Goal: Task Accomplishment & Management: Manage account settings

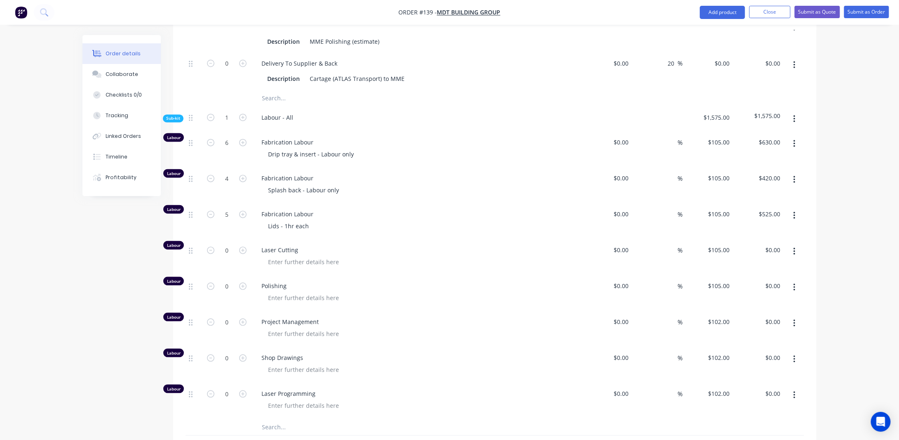
scroll to position [742, 0]
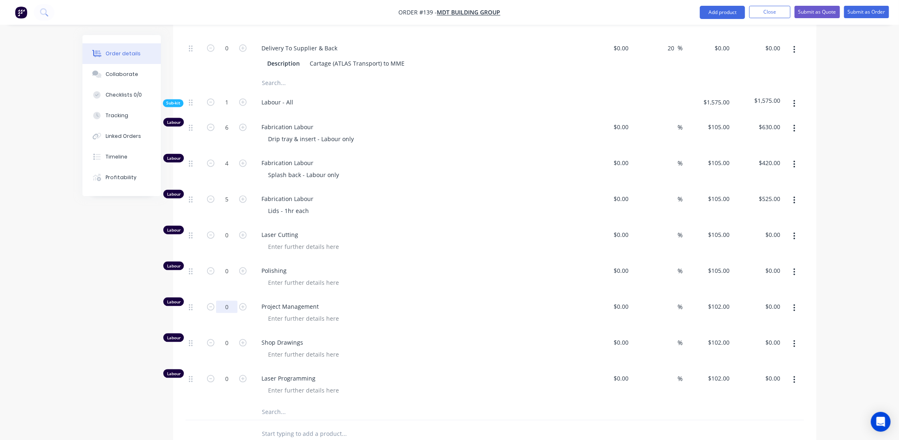
click at [233, 301] on input "0" at bounding box center [226, 307] width 21 height 12
type input "2"
type input "3"
type input "$306.00"
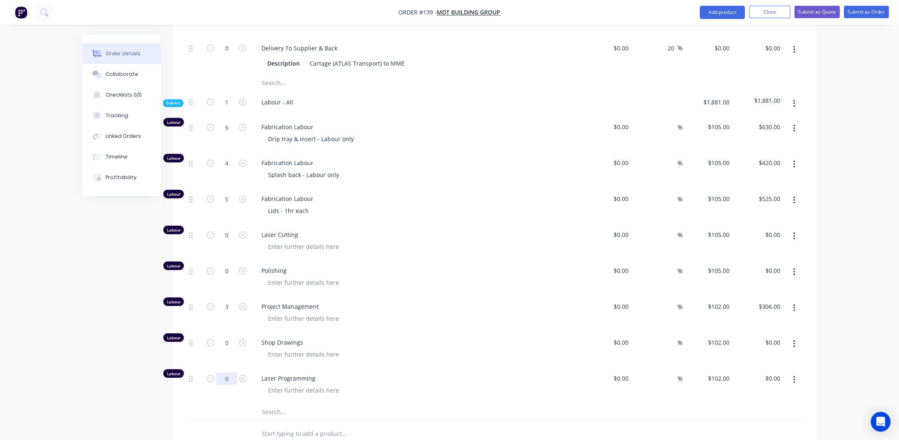
click at [227, 372] on input "0" at bounding box center [226, 378] width 21 height 12
drag, startPoint x: 820, startPoint y: 313, endPoint x: 815, endPoint y: 311, distance: 5.6
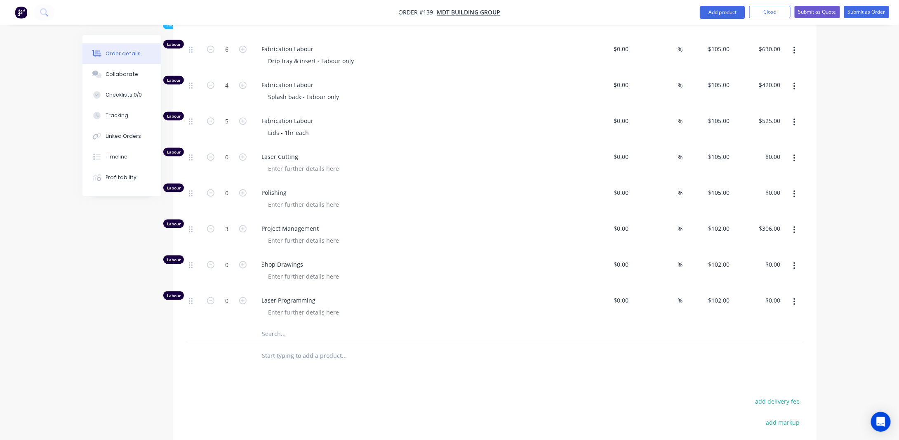
scroll to position [825, 0]
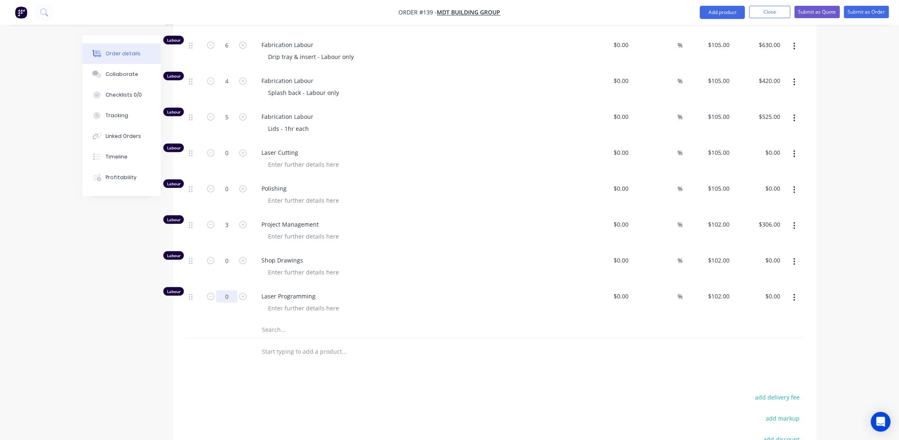
click at [235, 290] on input "0" at bounding box center [226, 296] width 21 height 12
type input "4"
type input "$408.00"
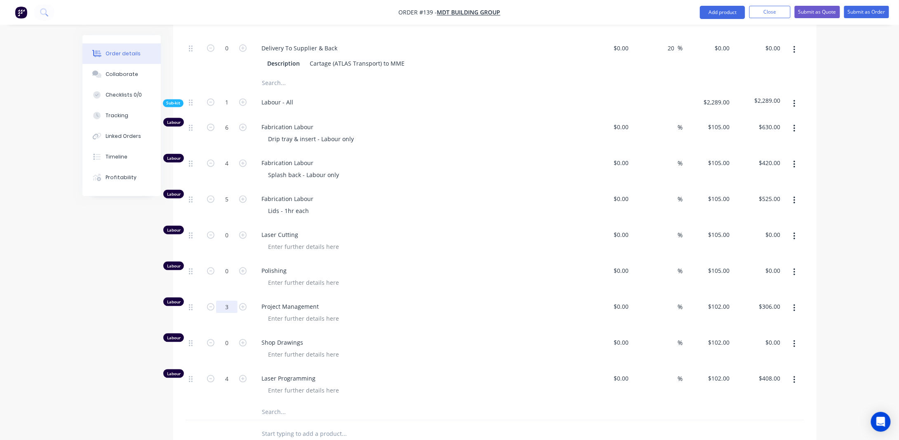
scroll to position [660, 0]
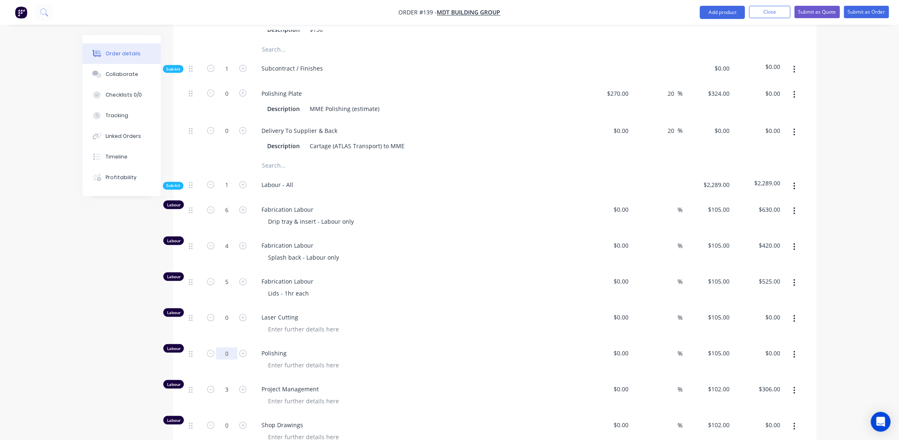
click at [228, 347] on input "0" at bounding box center [226, 353] width 21 height 12
click at [293, 359] on div at bounding box center [303, 365] width 84 height 12
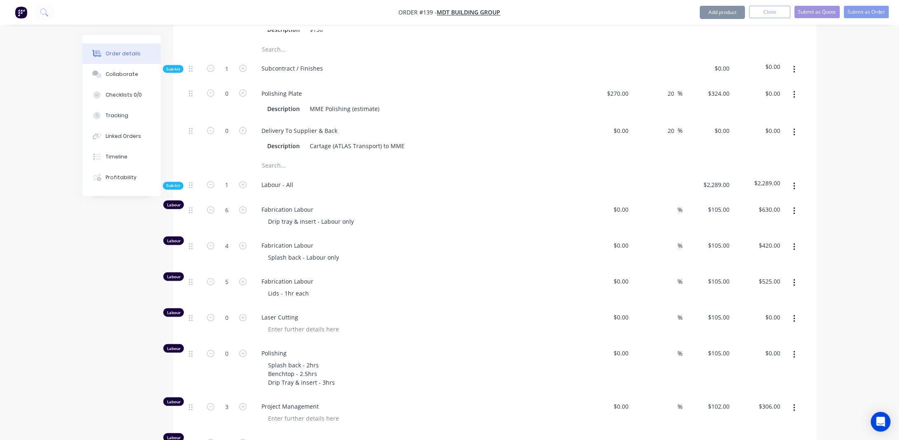
click at [79, 366] on div "Order details Collaborate Checklists 0/0 Tracking Linked Orders Timeline Profit…" at bounding box center [449, 66] width 751 height 1382
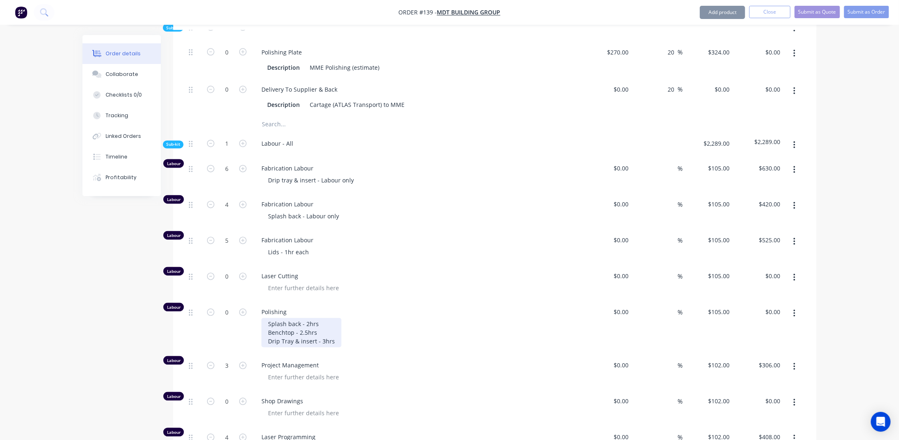
click at [336, 325] on div "Splash back - 2hrs Benchtop - 2.5hrs Drip Tray & insert - 3hrs" at bounding box center [301, 332] width 80 height 29
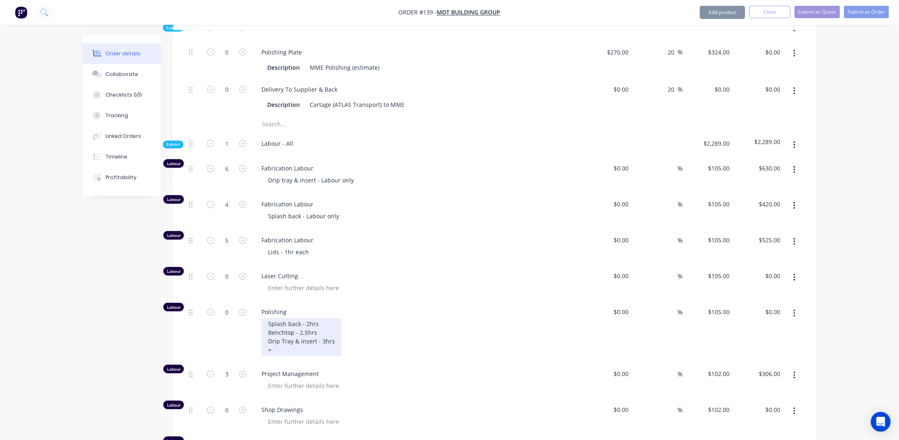
drag, startPoint x: 306, startPoint y: 318, endPoint x: 364, endPoint y: 328, distance: 59.1
click at [306, 318] on div "Splash back - 2hrs Benchtop - 2.5hrs Drip Tray & insert - 3hrs =" at bounding box center [301, 337] width 80 height 38
drag, startPoint x: 60, startPoint y: 339, endPoint x: 147, endPoint y: 294, distance: 98.3
click at [63, 337] on div "Order details Collaborate Checklists 0/0 Tracking Linked Orders Timeline Profit…" at bounding box center [449, 12] width 899 height 1426
click at [229, 306] on input "0" at bounding box center [226, 312] width 21 height 12
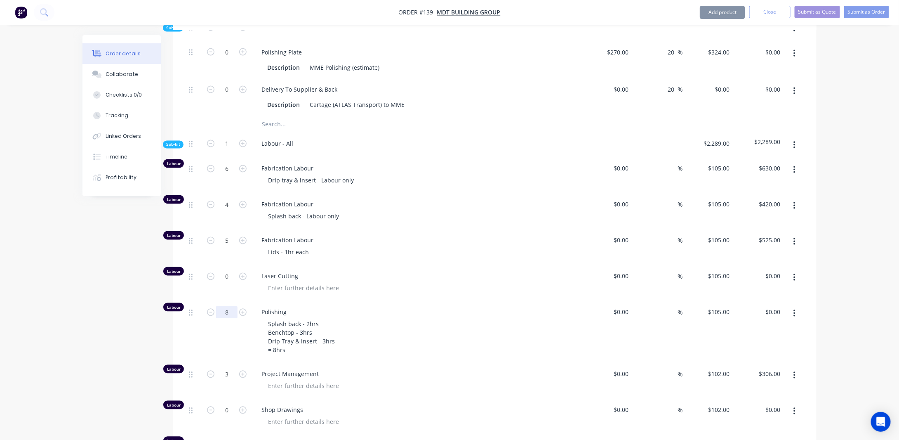
type input "8"
type input "$840.00"
click at [126, 309] on div "Created by [PERSON_NAME] Created [DATE] Required [DATE] Assigned to Add team me…" at bounding box center [449, 29] width 734 height 1391
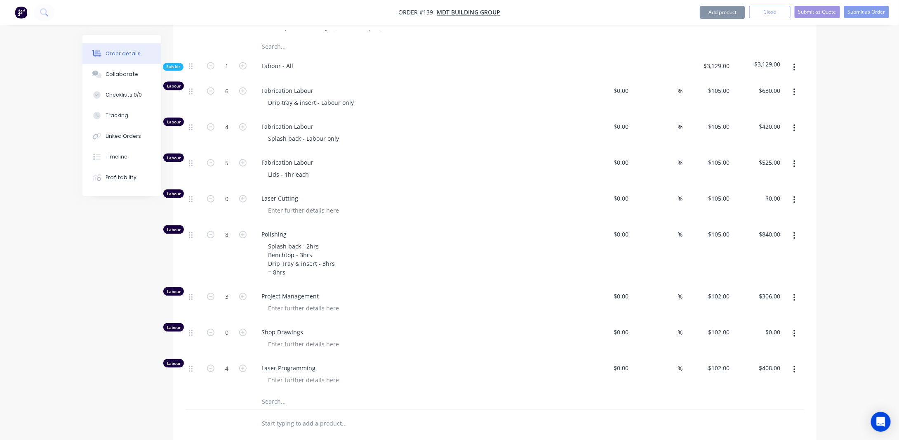
scroll to position [784, 0]
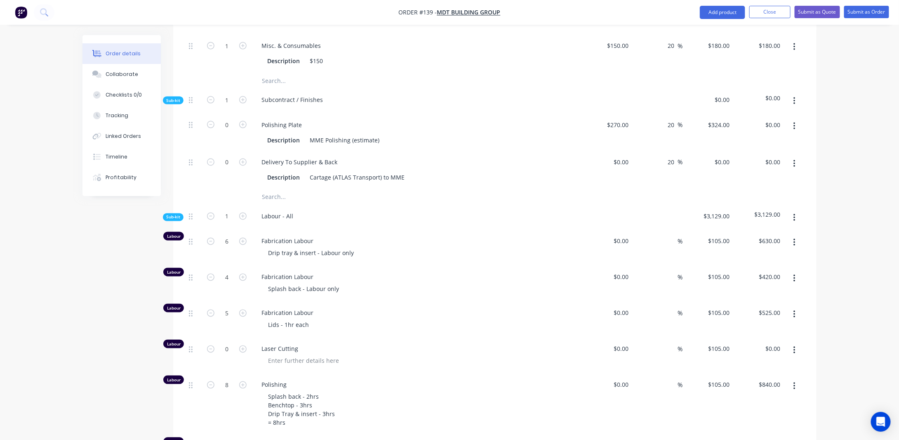
scroll to position [619, 0]
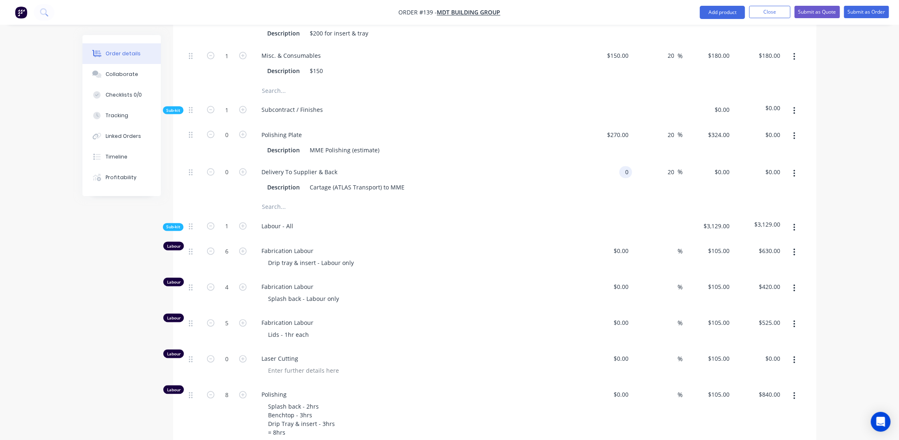
click at [624, 166] on input "0" at bounding box center [627, 172] width 9 height 12
type input "4"
type input "$250.00"
type input "$300.00"
drag, startPoint x: 228, startPoint y: 160, endPoint x: 276, endPoint y: 162, distance: 47.1
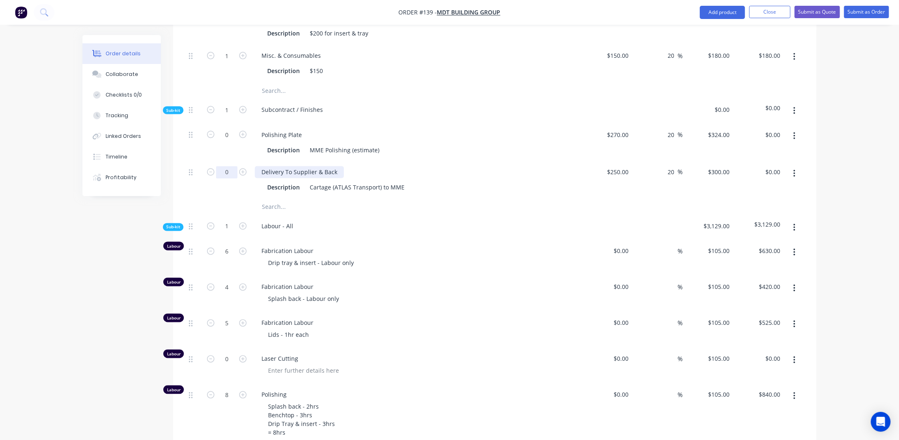
click at [228, 166] on input "0" at bounding box center [226, 172] width 21 height 12
type input "1"
type input "$300.00"
click at [854, 178] on div "Order details Collaborate Checklists 0/0 Tracking Linked Orders Timeline Profit…" at bounding box center [449, 94] width 899 height 1426
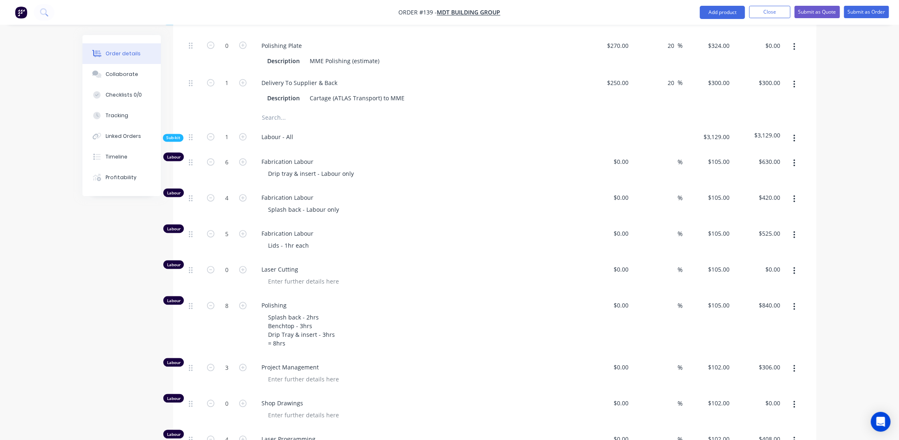
scroll to position [722, 0]
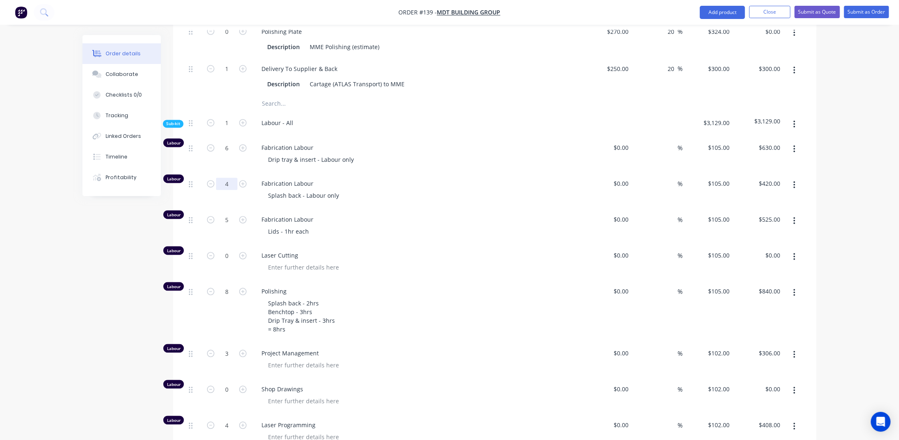
click at [235, 178] on input "4" at bounding box center [226, 184] width 21 height 12
type input "6"
type input "$630.00"
click at [114, 266] on div "Created by [PERSON_NAME] Created [DATE] Required [DATE] Assigned to Add team me…" at bounding box center [449, 8] width 734 height 1391
click at [153, 237] on div "Created by [PERSON_NAME] Created [DATE] Required [DATE] Assigned to Add team me…" at bounding box center [449, 8] width 734 height 1391
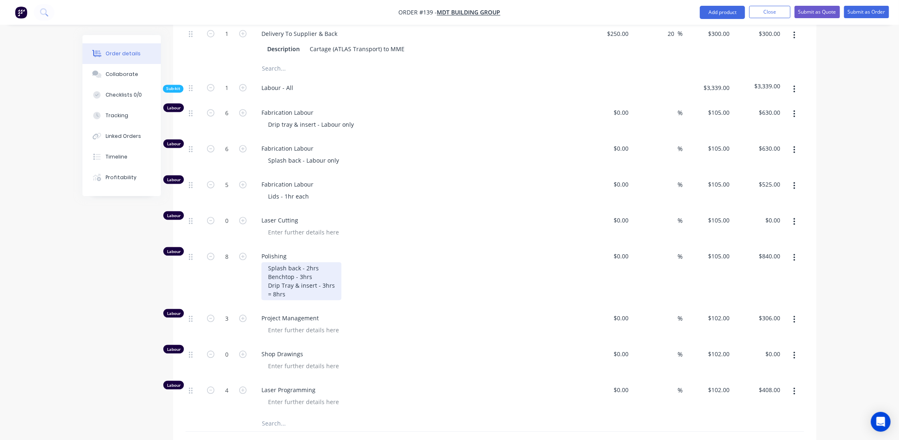
scroll to position [804, 0]
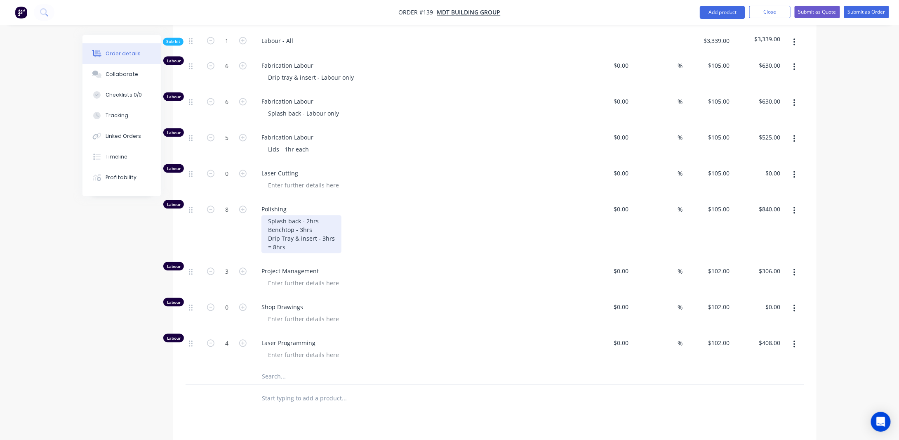
click at [304, 226] on div "Splash back - 2hrs Benchtop - 3hrs Drip Tray & insert - 3hrs = 8hrs" at bounding box center [301, 234] width 80 height 38
click at [314, 215] on div "Splash back - 2hrs Benchtop - 3hrs Drip Tray & insert - 3hrs = 8hrs" at bounding box center [301, 234] width 80 height 38
click at [276, 231] on div "Splash back - 4hrs Benchtop - 3hrs Drip Tray & insert - 3hrs = 8hrs" at bounding box center [301, 234] width 80 height 38
drag, startPoint x: 323, startPoint y: 221, endPoint x: 308, endPoint y: 212, distance: 17.8
click at [308, 215] on div "Splash back - 4hrs Benchtop - 3hrs Drip Tray & insert - 3hrs = 8hrs" at bounding box center [301, 234] width 80 height 38
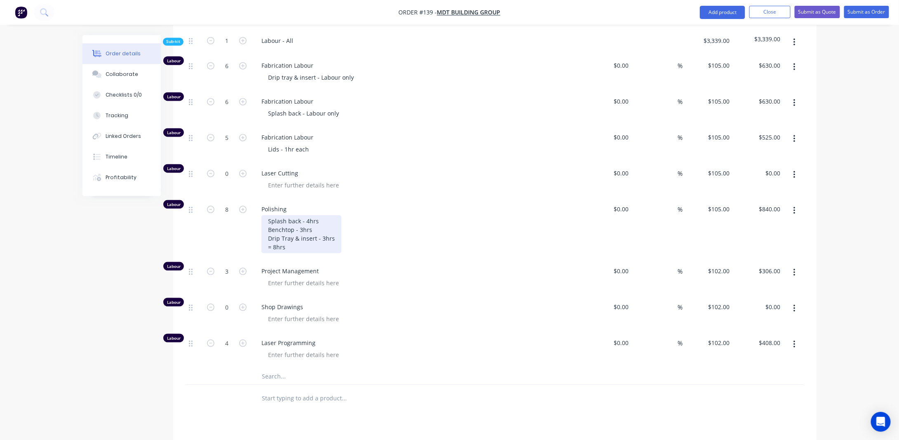
click at [337, 215] on div "Splash back - 4hrs Benchtop - 3hrs Drip Tray & insert - 3hrs = 8hrs" at bounding box center [301, 234] width 80 height 38
click at [276, 231] on div "Splash back - 4hrs Benchtop - 3hrs Drip Tray & insert - 3hrs = 8hrs" at bounding box center [301, 234] width 80 height 38
drag, startPoint x: 234, startPoint y: 193, endPoint x: 222, endPoint y: 182, distance: 16.1
click at [234, 203] on input "8" at bounding box center [226, 209] width 21 height 12
type input "0"
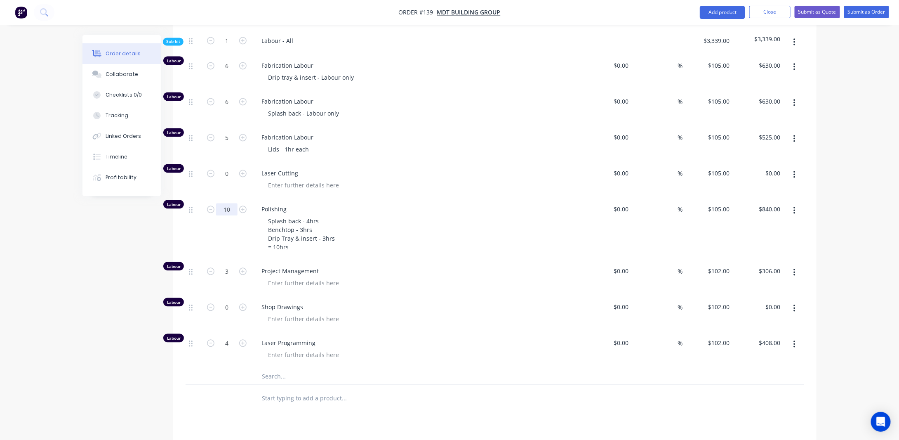
type input "10"
type input "$1,050.00"
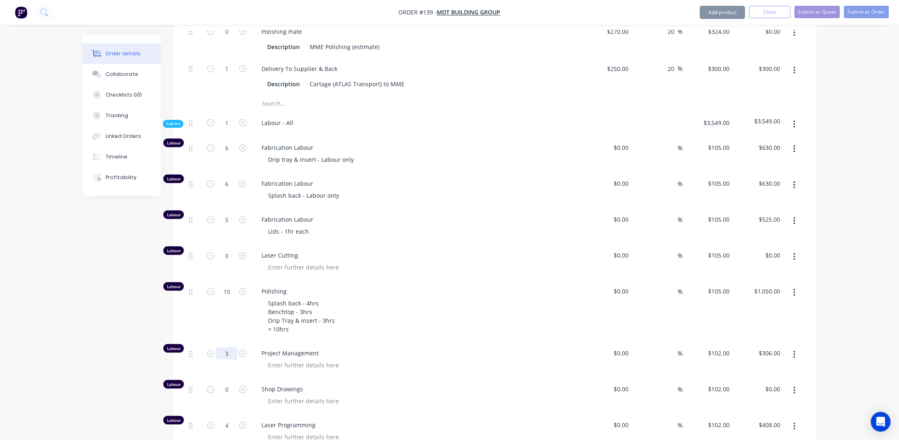
click at [233, 347] on input "3" at bounding box center [226, 353] width 21 height 12
type input "4"
type input "$408.00"
click at [118, 341] on div "Created by [PERSON_NAME] Created [DATE] Required [DATE] Assigned to Add team me…" at bounding box center [449, 8] width 734 height 1391
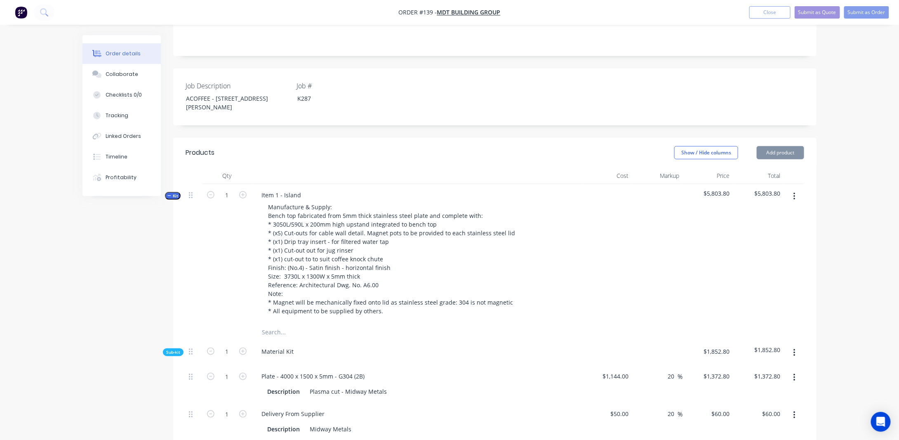
scroll to position [186, 0]
click at [170, 193] on span "Kit" at bounding box center [172, 196] width 11 height 6
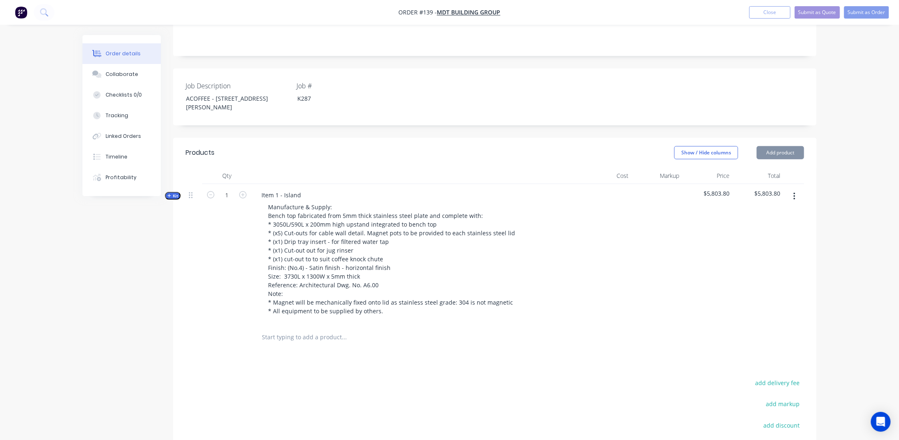
click at [798, 189] on button "button" at bounding box center [794, 196] width 19 height 15
click at [796, 189] on button "button" at bounding box center [794, 196] width 19 height 15
click at [810, 190] on div "Qty Cost Markup Price Total Kit 1 Item 1 - Island Manufacture & Supply: Bench t…" at bounding box center [494, 258] width 643 height 183
click at [794, 146] on button "Add product" at bounding box center [780, 152] width 47 height 13
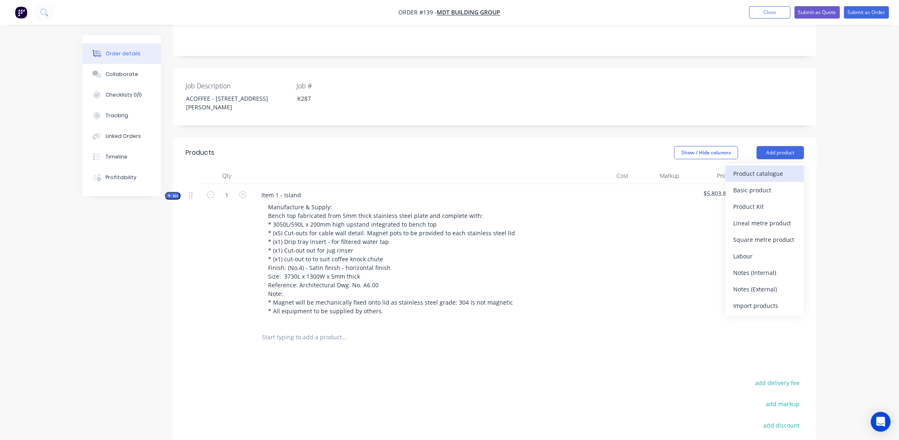
click at [760, 167] on div "Product catalogue" at bounding box center [765, 173] width 64 height 12
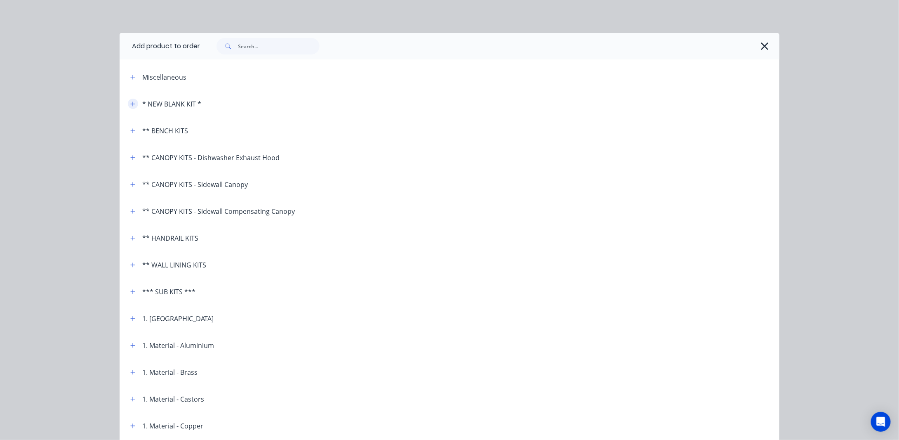
click at [131, 101] on icon "button" at bounding box center [132, 104] width 5 height 6
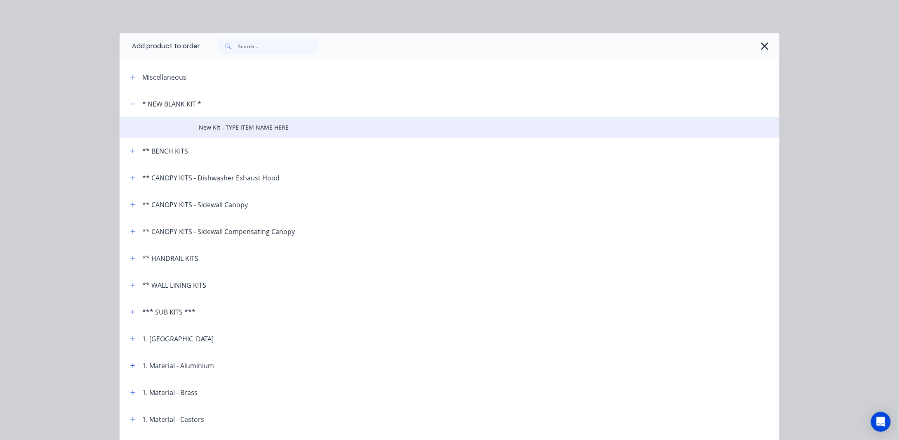
click at [219, 124] on span "New Kit - TYPE ITEM NAME HERE" at bounding box center [431, 127] width 464 height 9
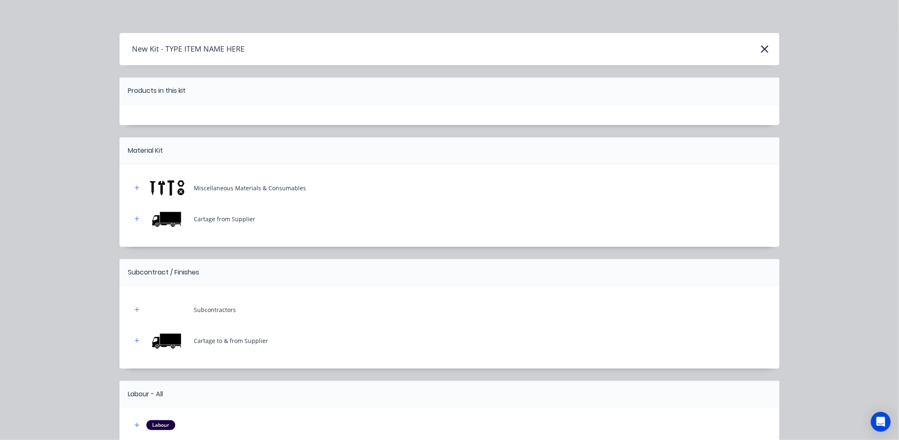
scroll to position [68, 0]
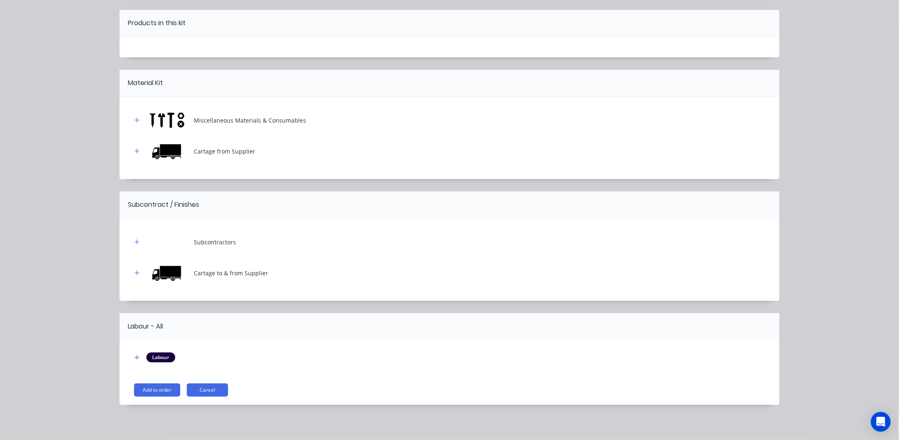
click at [162, 392] on button "Add to order" at bounding box center [157, 389] width 46 height 13
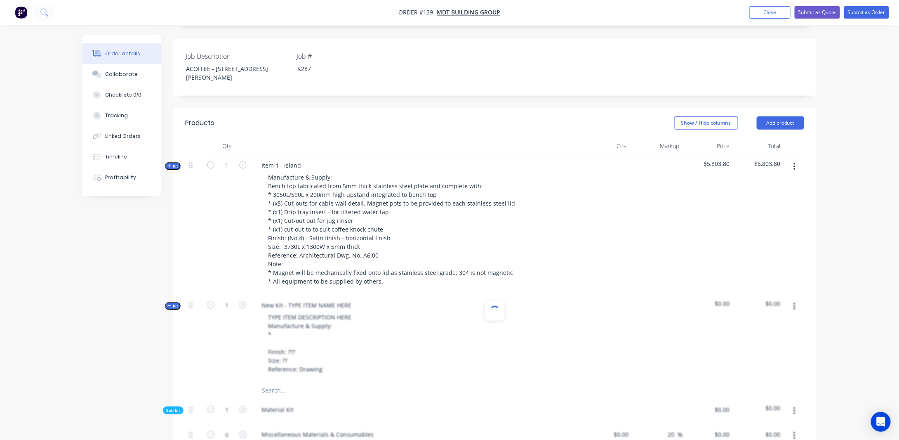
scroll to position [227, 0]
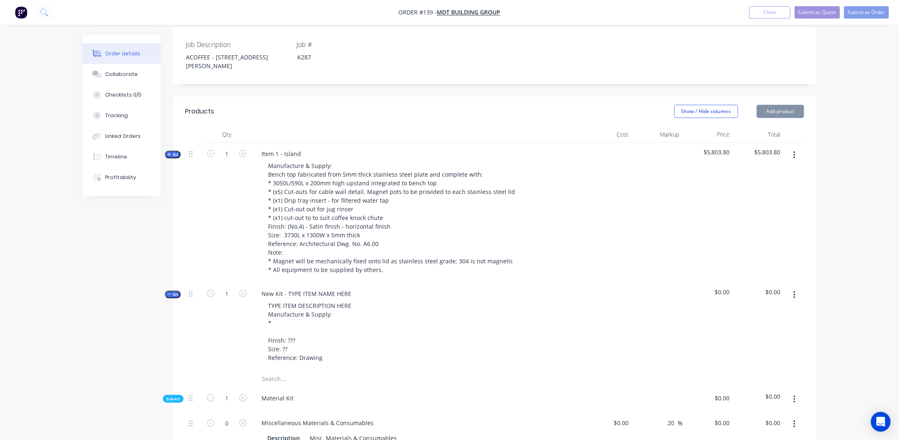
click at [170, 291] on span "Kit" at bounding box center [172, 294] width 11 height 6
click at [315, 287] on div "New Kit - TYPE ITEM NAME HERE" at bounding box center [306, 293] width 103 height 12
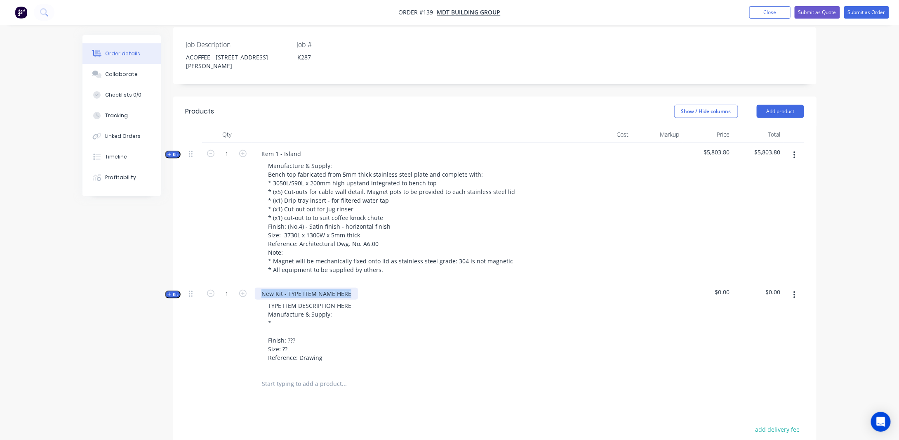
drag, startPoint x: 349, startPoint y: 280, endPoint x: 251, endPoint y: 283, distance: 97.4
click at [251, 283] on div "Kit 1 New Kit - TYPE ITEM NAME HERE TYPE ITEM DESCRIPTION HERE Manufacture & Su…" at bounding box center [495, 327] width 619 height 88
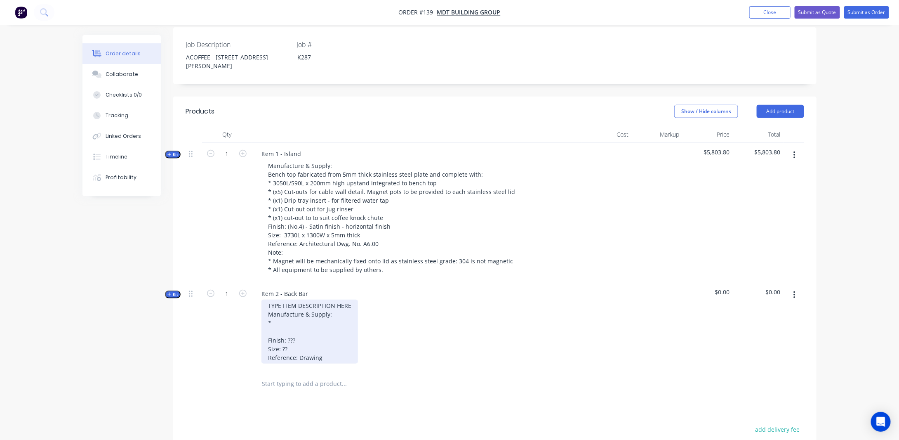
click at [313, 300] on div "TYPE ITEM DESCRIPTION HERE Manufacture & Supply: * Finish: ??? Size: ?? Referen…" at bounding box center [309, 331] width 97 height 64
drag, startPoint x: 352, startPoint y: 294, endPoint x: 214, endPoint y: 290, distance: 138.2
click at [214, 290] on div "Kit 1 Item 2 - Back Bar TYPE ITEM DESCRIPTION HERE Manufacture & Supply: * Fini…" at bounding box center [495, 327] width 619 height 88
click at [268, 304] on div "Manufacture & Supply: * Finish: ??? Size: ?? Reference: Drawing" at bounding box center [299, 326] width 77 height 55
click at [276, 306] on div "Manufacture & Supply: * Finish: ??? Size: ?? Reference: Drawing" at bounding box center [299, 326] width 77 height 55
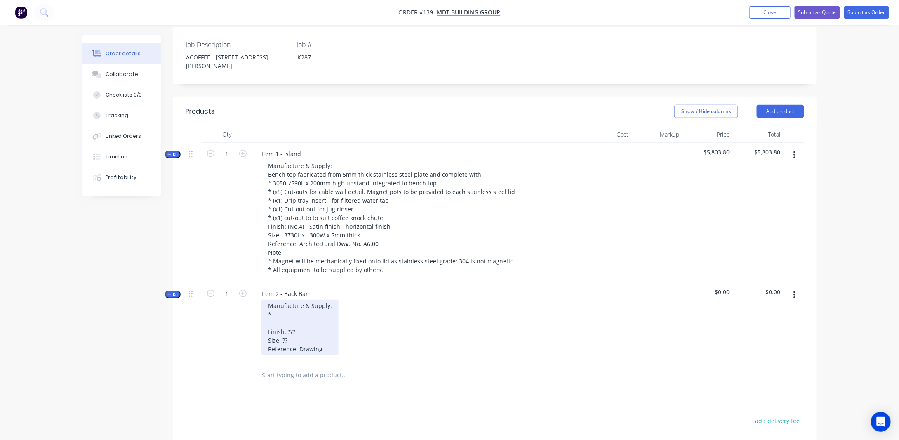
click at [281, 299] on div "Manufacture & Supply: * Finish: ??? Size: ?? Reference: Drawing" at bounding box center [299, 326] width 77 height 55
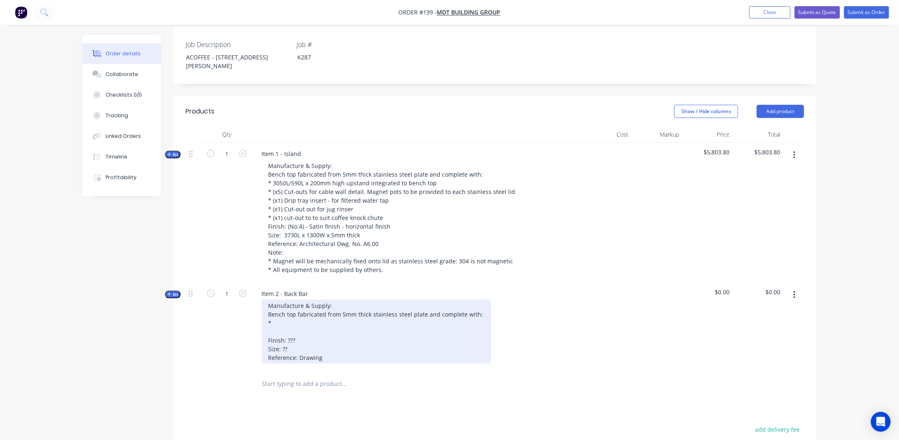
click at [285, 312] on div "Manufacture & Supply: Bench top fabricated from 5mm thick stainless steel plate…" at bounding box center [376, 331] width 230 height 64
click at [307, 311] on div "Manufacture & Supply: Bench top fabricated from 5mm thick stainless steel plate…" at bounding box center [376, 331] width 230 height 64
click at [454, 313] on div "Manufacture & Supply: Bench top fabricated from 5mm thick stainless steel plate…" at bounding box center [376, 331] width 230 height 64
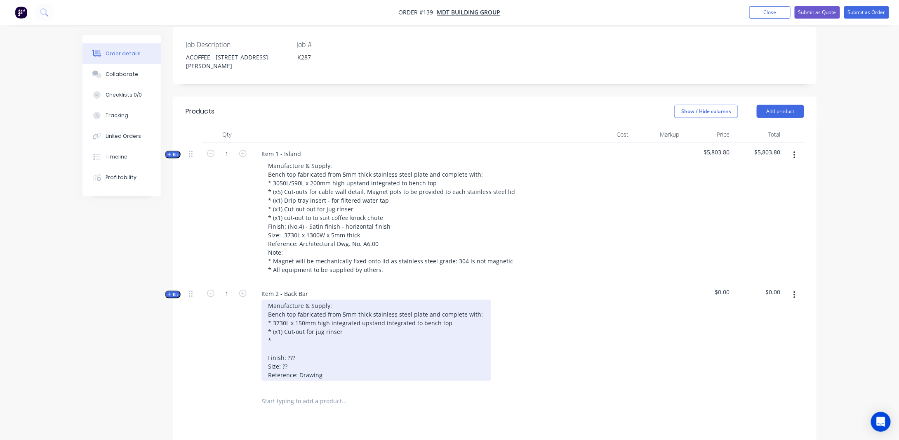
click at [283, 326] on div "Manufacture & Supply: Bench top fabricated from 5mm thick stainless steel plate…" at bounding box center [376, 339] width 230 height 81
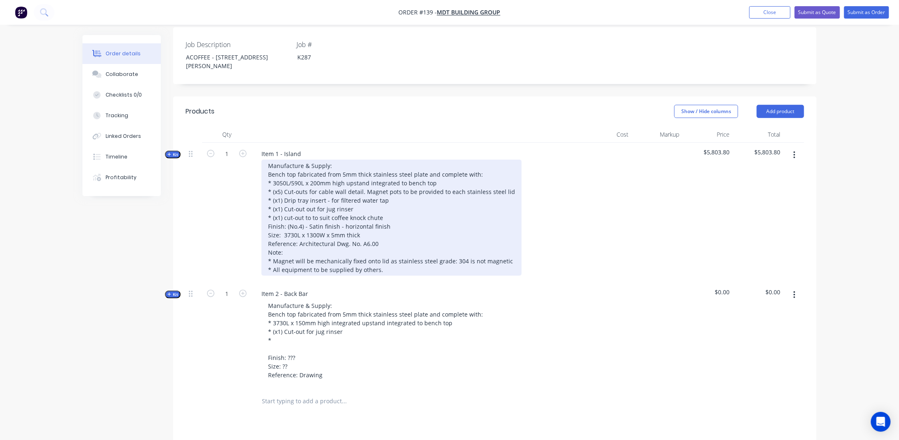
drag, startPoint x: 355, startPoint y: 195, endPoint x: 410, endPoint y: 203, distance: 55.8
click at [355, 195] on div "Manufacture & Supply: Bench top fabricated from 5mm thick stainless steel plate…" at bounding box center [391, 218] width 260 height 116
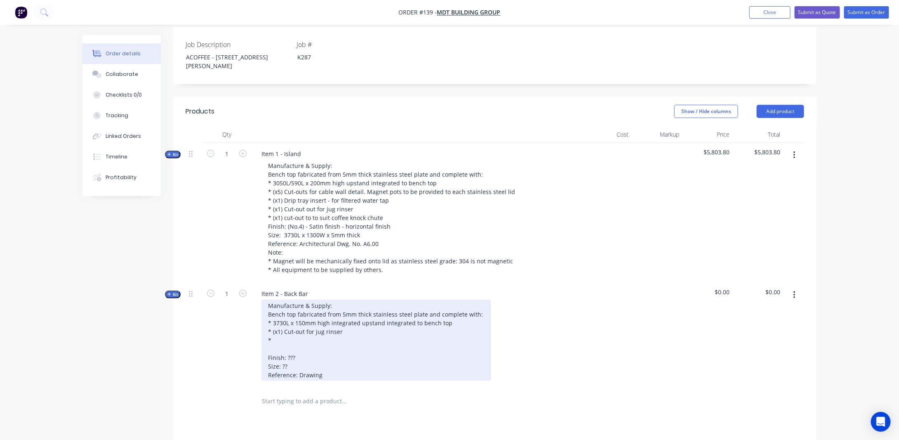
click at [299, 329] on div "Manufacture & Supply: Bench top fabricated from 5mm thick stainless steel plate…" at bounding box center [376, 339] width 230 height 81
click at [306, 325] on div "Manufacture & Supply: Bench top fabricated from 5mm thick stainless steel plate…" at bounding box center [376, 339] width 230 height 81
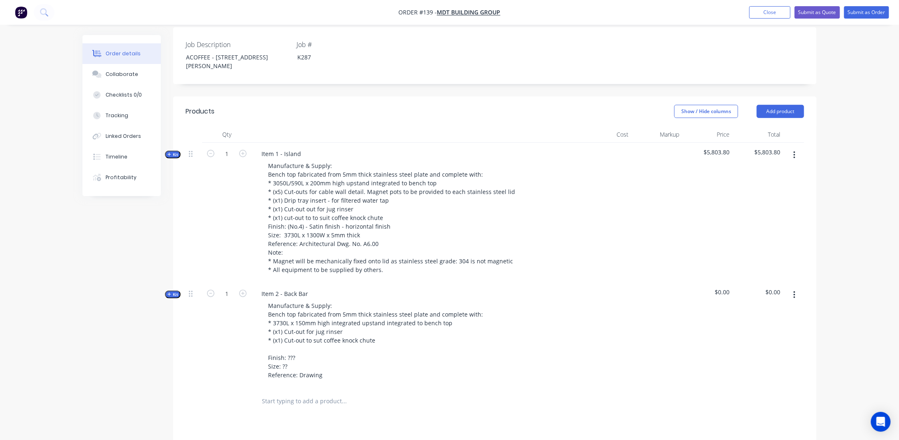
click at [76, 318] on div "Order details Collaborate Checklists 0/0 Tracking Linked Orders Timeline Profit…" at bounding box center [449, 216] width 751 height 817
click at [172, 151] on span "Kit" at bounding box center [172, 154] width 11 height 6
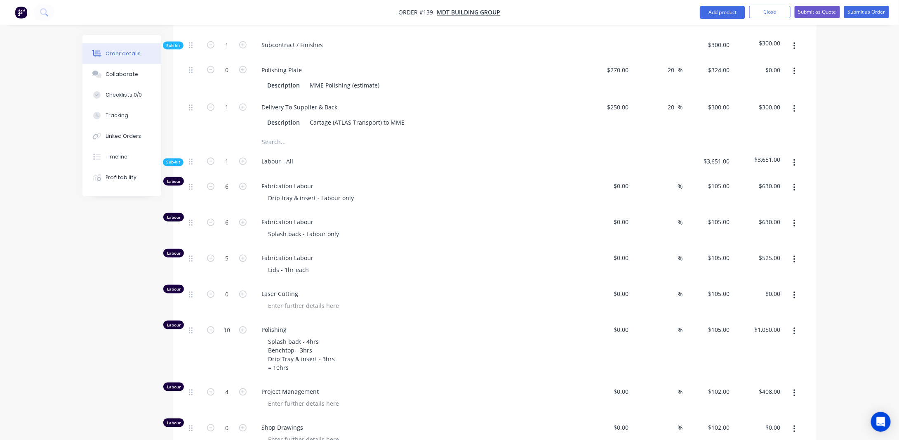
scroll to position [722, 0]
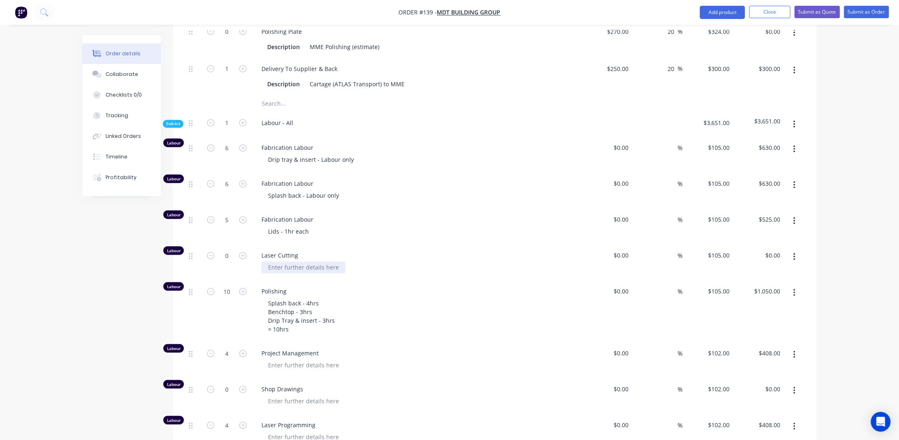
click at [304, 261] on div at bounding box center [303, 267] width 84 height 12
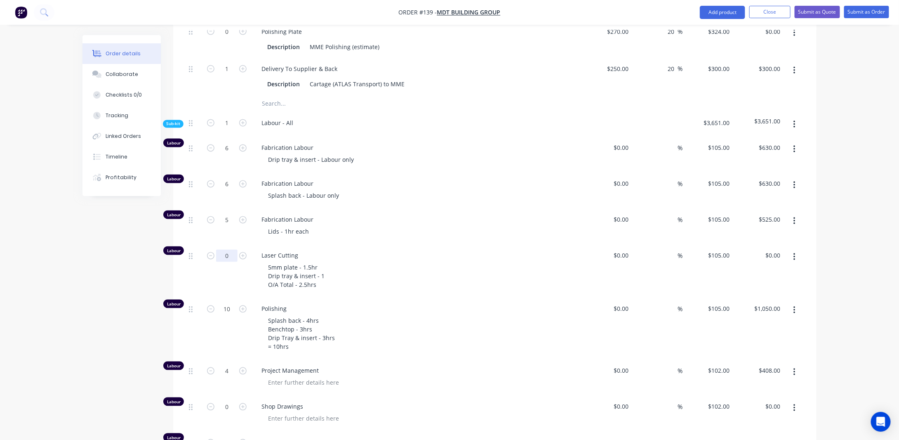
click at [233, 250] on input "0" at bounding box center [226, 256] width 21 height 12
type input "2.5"
type input "$262.50"
click at [124, 277] on div "Created by [PERSON_NAME] Created [DATE] Required [DATE] Assigned to Add team me…" at bounding box center [449, 69] width 734 height 1513
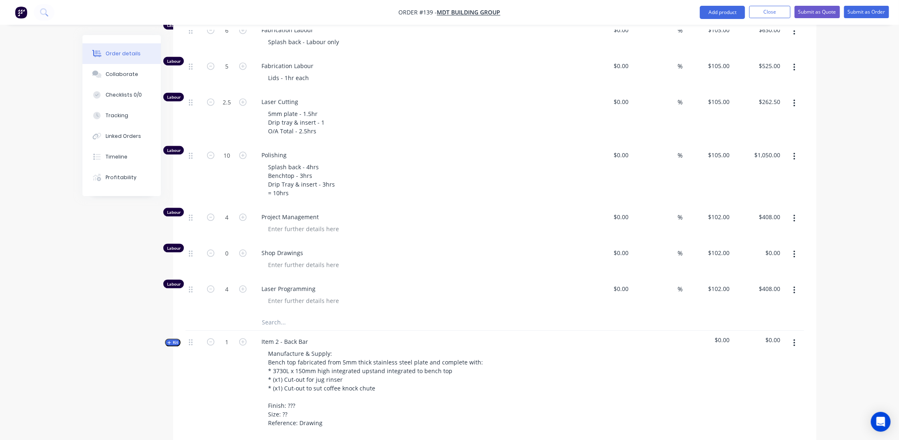
scroll to position [887, 0]
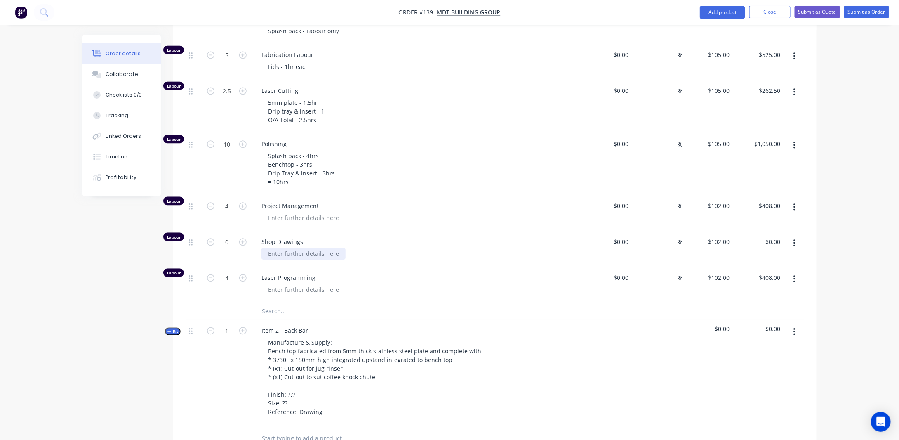
click at [290, 247] on div at bounding box center [303, 253] width 84 height 12
click at [326, 283] on div at bounding box center [303, 289] width 84 height 12
click at [313, 283] on div "Benchtop - 4hrs" at bounding box center [289, 289] width 57 height 12
click at [314, 283] on div "Benchtop - 3hrs" at bounding box center [289, 289] width 57 height 12
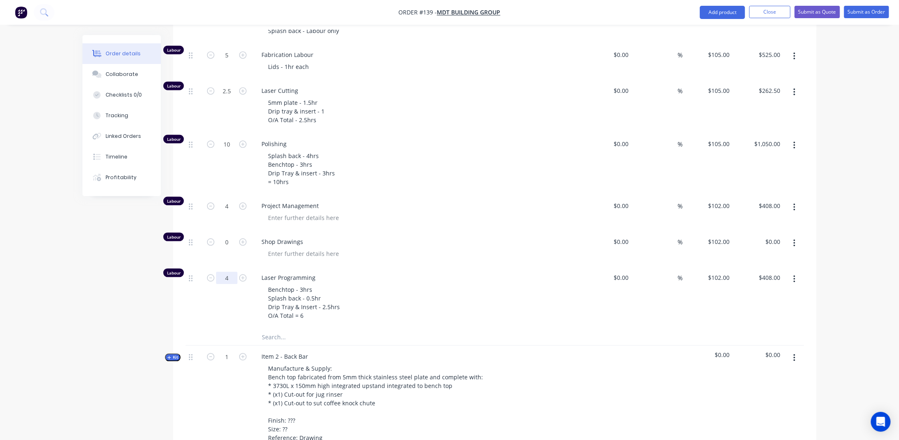
click at [231, 271] on input "4" at bounding box center [226, 277] width 21 height 12
type input "6"
type input "$612.00"
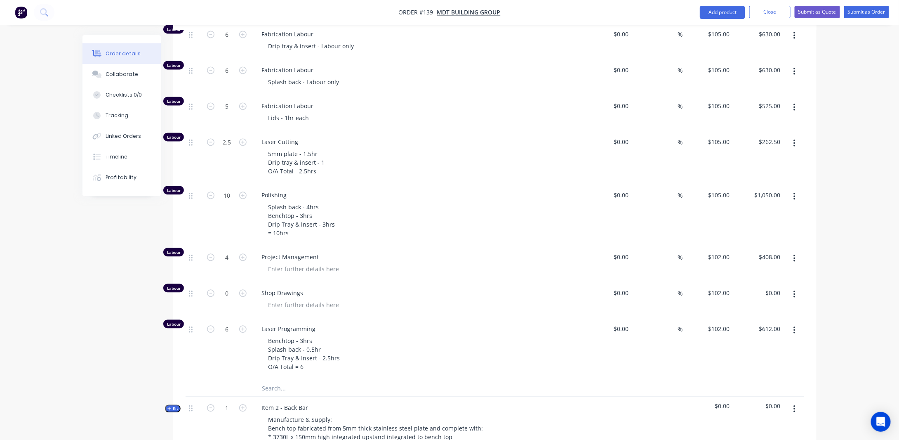
scroll to position [845, 0]
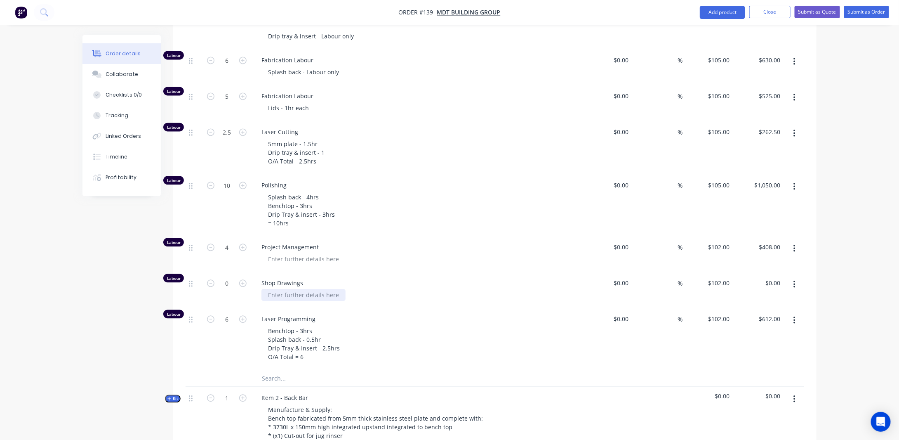
click at [318, 289] on div at bounding box center [303, 295] width 84 height 12
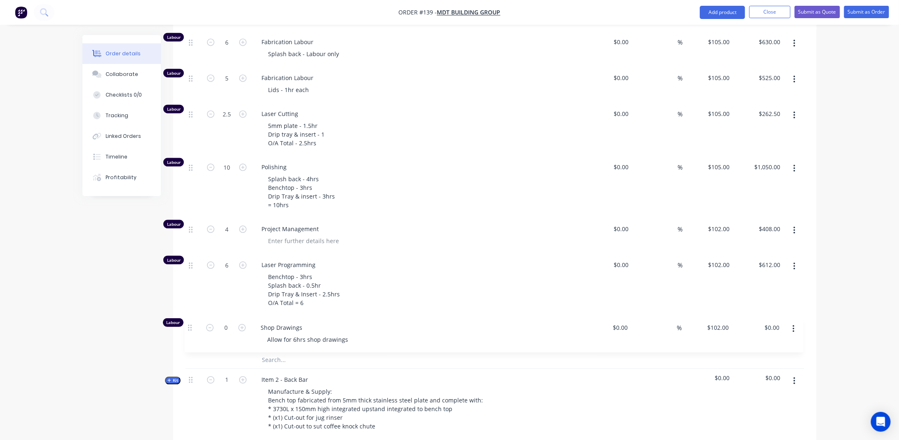
drag, startPoint x: 190, startPoint y: 265, endPoint x: 195, endPoint y: 318, distance: 53.0
click at [195, 318] on div "Labour 6 Fabrication Labour Drip tray & insert - Labour only $0.00 $0.00 % $105…" at bounding box center [495, 173] width 619 height 356
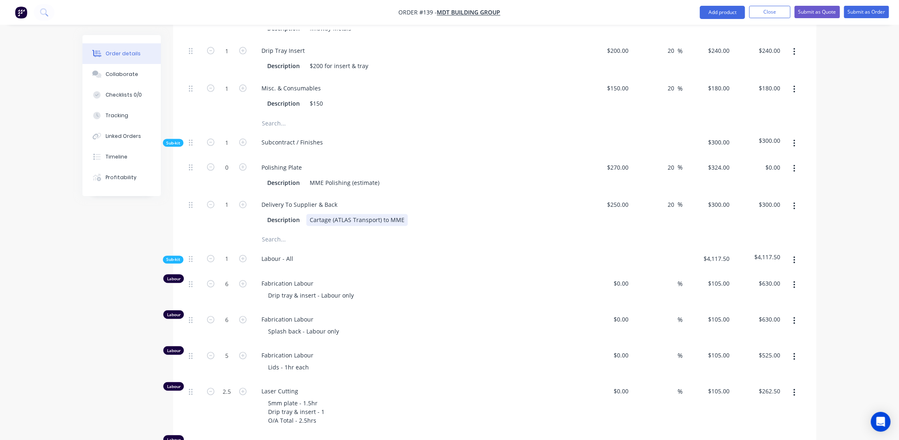
scroll to position [575, 0]
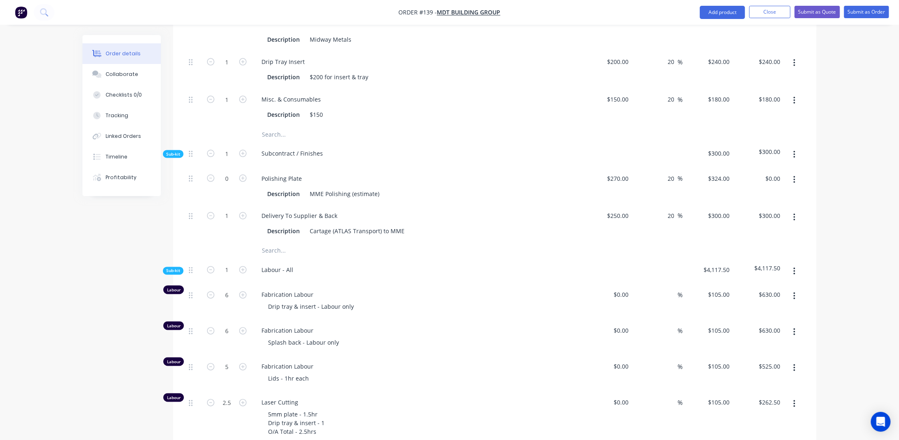
click at [792, 210] on button "button" at bounding box center [794, 217] width 19 height 15
click at [788, 231] on button "Duplicate" at bounding box center [765, 239] width 78 height 16
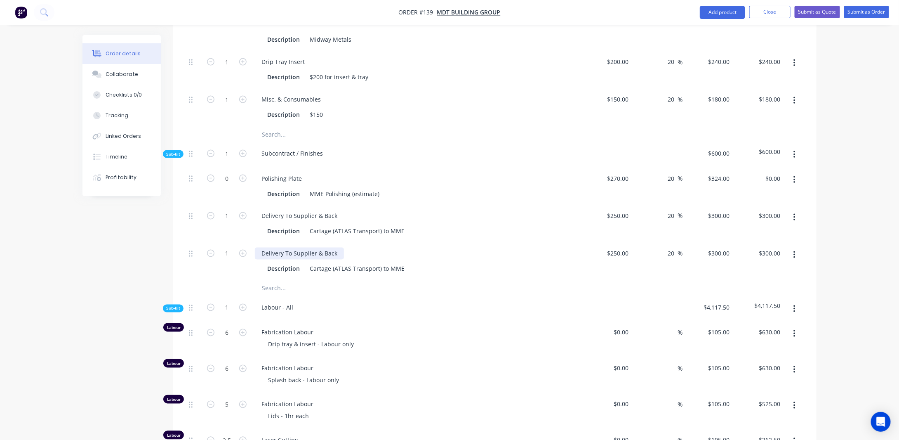
click at [339, 247] on div "Delivery To Supplier & Back" at bounding box center [299, 253] width 89 height 12
drag, startPoint x: 339, startPoint y: 240, endPoint x: 220, endPoint y: 251, distance: 119.7
click at [220, 251] on div "1 Delivery To Supplier & Back Description Cartage (ATLAS Transport) to MME $250…" at bounding box center [495, 262] width 619 height 38
drag, startPoint x: 316, startPoint y: 254, endPoint x: 471, endPoint y: 250, distance: 155.6
click at [471, 263] on div "Description Cartage (ATLAS Transport) to MME" at bounding box center [415, 269] width 302 height 12
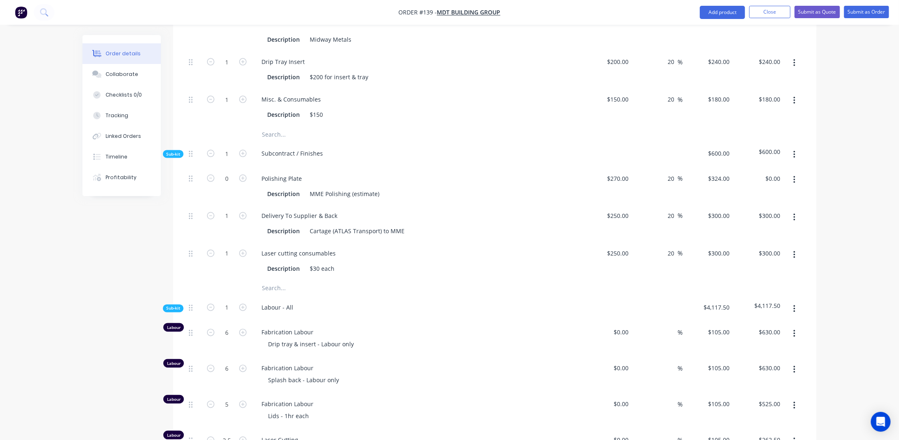
click at [79, 272] on div "Order details Collaborate Checklists 0/0 Tracking Linked Orders Timeline Profit…" at bounding box center [449, 248] width 751 height 1577
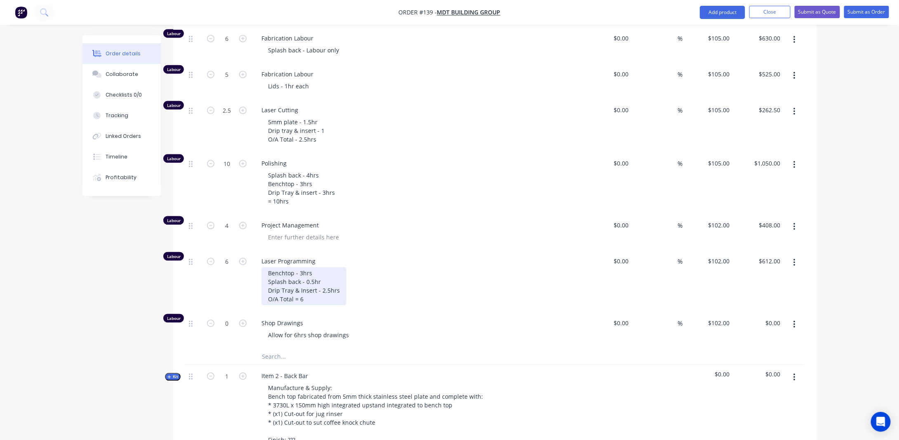
scroll to position [864, 0]
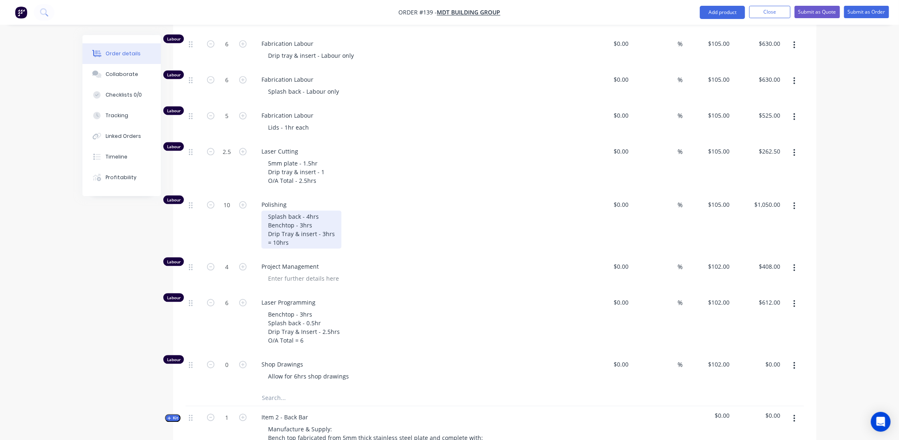
click at [308, 226] on div "Splash back - 4hrs Benchtop - 3hrs Drip Tray & insert - 3hrs = 10hrs" at bounding box center [301, 229] width 80 height 38
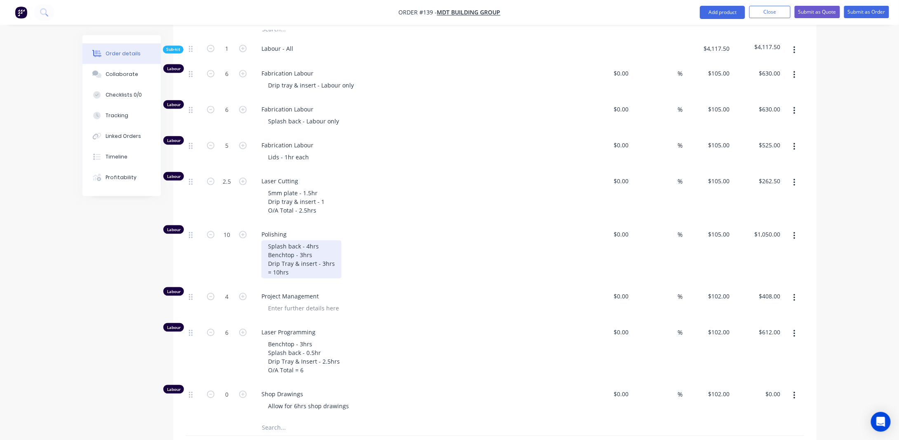
scroll to position [822, 0]
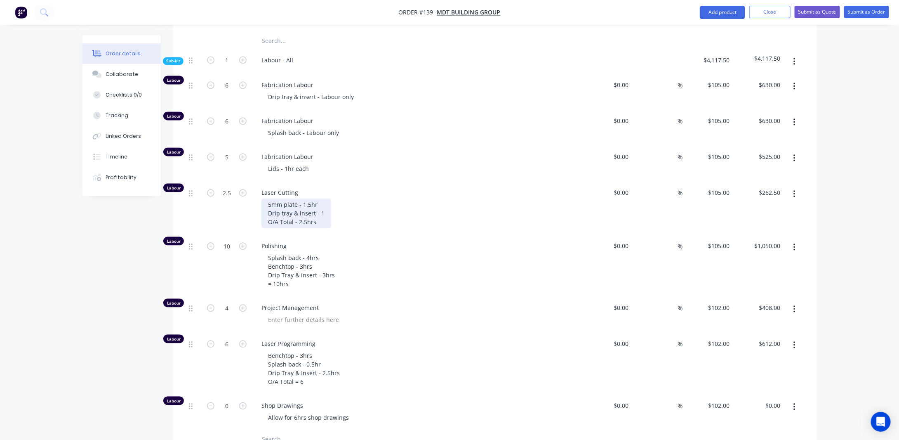
click at [319, 205] on div "5mm plate - 1.5hr Drip tray & insert - 1 O/A Total - 2.5hrs" at bounding box center [296, 212] width 70 height 29
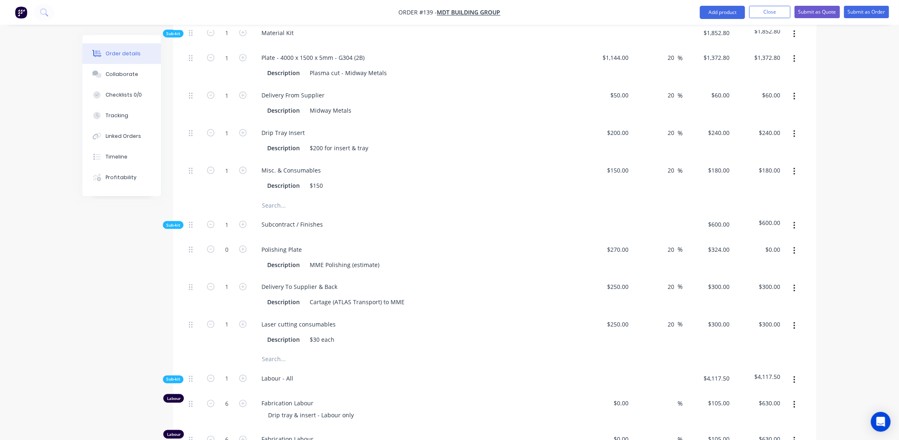
scroll to position [492, 0]
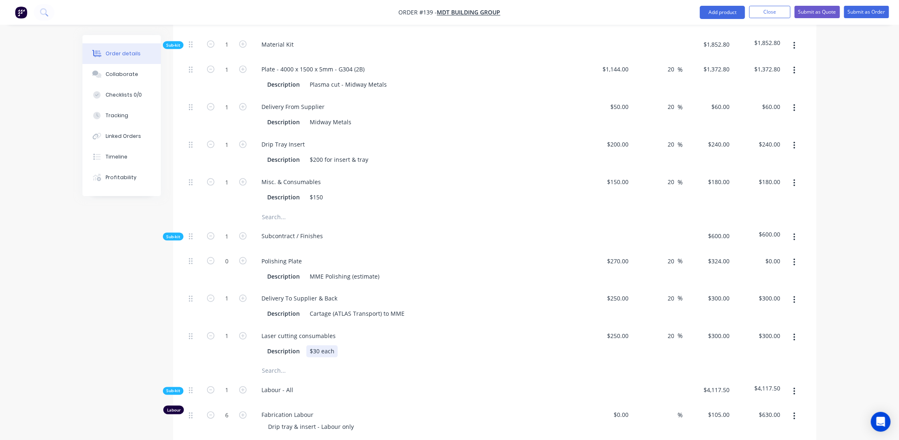
click at [319, 345] on div "$30 each" at bounding box center [321, 351] width 31 height 12
click at [155, 295] on div "Created by [PERSON_NAME] Created [DATE] Required [DATE] Assigned to Add team me…" at bounding box center [449, 331] width 734 height 1577
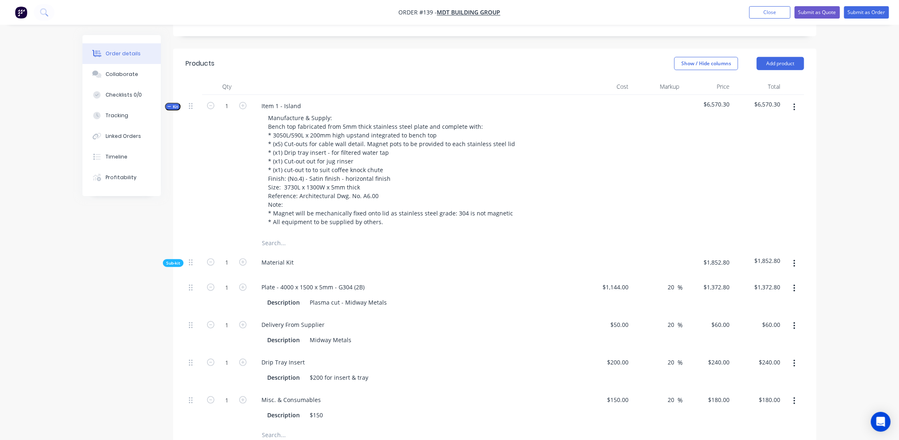
scroll to position [245, 0]
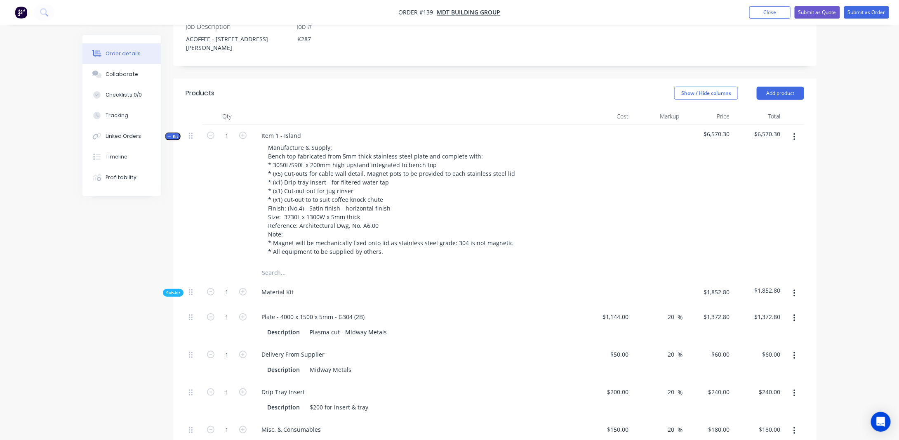
click at [172, 133] on span "Kit" at bounding box center [172, 136] width 11 height 6
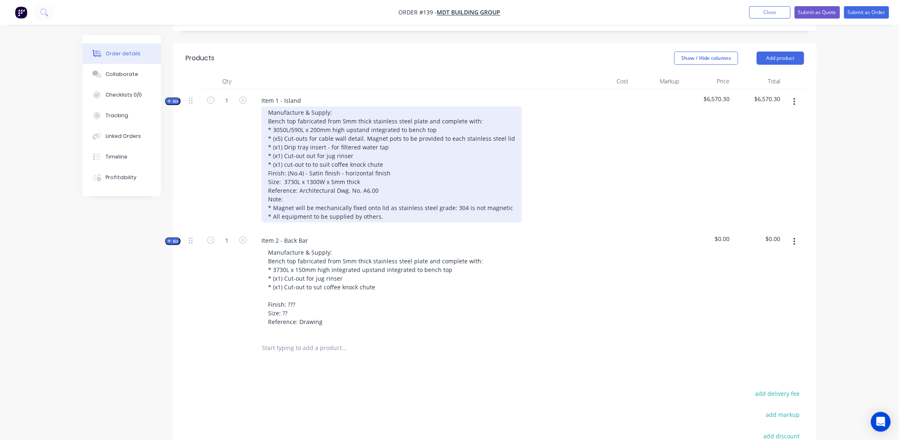
scroll to position [327, 0]
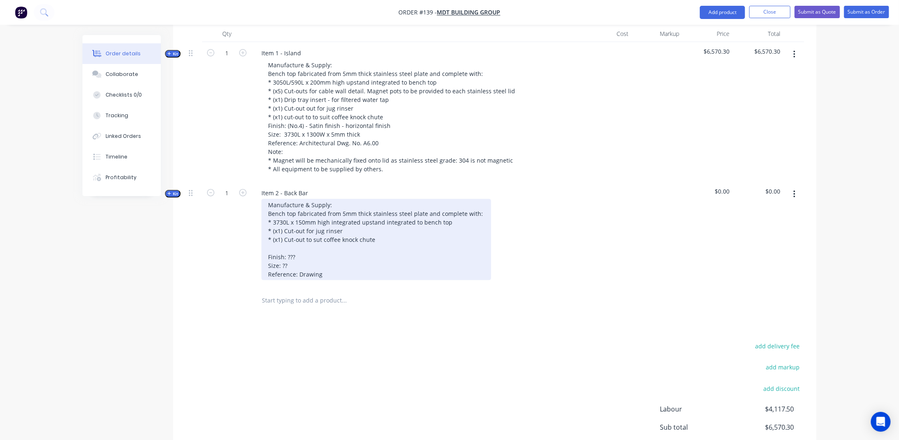
click at [386, 225] on div "Manufacture & Supply: Bench top fabricated from 5mm thick stainless steel plate…" at bounding box center [376, 239] width 230 height 81
click at [371, 220] on div "Manufacture & Supply: Bench top fabricated from 5mm thick stainless steel plate…" at bounding box center [376, 239] width 230 height 81
click at [408, 230] on div "Manufacture & Supply: Bench top fabricated from 5mm thick stainless steel plate…" at bounding box center [376, 239] width 230 height 81
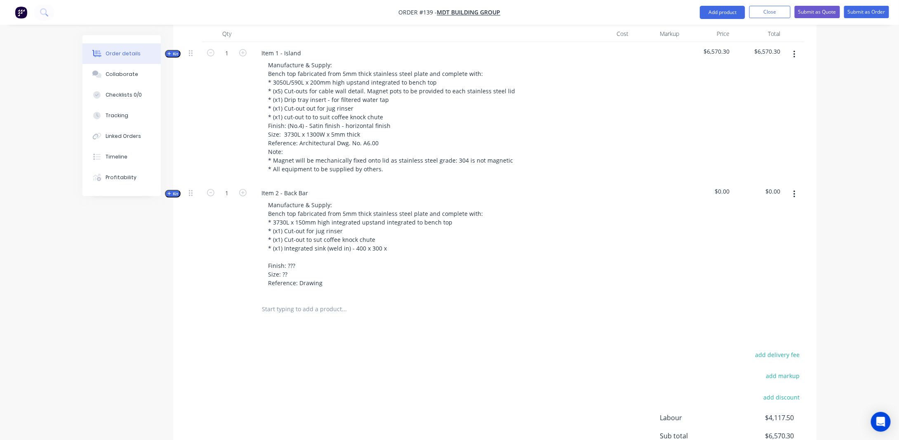
click at [822, 210] on div "Order details Collaborate Checklists 0/0 Tracking Linked Orders Timeline Profit…" at bounding box center [449, 120] width 751 height 825
click at [178, 191] on span "Kit" at bounding box center [172, 194] width 11 height 6
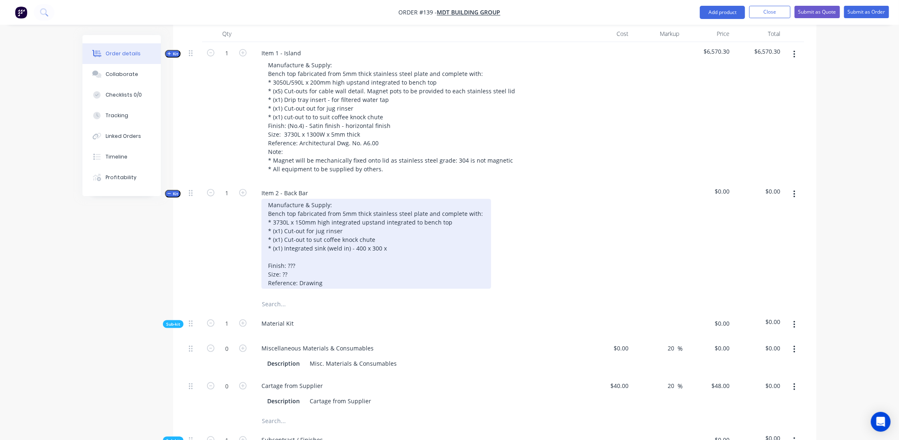
scroll to position [369, 0]
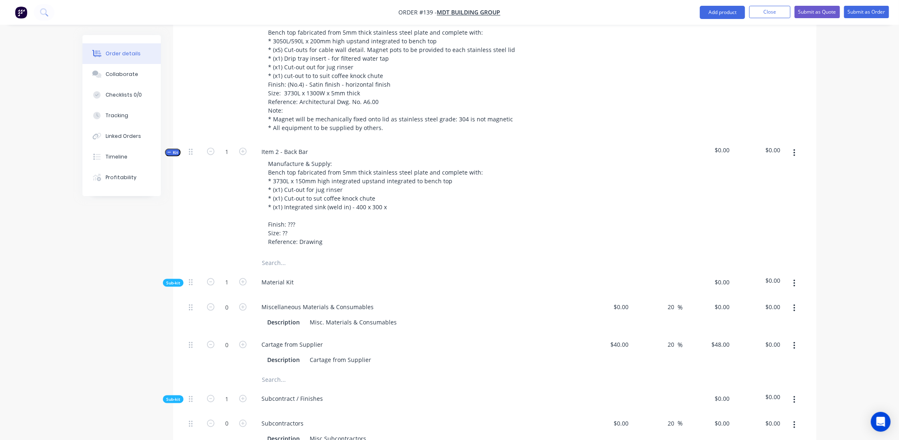
click at [795, 276] on button "button" at bounding box center [794, 283] width 19 height 15
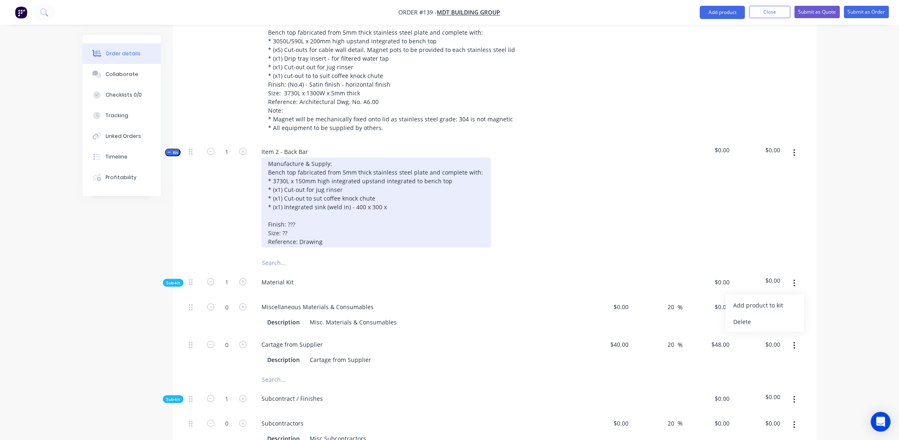
click at [464, 211] on div "Manufacture & Supply: Bench top fabricated from 5mm thick stainless steel plate…" at bounding box center [376, 203] width 230 height 90
click at [379, 192] on div "Manufacture & Supply: Bench top fabricated from 5mm thick stainless steel plate…" at bounding box center [376, 203] width 230 height 90
click at [399, 193] on div "Manufacture & Supply: Bench top fabricated from 5mm thick stainless steel plate…" at bounding box center [376, 203] width 230 height 90
click at [299, 212] on div "Manufacture & Supply: Bench top fabricated from 5mm thick stainless steel plate…" at bounding box center [376, 203] width 230 height 90
click at [266, 211] on div "Manufacture & Supply: Bench top fabricated from 5mm thick stainless steel plate…" at bounding box center [376, 203] width 230 height 90
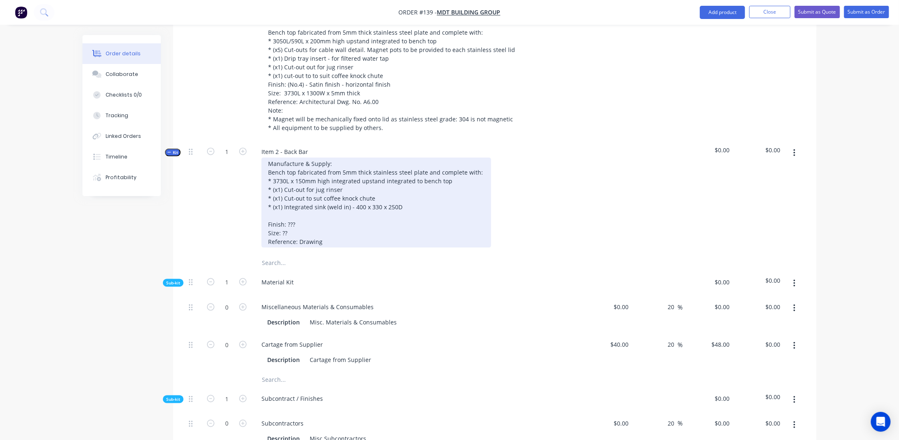
drag, startPoint x: 318, startPoint y: 206, endPoint x: 365, endPoint y: 202, distance: 47.2
click at [318, 206] on div "Manufacture & Supply: Bench top fabricated from 5mm thick stainless steel plate…" at bounding box center [376, 203] width 230 height 90
click at [426, 191] on div "Manufacture & Supply: Bench top fabricated from 5mm thick stainless steel plate…" at bounding box center [376, 203] width 230 height 90
click at [318, 186] on div "Manufacture & Supply: Bench top fabricated from 5mm thick stainless steel plate…" at bounding box center [376, 203] width 230 height 90
click at [416, 192] on div "Manufacture & Supply: Bench top fabricated from 5mm thick stainless steel plate…" at bounding box center [376, 203] width 230 height 90
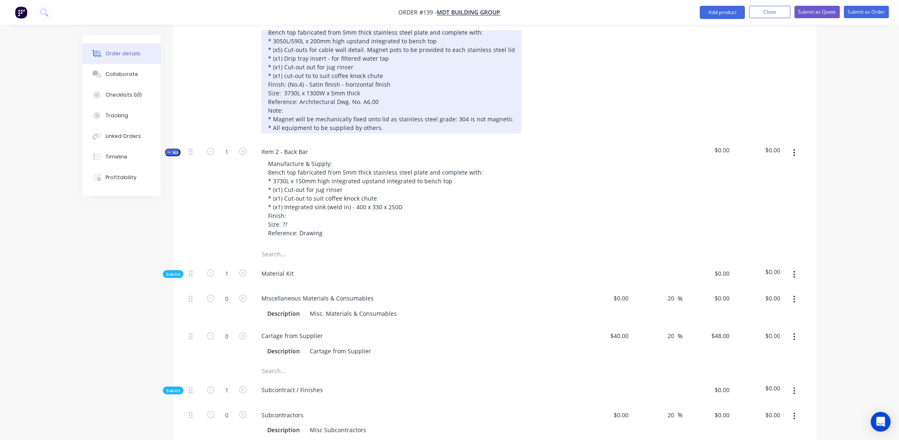
click at [333, 72] on div "Manufacture & Supply: Bench top fabricated from 5mm thick stainless steel plate…" at bounding box center [391, 76] width 260 height 116
drag, startPoint x: 386, startPoint y: 71, endPoint x: 336, endPoint y: 71, distance: 50.3
click at [320, 65] on div "Manufacture & Supply: Bench top fabricated from 5mm thick stainless steel plate…" at bounding box center [391, 76] width 260 height 116
click at [346, 71] on div "Manufacture & Supply: Bench top fabricated from 5mm thick stainless steel plate…" at bounding box center [391, 76] width 260 height 116
drag, startPoint x: 400, startPoint y: 68, endPoint x: 287, endPoint y: 70, distance: 112.6
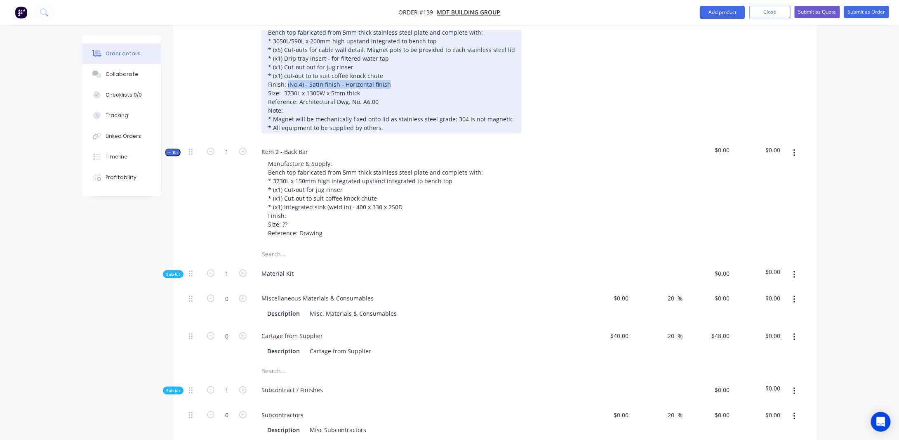
click at [287, 70] on div "Manufacture & Supply: Bench top fabricated from 5mm thick stainless steel plate…" at bounding box center [391, 76] width 260 height 116
copy div "(No.4) - Satin finish - Horizontal finish"
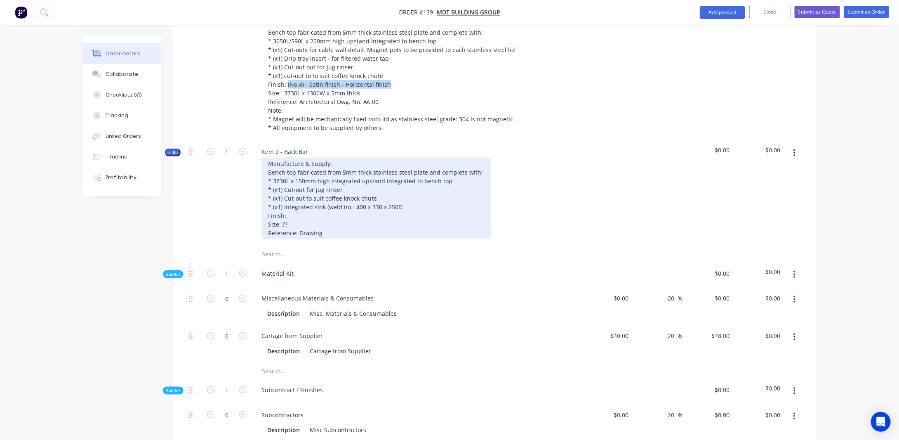
click at [308, 207] on div "Manufacture & Supply: Bench top fabricated from 5mm thick stainless steel plate…" at bounding box center [376, 198] width 230 height 81
click at [305, 203] on div "Manufacture & Supply: Bench top fabricated from 5mm thick stainless steel plate…" at bounding box center [376, 198] width 230 height 81
click at [313, 213] on div "Manufacture & Supply: Bench top fabricated from 5mm thick stainless steel plate…" at bounding box center [376, 198] width 230 height 81
click at [292, 210] on div "Manufacture & Supply: Bench top fabricated from 5mm thick stainless steel plate…" at bounding box center [376, 198] width 230 height 81
click at [335, 210] on div "Manufacture & Supply: Bench top fabricated from 5mm thick stainless steel plate…" at bounding box center [376, 198] width 230 height 81
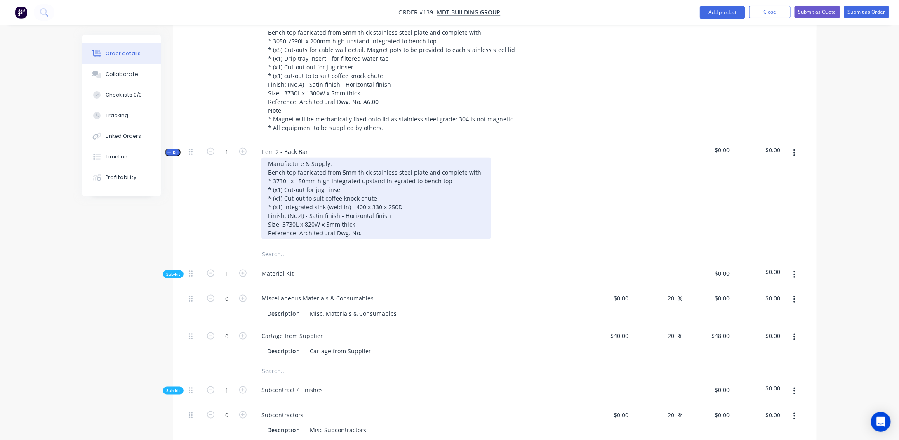
click at [367, 220] on div "Manufacture & Supply: Bench top fabricated from 5mm thick stainless steel plate…" at bounding box center [376, 198] width 230 height 81
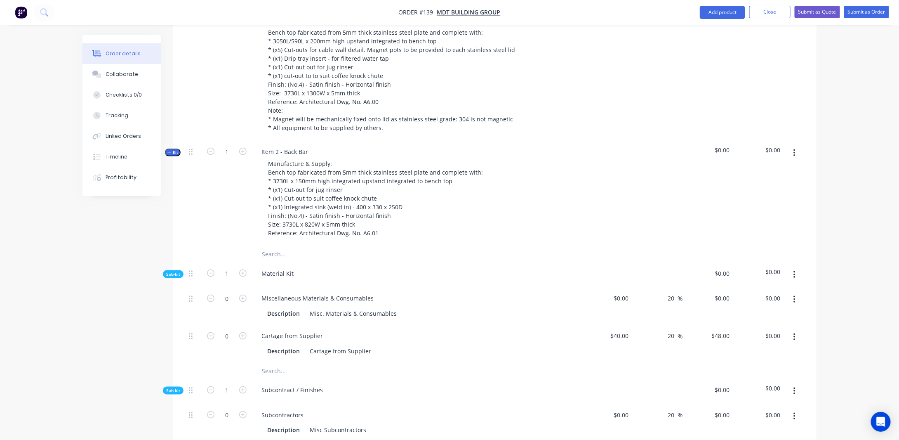
click at [81, 247] on div "Order details Collaborate Checklists 0/0 Tracking Linked Orders Timeline Profit…" at bounding box center [449, 345] width 751 height 1359
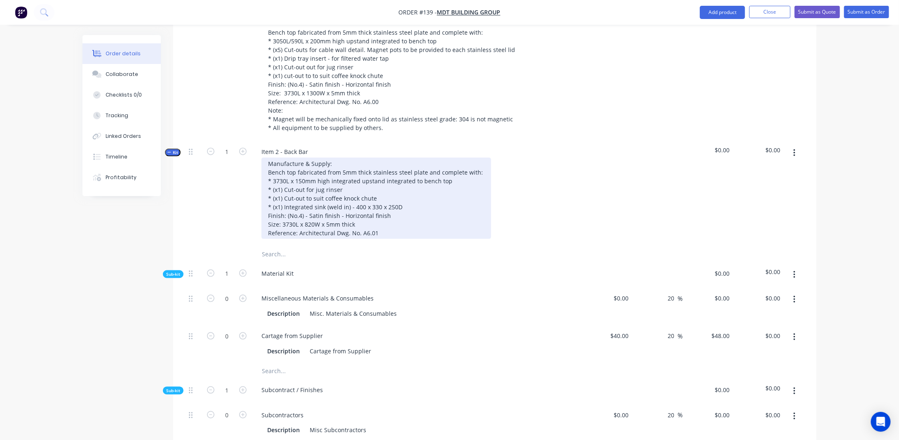
click at [398, 217] on div "Manufacture & Supply: Bench top fabricated from 5mm thick stainless steel plate…" at bounding box center [376, 198] width 230 height 81
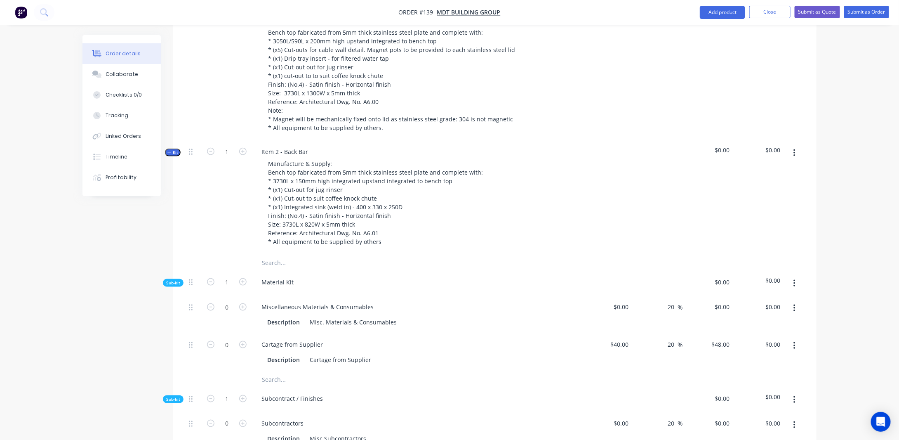
click at [3, 291] on div "Order details Collaborate Checklists 0/0 Tracking Linked Orders Timeline Profit…" at bounding box center [449, 332] width 899 height 1403
click at [113, 266] on div "Created by [PERSON_NAME] Created [DATE] Required [DATE] Assigned to Add team me…" at bounding box center [449, 350] width 734 height 1368
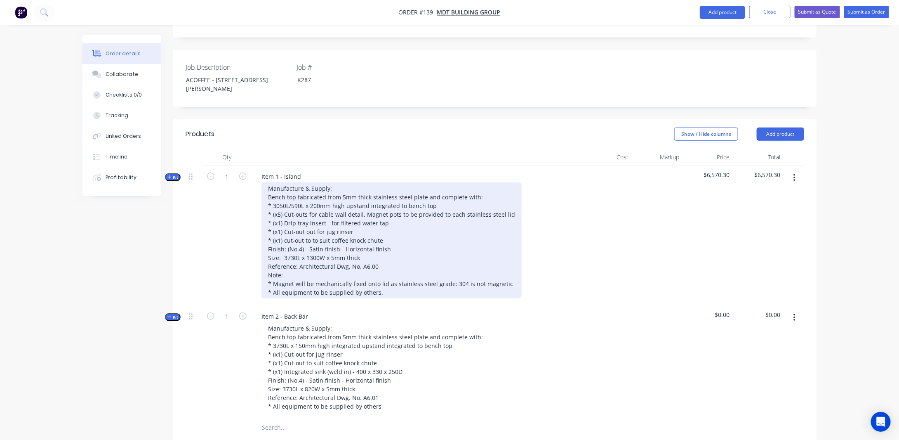
scroll to position [204, 0]
drag, startPoint x: 177, startPoint y: 164, endPoint x: 276, endPoint y: 170, distance: 99.2
click at [177, 174] on span "Kit" at bounding box center [172, 177] width 11 height 6
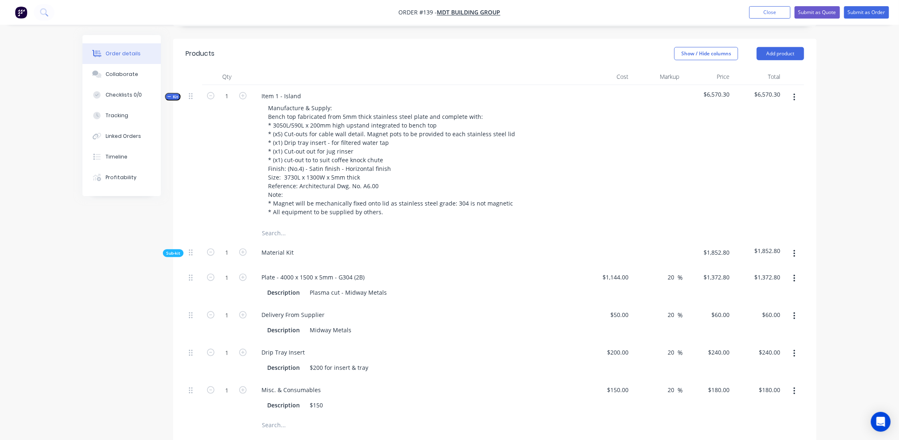
scroll to position [286, 0]
drag, startPoint x: 262, startPoint y: 260, endPoint x: 404, endPoint y: 266, distance: 142.4
click at [404, 269] on div "Plate - 4000 x 1500 x 5mm - G304 (2B)" at bounding box center [416, 275] width 323 height 12
copy div "Plate - 4000 x 1500 x 5mm - G304 (2B)"
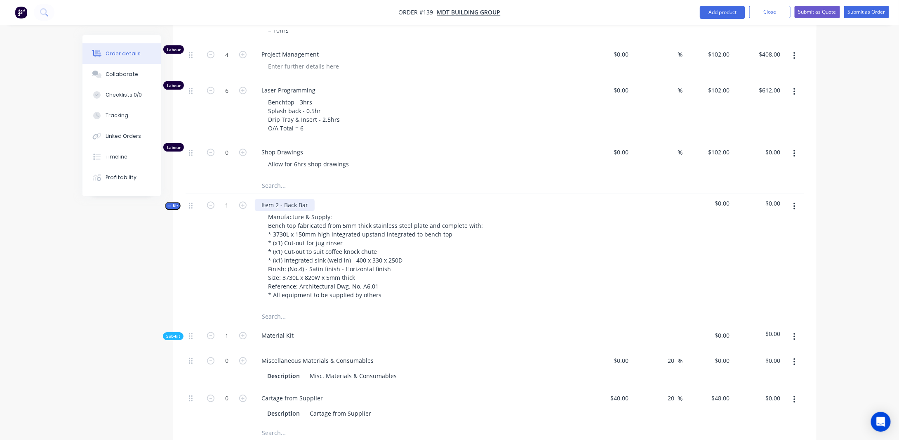
scroll to position [1152, 0]
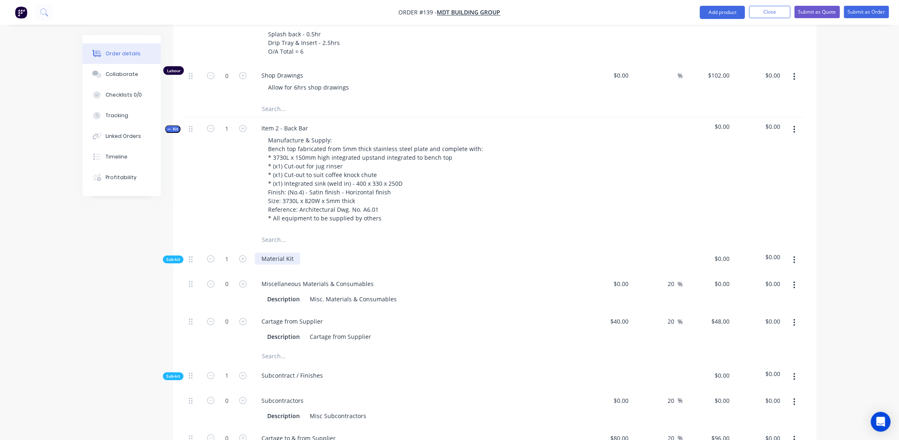
click at [290, 252] on div "Material Kit" at bounding box center [277, 258] width 45 height 12
drag, startPoint x: 295, startPoint y: 240, endPoint x: 218, endPoint y: 244, distance: 76.8
click at [218, 247] on div "Sub-kit 1 Material Kit $0.00 $0.00" at bounding box center [495, 259] width 619 height 25
click at [317, 278] on div "Miscellaneous Materials & Consumables" at bounding box center [317, 284] width 125 height 12
drag, startPoint x: 370, startPoint y: 264, endPoint x: 220, endPoint y: 264, distance: 150.1
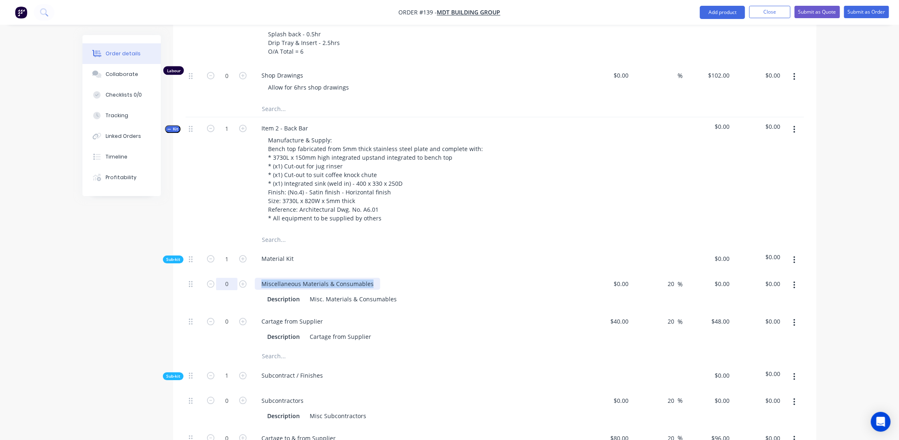
click at [220, 273] on div "0 Miscellaneous Materials & Consumables Description Misc. Materials & Consumabl…" at bounding box center [495, 292] width 619 height 38
paste div
click at [227, 278] on input "0" at bounding box center [226, 284] width 21 height 12
type input "1"
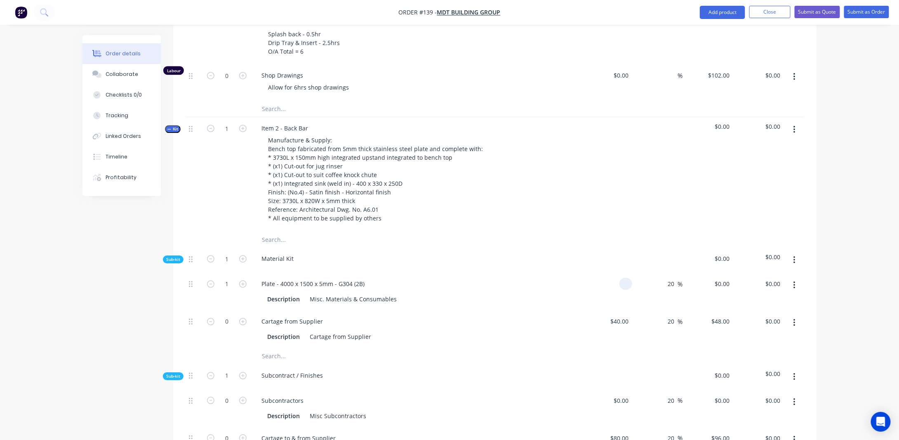
click at [624, 278] on input at bounding box center [627, 284] width 9 height 12
type input "$1,144.00"
type input "$1,372.80"
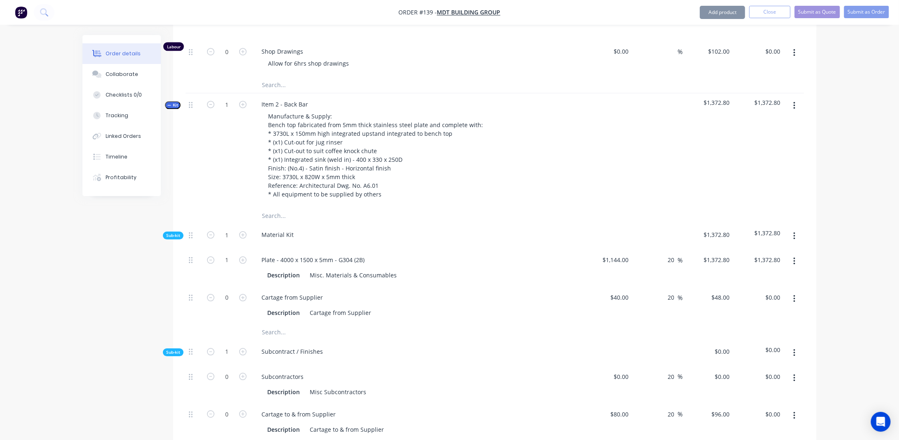
scroll to position [1194, 0]
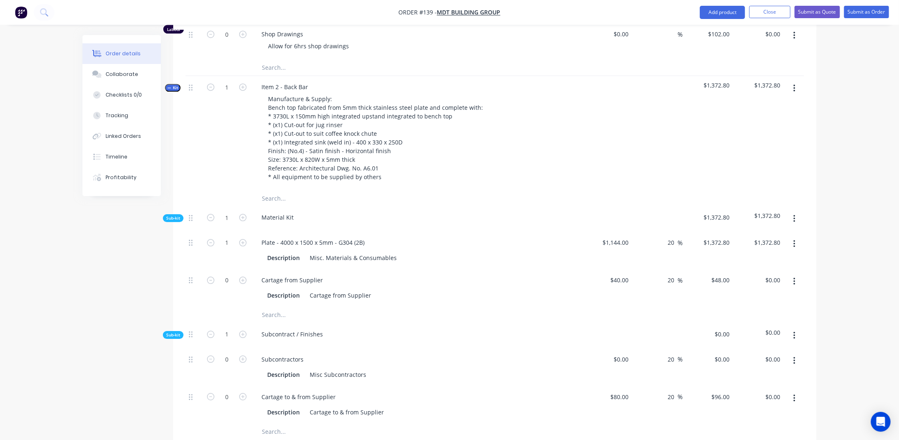
click at [796, 239] on icon "button" at bounding box center [795, 243] width 2 height 9
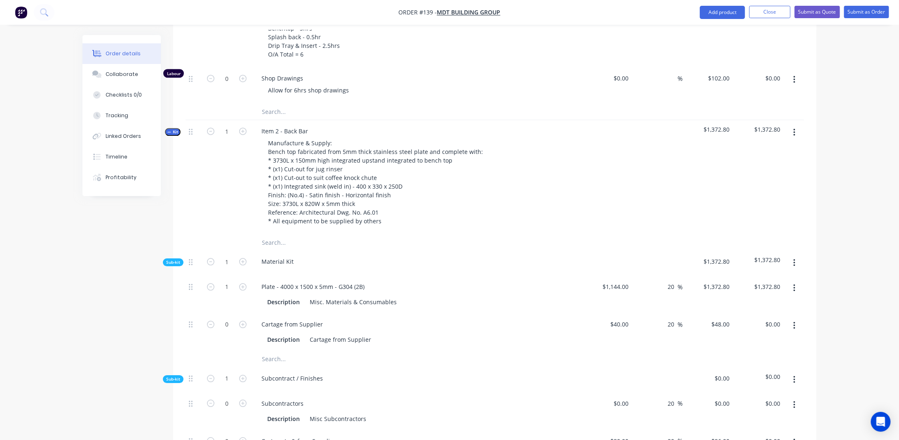
scroll to position [1276, 0]
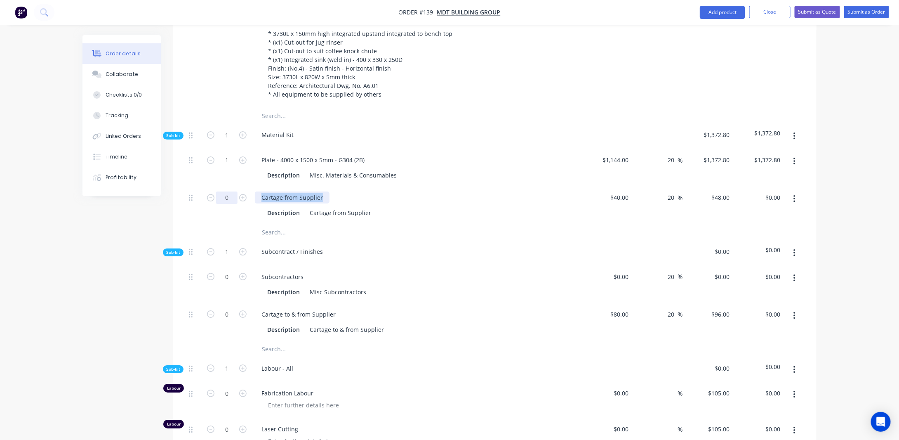
drag, startPoint x: 322, startPoint y: 178, endPoint x: 234, endPoint y: 178, distance: 87.8
click at [235, 186] on div "0 Cartage from Supplier Description Cartage from Supplier $40.00 $40.00 20 20 %…" at bounding box center [495, 205] width 619 height 38
click at [349, 207] on div "Cartage from Supplier" at bounding box center [340, 213] width 68 height 12
drag, startPoint x: 364, startPoint y: 195, endPoint x: 283, endPoint y: 197, distance: 81.3
click at [283, 207] on div "Description Cartage from Supplier" at bounding box center [415, 213] width 302 height 12
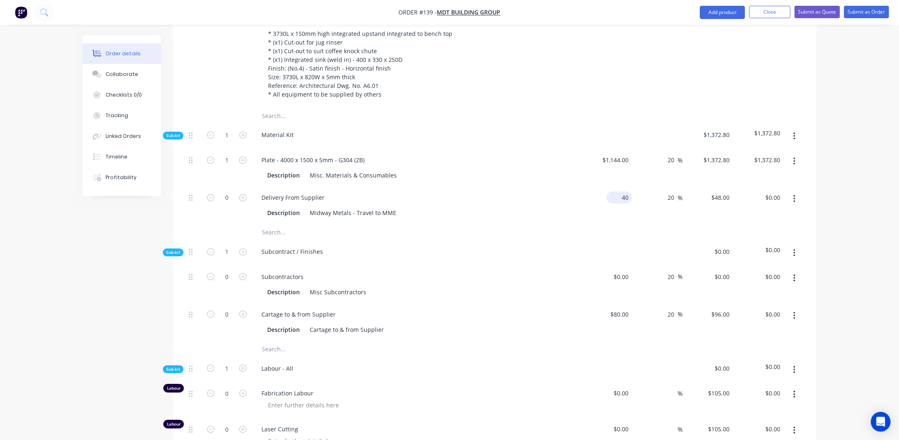
click at [622, 191] on input "40" at bounding box center [621, 197] width 22 height 12
type input "$50.00"
type input "$60.00"
click at [392, 207] on div "Midway Metals - Travel to MME" at bounding box center [352, 213] width 93 height 12
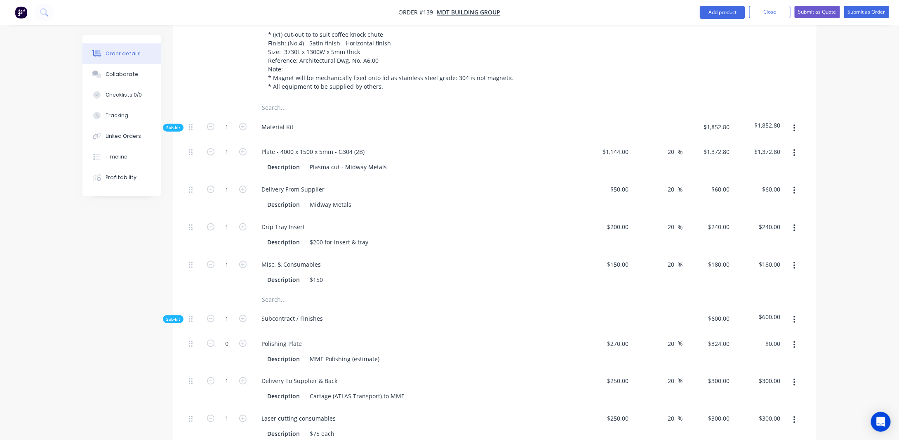
scroll to position [369, 0]
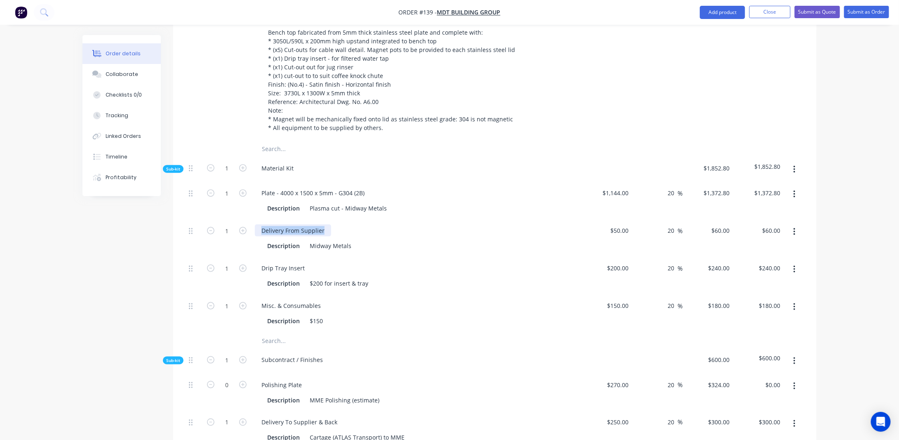
drag, startPoint x: 324, startPoint y: 216, endPoint x: 250, endPoint y: 218, distance: 74.3
click at [250, 219] on div "1 Delivery From Supplier Description Midway Metals $50.00 $50.00 20 20 % $60.00…" at bounding box center [495, 238] width 619 height 38
click at [350, 240] on div "Midway Metals" at bounding box center [330, 246] width 48 height 12
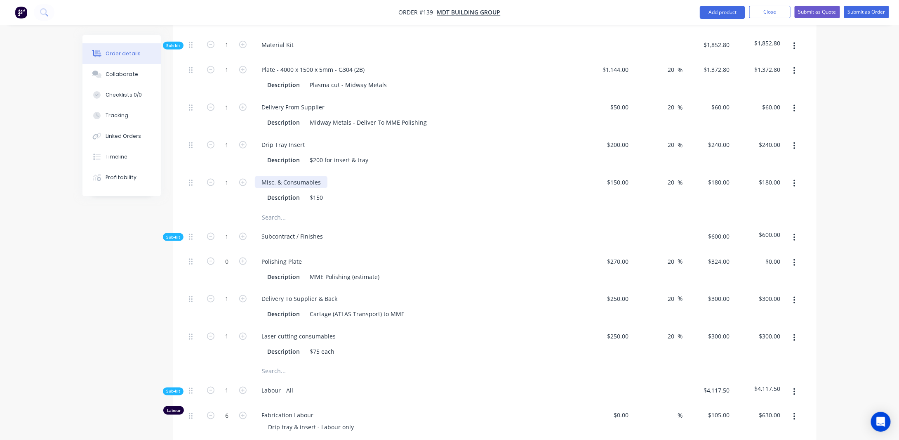
scroll to position [492, 0]
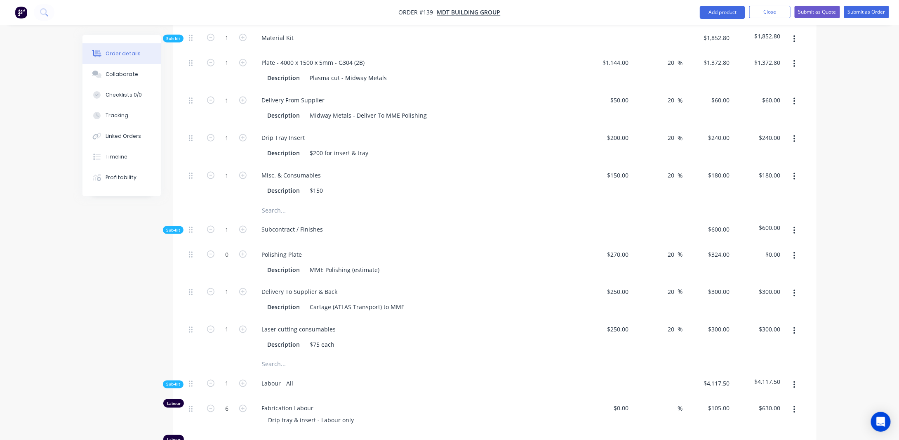
scroll to position [534, 0]
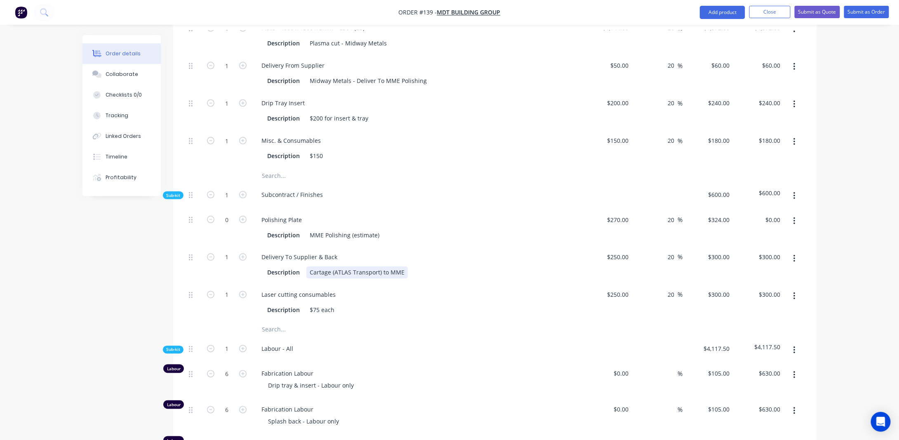
click at [384, 266] on div "Cartage (ATLAS Transport) to MME" at bounding box center [356, 272] width 101 height 12
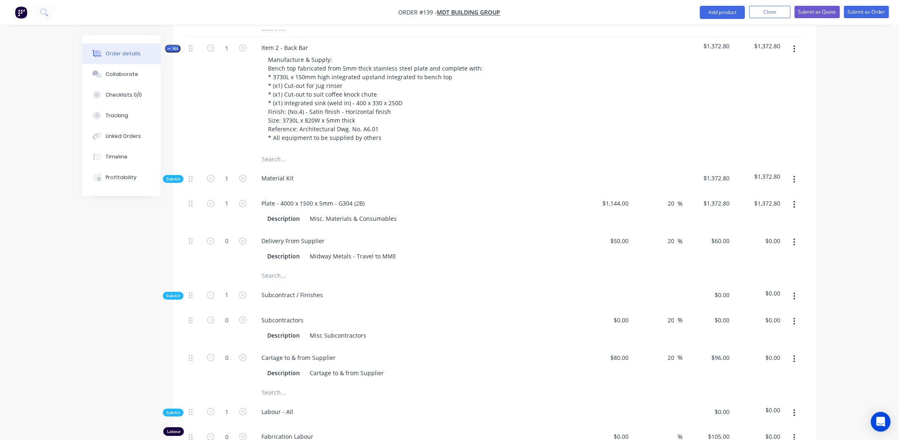
scroll to position [1235, 0]
click at [378, 248] on div "Midway Metals - Travel to MME" at bounding box center [352, 254] width 93 height 12
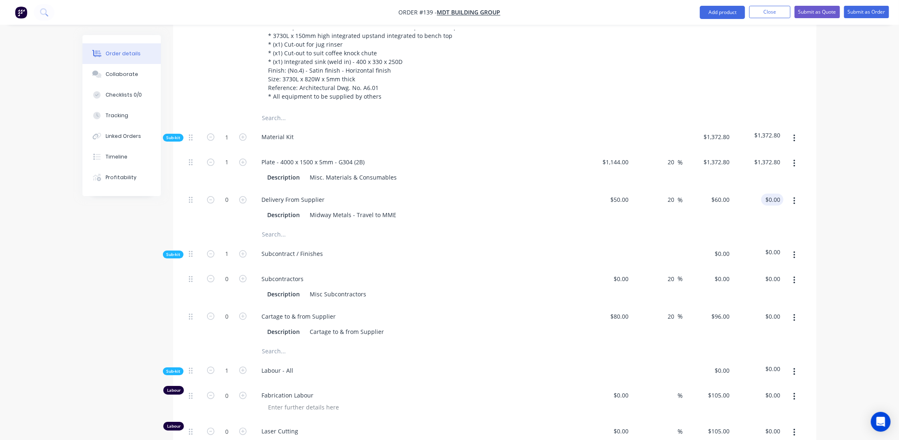
scroll to position [1276, 0]
click at [798, 129] on button "button" at bounding box center [794, 136] width 19 height 15
click at [779, 152] on div "Add product to kit" at bounding box center [765, 158] width 64 height 12
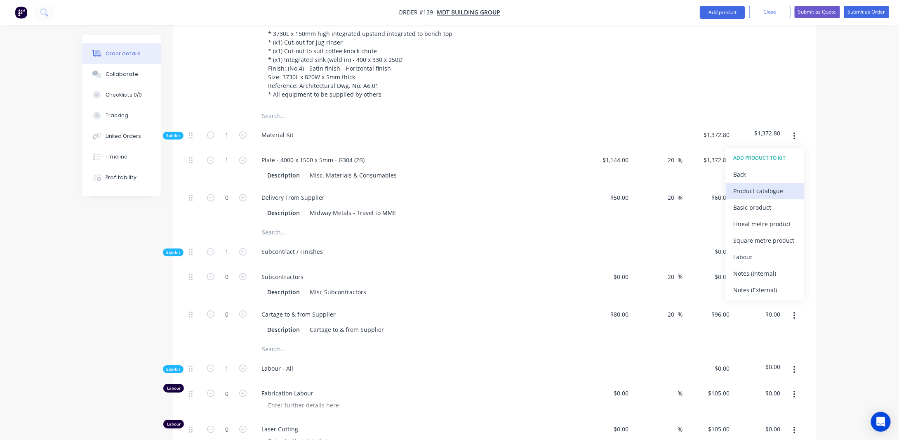
click at [753, 185] on div "Product catalogue" at bounding box center [765, 191] width 64 height 12
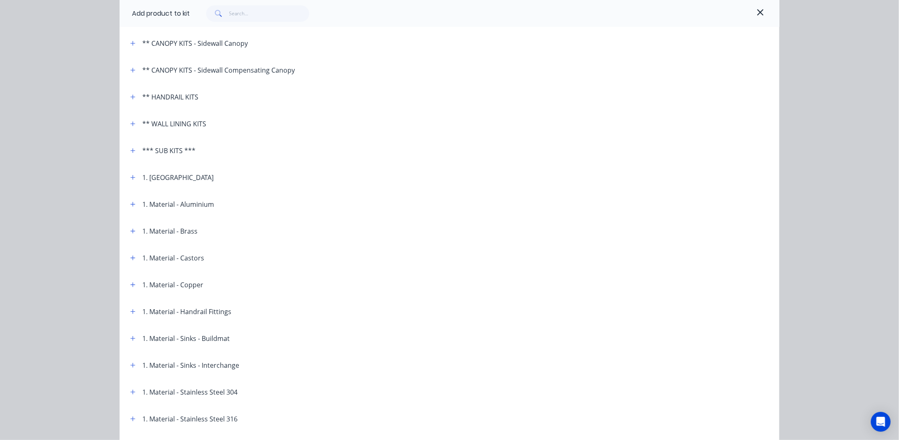
scroll to position [165, 0]
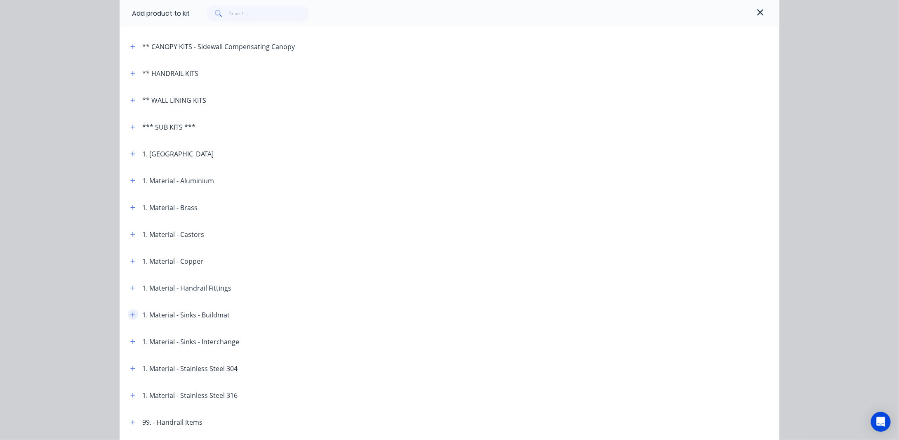
click at [130, 312] on icon "button" at bounding box center [132, 315] width 5 height 6
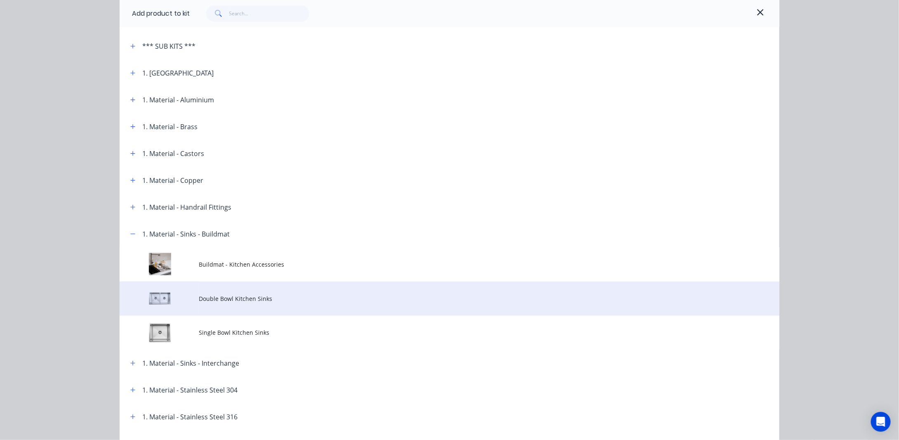
scroll to position [247, 0]
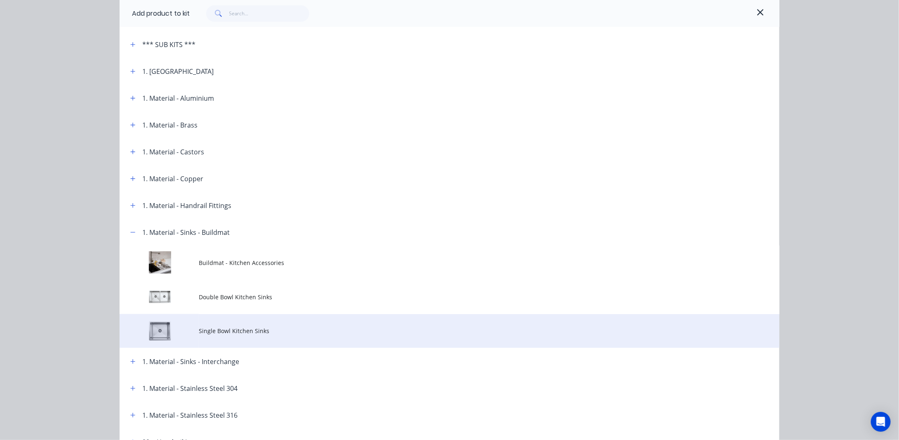
click at [206, 334] on span "Single Bowl Kitchen Sinks" at bounding box center [431, 330] width 464 height 9
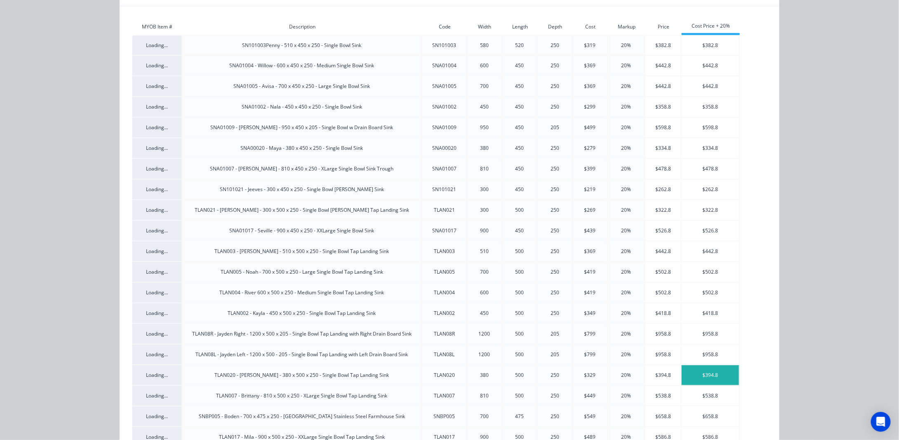
scroll to position [0, 0]
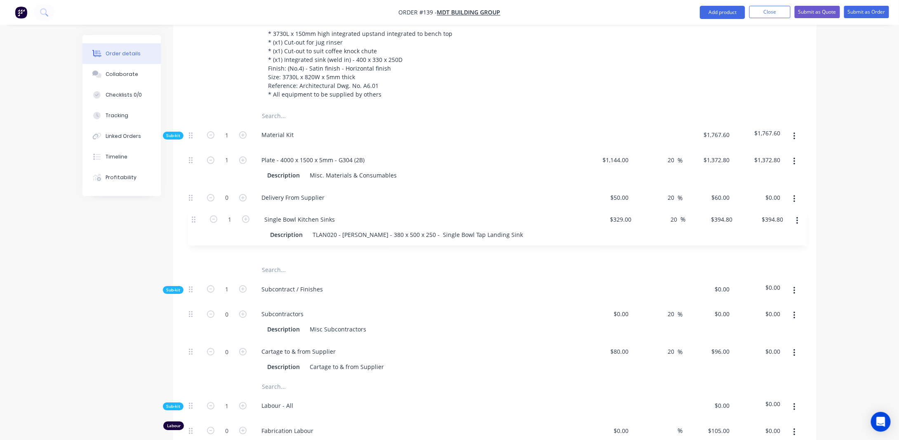
click at [192, 218] on div "1 Plate - 4000 x 1500 x 5mm - G304 (2B) Description Misc. Materials & Consumabl…" at bounding box center [495, 205] width 619 height 113
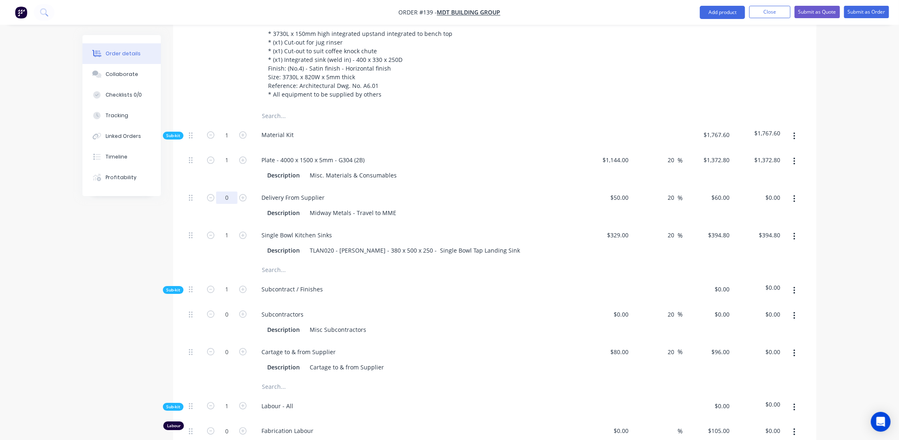
click at [230, 191] on input "0" at bounding box center [226, 197] width 21 height 12
type input "1"
type input "$60.00"
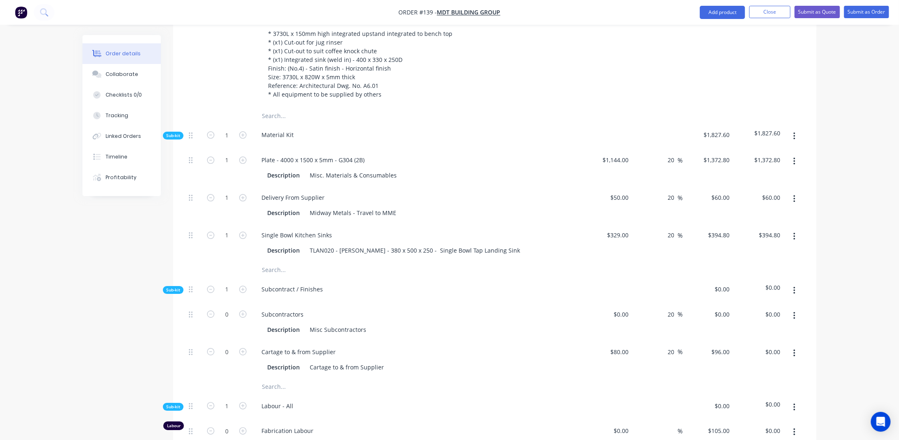
click at [795, 233] on icon "button" at bounding box center [795, 236] width 2 height 7
click at [796, 252] on div "Duplicate" at bounding box center [765, 258] width 64 height 12
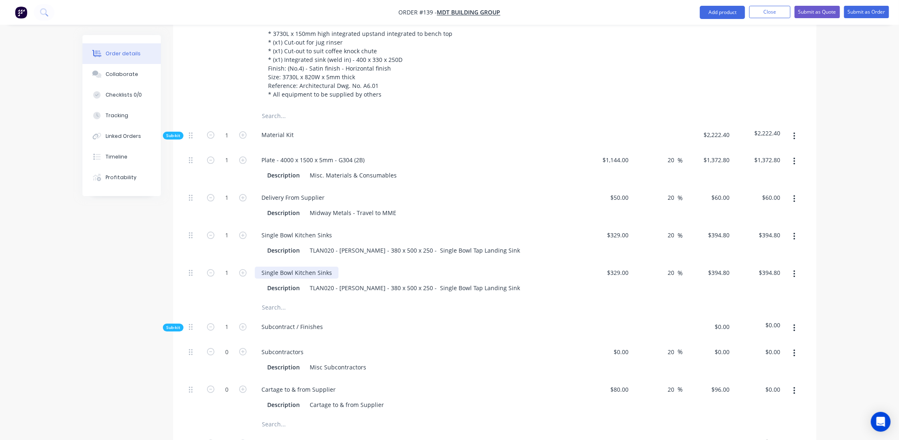
click at [327, 266] on div "Single Bowl Kitchen Sinks" at bounding box center [297, 272] width 84 height 12
drag, startPoint x: 332, startPoint y: 252, endPoint x: 190, endPoint y: 253, distance: 141.9
click at [191, 261] on div "1 Single Bowl Kitchen Sinks Description TLAN020 - [PERSON_NAME] - 380 x 500 x 2…" at bounding box center [495, 280] width 619 height 38
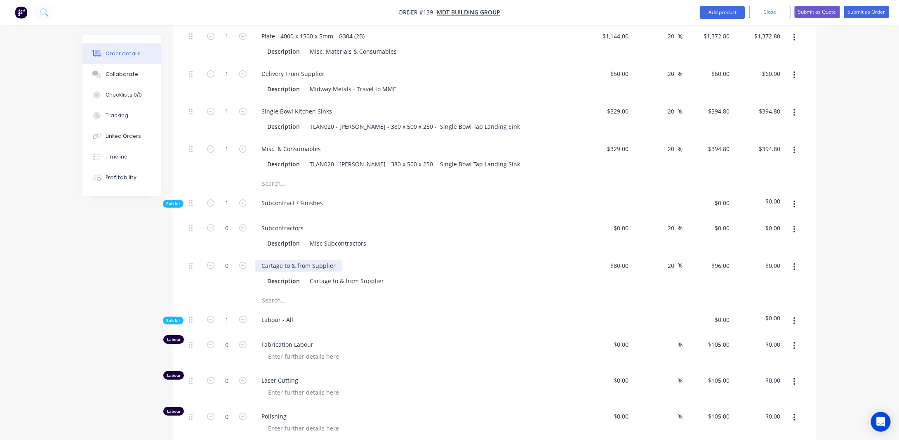
scroll to position [1359, 0]
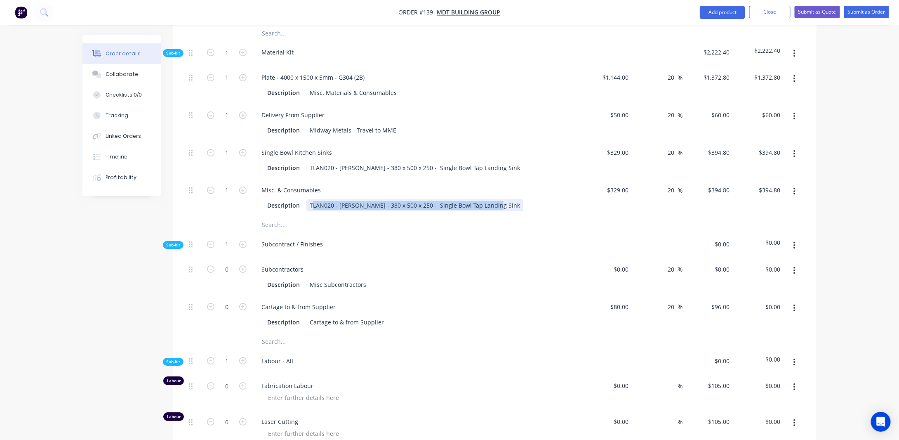
drag, startPoint x: 311, startPoint y: 188, endPoint x: 579, endPoint y: 191, distance: 268.1
click at [579, 191] on div "Misc. & Consumables Description TLAN020 - [PERSON_NAME] - 380 x 500 x 250 - Sin…" at bounding box center [417, 198] width 330 height 38
click at [626, 184] on input "329" at bounding box center [625, 190] width 14 height 12
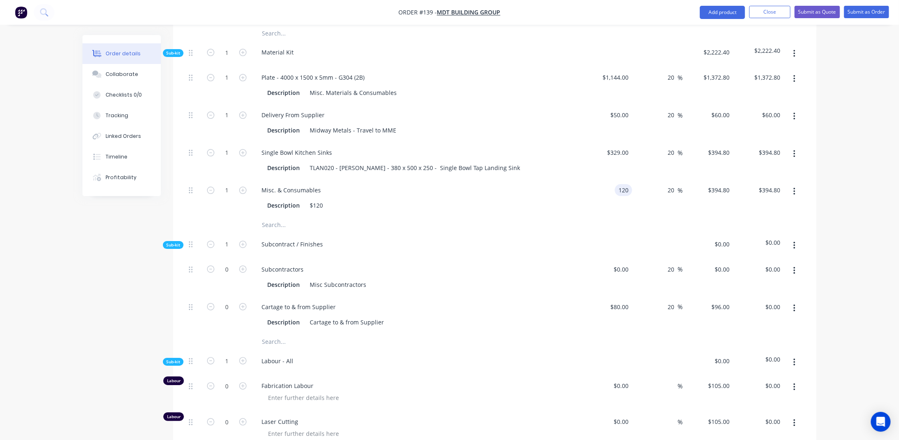
type input "$120.00"
type input "$144.00"
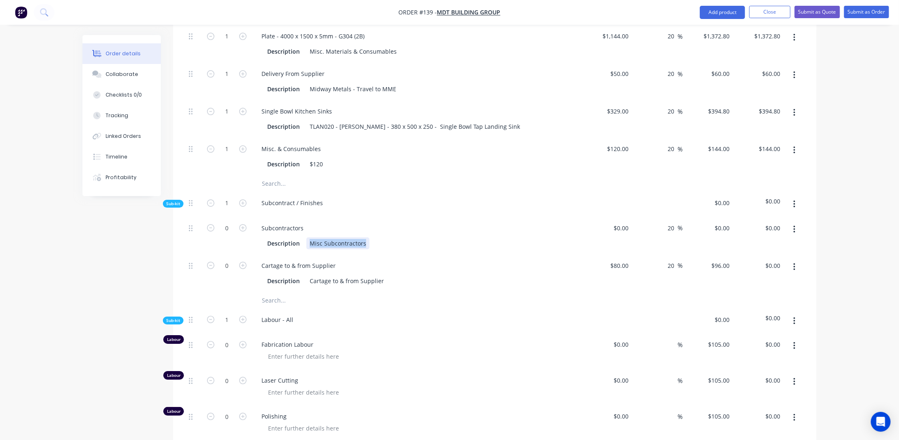
drag, startPoint x: 310, startPoint y: 224, endPoint x: 418, endPoint y: 216, distance: 108.8
click at [414, 237] on div "Description Misc Subcontractors" at bounding box center [415, 243] width 302 height 12
drag, startPoint x: 143, startPoint y: 251, endPoint x: 256, endPoint y: 231, distance: 114.7
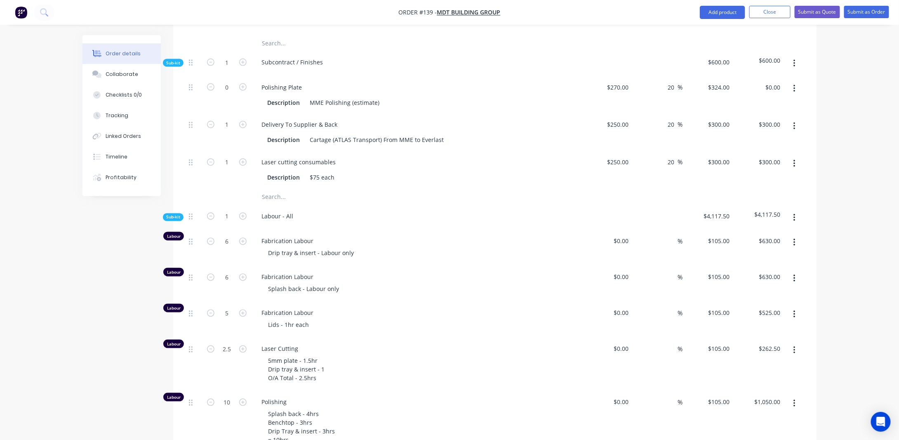
scroll to position [616, 0]
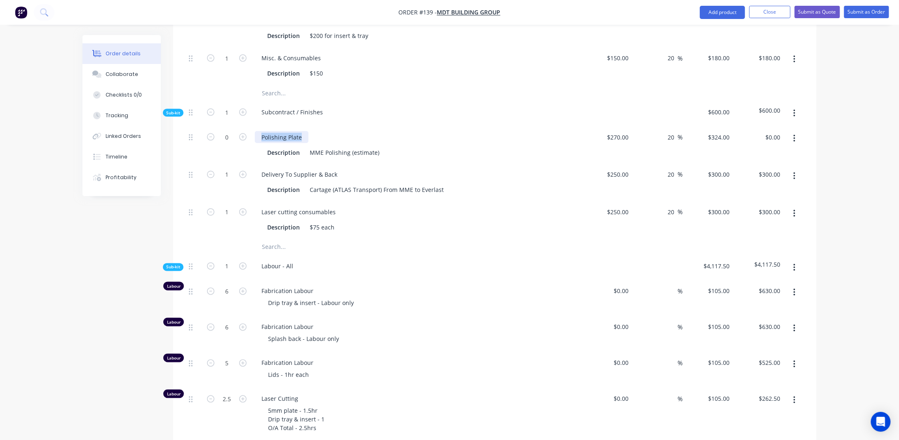
drag, startPoint x: 262, startPoint y: 121, endPoint x: 322, endPoint y: 126, distance: 59.6
click at [322, 131] on div "Polishing Plate" at bounding box center [416, 137] width 323 height 12
click at [230, 131] on input "0" at bounding box center [226, 137] width 21 height 12
type input "1"
type input "$324.00"
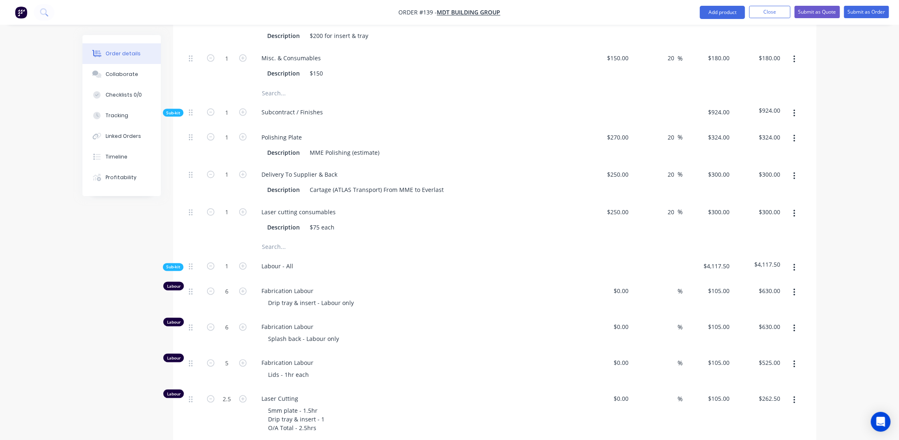
drag, startPoint x: 259, startPoint y: 126, endPoint x: 311, endPoint y: 129, distance: 51.7
click at [309, 131] on div "Polishing Plate" at bounding box center [416, 137] width 323 height 12
copy div "Polishing Plate"
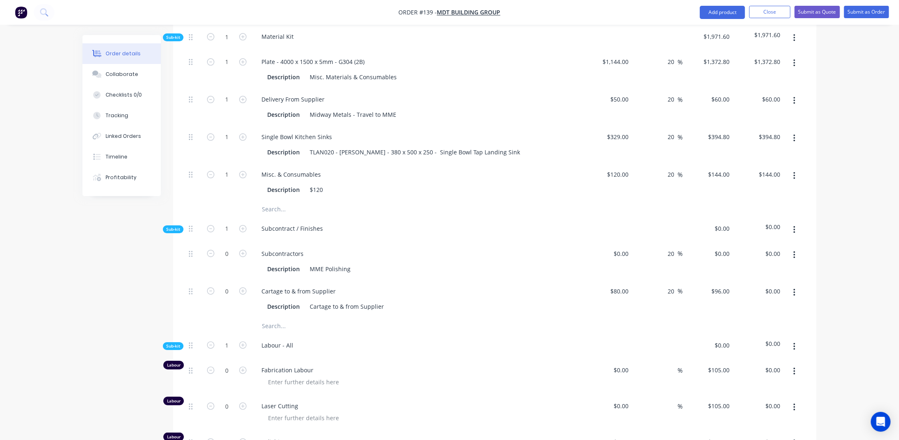
scroll to position [1400, 0]
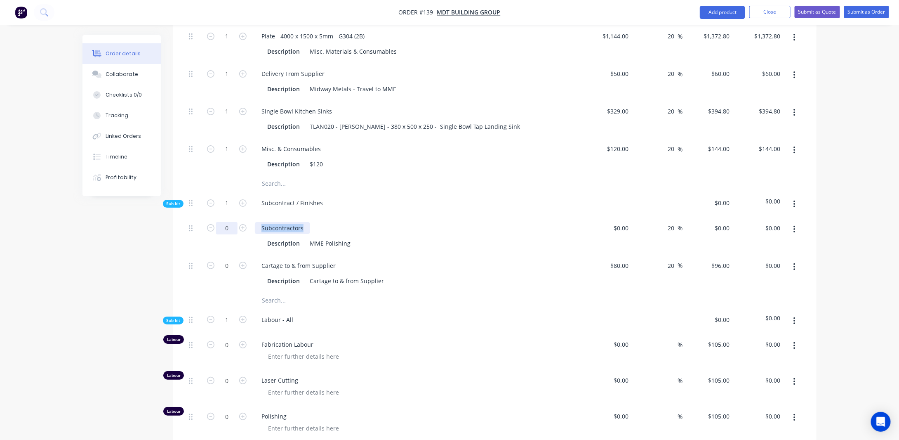
drag, startPoint x: 302, startPoint y: 209, endPoint x: 223, endPoint y: 214, distance: 78.9
click at [223, 217] on div "0 Subcontractors Description MME Polishing $0.00 $0.00 20 20 % $0.00 $0.00 $0.0…" at bounding box center [495, 236] width 619 height 38
paste div
click at [332, 237] on div "MME Polishing" at bounding box center [329, 243] width 47 height 12
drag, startPoint x: 230, startPoint y: 210, endPoint x: 292, endPoint y: 208, distance: 62.3
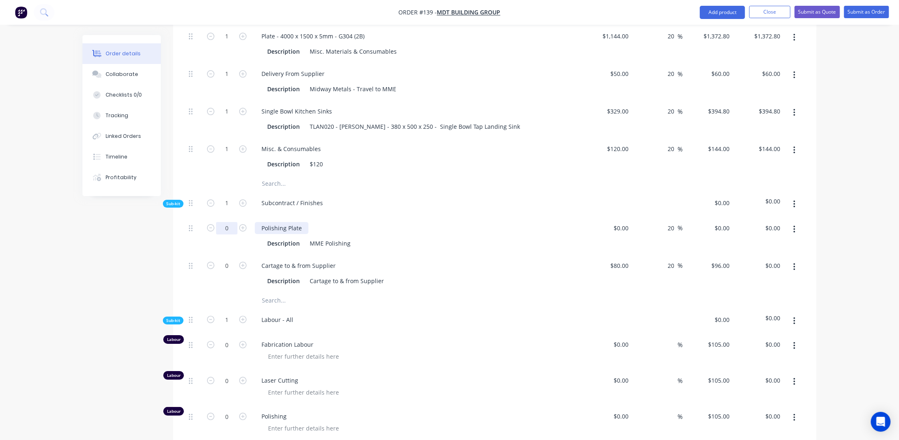
click at [230, 222] on input "0" at bounding box center [226, 228] width 21 height 12
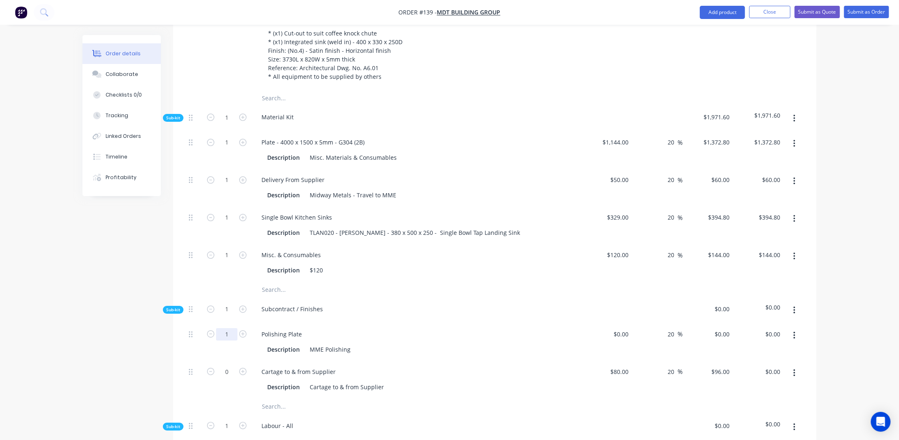
scroll to position [1317, 0]
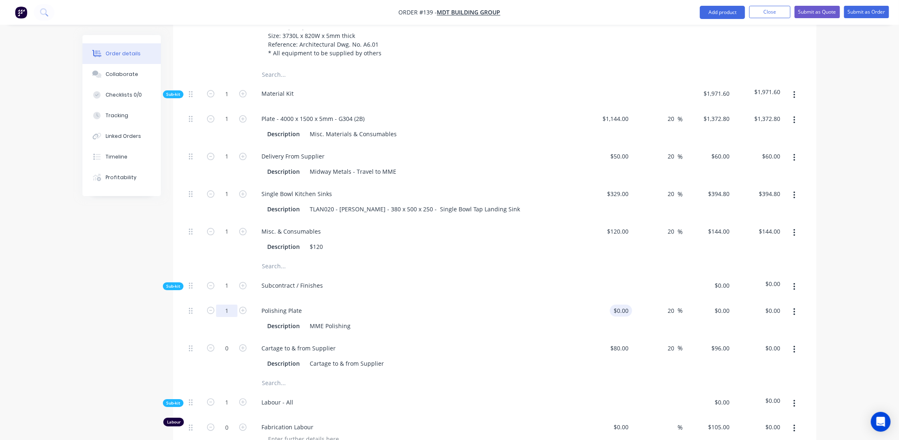
type input "1"
click at [629, 304] on input at bounding box center [627, 310] width 9 height 12
type input "$270.00"
type input "$324.00"
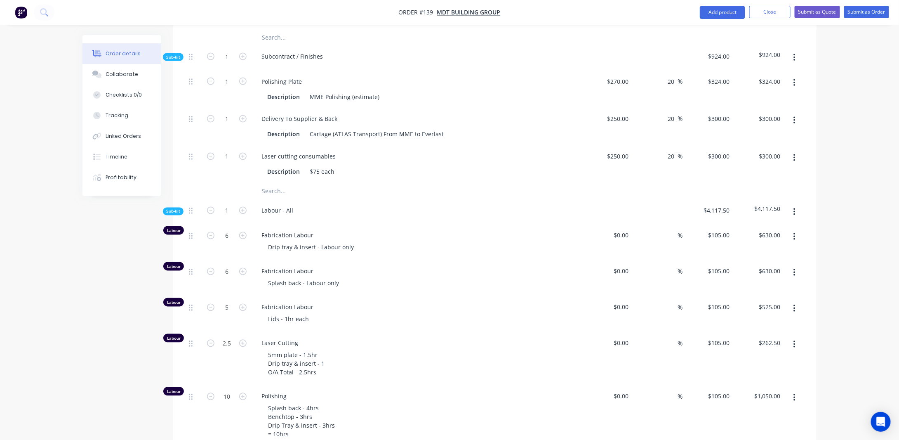
scroll to position [616, 0]
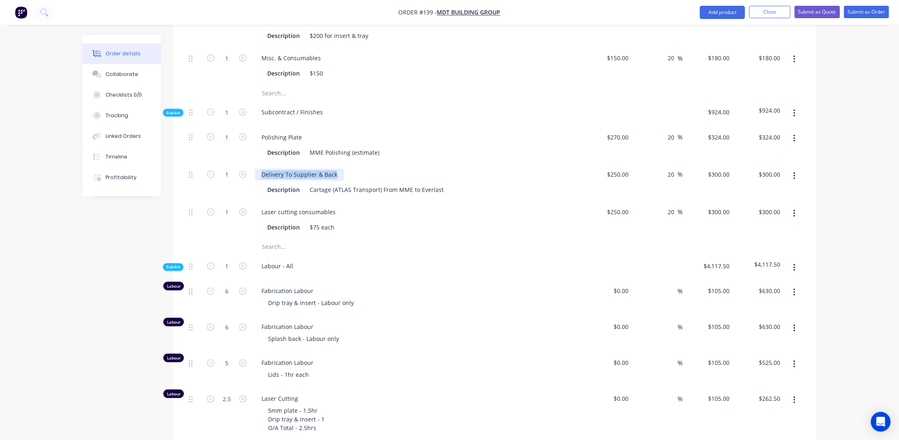
drag, startPoint x: 259, startPoint y: 159, endPoint x: 389, endPoint y: 160, distance: 129.5
click at [389, 169] on div "Delivery To Supplier & Back" at bounding box center [416, 175] width 323 height 12
copy div "Delivery To Supplier & Back"
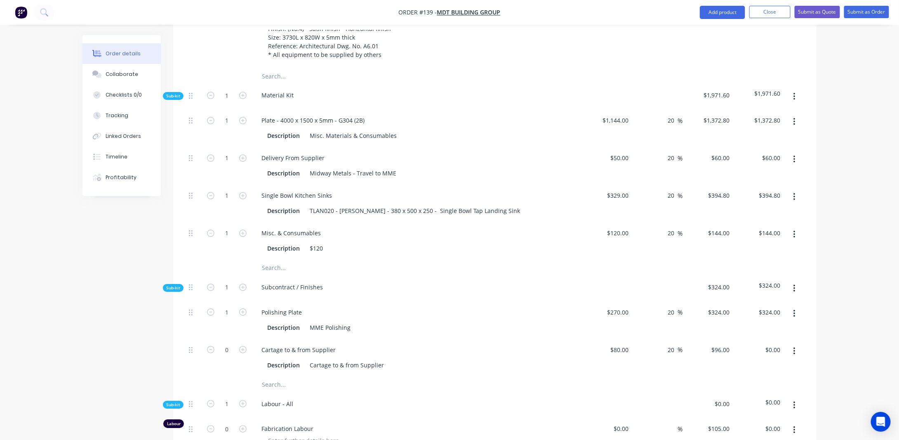
scroll to position [1359, 0]
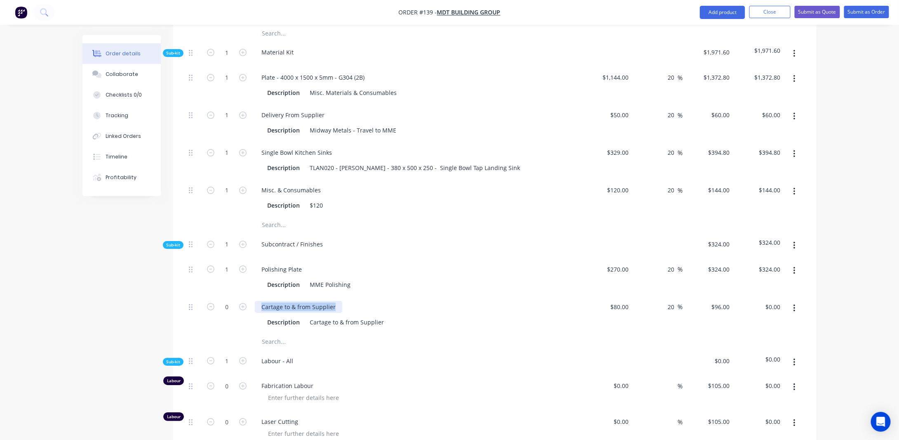
drag, startPoint x: 336, startPoint y: 287, endPoint x: 228, endPoint y: 295, distance: 108.0
click at [228, 296] on div "0 Cartage to & from Supplier Description Cartage to & from Supplier $80.00 $80.…" at bounding box center [495, 315] width 619 height 38
paste div
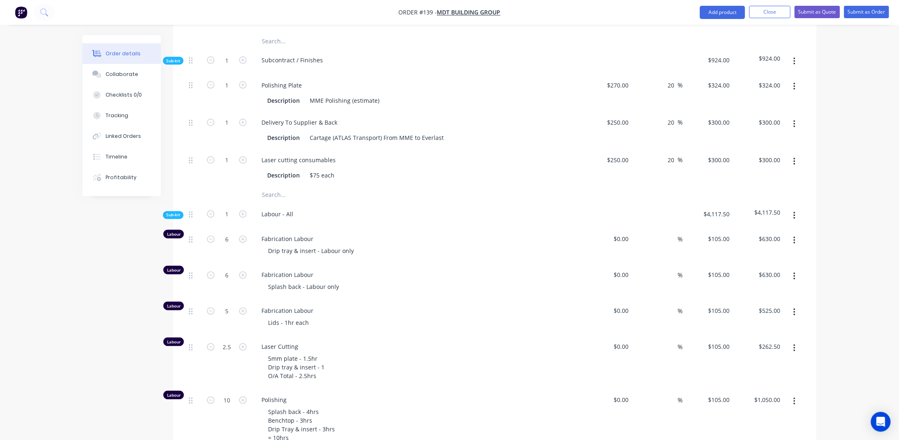
scroll to position [657, 0]
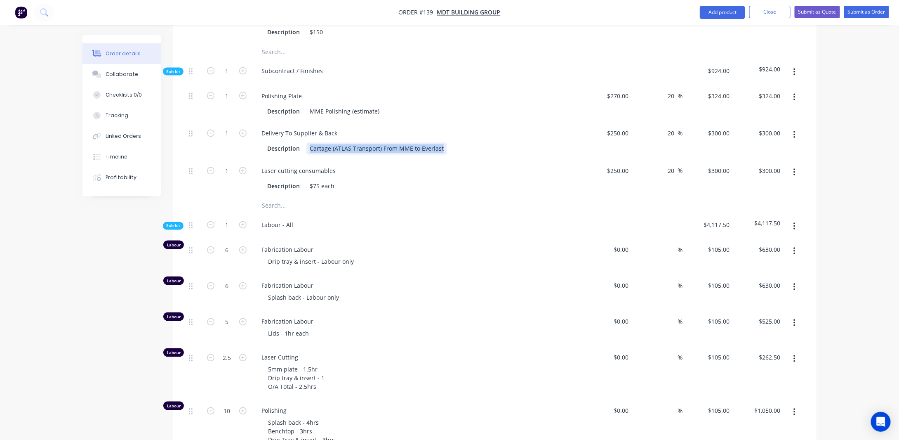
drag, startPoint x: 310, startPoint y: 136, endPoint x: 499, endPoint y: 136, distance: 189.7
click at [499, 143] on div "Description Cartage (ATLAS Transport) From MME to Everlast" at bounding box center [415, 149] width 302 height 12
copy div "Cartage (ATLAS Transport) From MME to Everlast"
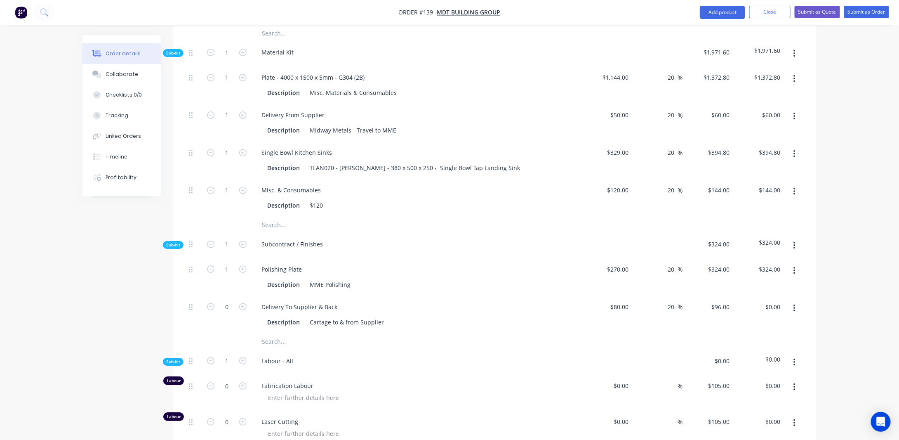
scroll to position [1359, 0]
drag, startPoint x: 311, startPoint y: 301, endPoint x: 427, endPoint y: 301, distance: 116.7
click at [426, 316] on div "Description Cartage to & from Supplier" at bounding box center [415, 322] width 302 height 12
paste div
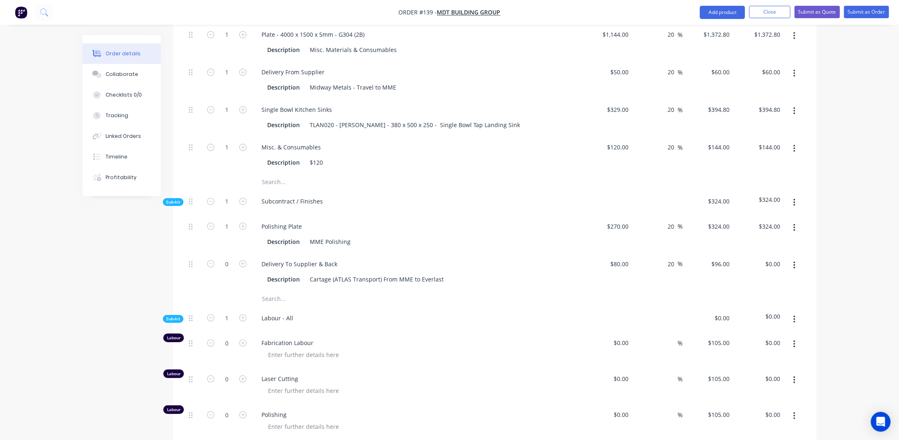
scroll to position [1441, 0]
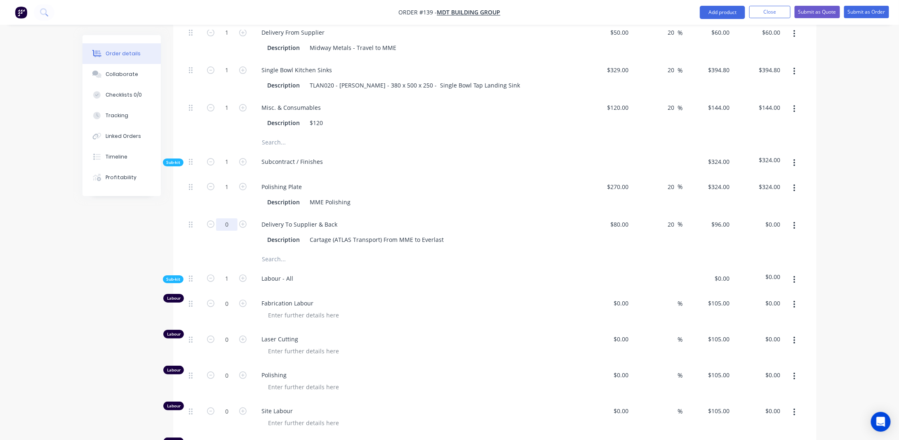
drag, startPoint x: 235, startPoint y: 206, endPoint x: 232, endPoint y: 210, distance: 5.0
click at [235, 218] on input "0" at bounding box center [226, 224] width 21 height 12
type input "1"
type input "$96.00"
drag, startPoint x: 138, startPoint y: 235, endPoint x: 137, endPoint y: 243, distance: 7.8
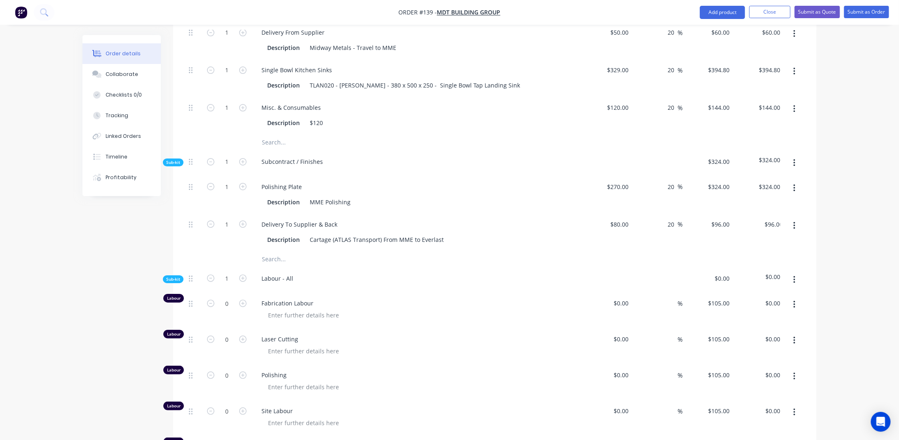
click at [629, 218] on input "80" at bounding box center [621, 224] width 22 height 12
type input "$250.00"
type input "$300.00"
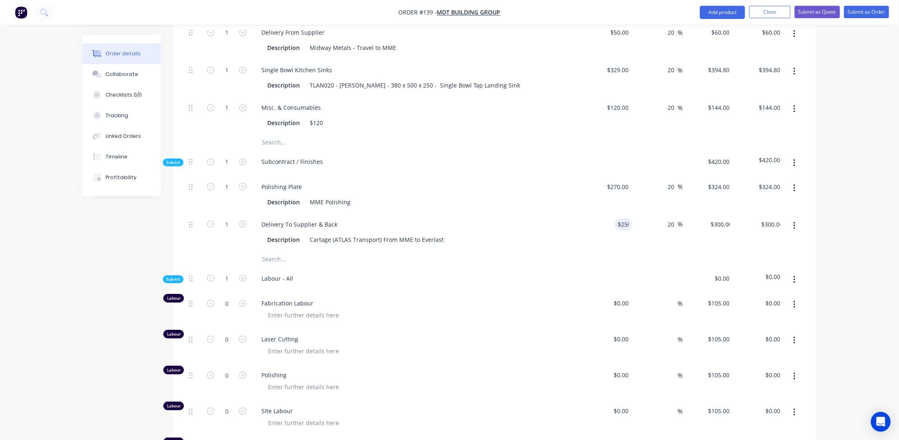
click at [231, 218] on input "1" at bounding box center [226, 224] width 21 height 12
type input "/"
type input "??"
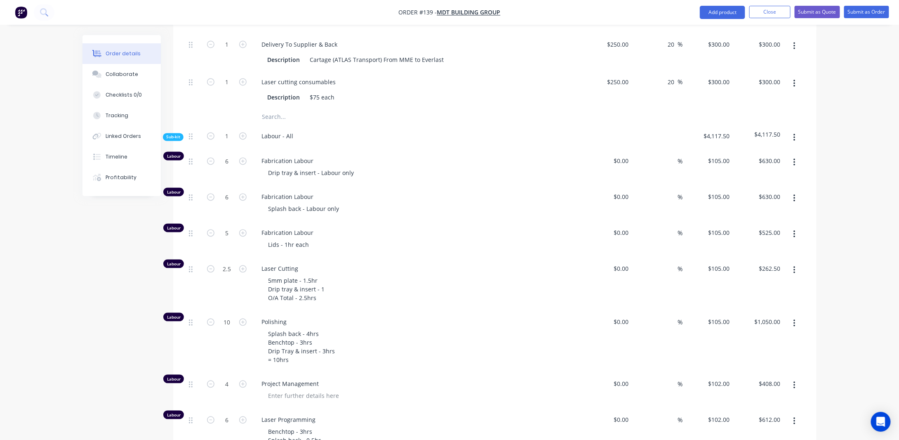
scroll to position [699, 0]
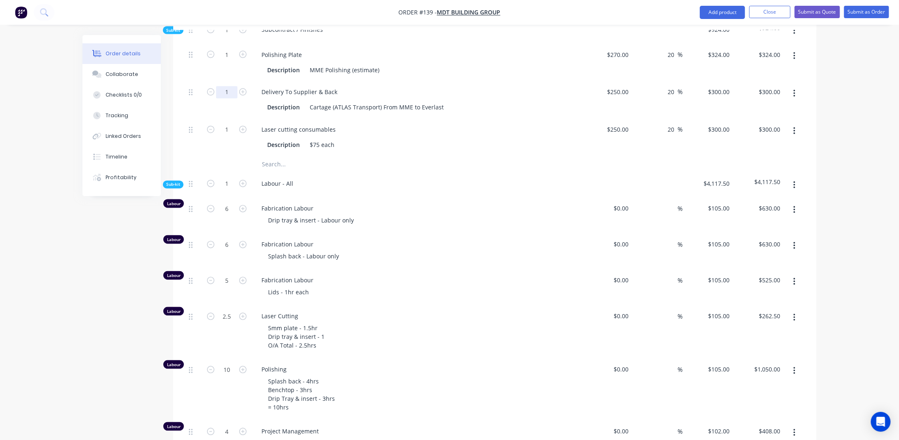
click at [230, 86] on input "1" at bounding box center [226, 92] width 21 height 12
type input "???"
click at [153, 273] on div "Created by [PERSON_NAME] Created [DATE] Required [DATE] Assigned to Add team me…" at bounding box center [449, 437] width 734 height 2203
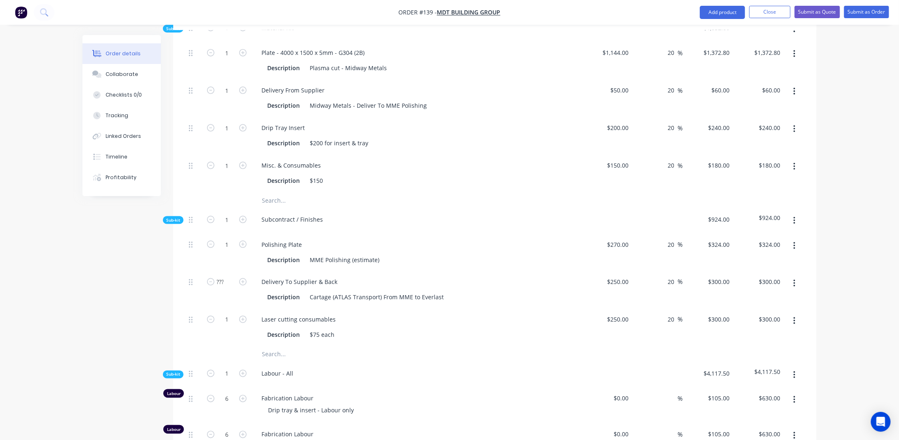
scroll to position [492, 0]
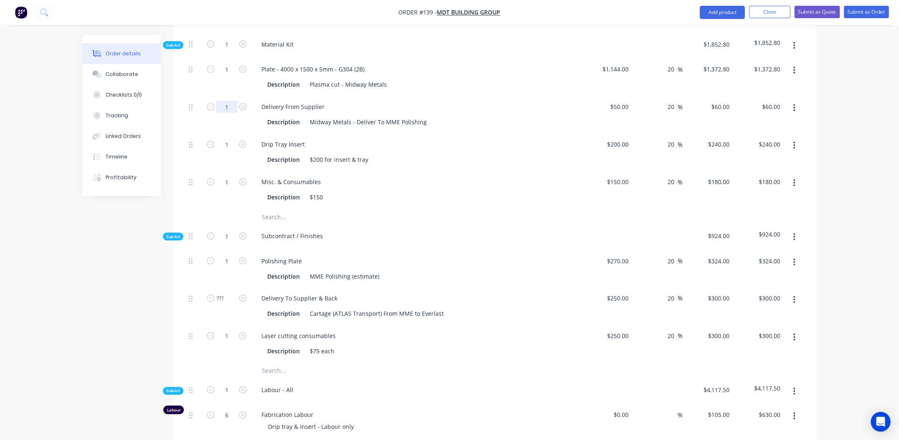
click at [228, 101] on input "1" at bounding box center [226, 107] width 21 height 12
type input "??"
drag, startPoint x: 130, startPoint y: 258, endPoint x: 135, endPoint y: 252, distance: 7.6
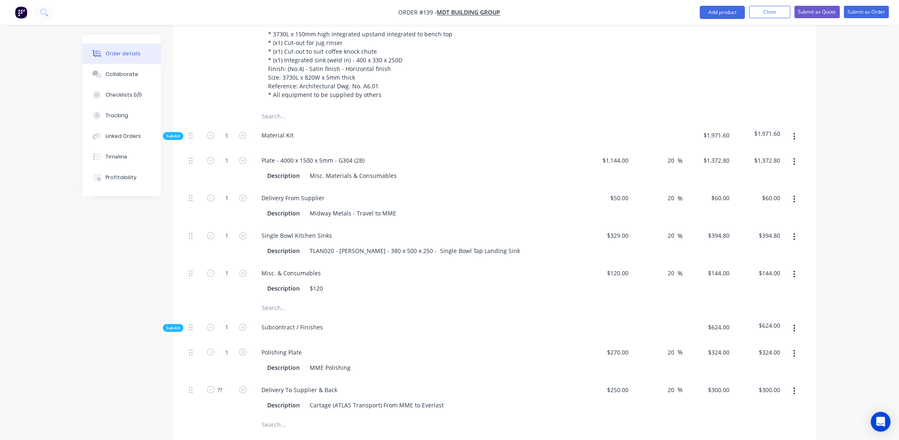
scroll to position [1276, 0]
click at [230, 266] on input "1" at bounding box center [226, 272] width 21 height 12
click at [231, 191] on input "1" at bounding box center [226, 197] width 21 height 12
type input "???"
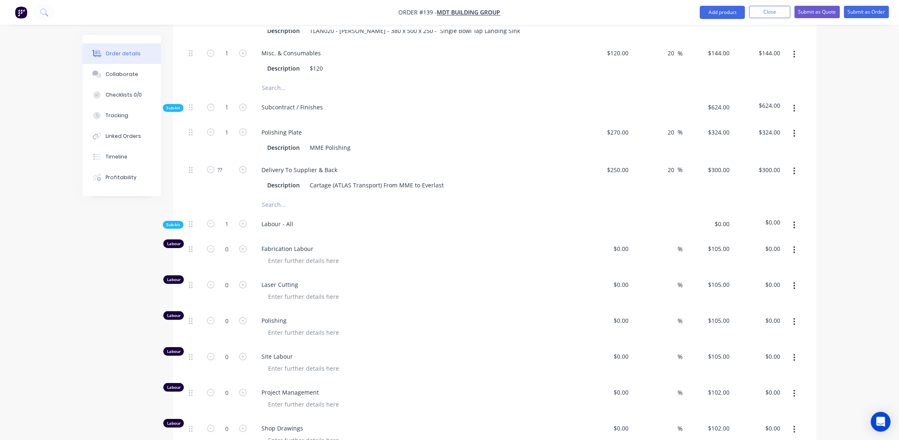
scroll to position [1524, 0]
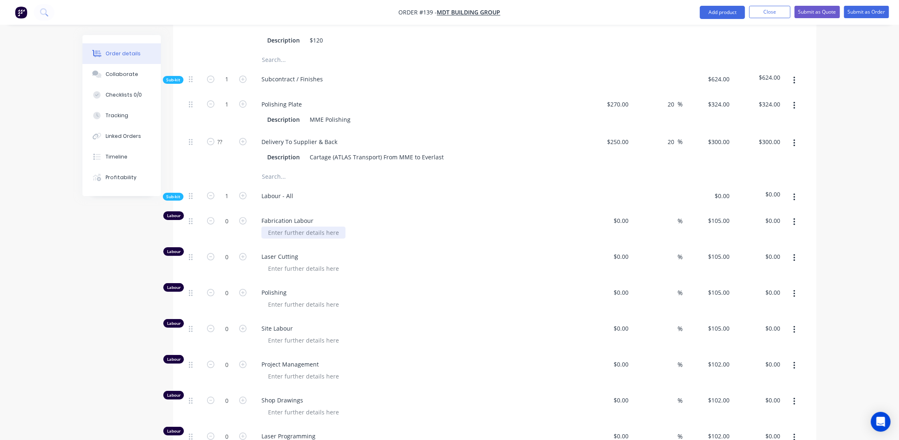
click at [328, 226] on div at bounding box center [303, 232] width 84 height 12
click at [235, 214] on input "0" at bounding box center [226, 220] width 21 height 12
type input "5"
type input "$525.00"
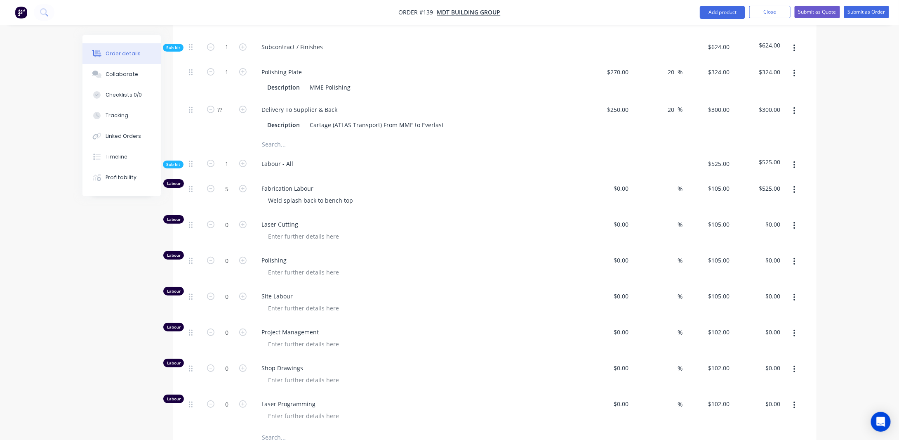
scroll to position [1565, 0]
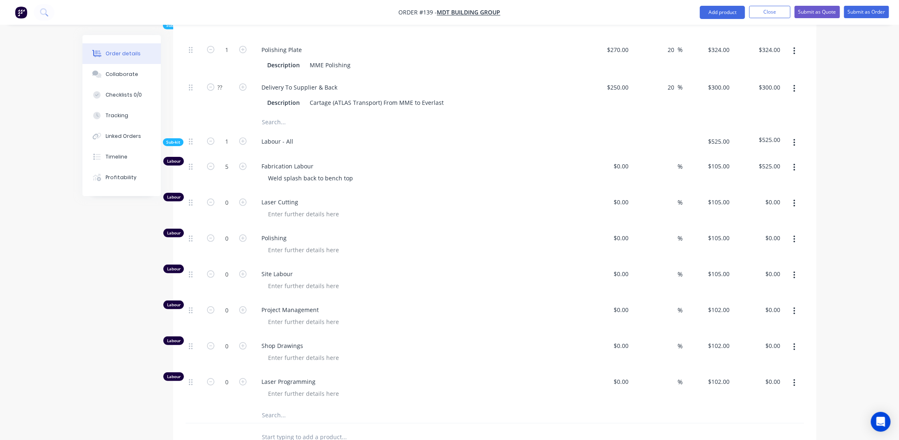
scroll to position [1606, 0]
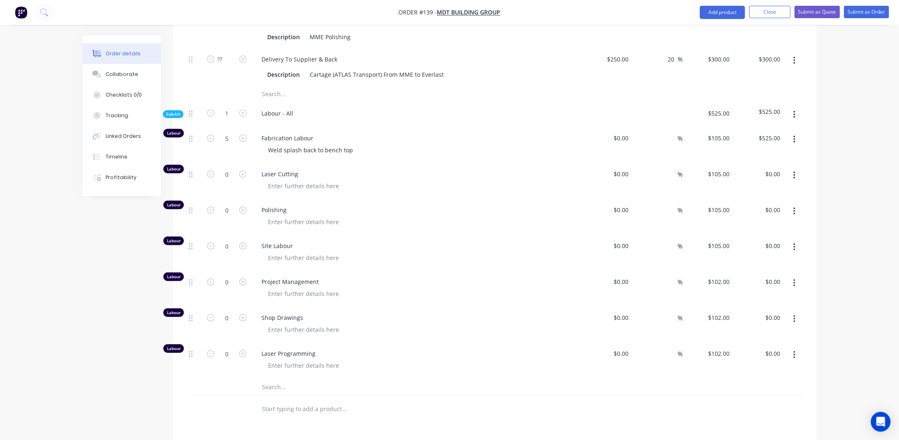
click at [792, 240] on button "button" at bounding box center [794, 247] width 19 height 15
click at [746, 296] on div "Delete" at bounding box center [765, 302] width 64 height 12
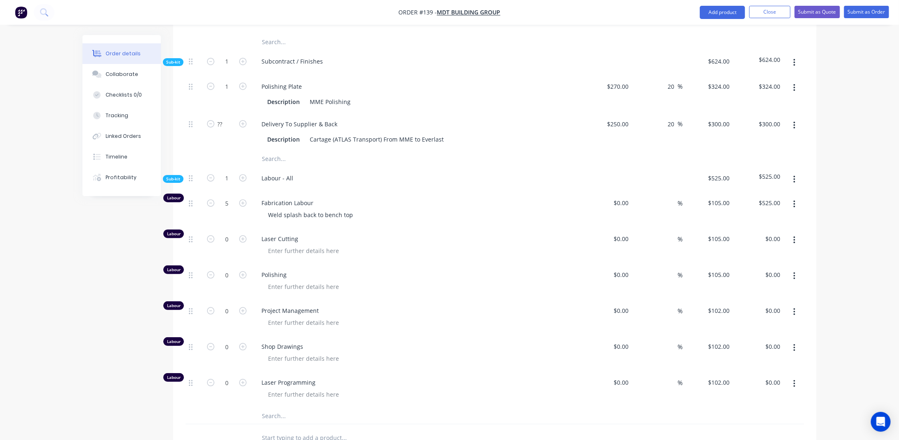
scroll to position [1565, 0]
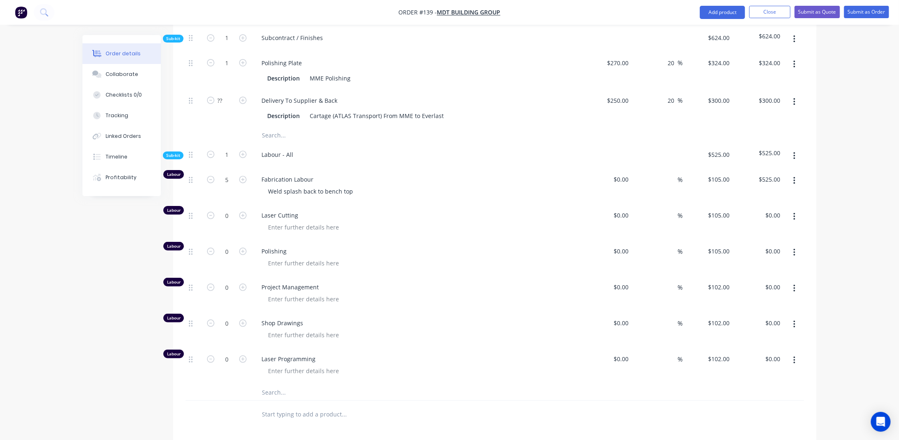
click at [796, 173] on button "button" at bounding box center [794, 180] width 19 height 15
click at [761, 196] on div "Duplicate" at bounding box center [765, 202] width 64 height 12
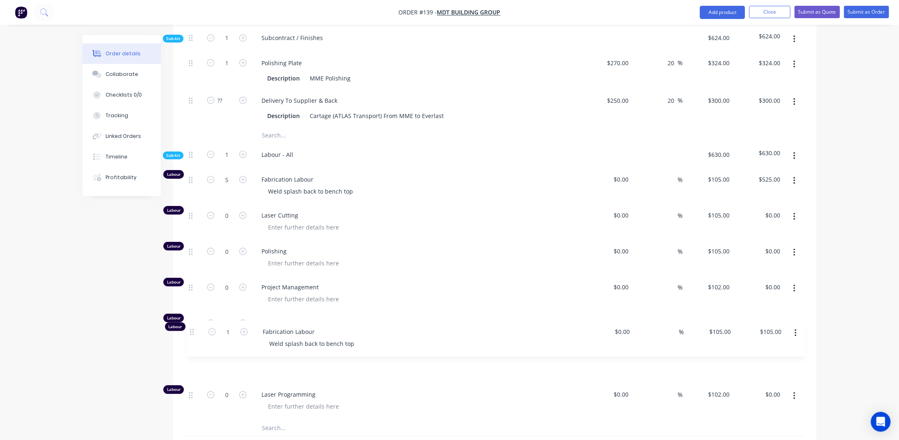
scroll to position [1567, 0]
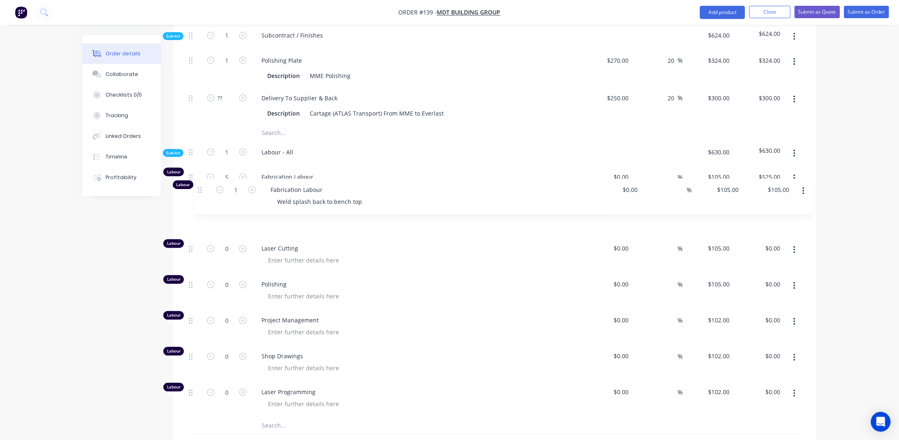
drag, startPoint x: 191, startPoint y: 375, endPoint x: 203, endPoint y: 191, distance: 184.7
click at [201, 188] on div "Labour 5 Fabrication Labour Weld splash back to bench top $0.00 $0.00 % $105.00…" at bounding box center [495, 291] width 619 height 251
click at [318, 208] on span "Fabrication Labour" at bounding box center [419, 212] width 317 height 9
click at [310, 208] on span "Fabrication Labour" at bounding box center [419, 212] width 317 height 9
drag, startPoint x: 313, startPoint y: 193, endPoint x: 250, endPoint y: 193, distance: 63.5
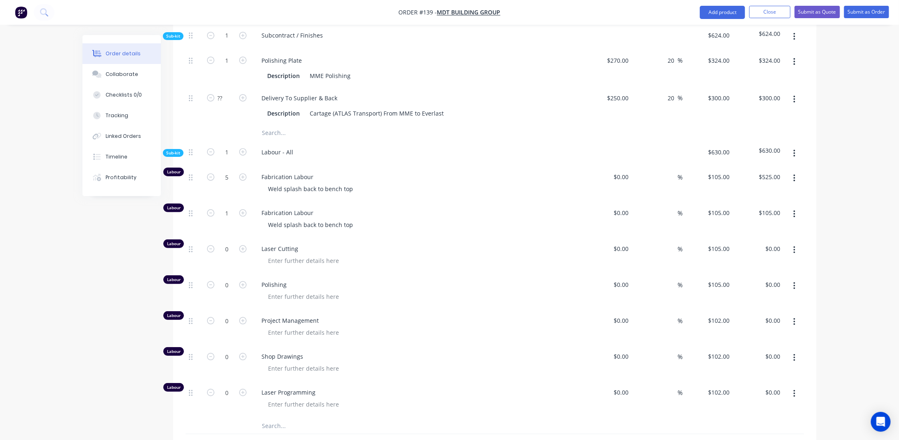
click at [250, 202] on div "Labour 1 Fabrication Labour Weld splash back to bench top $0.00 $0.00 % $105.00…" at bounding box center [495, 220] width 619 height 36
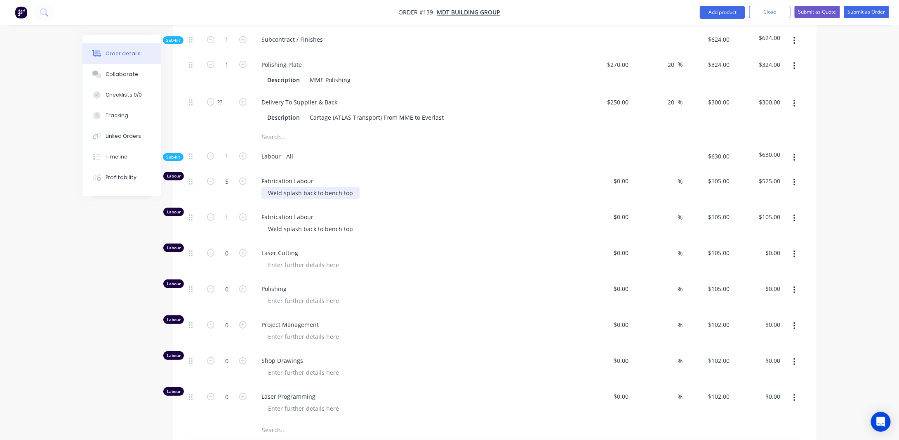
scroll to position [1530, 0]
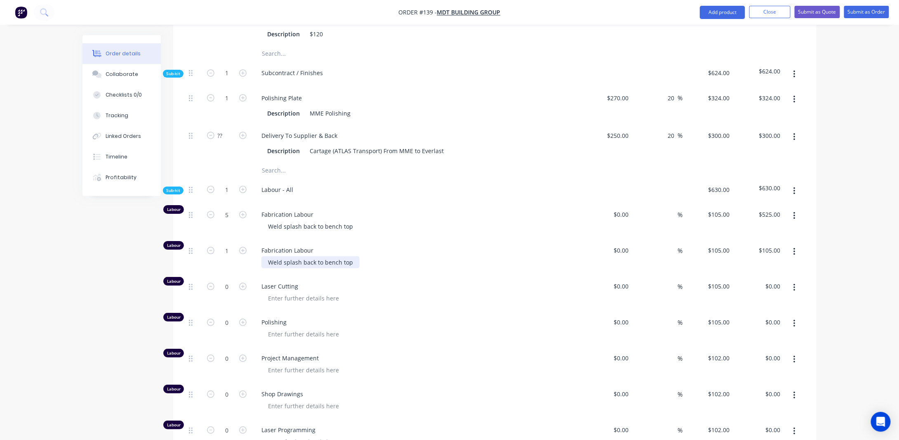
click at [304, 256] on div "Weld splash back to bench top" at bounding box center [310, 262] width 98 height 12
drag, startPoint x: 353, startPoint y: 241, endPoint x: 230, endPoint y: 240, distance: 123.7
click at [247, 243] on div "Labour 1 Fabrication Labour Weld splash back to bench top $0.00 $0.00 % $105.00…" at bounding box center [495, 257] width 619 height 36
click at [230, 244] on input "1" at bounding box center [226, 250] width 21 height 12
type input "2.5"
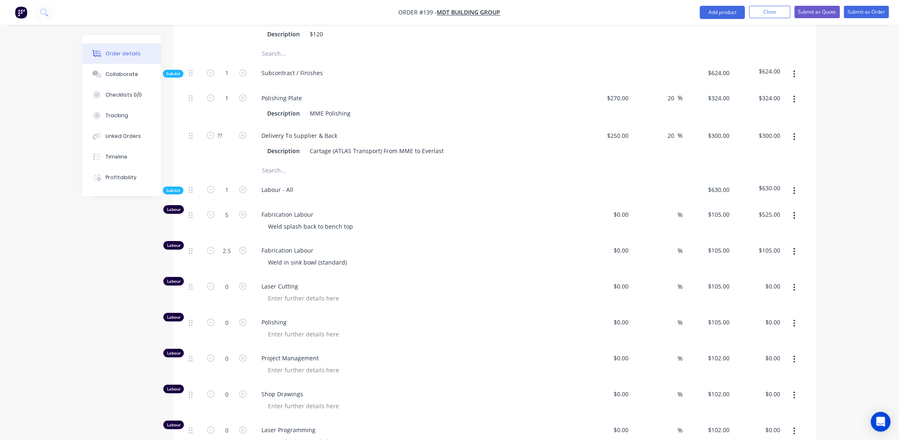
type input "$262.50"
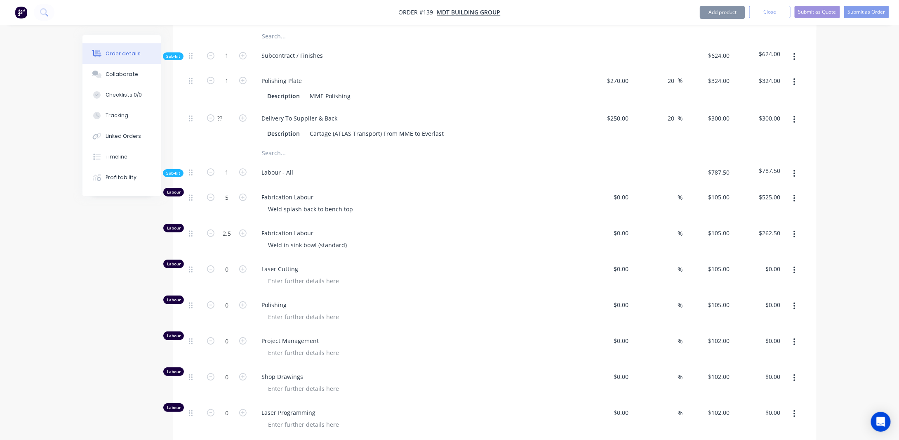
scroll to position [1571, 0]
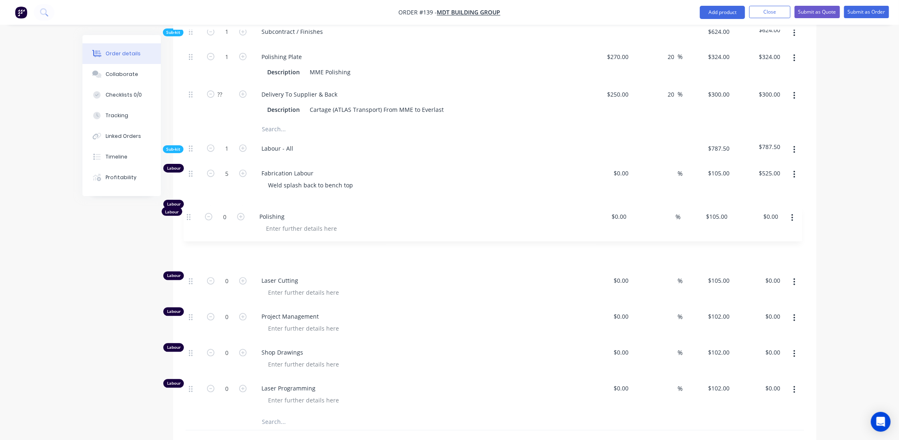
drag, startPoint x: 191, startPoint y: 259, endPoint x: 190, endPoint y: 213, distance: 46.6
click at [190, 213] on div "Labour 5 Fabrication Labour Weld splash back to bench top $0.00 $0.00 % $105.00…" at bounding box center [495, 287] width 619 height 251
click at [288, 251] on div at bounding box center [303, 257] width 84 height 12
drag, startPoint x: 132, startPoint y: 272, endPoint x: 155, endPoint y: 257, distance: 27.3
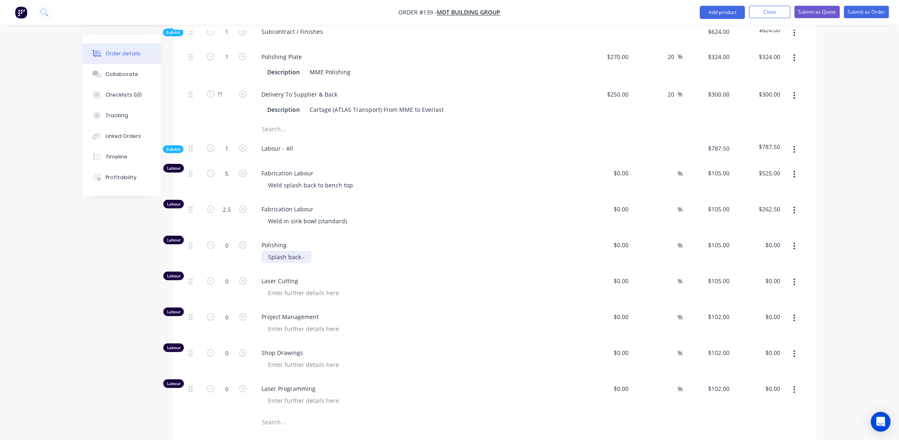
click at [306, 251] on div "Splash back -" at bounding box center [286, 257] width 50 height 12
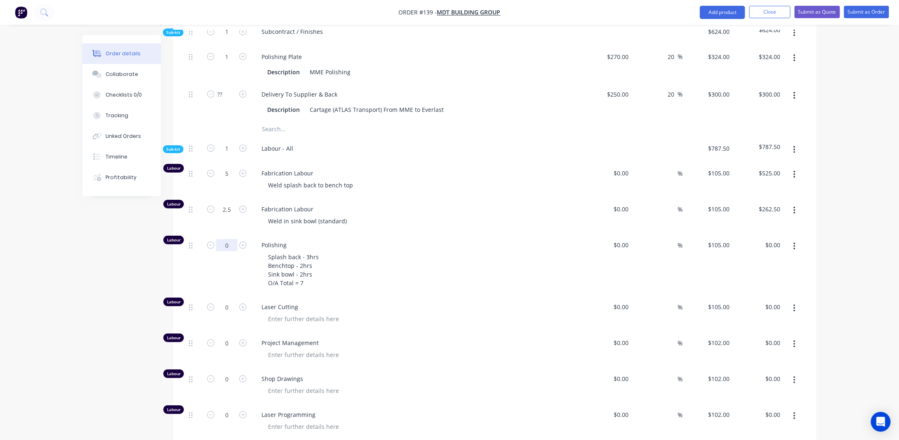
click at [231, 239] on input "0" at bounding box center [226, 245] width 21 height 12
type input "7"
type input "$735.00"
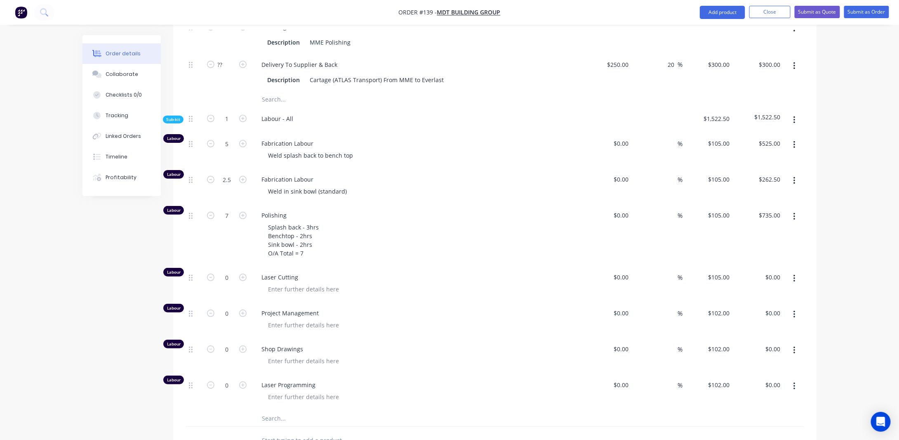
scroll to position [1612, 0]
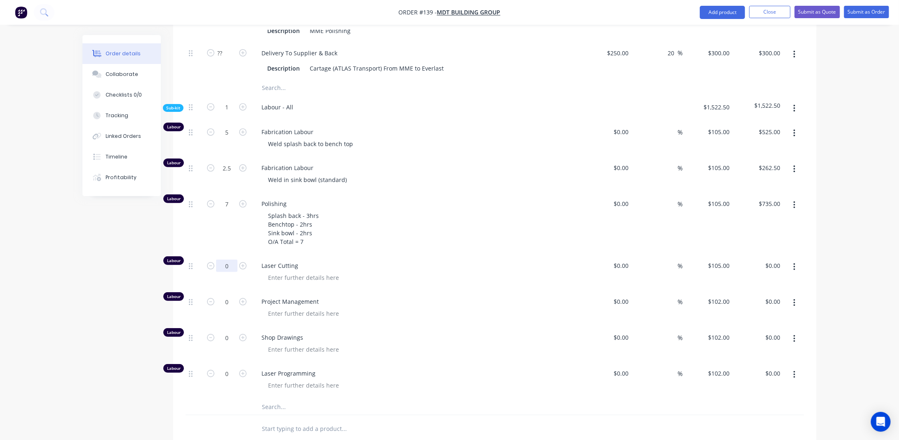
click at [232, 259] on input "0" at bounding box center [226, 265] width 21 height 12
type input "1"
type input "$105.00"
click at [301, 343] on div at bounding box center [303, 349] width 84 height 12
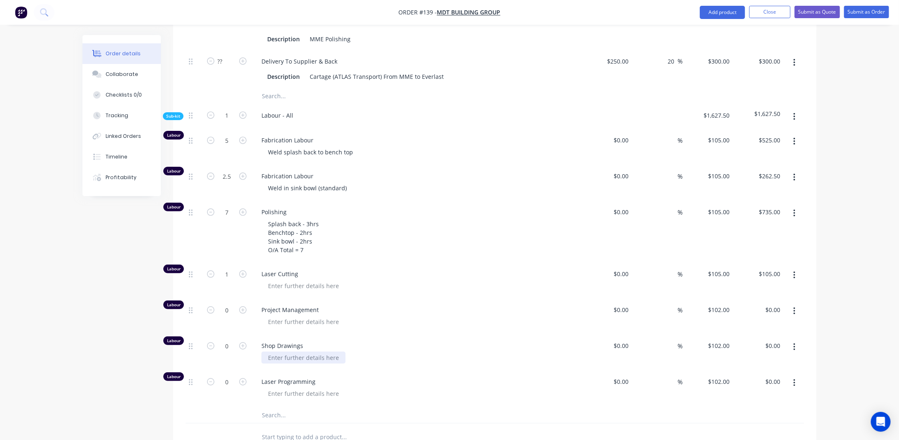
scroll to position [1653, 0]
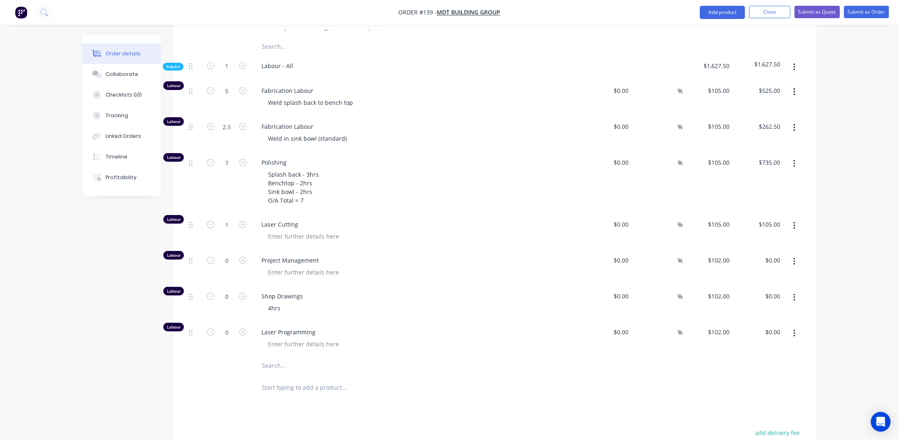
click at [315, 338] on div at bounding box center [303, 344] width 84 height 12
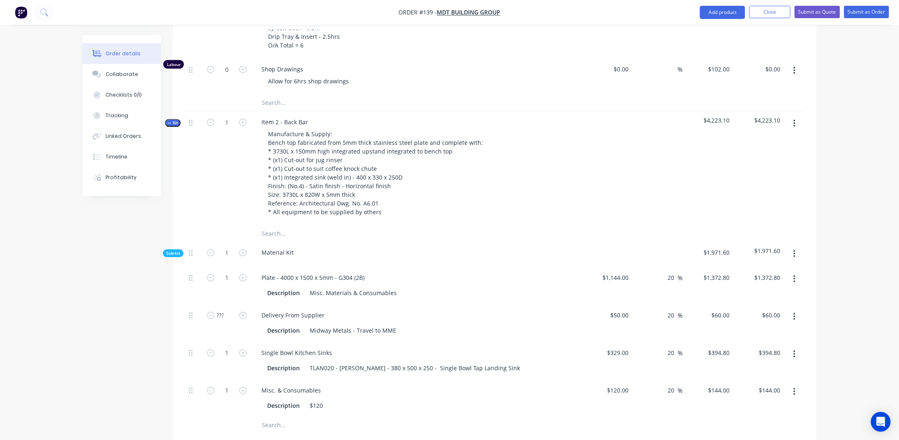
scroll to position [1117, 0]
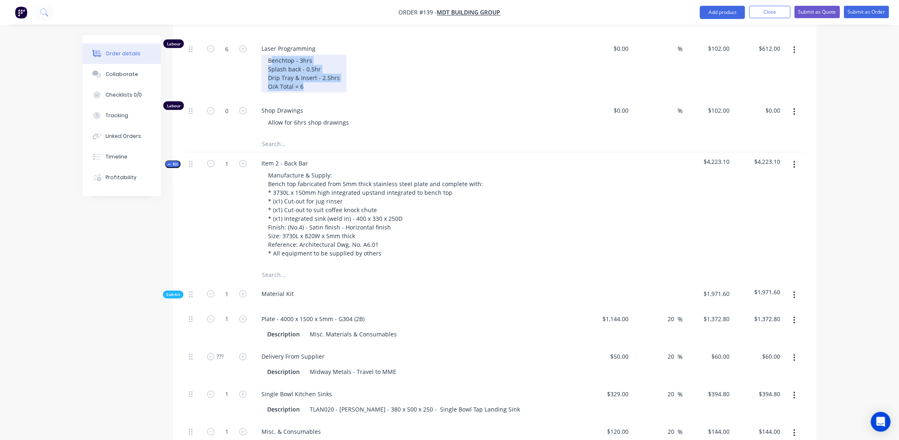
drag, startPoint x: 270, startPoint y: 43, endPoint x: 322, endPoint y: 73, distance: 60.3
click at [322, 73] on div "Benchtop - 3hrs Splash back - 0.5hr Drip Tray & Insert - 2.5hrs O/A Total = 6" at bounding box center [303, 73] width 85 height 38
click at [315, 79] on div "Laser Programming Benchtop - 3hrs Splash back - 0.5hr Drip Tray & Insert - 2.5h…" at bounding box center [417, 69] width 330 height 62
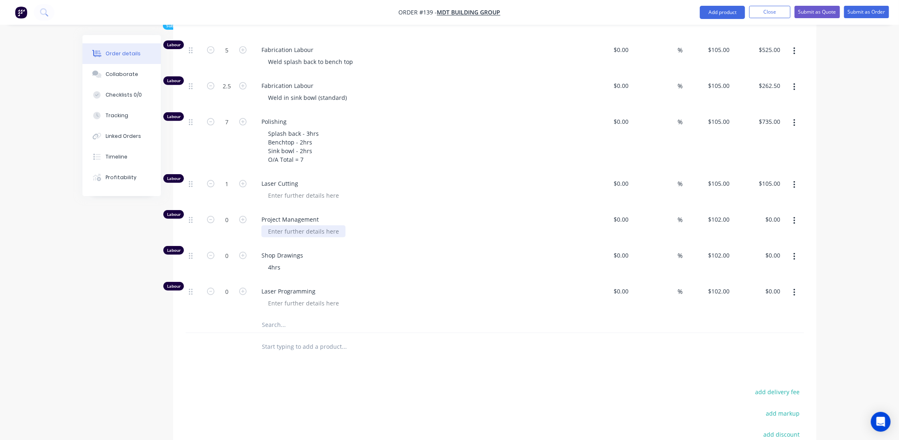
scroll to position [1803, 0]
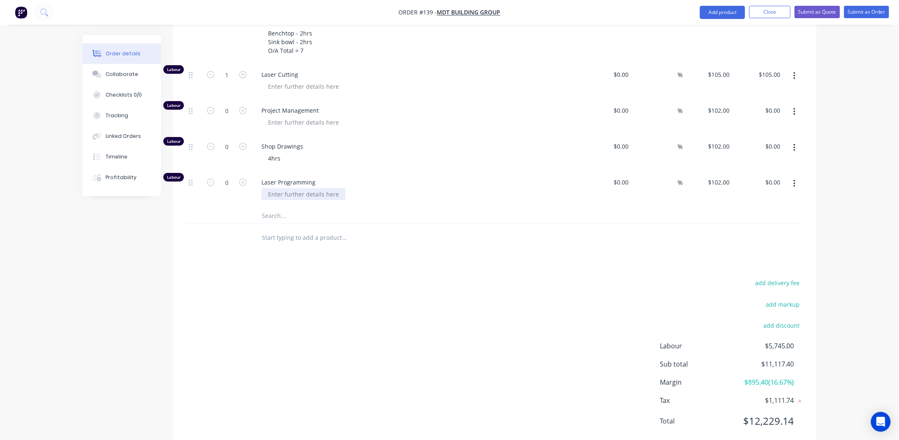
click at [287, 188] on div at bounding box center [303, 194] width 84 height 12
click at [237, 176] on input "0" at bounding box center [226, 182] width 21 height 12
type input "2.5"
type input "$255.00"
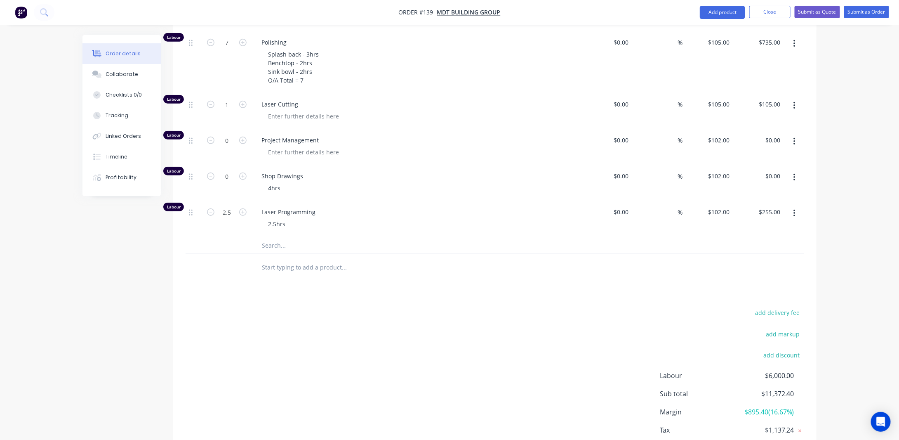
scroll to position [1762, 0]
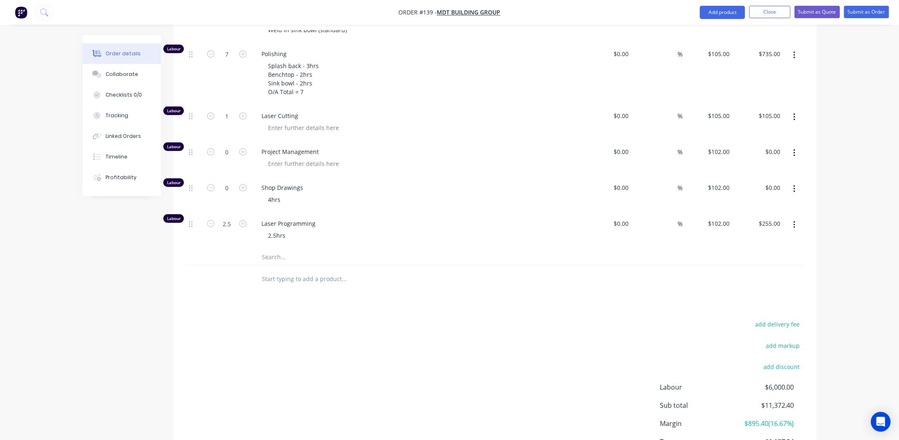
click at [294, 229] on div "2.5hrs" at bounding box center [419, 235] width 317 height 12
click at [285, 229] on div "2.5hrs" at bounding box center [276, 235] width 31 height 12
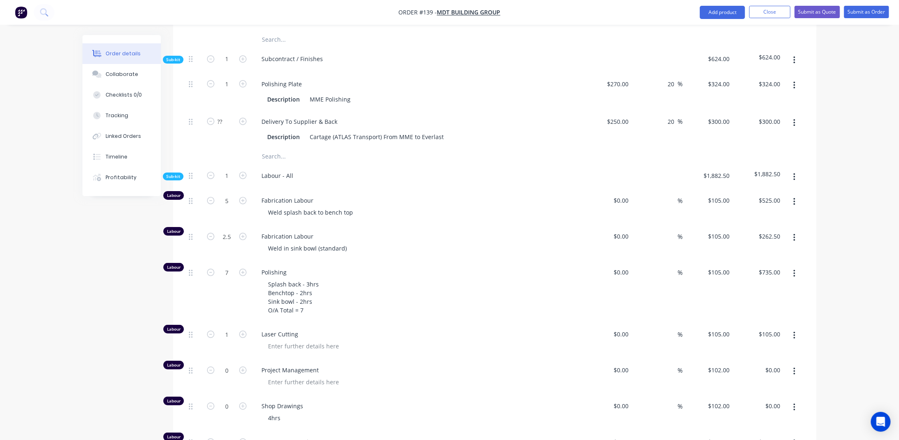
scroll to position [1638, 0]
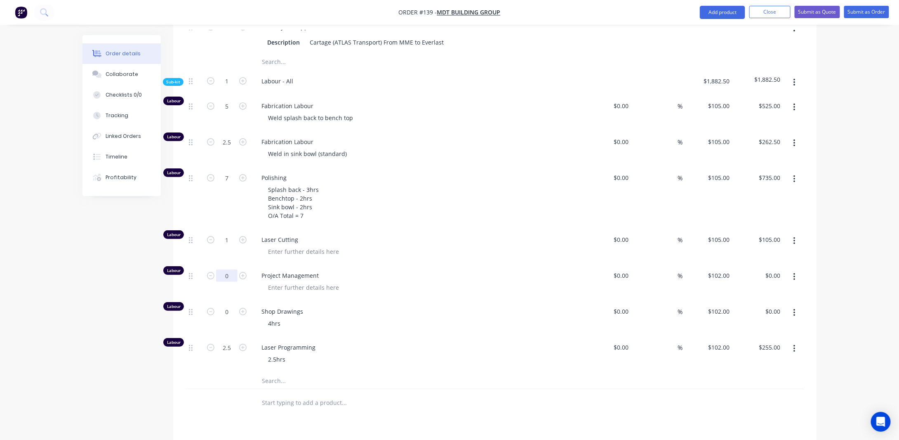
click at [232, 269] on input "0" at bounding box center [226, 275] width 21 height 12
type input "2.5"
type input "$255.00"
drag, startPoint x: 69, startPoint y: 273, endPoint x: 74, endPoint y: 269, distance: 6.7
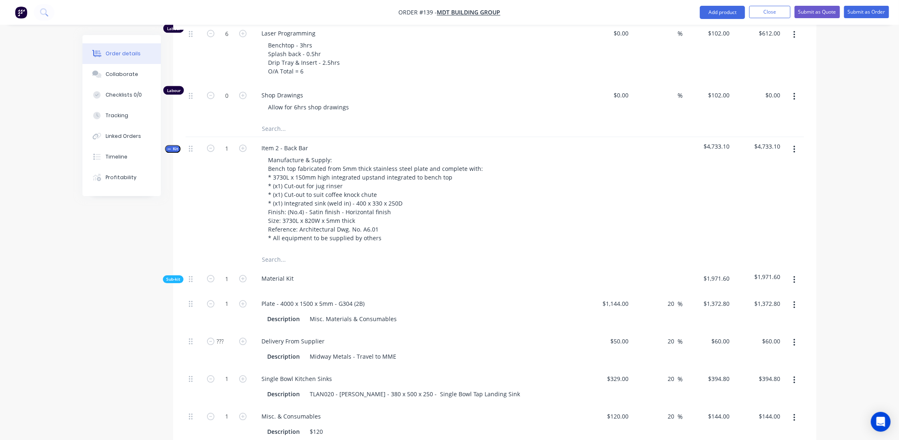
scroll to position [1061, 0]
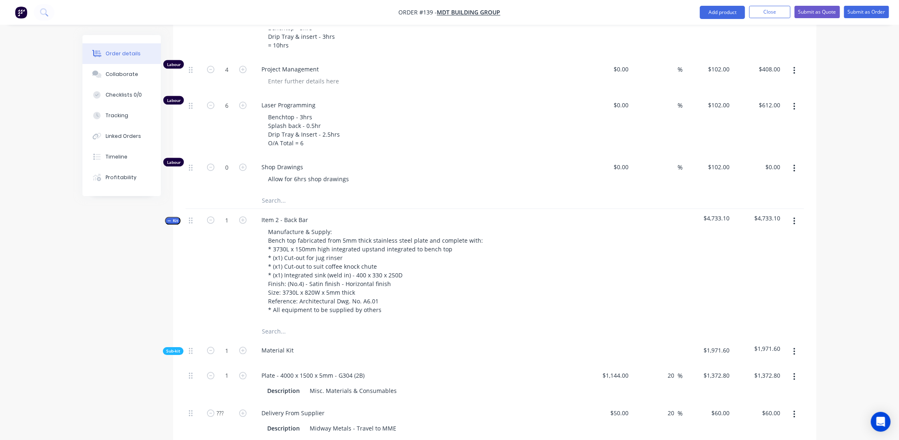
click at [172, 217] on span "Kit" at bounding box center [172, 220] width 11 height 6
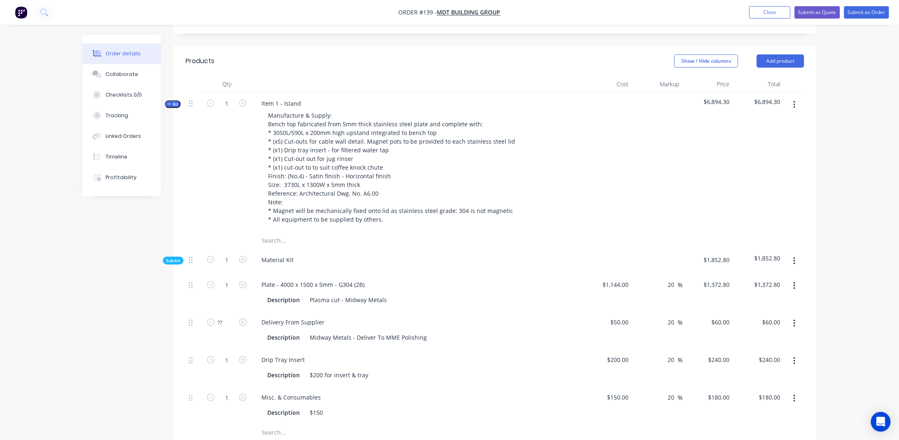
scroll to position [153, 0]
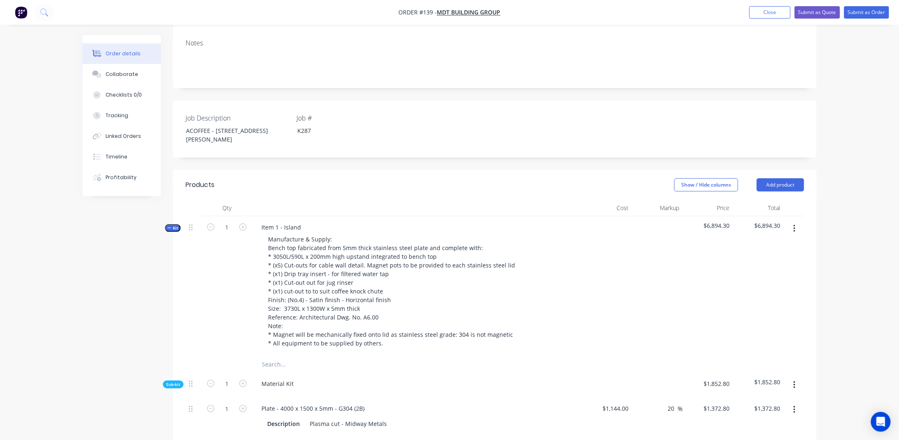
click at [173, 225] on span "Kit" at bounding box center [172, 228] width 11 height 6
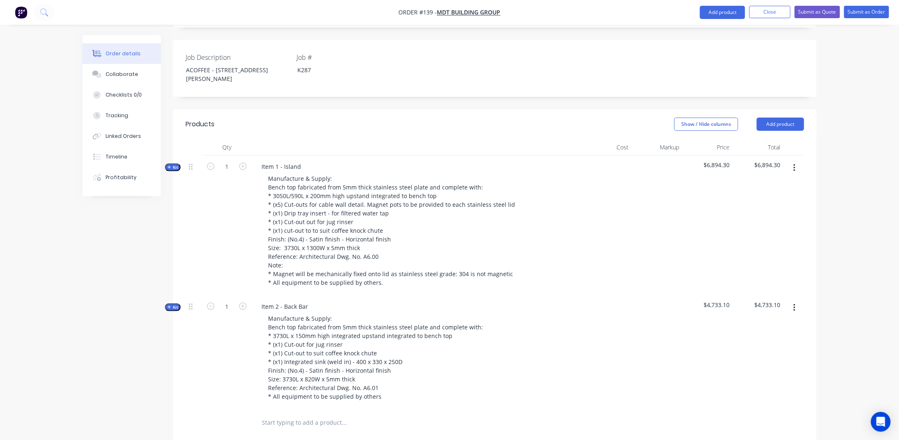
scroll to position [71, 0]
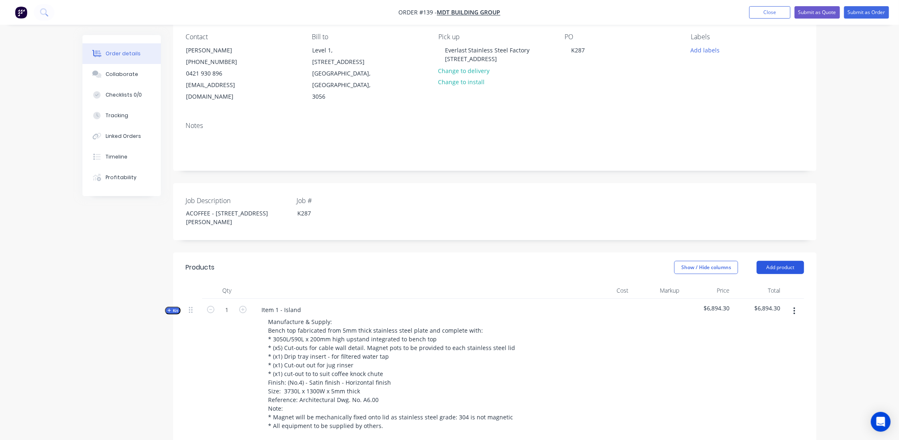
click at [788, 261] on button "Add product" at bounding box center [780, 267] width 47 height 13
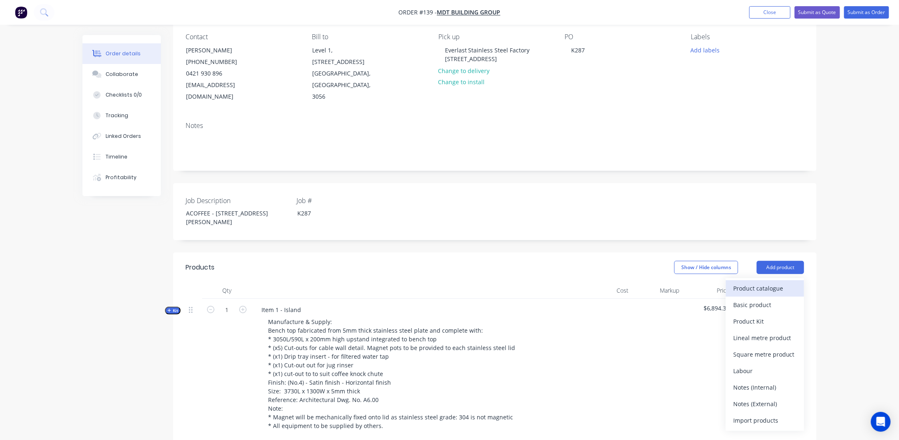
click at [761, 282] on div "Product catalogue" at bounding box center [765, 288] width 64 height 12
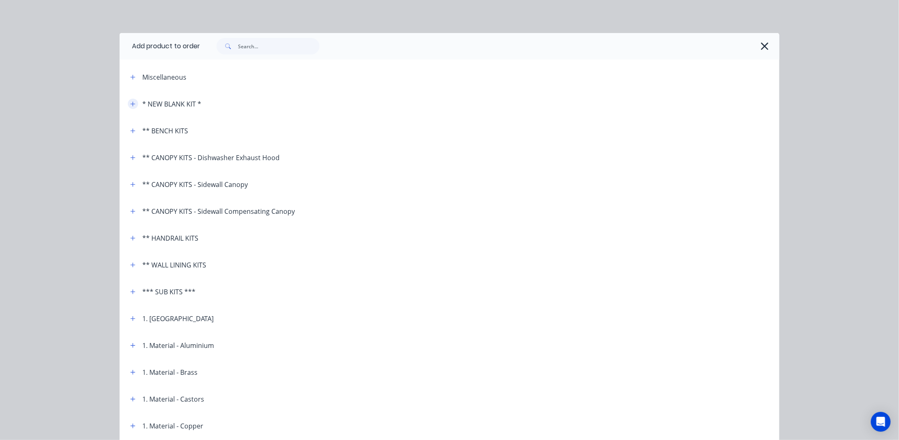
click at [130, 102] on icon "button" at bounding box center [132, 104] width 5 height 6
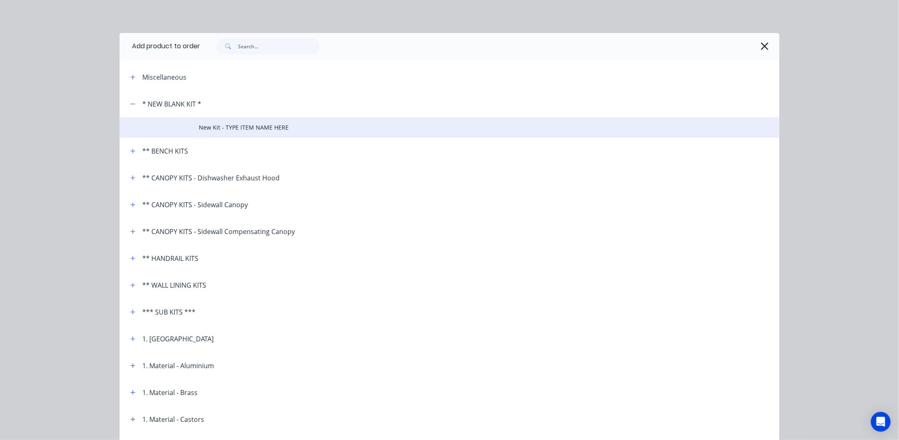
click at [226, 124] on span "New Kit - TYPE ITEM NAME HERE" at bounding box center [431, 127] width 464 height 9
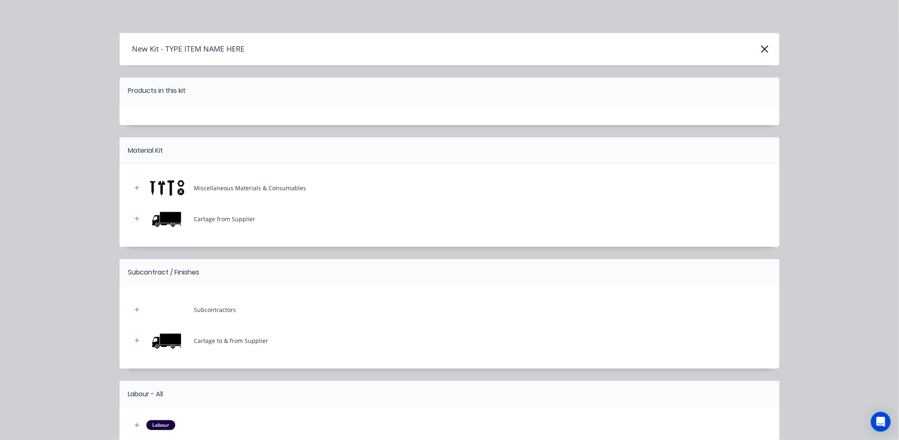
scroll to position [68, 0]
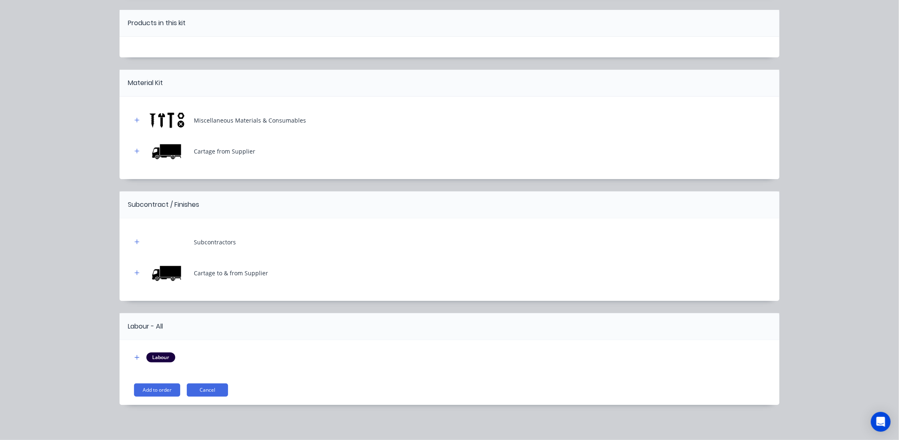
drag, startPoint x: 170, startPoint y: 389, endPoint x: 181, endPoint y: 384, distance: 12.2
click at [170, 389] on button "Add to order" at bounding box center [157, 389] width 46 height 13
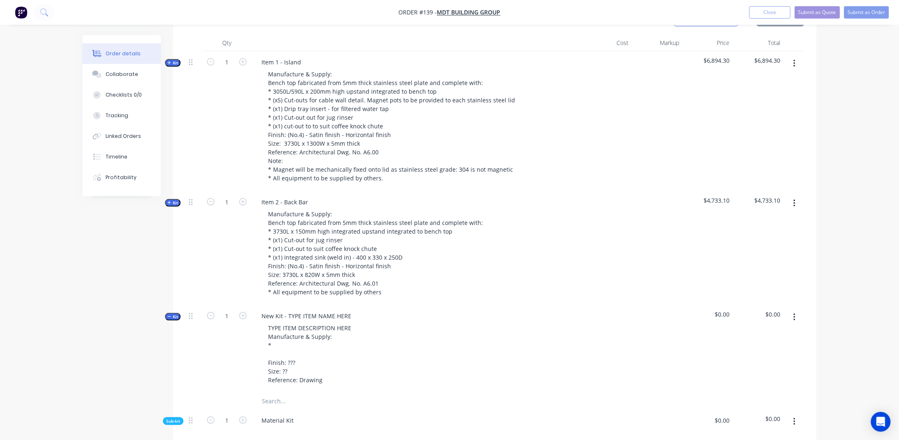
scroll to position [318, 0]
click at [179, 313] on button "Kit" at bounding box center [173, 317] width 16 height 8
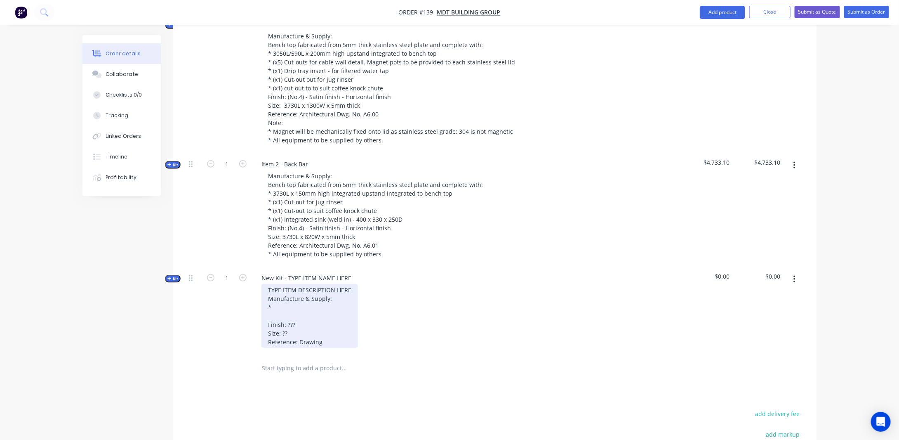
scroll to position [401, 0]
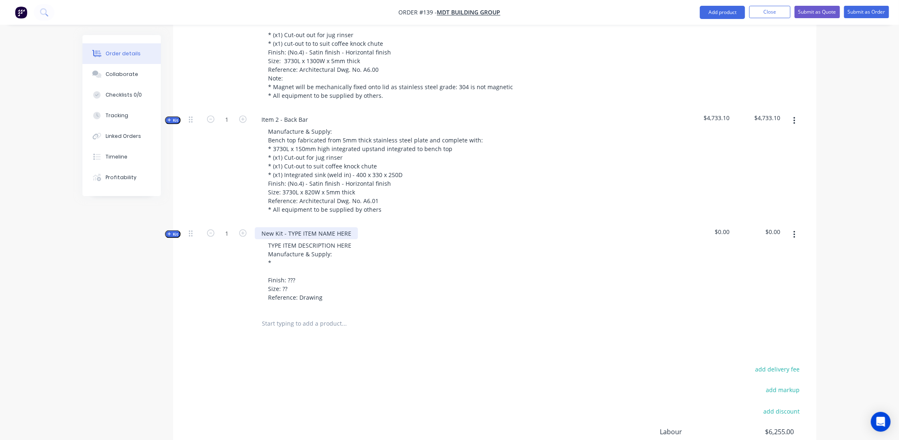
click at [334, 227] on div "New Kit - TYPE ITEM NAME HERE" at bounding box center [306, 233] width 103 height 12
drag, startPoint x: 353, startPoint y: 218, endPoint x: 242, endPoint y: 217, distance: 111.4
click at [242, 222] on div "Kit 1 New Kit - TYPE ITEM NAME HERE TYPE ITEM DESCRIPTION HERE Manufacture & Su…" at bounding box center [495, 266] width 619 height 88
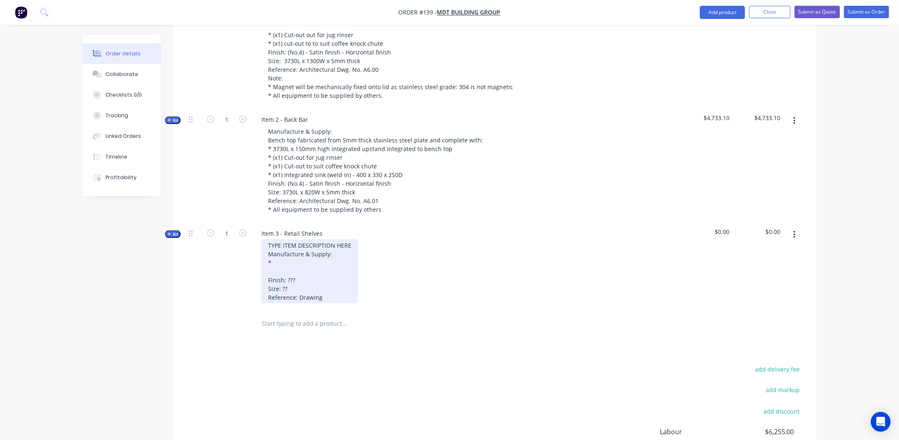
click at [297, 240] on div "TYPE ITEM DESCRIPTION HERE Manufacture & Supply: * Finish: ??? Size: ?? Referen…" at bounding box center [309, 271] width 97 height 64
drag, startPoint x: 327, startPoint y: 229, endPoint x: 214, endPoint y: 221, distance: 114.1
click at [214, 222] on div "Kit 1 Item 3 - Retail Shelves TYPE ITEM DESCRIPTION HERE Manufacture & Supply: …" at bounding box center [495, 266] width 619 height 88
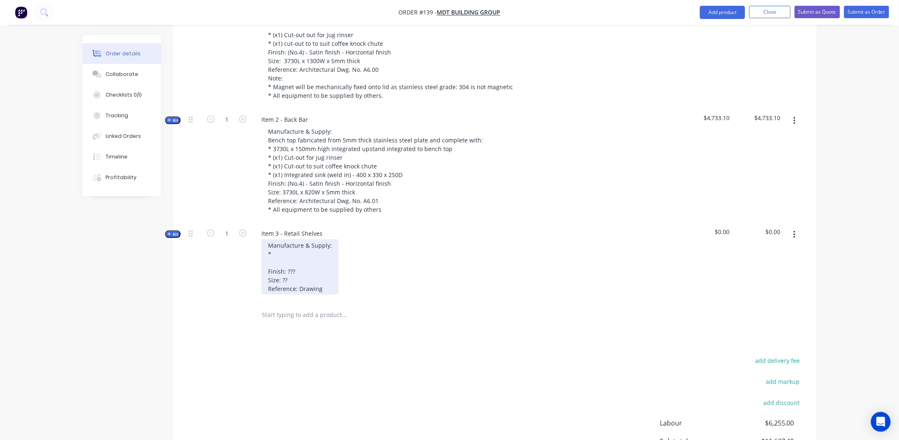
drag, startPoint x: 269, startPoint y: 240, endPoint x: 276, endPoint y: 243, distance: 7.6
click at [270, 240] on div "Manufacture & Supply: * Finish: ??? Size: ?? Reference: Drawing" at bounding box center [299, 266] width 77 height 55
click at [281, 245] on div "Manufacture & Supply: * Finish: ??? Size: ?? Reference: Drawing" at bounding box center [299, 266] width 77 height 55
click at [282, 240] on div "Manufacture & Supply: * Finish: ??? Size: ?? Reference: Drawing" at bounding box center [299, 266] width 77 height 55
drag, startPoint x: 319, startPoint y: 241, endPoint x: 327, endPoint y: 245, distance: 9.6
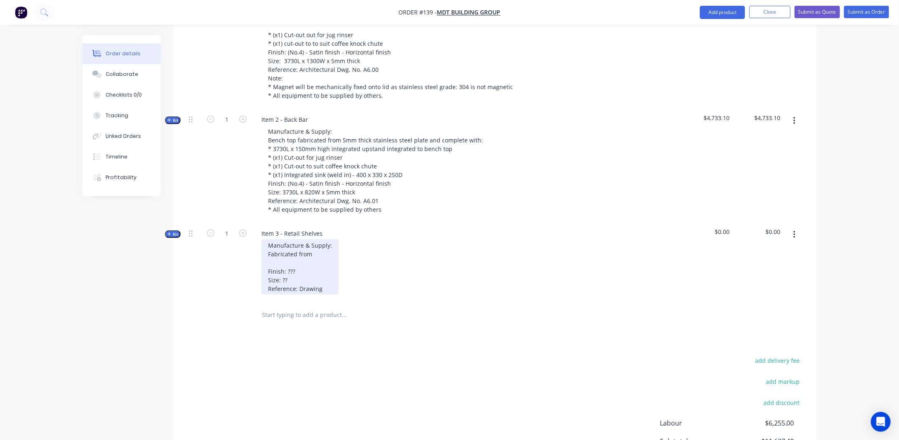
click at [319, 242] on div "Manufacture & Supply: Fabricated from Finish: ??? Size: ?? Reference: Drawing" at bounding box center [299, 266] width 77 height 55
drag, startPoint x: 292, startPoint y: 244, endPoint x: 325, endPoint y: 241, distance: 33.6
click at [292, 244] on div "Manufacture & Supply: Fabricated from 3mm thick stainless steel sheet Finish: ?…" at bounding box center [334, 266] width 147 height 55
click at [399, 239] on div "Manufacture & Supply: Fabricated from 3mm thick stainless steel sheet Finish: ?…" at bounding box center [334, 266] width 147 height 55
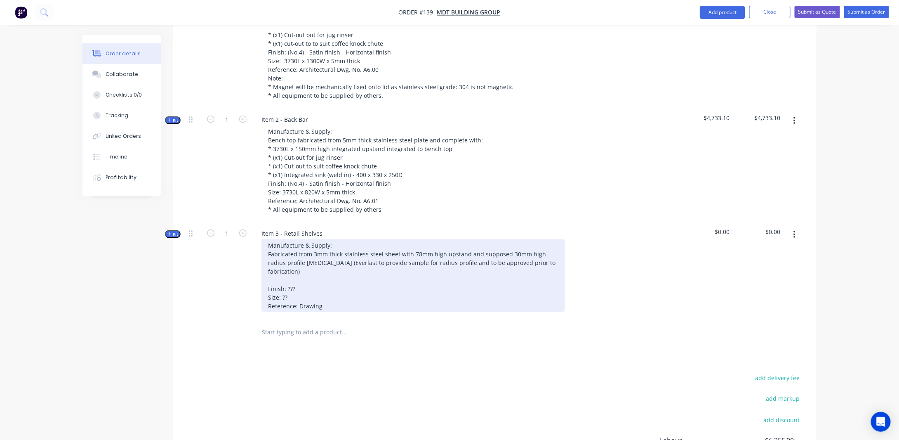
click at [506, 239] on div "Manufacture & Supply: Fabricated from 3mm thick stainless steel sheet with 78mm…" at bounding box center [413, 275] width 304 height 73
drag, startPoint x: 533, startPoint y: 246, endPoint x: 558, endPoint y: 250, distance: 25.4
click at [533, 247] on div "Manufacture & Supply: Fabricated from 3mm thick stainless steel sheet with 78mm…" at bounding box center [413, 275] width 304 height 73
click at [303, 249] on div "Manufacture & Supply: Fabricated from 3mm thick stainless steel sheet with 78mm…" at bounding box center [413, 275] width 304 height 73
click at [332, 257] on div "Manufacture & Supply: Fabricated from 3mm thick stainless steel sheet with 78mm…" at bounding box center [413, 275] width 304 height 73
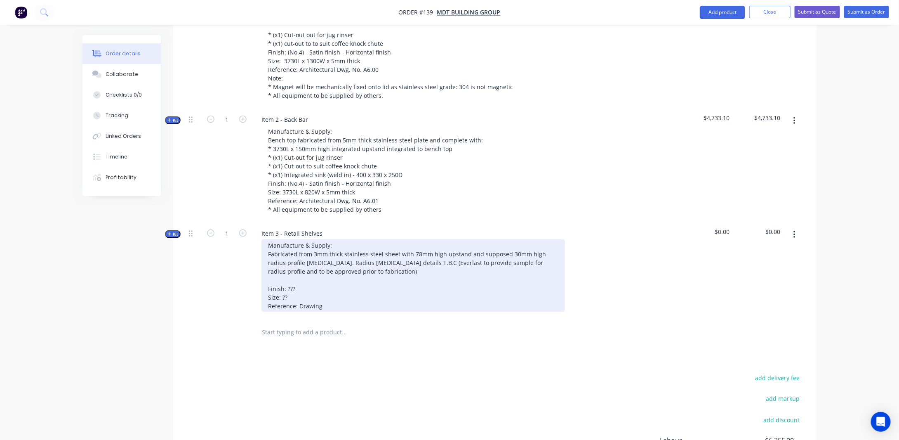
click at [476, 240] on div "Manufacture & Supply: Fabricated from 3mm thick stainless steel sheet with 78mm…" at bounding box center [413, 275] width 304 height 73
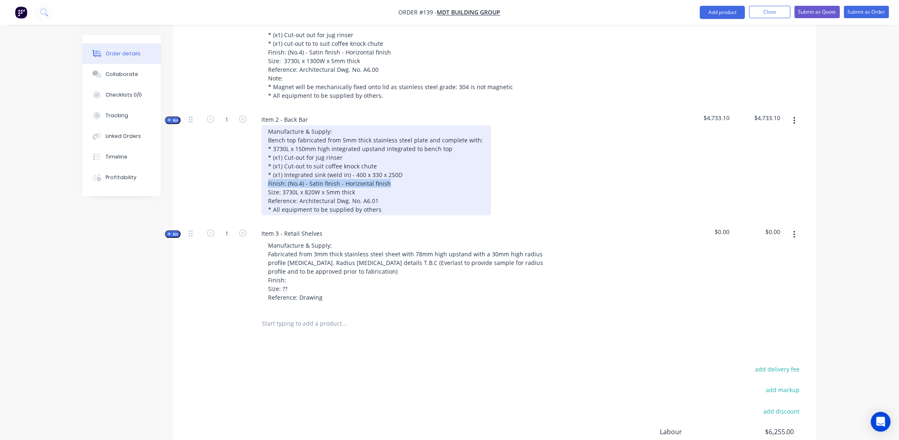
drag, startPoint x: 268, startPoint y: 168, endPoint x: 389, endPoint y: 174, distance: 121.4
click at [389, 174] on div "Manufacture & Supply: Bench top fabricated from 5mm thick stainless steel plate…" at bounding box center [376, 170] width 230 height 90
copy div "Finish: (No.4) - Satin finish - Horizontal finish"
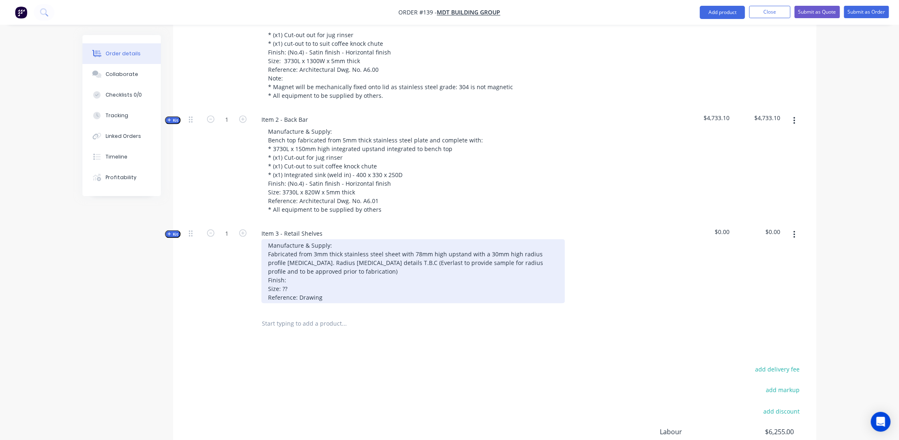
click at [306, 266] on div "Manufacture & Supply: Fabricated from 3mm thick stainless steel sheet with 78mm…" at bounding box center [413, 271] width 304 height 64
click at [299, 275] on div "Manufacture & Supply: Fabricated from 3mm thick stainless steel sheet with 78mm…" at bounding box center [413, 271] width 304 height 64
click at [306, 273] on div "Manufacture & Supply: Fabricated from 3mm thick stainless steel sheet with 78mm…" at bounding box center [413, 271] width 304 height 64
drag, startPoint x: 345, startPoint y: 283, endPoint x: 370, endPoint y: 286, distance: 25.4
click at [346, 282] on div "Manufacture & Supply: Fabricated from 3mm thick stainless steel sheet with 78mm…" at bounding box center [413, 271] width 304 height 64
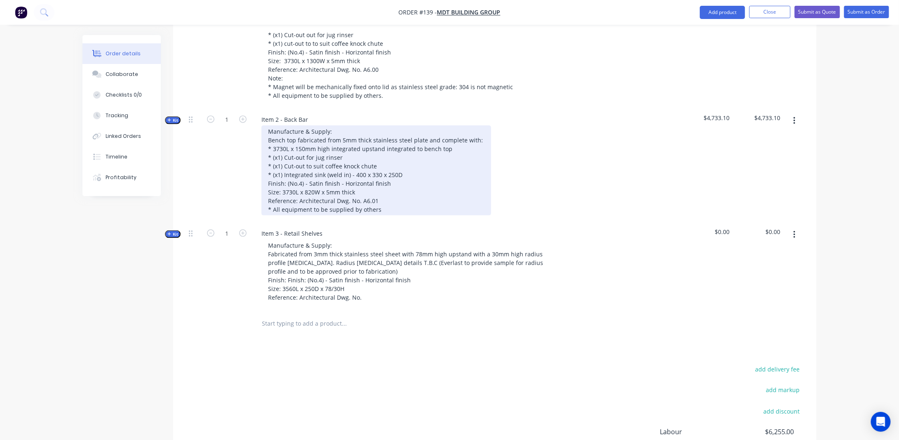
drag, startPoint x: 346, startPoint y: 186, endPoint x: 380, endPoint y: 190, distance: 34.4
click at [346, 186] on div "Manufacture & Supply: Bench top fabricated from 5mm thick stainless steel plate…" at bounding box center [376, 170] width 230 height 90
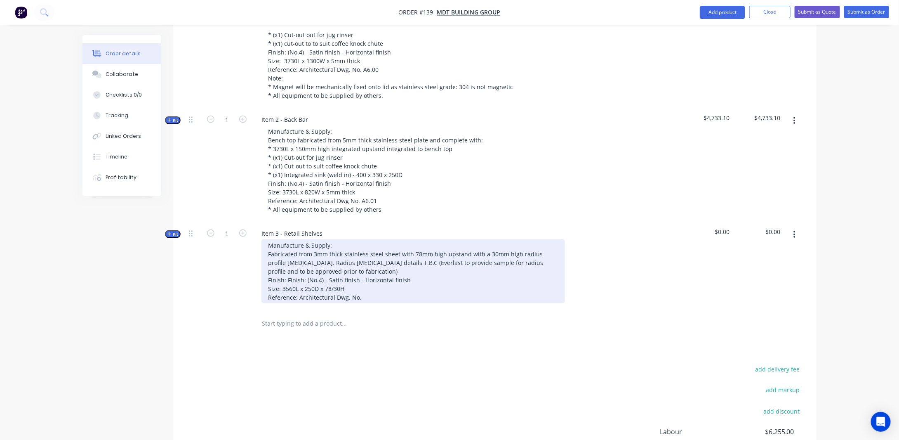
click at [348, 285] on div "Manufacture & Supply: Fabricated from 3mm thick stainless steel sheet with 78mm…" at bounding box center [413, 271] width 304 height 64
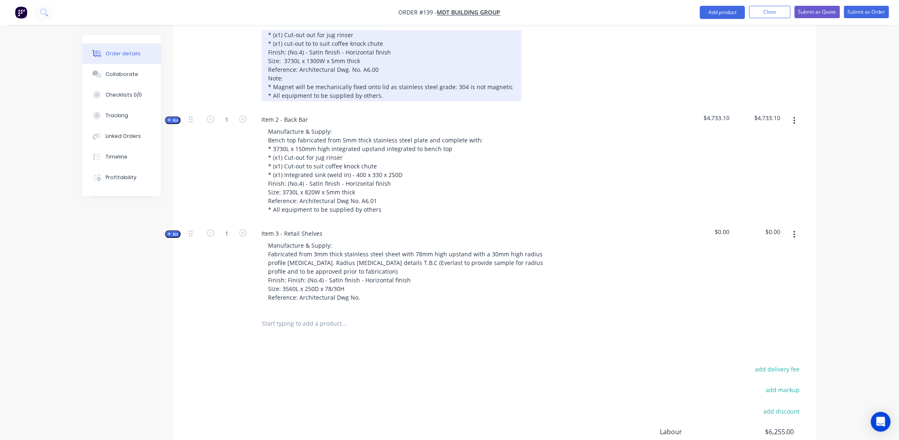
click at [347, 57] on div "Manufacture & Supply: Bench top fabricated from 5mm thick stainless steel plate…" at bounding box center [391, 44] width 260 height 116
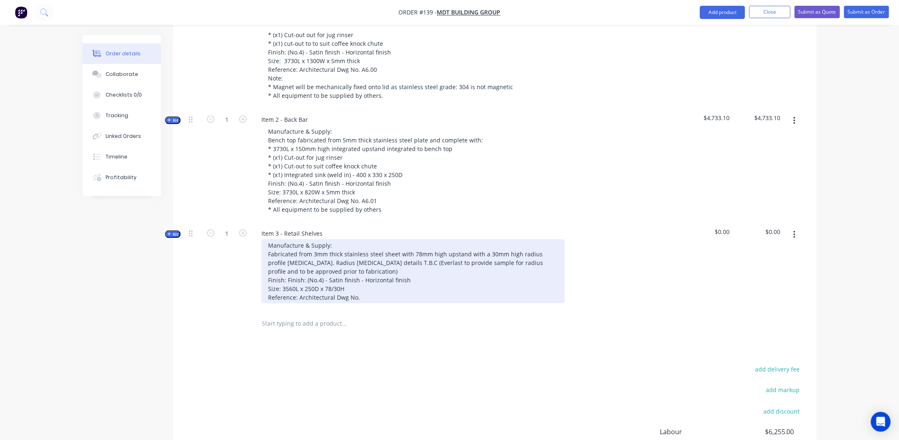
click at [366, 285] on div "Manufacture & Supply: Fabricated from 3mm thick stainless steel sheet with 78mm…" at bounding box center [413, 271] width 304 height 64
click at [374, 289] on div "Manufacture & Supply: Fabricated from 3mm thick stainless steel sheet with 78mm…" at bounding box center [413, 271] width 304 height 64
click at [335, 274] on div "Manufacture & Supply: Fabricated from 3mm thick stainless steel sheet with 78mm…" at bounding box center [413, 271] width 304 height 64
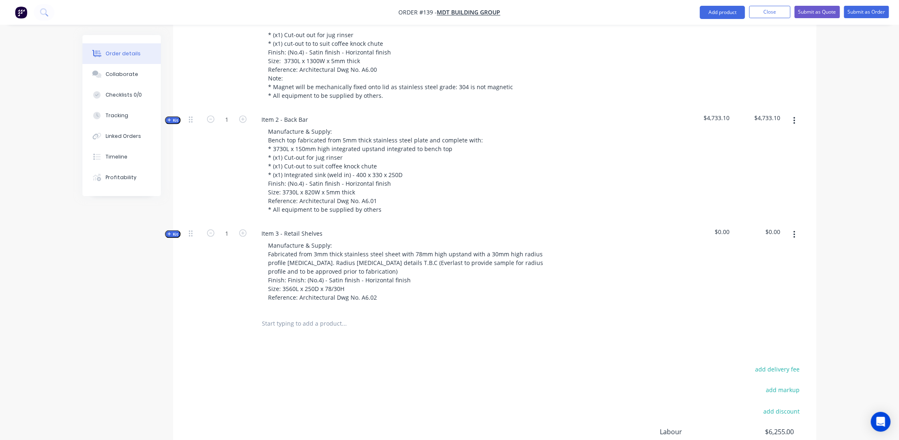
click at [179, 230] on button "Kit" at bounding box center [173, 234] width 16 height 8
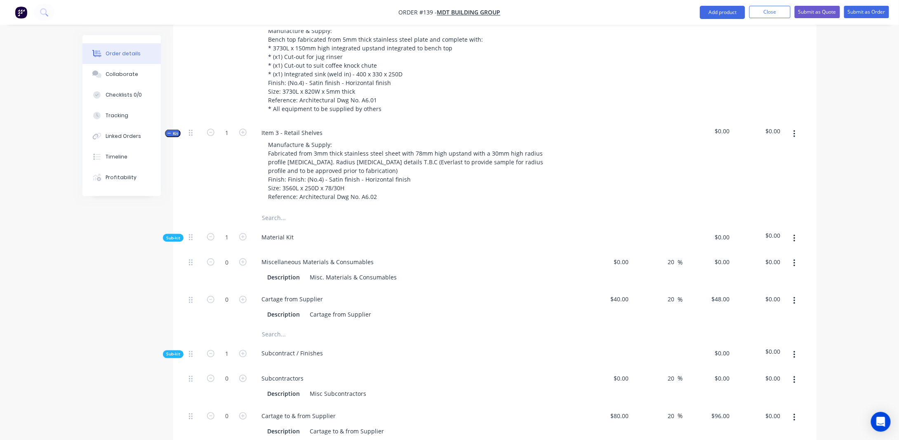
scroll to position [525, 0]
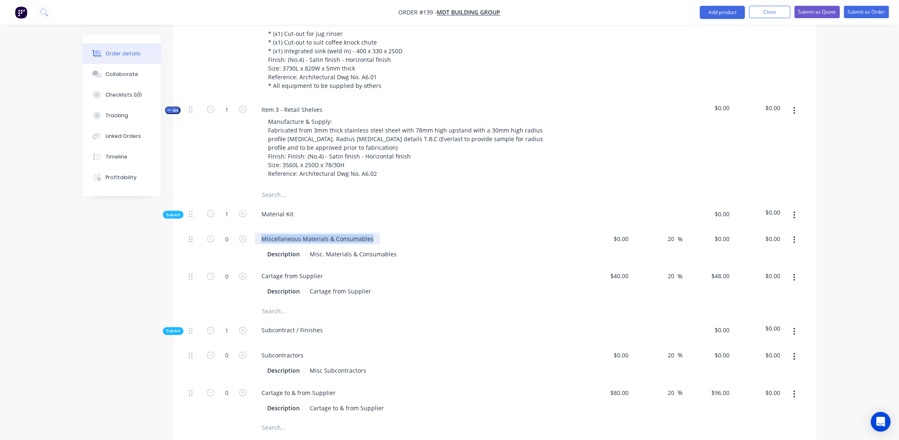
drag, startPoint x: 263, startPoint y: 227, endPoint x: 415, endPoint y: 238, distance: 152.6
click at [415, 238] on div "Miscellaneous Materials & Consumables Description Misc. Materials & Consumables" at bounding box center [417, 247] width 330 height 38
click at [333, 233] on div "Miscellaneous Materials & Consumables" at bounding box center [317, 239] width 125 height 12
drag, startPoint x: 373, startPoint y: 226, endPoint x: 212, endPoint y: 229, distance: 160.9
click at [215, 229] on div "0 Miscellaneous Materials & Consumables Description Misc. Materials & Consumabl…" at bounding box center [495, 247] width 619 height 38
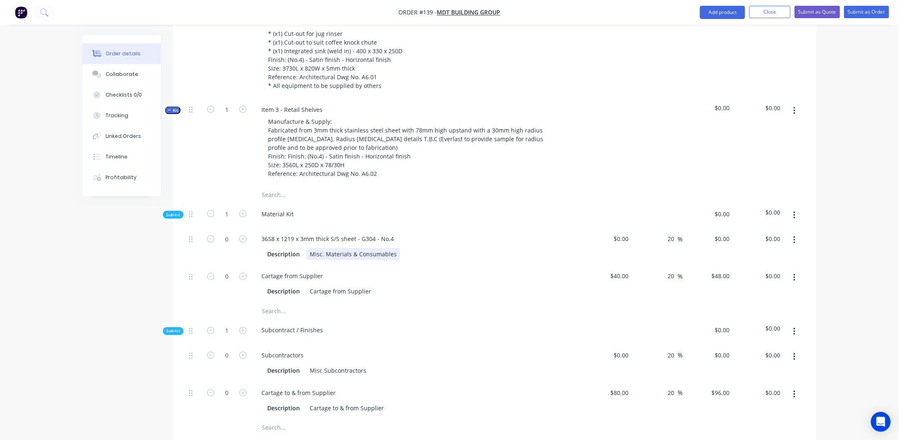
click at [374, 248] on div "Misc. Materials & Consumables" at bounding box center [353, 254] width 94 height 12
drag, startPoint x: 276, startPoint y: 223, endPoint x: 318, endPoint y: 226, distance: 43.0
click at [276, 233] on div "3658 x 1219 x 3mm thick S/S sheet - G304 - No.4" at bounding box center [328, 239] width 146 height 12
click at [393, 233] on div "4000 x 1500 x 3mm thick S/S sheet - G304 - No.4" at bounding box center [328, 239] width 146 height 12
drag, startPoint x: 224, startPoint y: 223, endPoint x: 242, endPoint y: 224, distance: 17.8
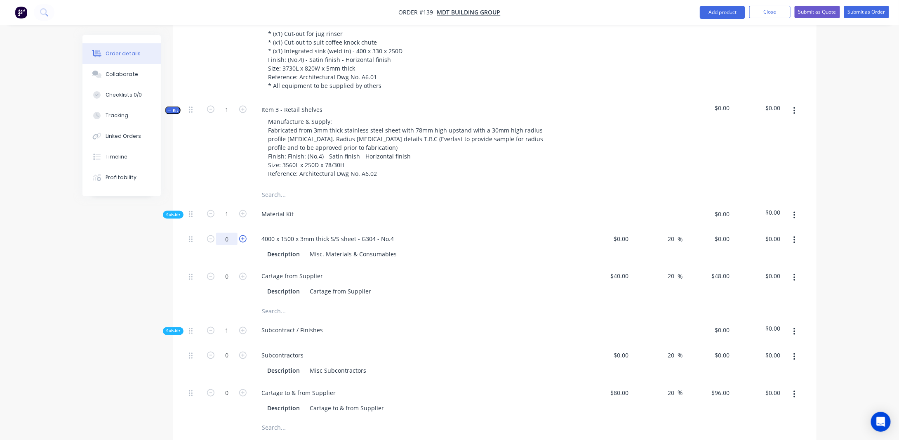
click at [225, 233] on input "0" at bounding box center [226, 239] width 21 height 12
type input "1"
click at [80, 284] on div "Order details Collaborate Checklists 0/0 Tracking Linked Orders Timeline Profit…" at bounding box center [449, 237] width 751 height 1455
click at [286, 233] on div "4000 x 1500 x 3mm thick S/S sheet - G304 - No.4" at bounding box center [328, 239] width 146 height 12
click at [624, 233] on input at bounding box center [622, 239] width 19 height 12
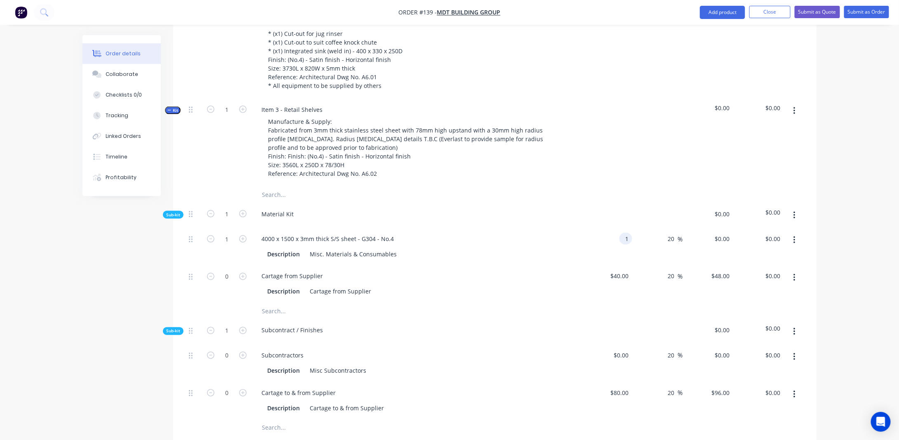
type input "$1.00"
type input "$1.20"
click at [841, 214] on div "Order details Collaborate Checklists 0/0 Tracking Linked Orders Timeline Profit…" at bounding box center [449, 220] width 899 height 1491
drag, startPoint x: 627, startPoint y: 224, endPoint x: 632, endPoint y: 224, distance: 4.6
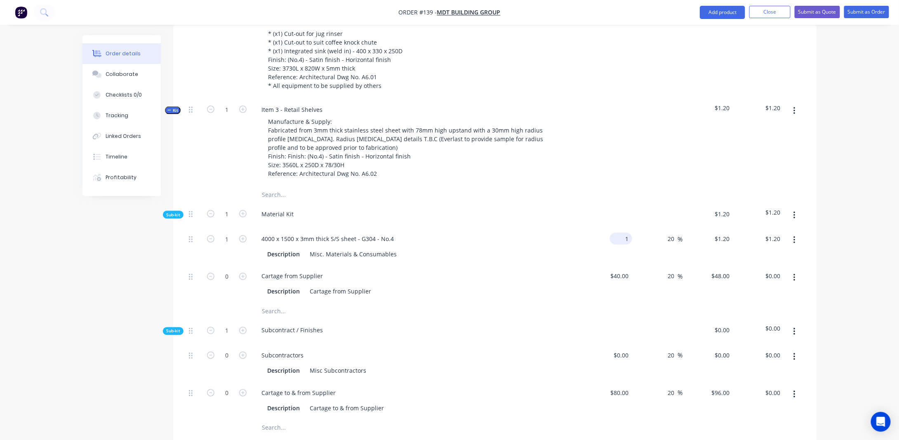
click at [629, 233] on input "1" at bounding box center [622, 239] width 19 height 12
click at [625, 233] on input "1" at bounding box center [627, 239] width 9 height 12
type input "$627.00"
type input "$752.40"
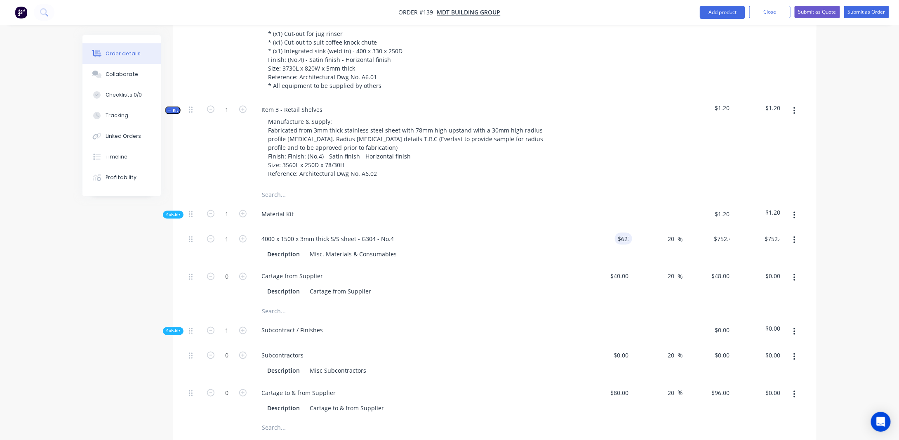
click at [852, 236] on div "Order details Collaborate Checklists 0/0 Tracking Linked Orders Timeline Profit…" at bounding box center [449, 220] width 899 height 1491
click at [300, 270] on div "Cartage from Supplier" at bounding box center [292, 276] width 75 height 12
click at [316, 270] on div "Cartage from Supplier" at bounding box center [292, 276] width 75 height 12
drag, startPoint x: 309, startPoint y: 242, endPoint x: 440, endPoint y: 251, distance: 131.5
click at [445, 248] on div "4000 x 1500 x 3mm thick S/S sheet - G304 - No.4 Description Misc. Materials & C…" at bounding box center [417, 247] width 330 height 38
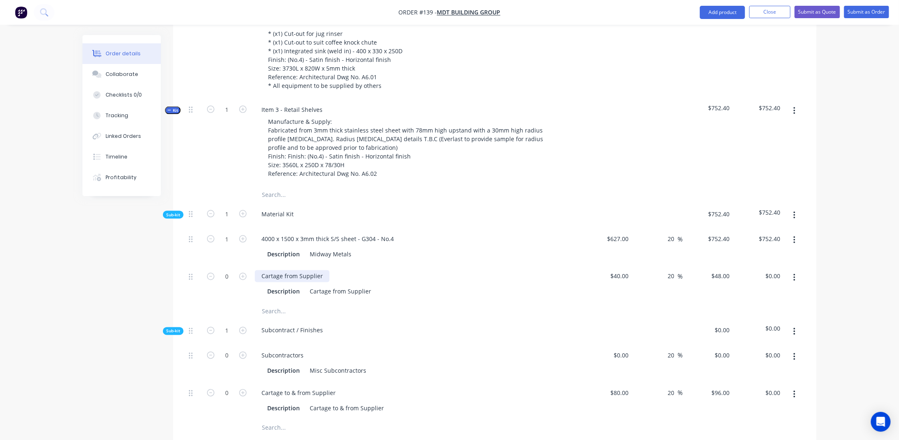
click at [280, 270] on div "Cartage from Supplier" at bounding box center [292, 276] width 75 height 12
drag, startPoint x: 323, startPoint y: 264, endPoint x: 259, endPoint y: 261, distance: 64.0
click at [259, 270] on div "Cartage from Supplier" at bounding box center [292, 276] width 75 height 12
click at [370, 285] on div "Cartage from Supplier" at bounding box center [340, 291] width 68 height 12
drag, startPoint x: 371, startPoint y: 277, endPoint x: 282, endPoint y: 281, distance: 89.2
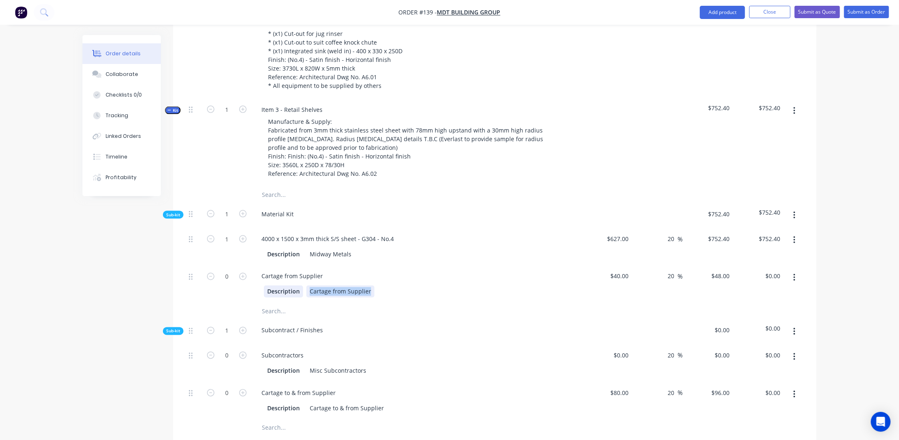
click at [281, 285] on div "Description Cartage from Supplier" at bounding box center [415, 291] width 302 height 12
click at [631, 270] on input "40" at bounding box center [621, 276] width 22 height 12
type input "$50.00"
type input "$60.00"
drag, startPoint x: 844, startPoint y: 256, endPoint x: 617, endPoint y: 239, distance: 227.9
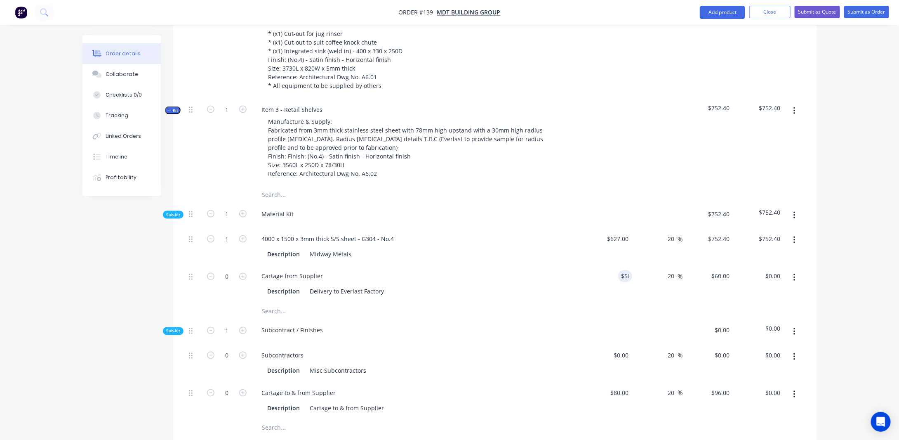
click at [844, 256] on div "Order details Collaborate Checklists 0/0 Tracking Linked Orders Timeline Profit…" at bounding box center [449, 220] width 899 height 1491
click at [229, 270] on input "0" at bounding box center [226, 276] width 21 height 12
type input "???"
click at [138, 284] on div "Created by [PERSON_NAME] Created [DATE] Required [DATE] Assigned to Add team me…" at bounding box center [449, 237] width 734 height 1455
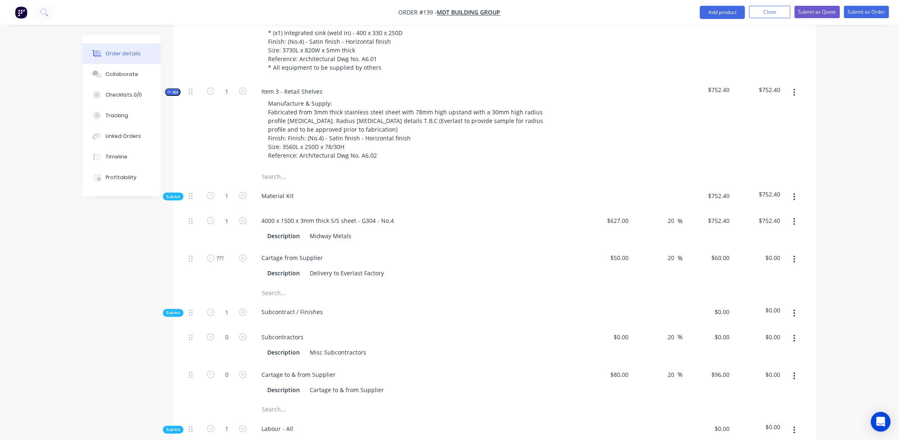
scroll to position [566, 0]
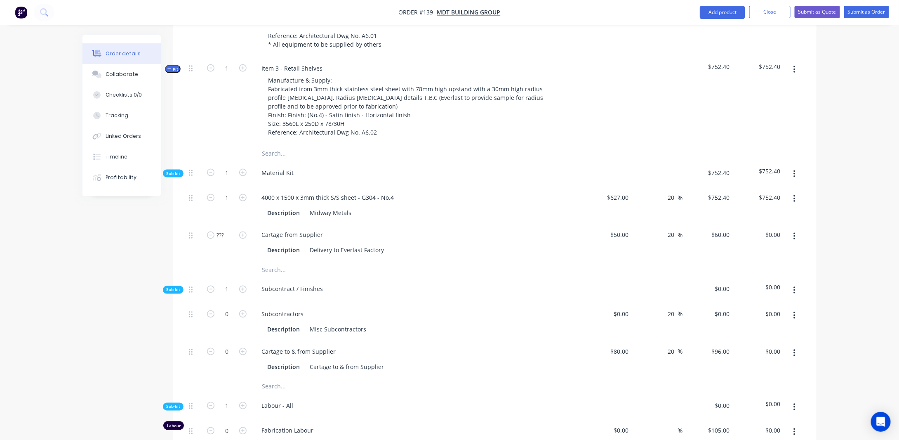
click at [794, 232] on icon "button" at bounding box center [795, 236] width 2 height 9
click at [773, 250] on button "Duplicate" at bounding box center [765, 258] width 78 height 16
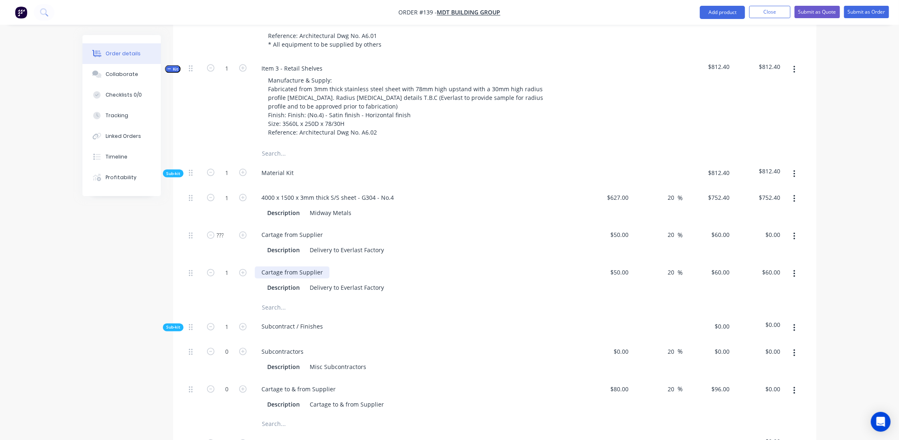
click at [323, 266] on div "Cartage from Supplier" at bounding box center [292, 272] width 75 height 12
drag, startPoint x: 323, startPoint y: 259, endPoint x: 227, endPoint y: 260, distance: 96.1
click at [227, 261] on div "1 Cartage from Supplier Description Delivery to Everlast Factory $50.00 $50.00 …" at bounding box center [495, 280] width 619 height 38
click at [261, 266] on div "Consumables" at bounding box center [280, 272] width 51 height 12
drag, startPoint x: 318, startPoint y: 275, endPoint x: 457, endPoint y: 280, distance: 139.9
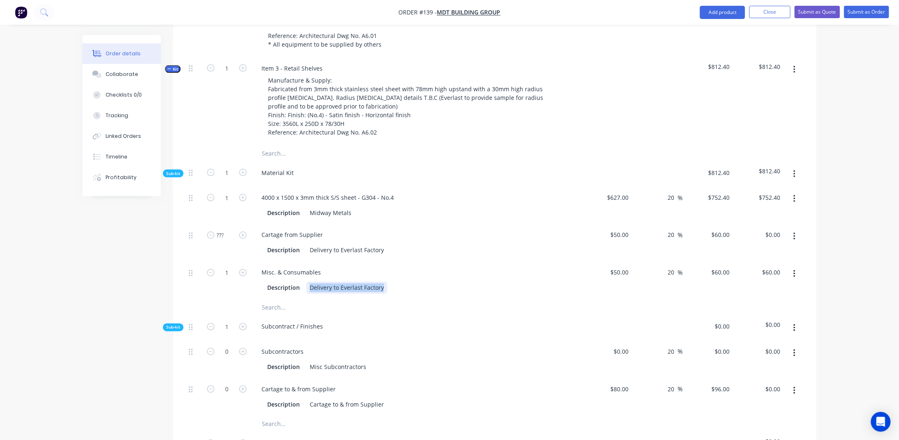
click at [457, 280] on div "Misc. & Consumables Description Delivery to Everlast Factory" at bounding box center [417, 280] width 330 height 38
click at [630, 266] on input "50" at bounding box center [627, 272] width 11 height 12
type input "$60.00"
type input "$72.00"
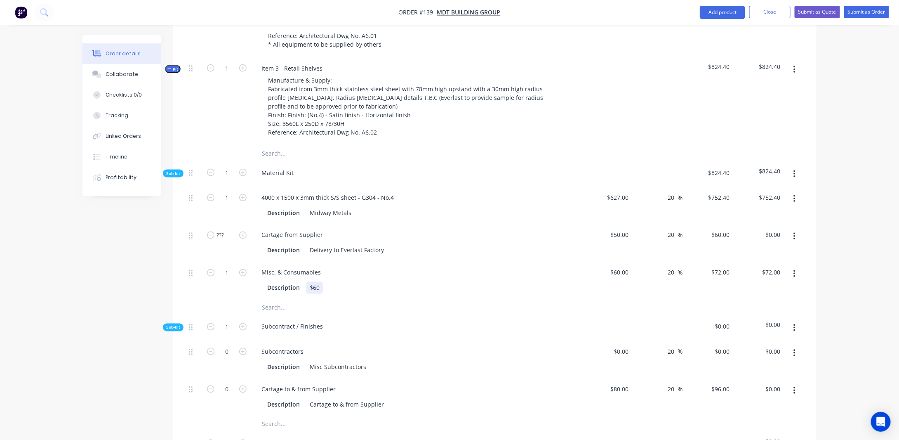
click at [320, 282] on div "$60" at bounding box center [314, 288] width 16 height 12
click at [835, 257] on div "Order details Collaborate Checklists 0/0 Tracking Linked Orders Timeline Profit…" at bounding box center [449, 198] width 899 height 1528
click at [322, 282] on div "Description $60" at bounding box center [415, 288] width 302 height 12
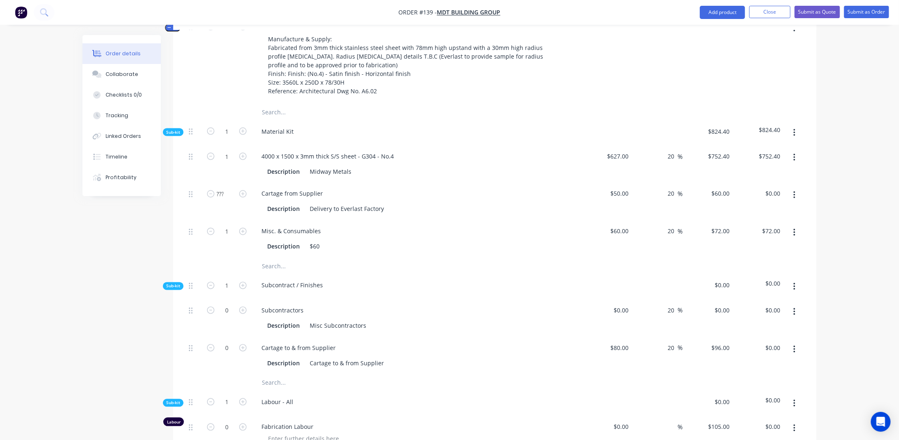
click at [97, 287] on div "Created by [PERSON_NAME] Created [DATE] Required [DATE] Assigned to Add team me…" at bounding box center [449, 174] width 734 height 1493
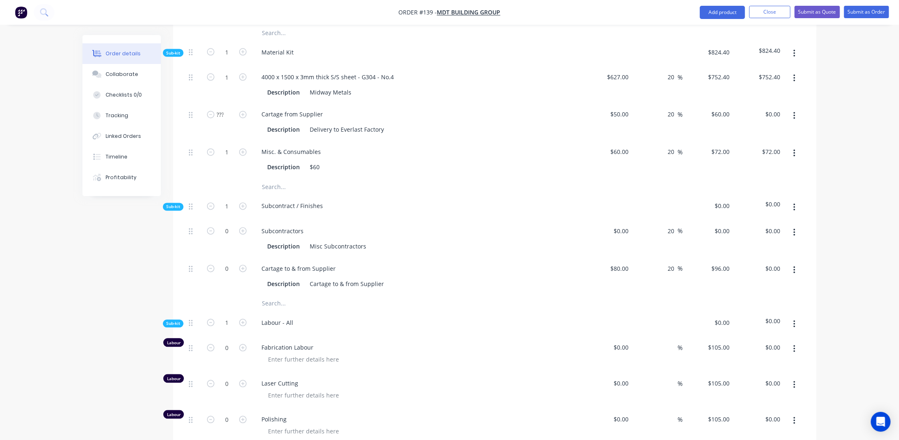
scroll to position [690, 0]
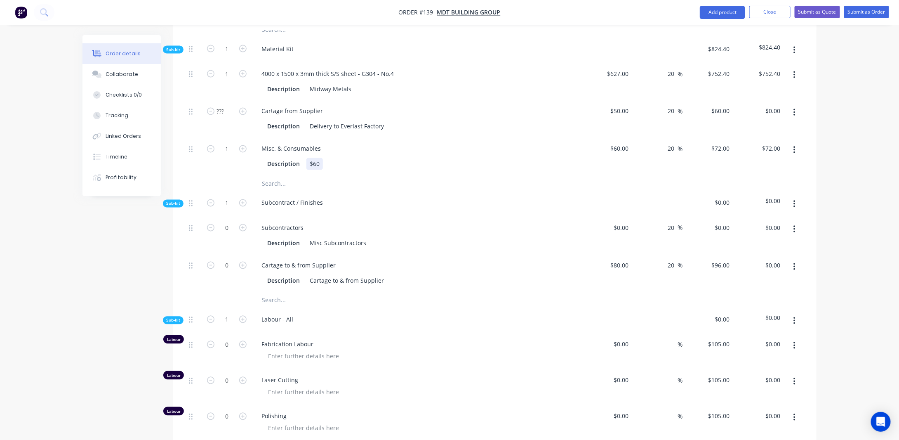
click at [314, 158] on div "$60" at bounding box center [314, 164] width 16 height 12
click at [171, 228] on div "Created by [PERSON_NAME] Created [DATE] Required [DATE] Assigned to Add team me…" at bounding box center [449, 91] width 734 height 1493
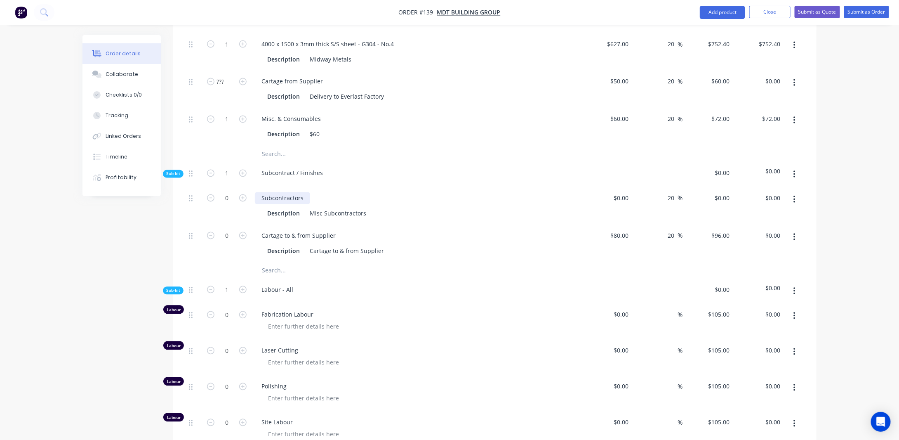
scroll to position [731, 0]
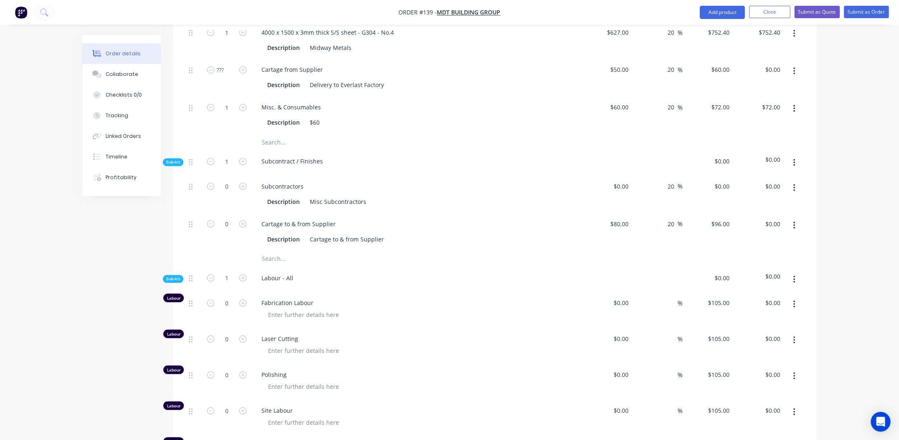
click at [794, 158] on icon "button" at bounding box center [795, 162] width 2 height 9
click at [765, 195] on div "Delete" at bounding box center [765, 201] width 64 height 12
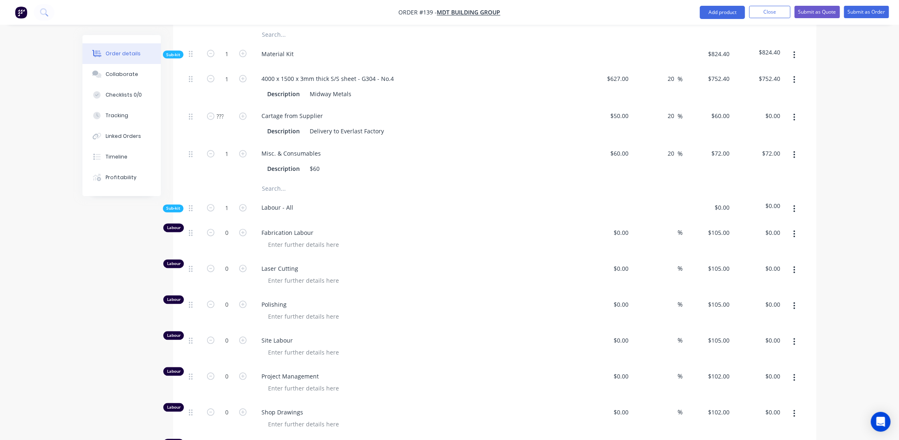
scroll to position [772, 0]
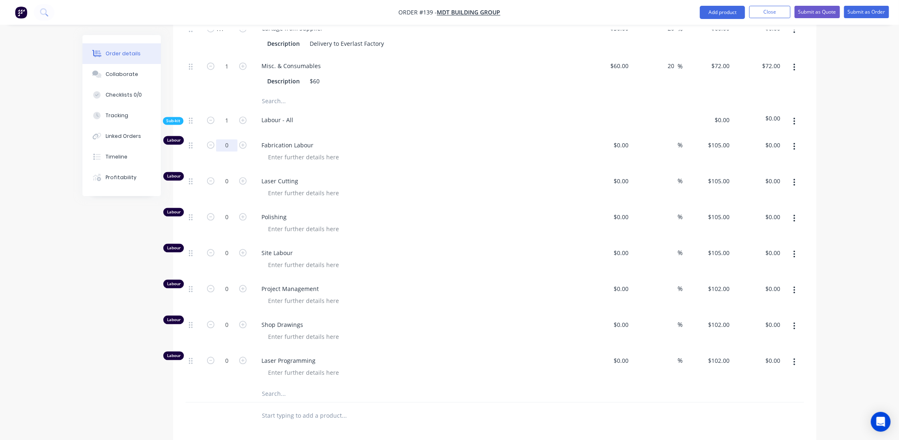
click at [228, 139] on input "0" at bounding box center [226, 145] width 21 height 12
click at [302, 151] on div at bounding box center [303, 157] width 84 height 12
click at [293, 151] on div "(1) shelf =" at bounding box center [281, 157] width 40 height 12
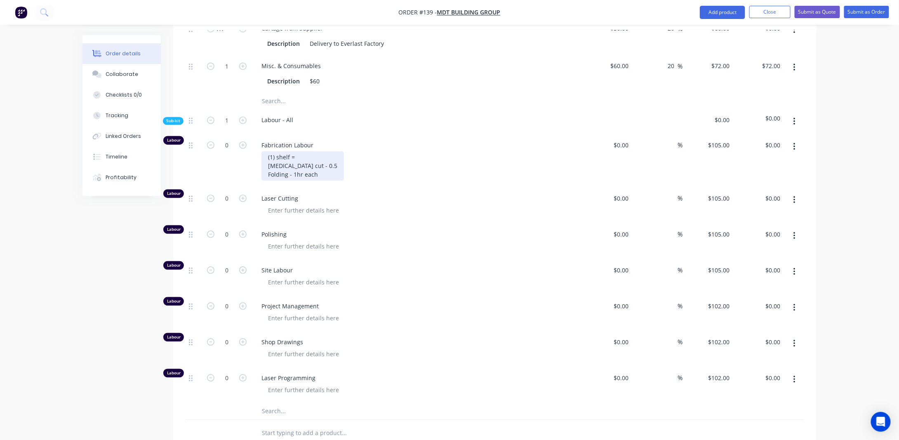
click at [299, 151] on div "(1) shelf = [MEDICAL_DATA] cut - 0.5 Folding - 1hr each" at bounding box center [302, 165] width 82 height 29
drag, startPoint x: 350, startPoint y: 141, endPoint x: 259, endPoint y: 138, distance: 91.6
click at [259, 138] on div "Fabrication Labour (1) shelf = 1.5 x 2fabricators = [MEDICAL_DATA] cut - 0.5 Fo…" at bounding box center [417, 160] width 330 height 53
copy div "(1) shelf = 1.5 x 2fabricators ="
drag, startPoint x: 339, startPoint y: 157, endPoint x: 337, endPoint y: 161, distance: 4.8
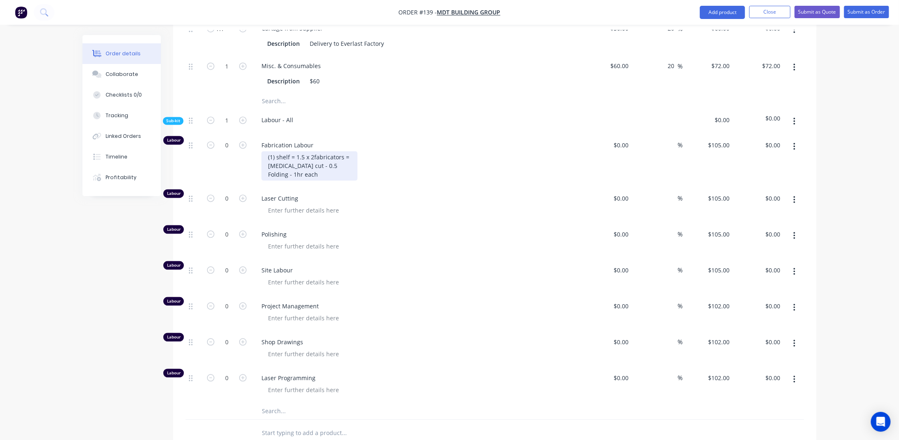
click at [338, 158] on div "(1) shelf = 1.5 x 2fabricators = [MEDICAL_DATA] cut - 0.5 Folding - 1hr each" at bounding box center [309, 165] width 96 height 29
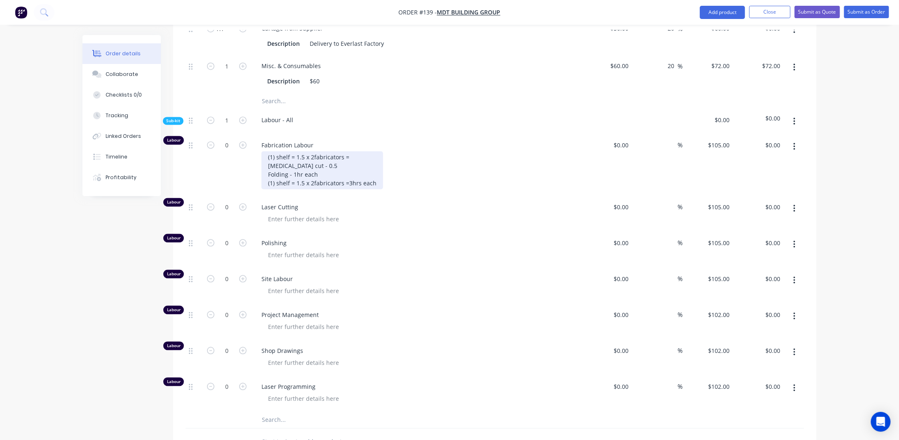
click at [346, 155] on div "(1) shelf = 1.5 x 2fabricators = [MEDICAL_DATA] cut - 0.5 Folding - 1hr each (1…" at bounding box center [322, 170] width 122 height 38
click at [339, 151] on div "(1) shelf = 1.5 x 2fabricators = [MEDICAL_DATA] cut - 0.5 Folding - 1.5hr each …" at bounding box center [322, 170] width 122 height 38
click at [336, 162] on div "(1) shelf = 1.5 x 2fabricators = [MEDICAL_DATA] cut - 0.5 Folding - 1.5hr each …" at bounding box center [322, 170] width 122 height 38
drag, startPoint x: 365, startPoint y: 140, endPoint x: 211, endPoint y: 142, distance: 154.7
click at [212, 142] on div "Labour 0 Fabrication Labour (1) shelf = 1.5 x 2fabricators = [MEDICAL_DATA] cut…" at bounding box center [495, 165] width 619 height 62
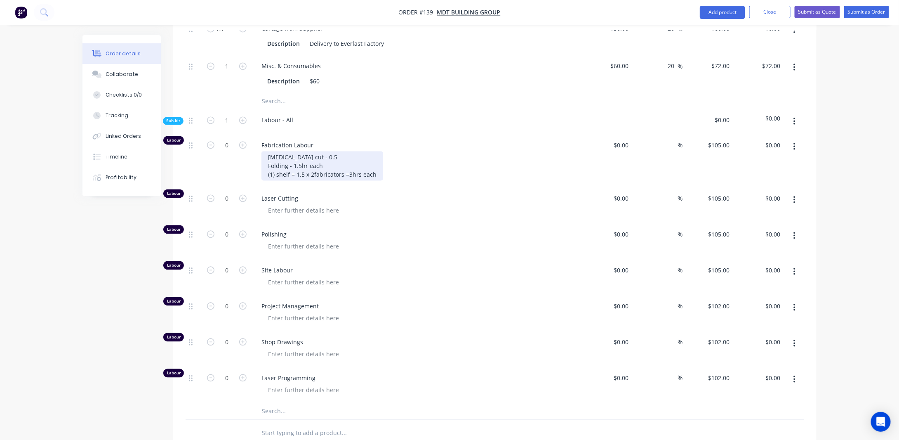
click at [322, 158] on div "[MEDICAL_DATA] cut - 0.5 Folding - 1.5hr each (1) shelf = 1.5 x 2fabricators =3…" at bounding box center [322, 165] width 122 height 29
click at [270, 151] on div "[MEDICAL_DATA] cut - 0.5 Folding - 1.5hr each (1) shelf = 1.5 x 2fabricators =3…" at bounding box center [322, 165] width 122 height 29
click at [328, 152] on div "[MEDICAL_DATA] cut - 0.5 Folding - 1.5hr each (1) shelf = 1.5 x 2fabricators =3…" at bounding box center [322, 165] width 122 height 29
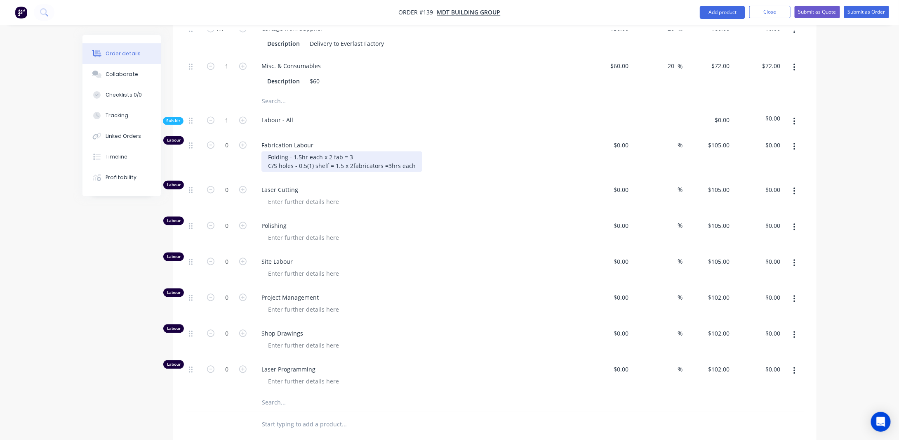
click at [377, 160] on div "Folding - 1.5hr each x 2 fab = 3 C/S holes - 0.5 (1) shelf = 1.5 x 2fabricators…" at bounding box center [341, 161] width 161 height 21
click at [304, 158] on div "Folding - 1.5hr each x 2 fab = 3 C/S holes - 0.5 (1) shelf = 1.5 x 2fabricators…" at bounding box center [341, 161] width 161 height 21
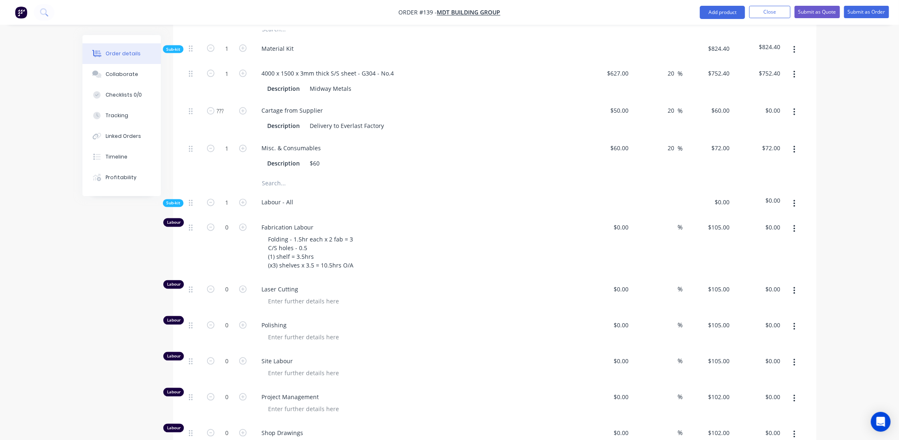
scroll to position [690, 0]
click at [234, 222] on input "0" at bounding box center [226, 228] width 21 height 12
type input "10.5"
type input "$1,102.50"
drag, startPoint x: 75, startPoint y: 285, endPoint x: 81, endPoint y: 285, distance: 6.2
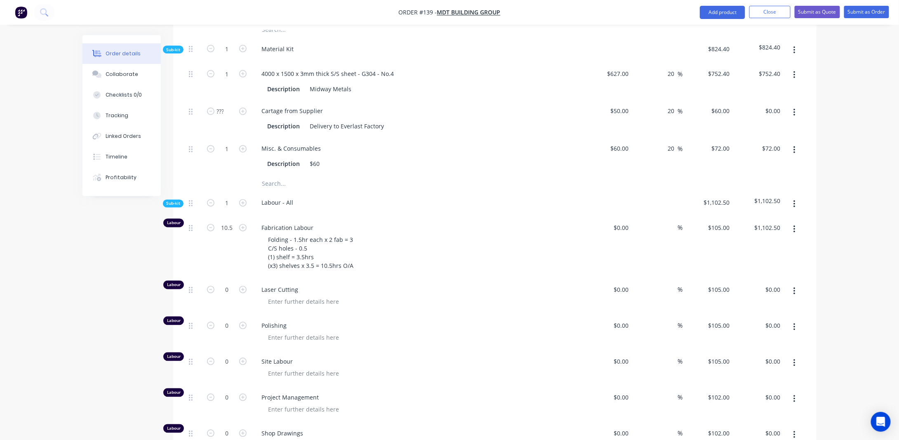
click at [76, 285] on div "Order details Collaborate Checklists 0/0 Tracking Linked Orders Timeline Profit…" at bounding box center [449, 29] width 899 height 1438
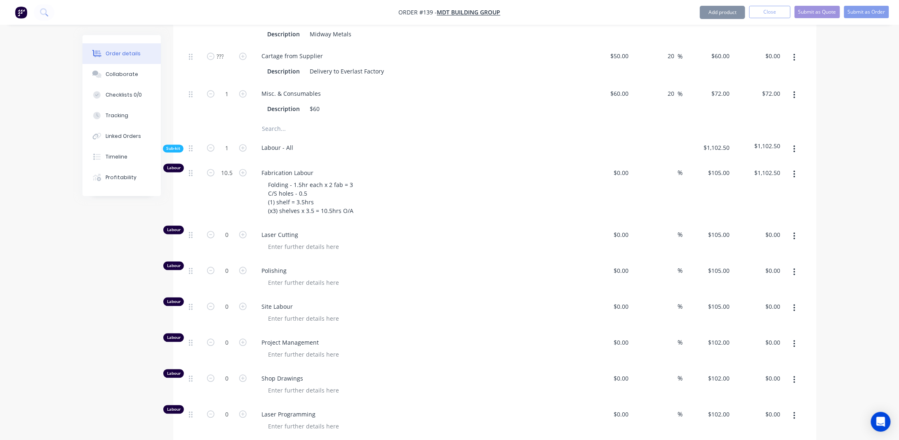
scroll to position [772, 0]
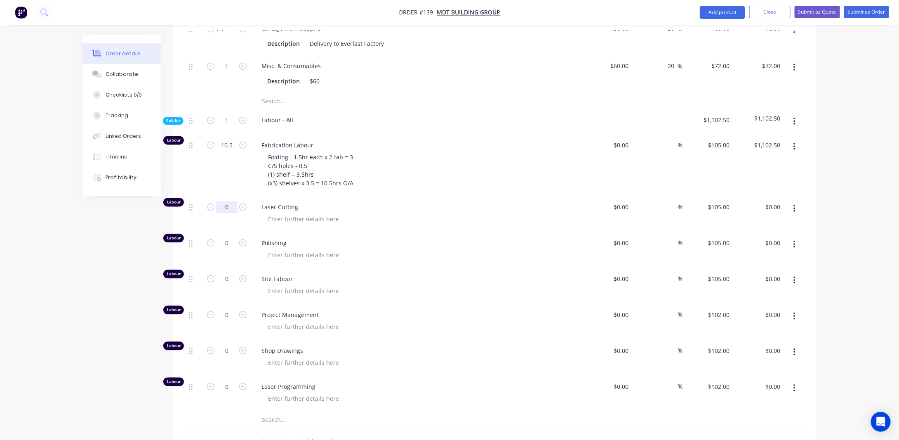
click at [229, 201] on input "0" at bounding box center [226, 207] width 21 height 12
type input "1"
type input "$105.00"
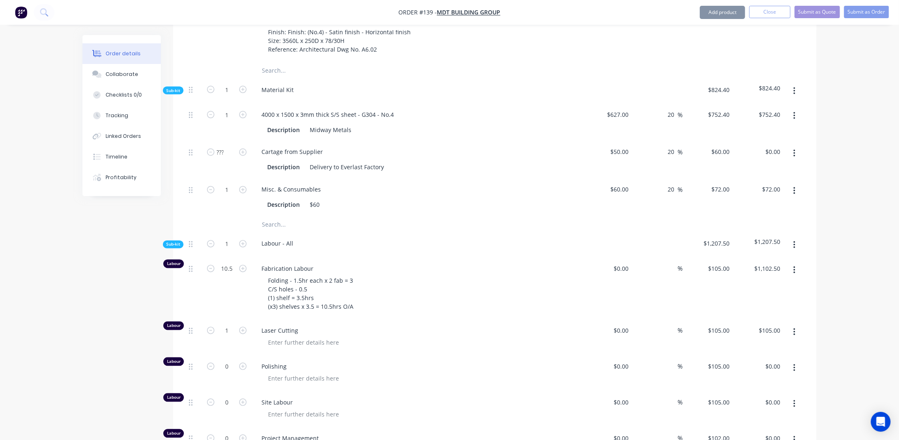
scroll to position [648, 0]
click at [791, 184] on button "button" at bounding box center [794, 191] width 19 height 15
drag, startPoint x: 780, startPoint y: 189, endPoint x: 775, endPoint y: 192, distance: 5.7
click at [780, 203] on div "Duplicate Exclude from tax Delete" at bounding box center [765, 230] width 78 height 54
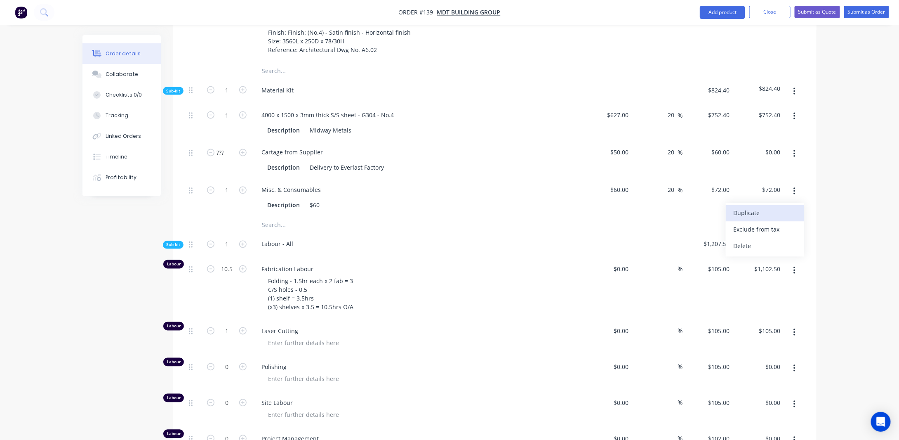
click at [766, 207] on div "Duplicate" at bounding box center [765, 213] width 64 height 12
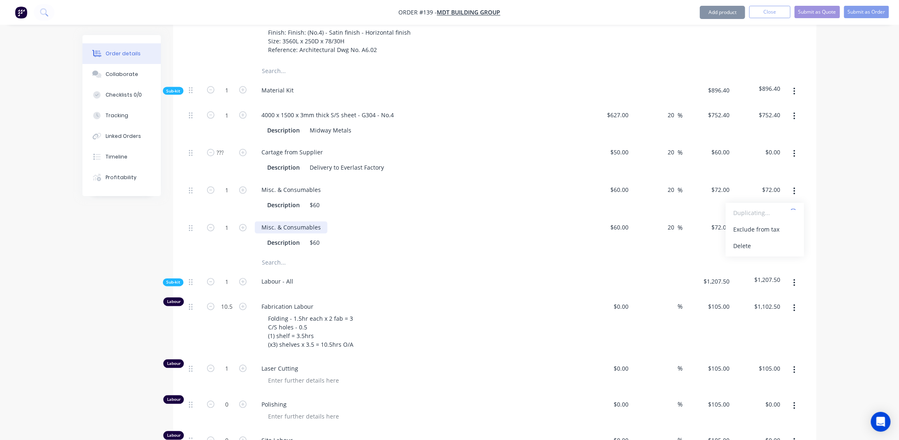
click at [320, 221] on div "Misc. & Consumables" at bounding box center [291, 227] width 73 height 12
drag, startPoint x: 322, startPoint y: 213, endPoint x: 237, endPoint y: 213, distance: 85.0
click at [237, 217] on div "1 Misc. & Consumables Description $60 $60.00 $60.00 20 20 % $72.00 $72.00 $72.0…" at bounding box center [495, 236] width 619 height 38
click at [102, 262] on div "Created by [PERSON_NAME] Created [DATE] Required [DATE] Assigned to Add team me…" at bounding box center [449, 107] width 734 height 1440
click at [324, 237] on div "Description $60" at bounding box center [415, 243] width 302 height 12
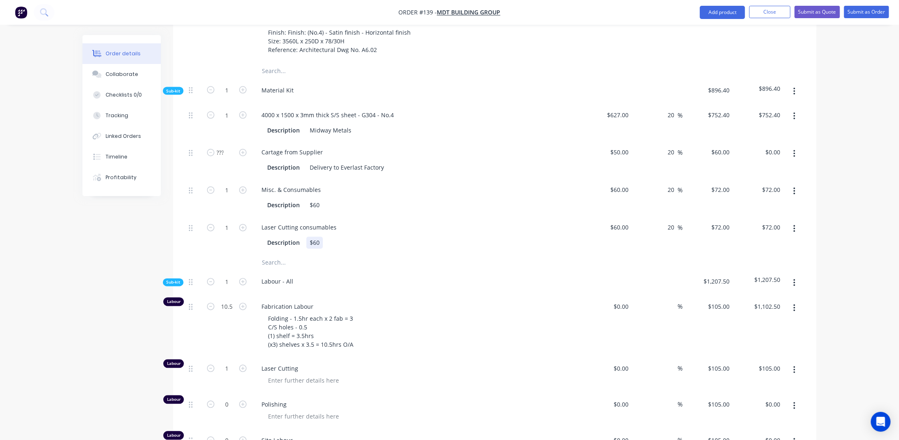
click at [319, 237] on div "$60" at bounding box center [314, 243] width 16 height 12
click at [125, 271] on div "Created by [PERSON_NAME] Created [DATE] Required [DATE] Assigned to Add team me…" at bounding box center [449, 107] width 734 height 1440
click at [627, 221] on input "60" at bounding box center [621, 227] width 22 height 12
type input "$30.00"
type input "$36.00"
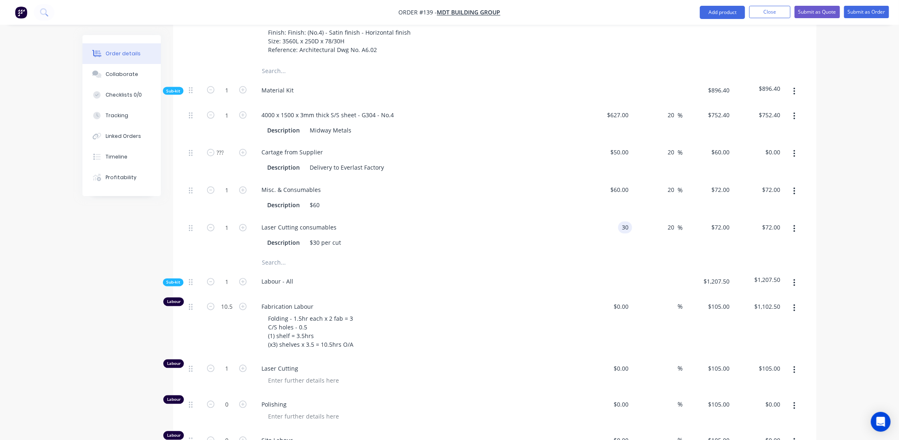
type input "$36.00"
click at [868, 198] on div "Order details Collaborate Checklists 0/0 Tracking Linked Orders Timeline Profit…" at bounding box center [449, 89] width 899 height 1475
drag, startPoint x: 313, startPoint y: 319, endPoint x: 304, endPoint y: 302, distance: 19.2
click at [313, 319] on div "Folding - 1.5hr each x 2 fab = 3 C/S holes - 0.5 (1) shelf = 3.5hrs (x3) shelve…" at bounding box center [310, 332] width 99 height 38
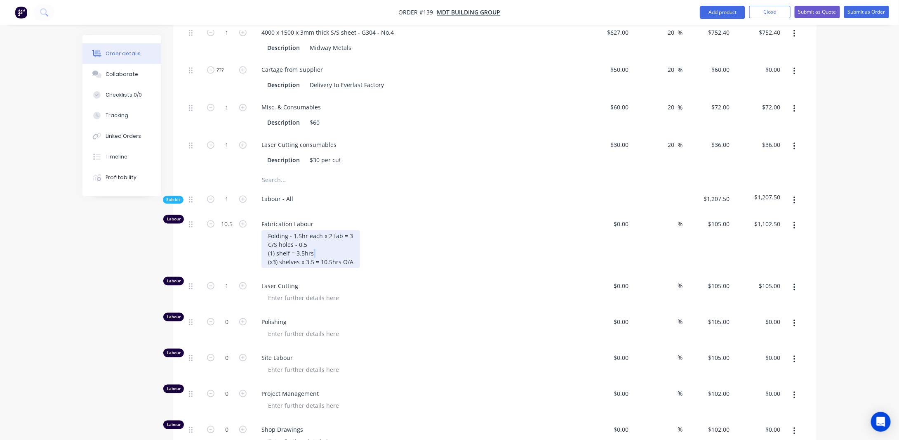
click at [333, 239] on div "Folding - 1.5hr each x 2 fab = 3 C/S holes - 0.5 (1) shelf = 3.5hrs (x3) shelve…" at bounding box center [310, 249] width 99 height 38
drag, startPoint x: 307, startPoint y: 237, endPoint x: 290, endPoint y: 237, distance: 17.7
click at [307, 237] on div "Folding - 1.5hr each x 2 fab = 3 C/S holes - 0.5 (1) shelf = 3.5hrs (x3) shelve…" at bounding box center [310, 249] width 99 height 38
drag, startPoint x: 82, startPoint y: 246, endPoint x: 86, endPoint y: 250, distance: 4.7
click at [82, 248] on div "Order details Collaborate Checklists 0/0 Tracking Linked Orders Timeline Profit…" at bounding box center [449, 24] width 751 height 1440
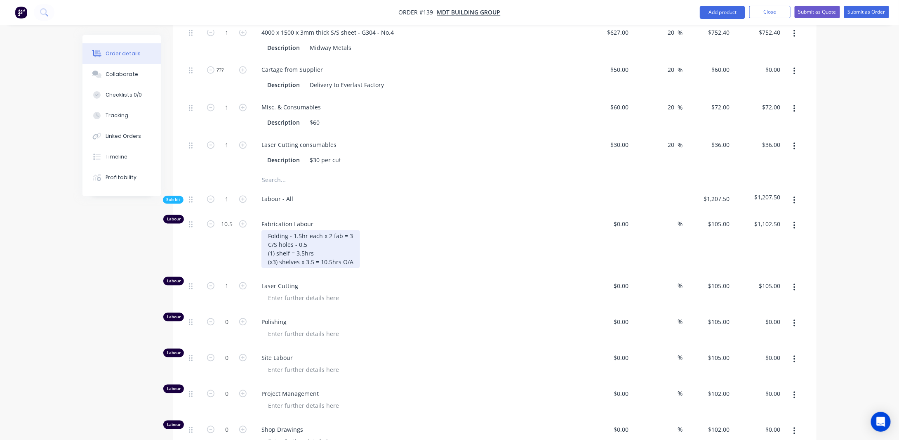
click at [355, 230] on div "Folding - 1.5hr each x 2 fab = 3 C/S holes - 0.5 (1) shelf = 3.5hrs (x3) shelve…" at bounding box center [310, 249] width 99 height 38
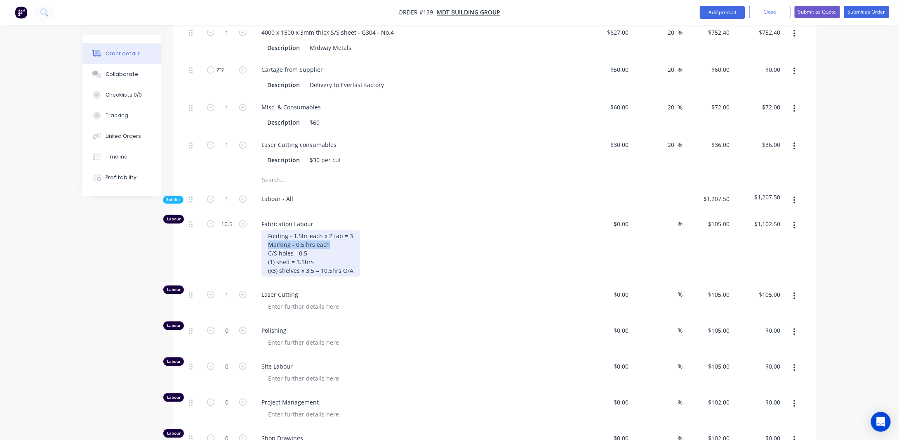
drag, startPoint x: 329, startPoint y: 230, endPoint x: 268, endPoint y: 231, distance: 60.6
click at [268, 231] on div "Folding - 1.5hr each x 2 fab = 3 Marking - 0.5 hrs each C/S holes - 0.5 (1) she…" at bounding box center [310, 253] width 99 height 47
copy div "Marking - 0.5 hrs each"
click at [266, 230] on div "Folding - 1.5hr each x 2 fab = 3 Marking - 0.5 hrs each C/S holes - 0.5 (1) she…" at bounding box center [310, 253] width 99 height 47
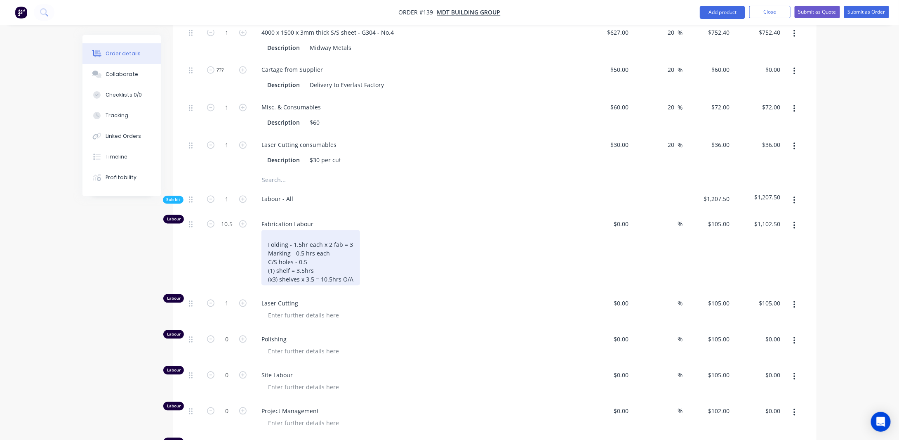
click at [272, 230] on div "Folding - 1.5hr each x 2 fab = 3 Marking - 0.5 hrs each C/S holes - 0.5 (1) she…" at bounding box center [310, 257] width 99 height 55
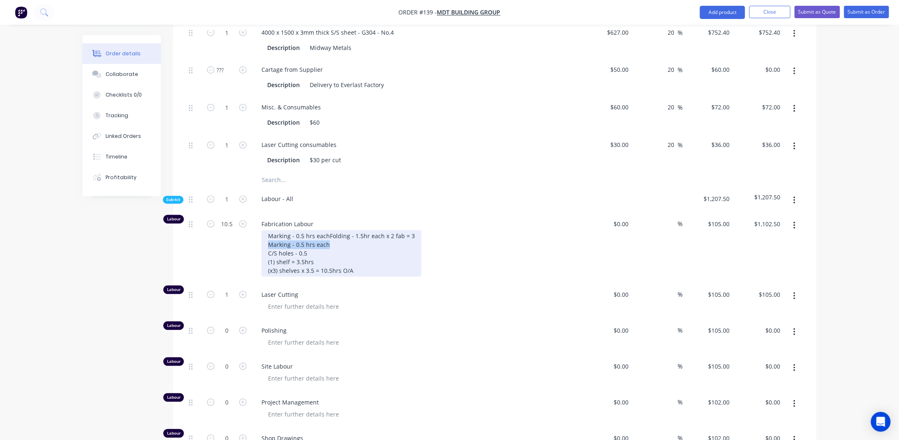
drag, startPoint x: 330, startPoint y: 240, endPoint x: 258, endPoint y: 242, distance: 72.6
click at [257, 240] on div "Fabrication Labour Marking - 0.5 hrs each Folding - 1.5hr each x 2 fab = 3 Mark…" at bounding box center [417, 248] width 330 height 71
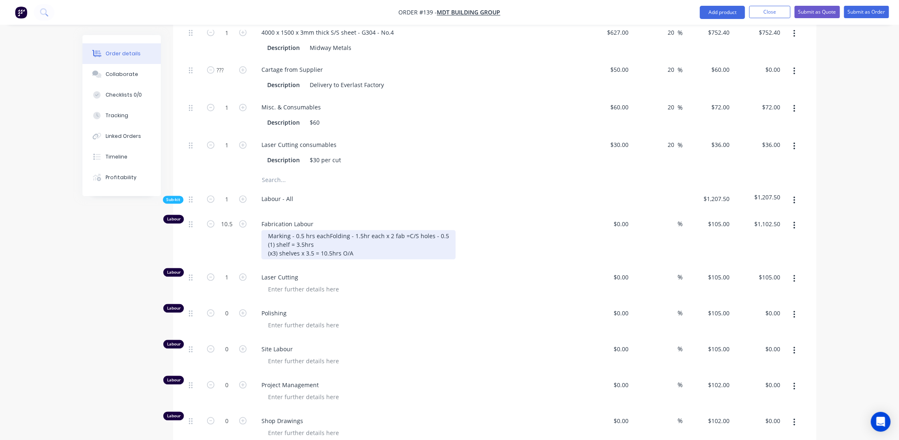
drag, startPoint x: 302, startPoint y: 245, endPoint x: 312, endPoint y: 246, distance: 10.4
click at [304, 245] on div "Marking - 0.5 hrs each Folding - 1.5hr each x 2 fab = C/S holes - 0.5 (1) shelf…" at bounding box center [358, 244] width 194 height 29
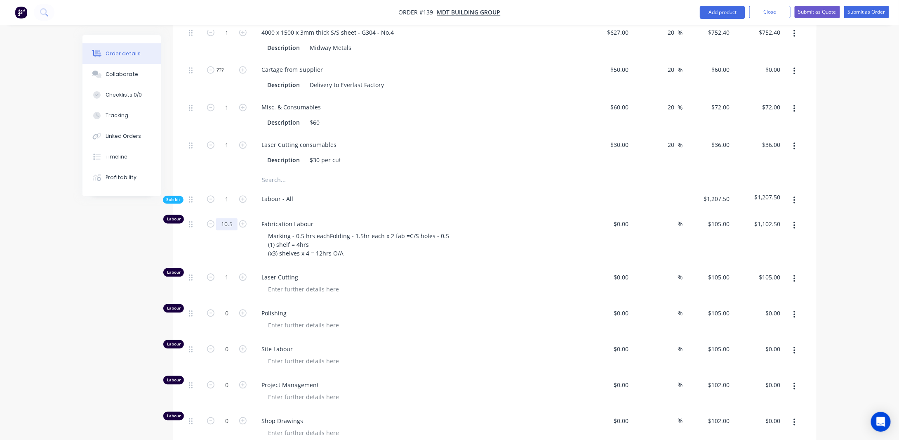
click at [235, 218] on input "10.5" at bounding box center [226, 224] width 21 height 12
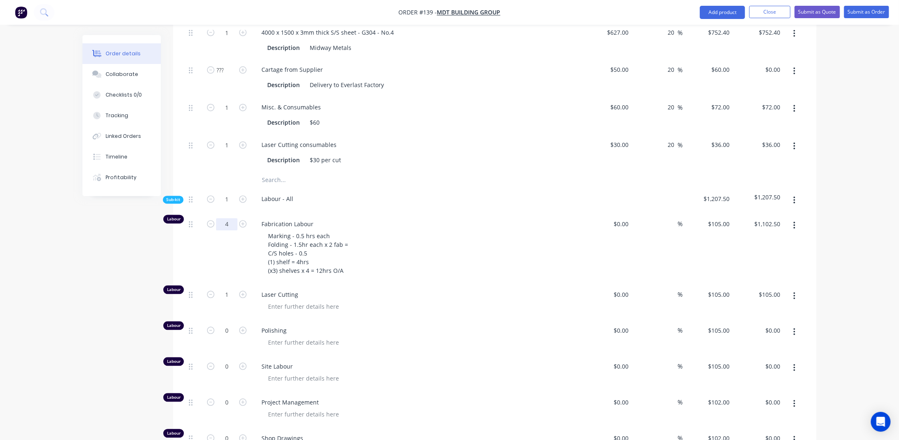
type input "4"
click at [118, 264] on div "Created by [PERSON_NAME] Created [DATE] Required [DATE] Assigned to Add team me…" at bounding box center [449, 28] width 734 height 1449
type input "$420.00"
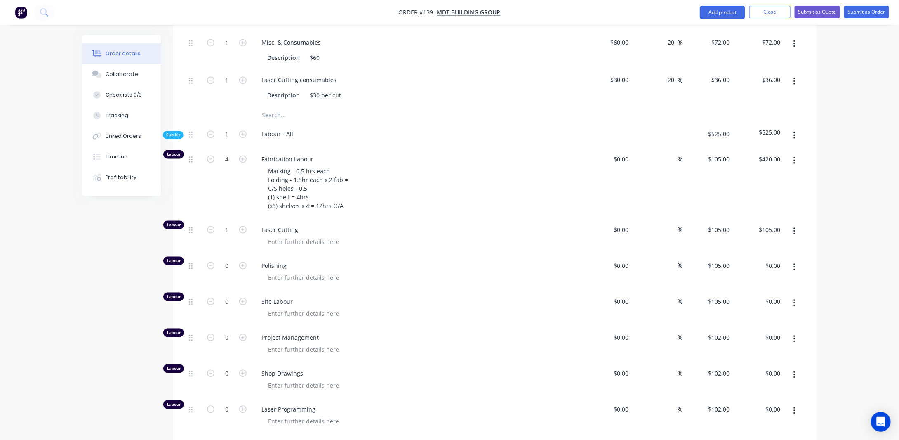
scroll to position [813, 0]
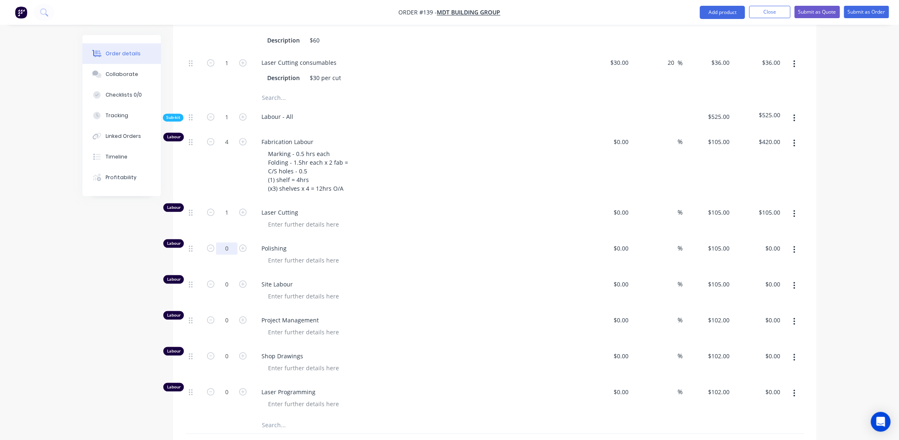
click at [233, 242] on input "0" at bounding box center [226, 248] width 21 height 12
click at [322, 254] on div at bounding box center [303, 260] width 84 height 12
click at [233, 247] on div "0" at bounding box center [226, 255] width 49 height 36
click at [382, 254] on div "Underside of shelf - polish to No.4 - satin" at bounding box center [324, 260] width 127 height 12
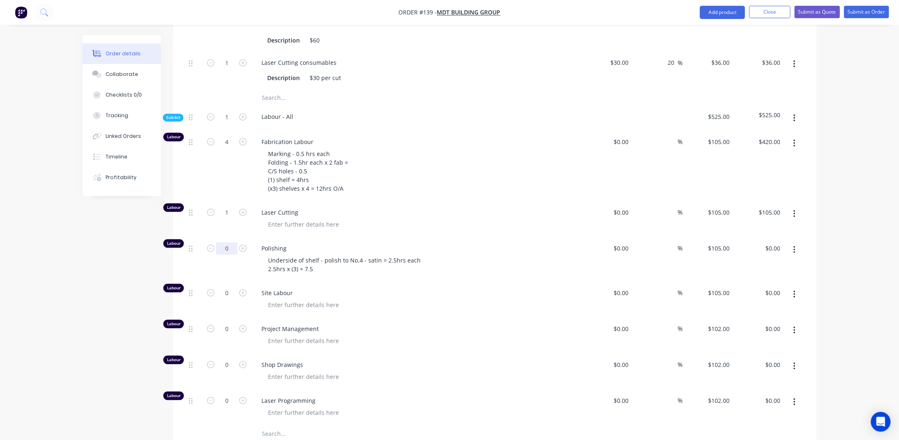
click at [235, 242] on input "0" at bounding box center [226, 248] width 21 height 12
type input "7.5"
type input "$787.50"
drag, startPoint x: 238, startPoint y: 225, endPoint x: 212, endPoint y: 235, distance: 27.6
click at [212, 237] on div "7.5" at bounding box center [226, 259] width 49 height 45
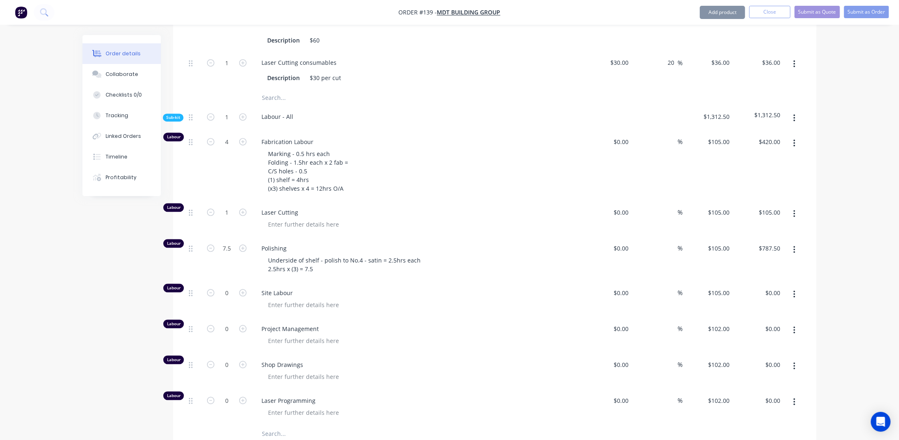
drag, startPoint x: 154, startPoint y: 266, endPoint x: 158, endPoint y: 259, distance: 8.1
click at [229, 242] on input "7.5" at bounding box center [226, 248] width 21 height 12
type input "8"
type input "$840.00"
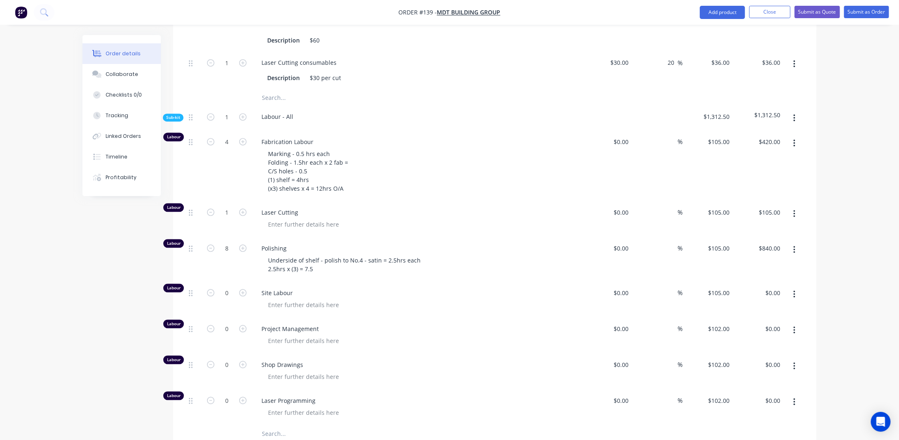
drag, startPoint x: 133, startPoint y: 250, endPoint x: 146, endPoint y: 249, distance: 12.8
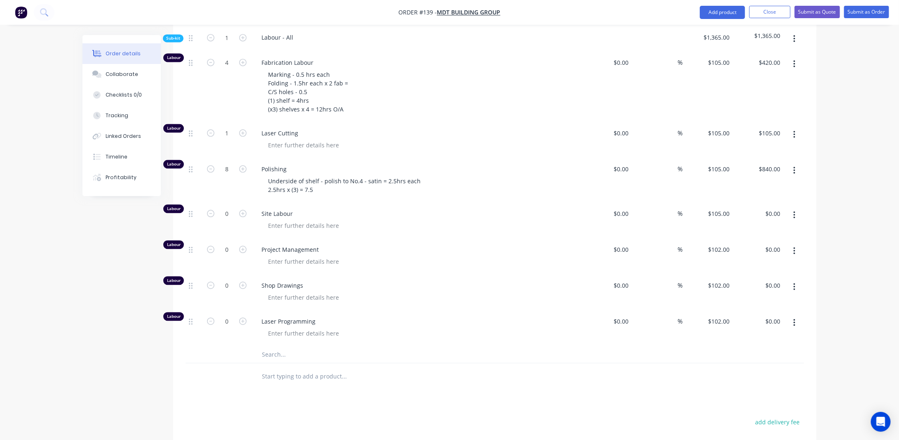
scroll to position [896, 0]
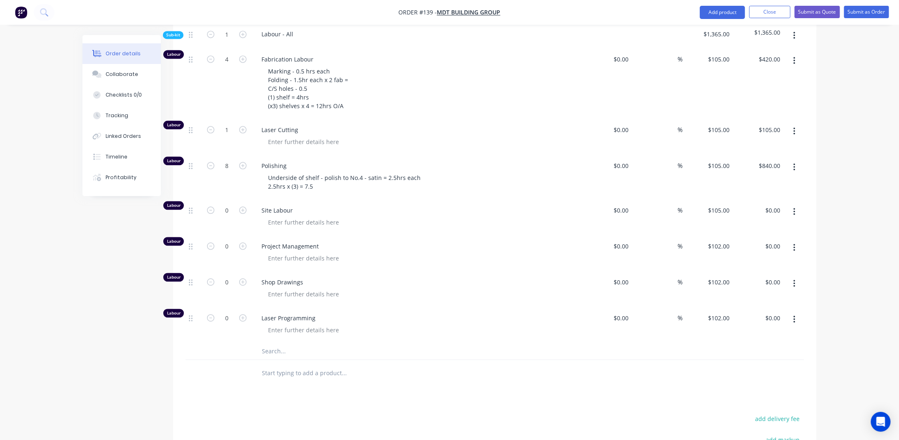
click at [794, 204] on button "button" at bounding box center [794, 211] width 19 height 15
click at [764, 260] on div "Delete" at bounding box center [765, 266] width 64 height 12
click at [234, 204] on input "0" at bounding box center [226, 210] width 21 height 12
type input "1"
type input "$102.00"
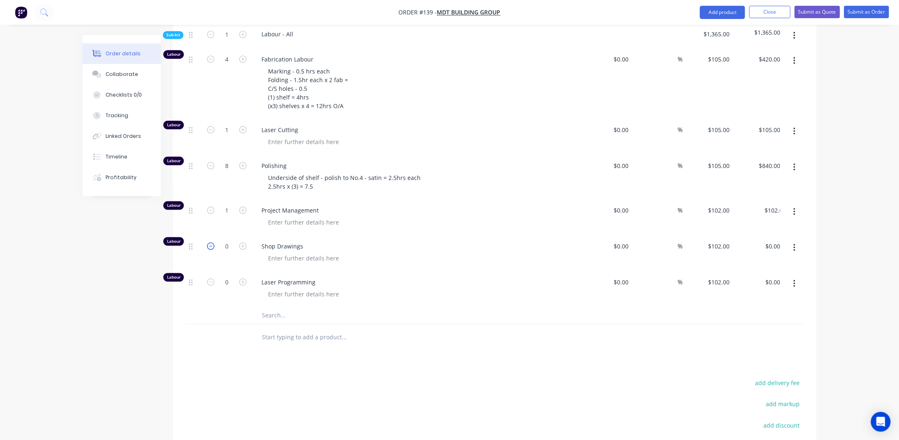
drag, startPoint x: 130, startPoint y: 260, endPoint x: 212, endPoint y: 230, distance: 87.0
click at [228, 240] on input "0" at bounding box center [226, 246] width 21 height 12
click at [232, 276] on input "0" at bounding box center [226, 282] width 21 height 12
type input "1.5"
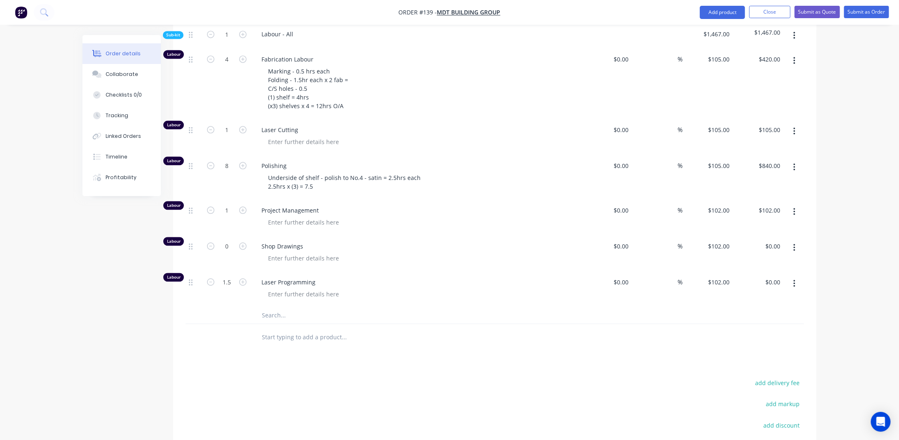
type input "$153.00"
drag, startPoint x: 87, startPoint y: 325, endPoint x: 97, endPoint y: 327, distance: 9.3
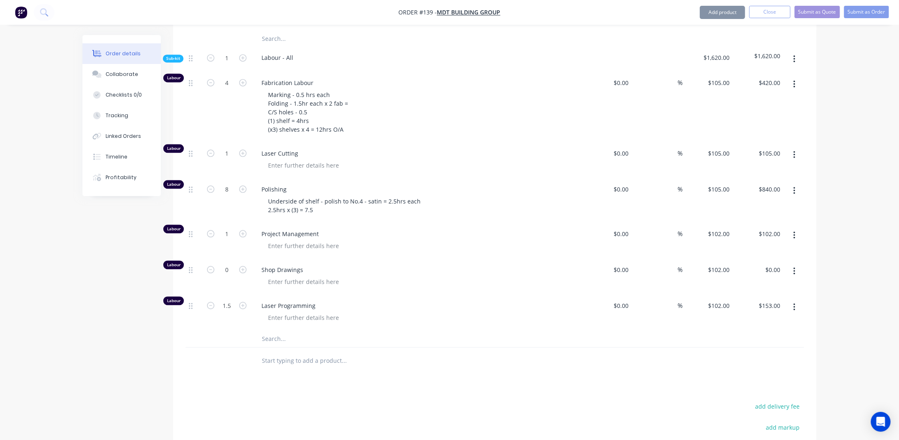
scroll to position [855, 0]
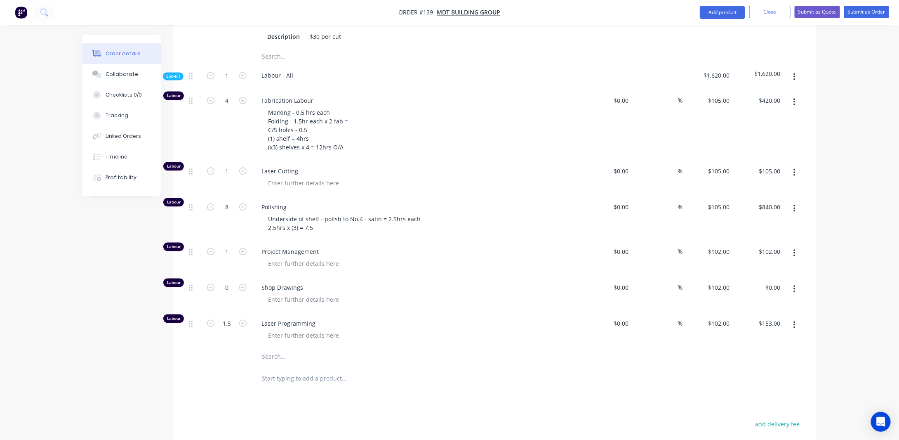
click at [188, 312] on div at bounding box center [194, 330] width 16 height 36
drag, startPoint x: 191, startPoint y: 310, endPoint x: 194, endPoint y: 267, distance: 43.0
click at [194, 267] on div "Labour 4 Fabrication Labour Marking - 0.5 hrs each Folding - 1.5hr each x 2 fab…" at bounding box center [495, 218] width 619 height 259
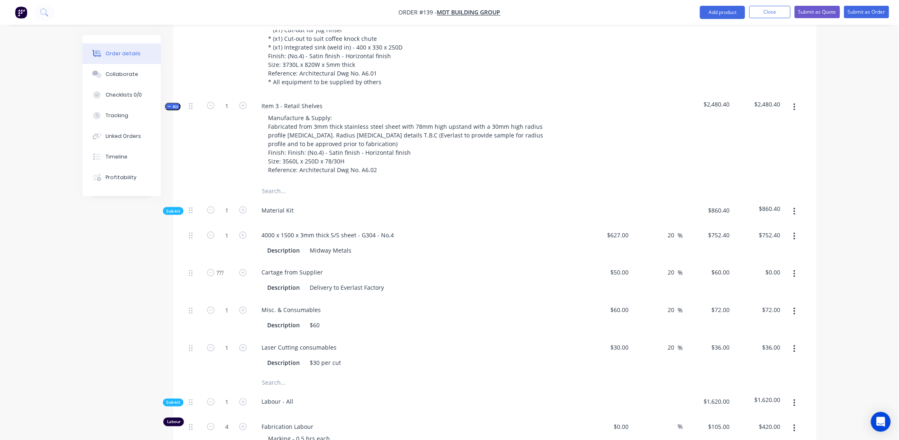
scroll to position [483, 0]
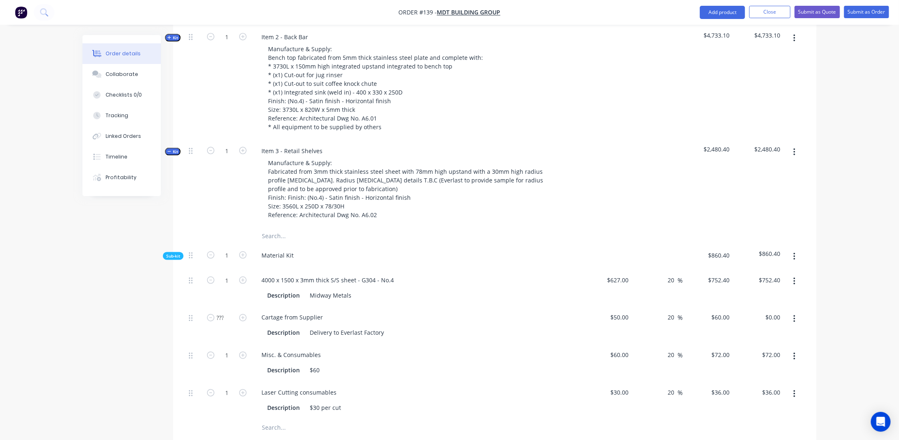
click at [179, 148] on button "Kit" at bounding box center [173, 152] width 16 height 8
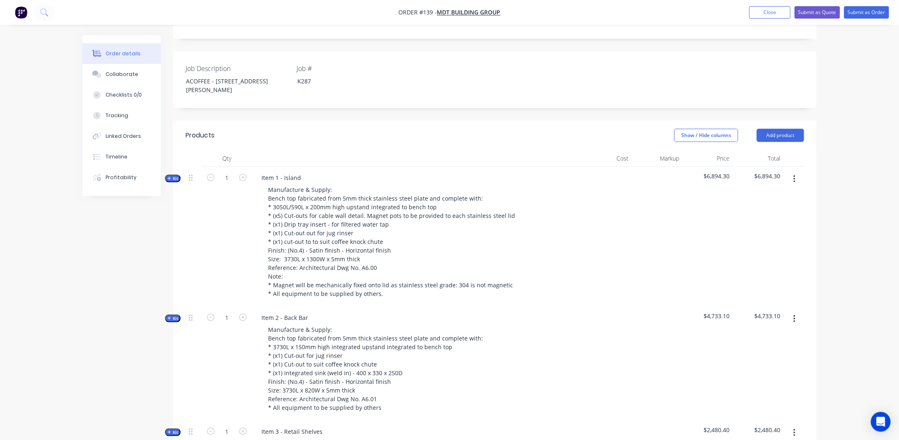
scroll to position [153, 0]
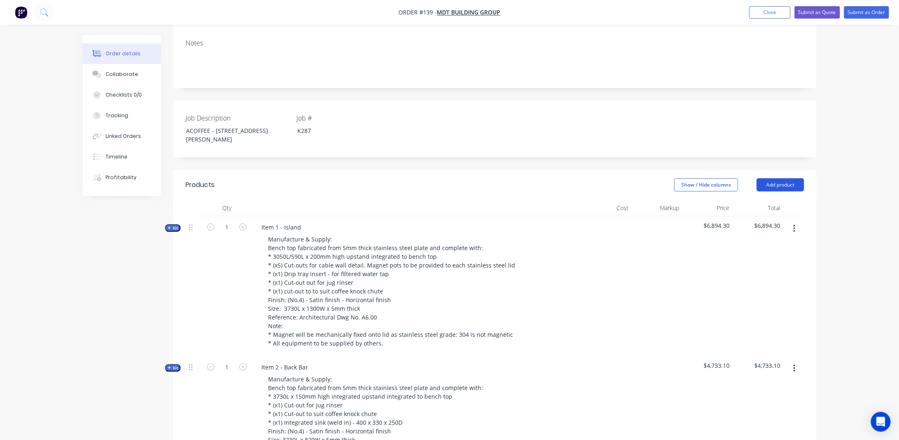
click at [786, 178] on button "Add product" at bounding box center [780, 184] width 47 height 13
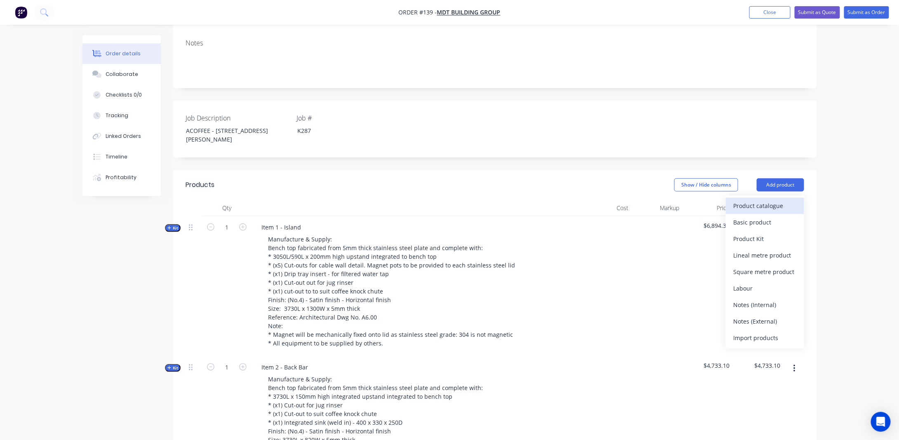
click at [751, 200] on div "Product catalogue" at bounding box center [765, 206] width 64 height 12
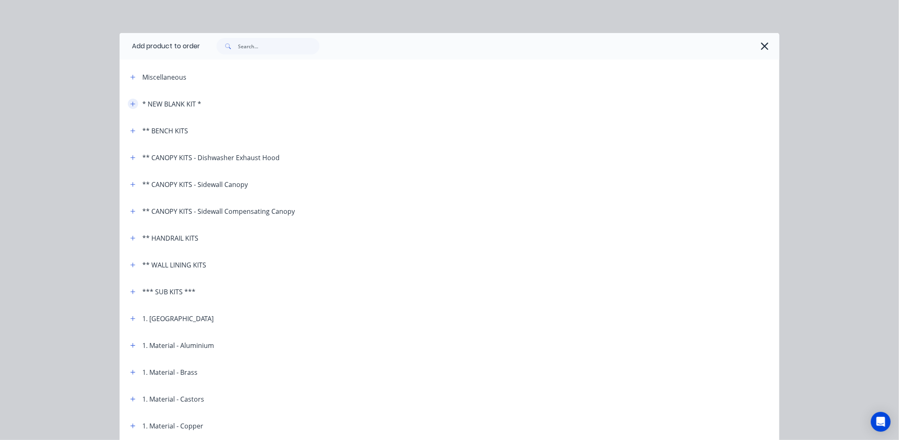
click at [131, 102] on icon "button" at bounding box center [133, 103] width 5 height 5
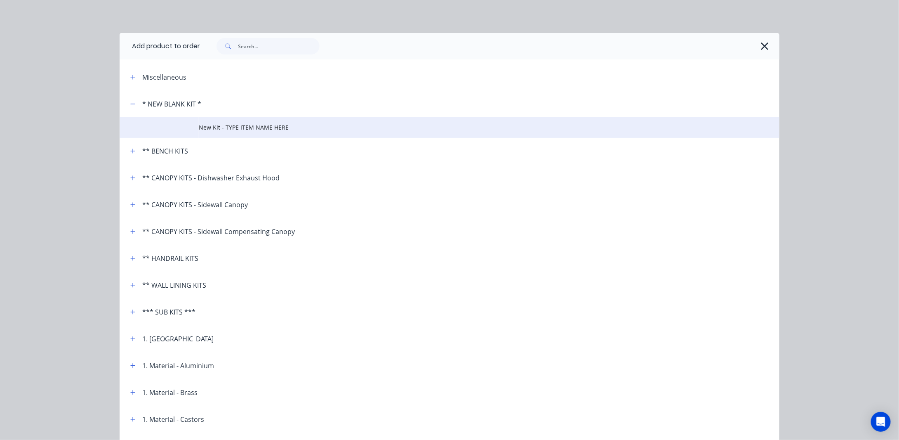
click at [229, 124] on span "New Kit - TYPE ITEM NAME HERE" at bounding box center [431, 127] width 464 height 9
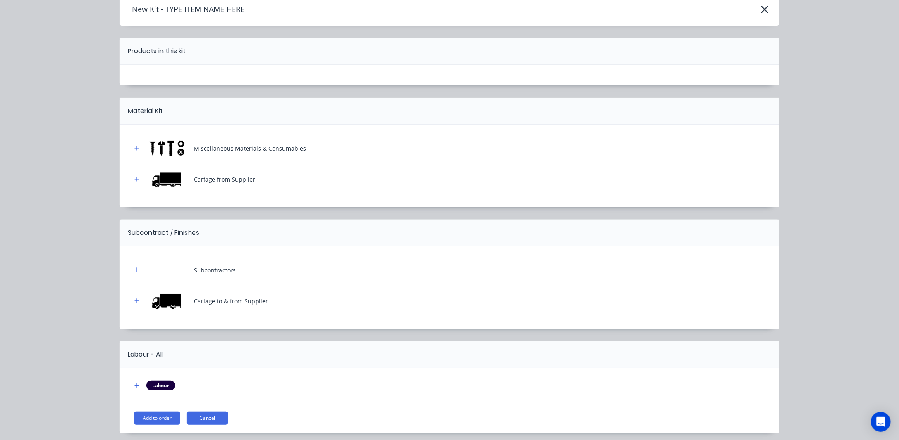
scroll to position [68, 0]
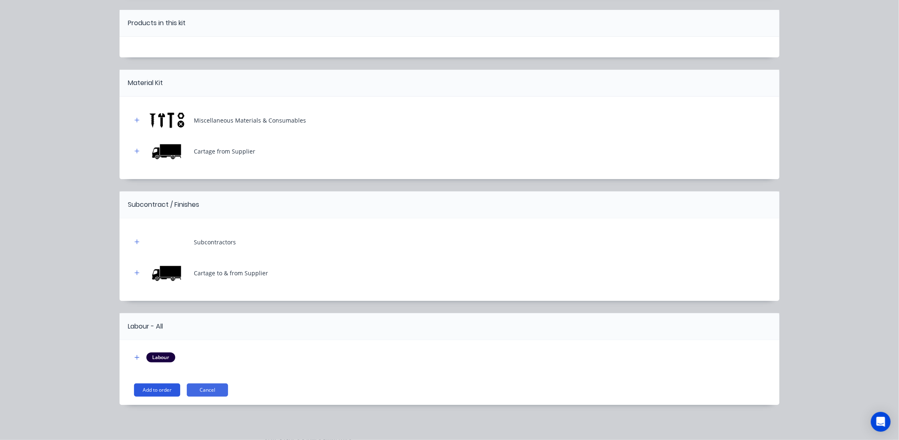
click at [144, 390] on button "Add to order" at bounding box center [157, 389] width 46 height 13
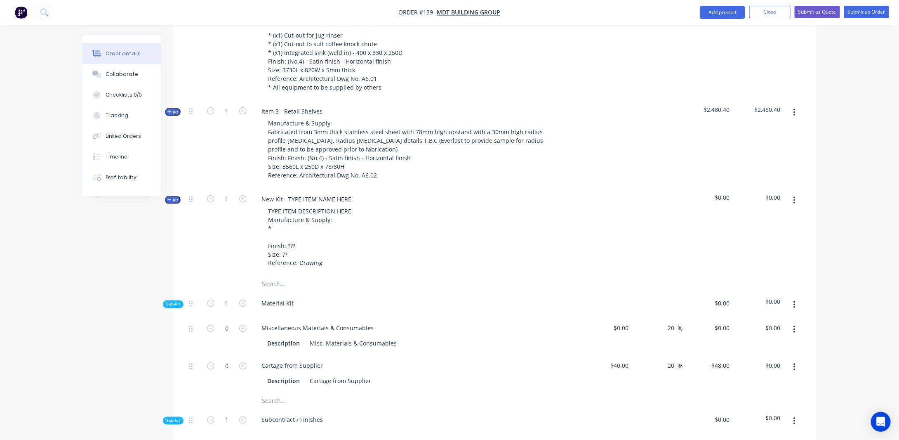
scroll to position [525, 0]
click at [172, 195] on span "Kit" at bounding box center [172, 198] width 11 height 6
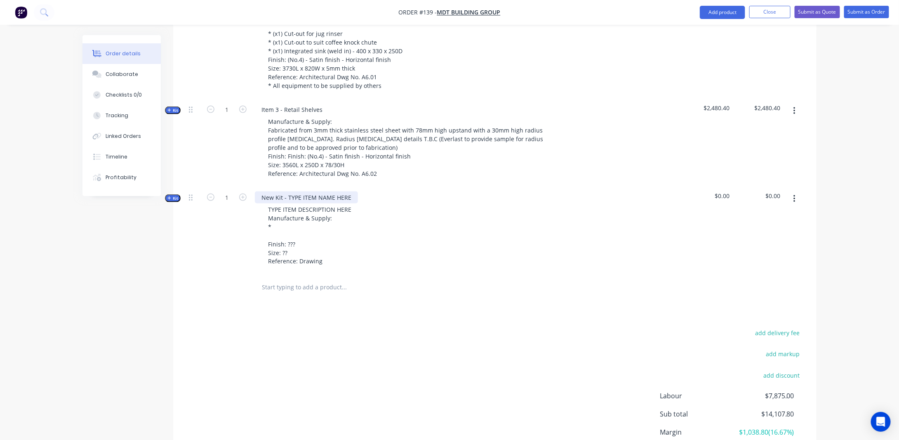
drag, startPoint x: 297, startPoint y: 180, endPoint x: 273, endPoint y: 183, distance: 24.5
click at [297, 191] on div "New Kit - TYPE ITEM NAME HERE" at bounding box center [306, 197] width 103 height 12
drag, startPoint x: 263, startPoint y: 184, endPoint x: 382, endPoint y: 186, distance: 118.8
click at [381, 186] on div "New Kit - TYPE ITEM NAME HERE TYPE ITEM DESCRIPTION HERE Manufacture & Supply: …" at bounding box center [417, 230] width 330 height 88
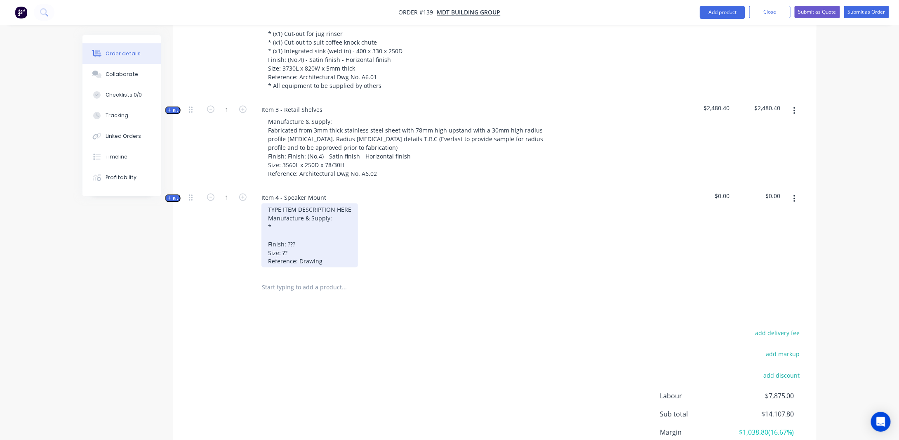
click at [335, 203] on div "TYPE ITEM DESCRIPTION HERE Manufacture & Supply: * Finish: ??? Size: ?? Referen…" at bounding box center [309, 235] width 97 height 64
drag, startPoint x: 351, startPoint y: 197, endPoint x: 184, endPoint y: 203, distance: 167.2
click at [184, 203] on div "Qty Cost Markup Price Total Kit 1 Item 1 - Island Manufacture & Supply: Bench t…" at bounding box center [494, 64] width 643 height 473
click at [347, 203] on div "TYPE ITEM DESCRIPTION HERE Manufacture & Supply: * Finish: ??? Size: ?? Referen…" at bounding box center [309, 235] width 97 height 64
drag, startPoint x: 349, startPoint y: 194, endPoint x: 251, endPoint y: 195, distance: 97.7
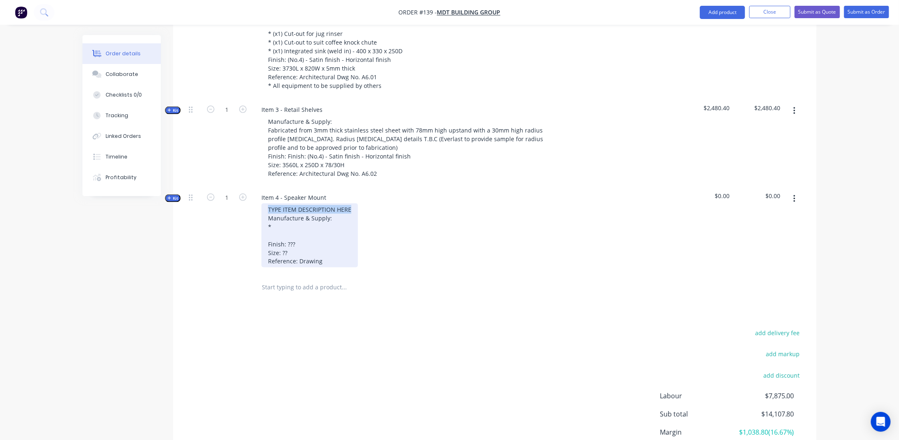
click at [251, 195] on div "Kit 1 Item 4 - Speaker Mount TYPE ITEM DESCRIPTION HERE Manufacture & Supply: *…" at bounding box center [495, 230] width 619 height 88
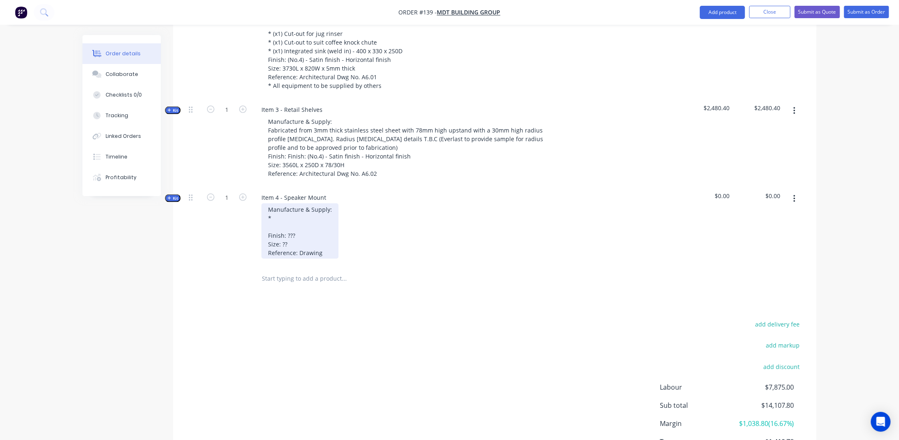
drag, startPoint x: 283, startPoint y: 206, endPoint x: 287, endPoint y: 205, distance: 4.4
click at [284, 206] on div "Manufacture & Supply: * Finish: ??? Size: ?? Reference: Drawing" at bounding box center [299, 230] width 77 height 55
click at [411, 204] on div "Manufacture & Supply: Fabricated from 3mm thick stainless steel sheet with Fini…" at bounding box center [341, 230] width 161 height 55
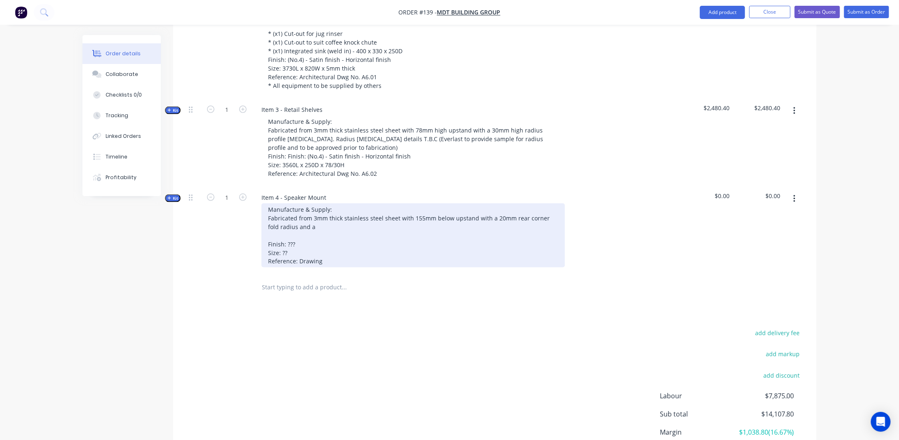
click at [313, 215] on div "Manufacture & Supply: Fabricated from 3mm thick stainless steel sheet with 155m…" at bounding box center [413, 235] width 304 height 64
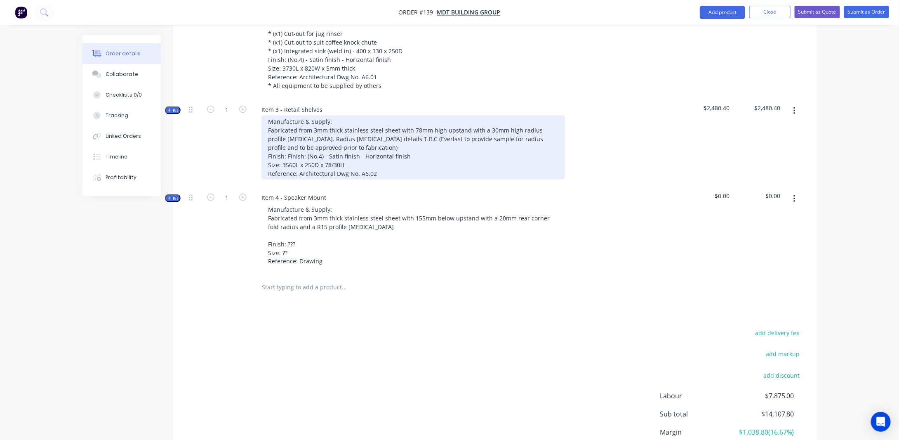
click at [487, 116] on div "Manufacture & Supply: Fabricated from 3mm thick stainless steel sheet with 78mm…" at bounding box center [413, 147] width 304 height 64
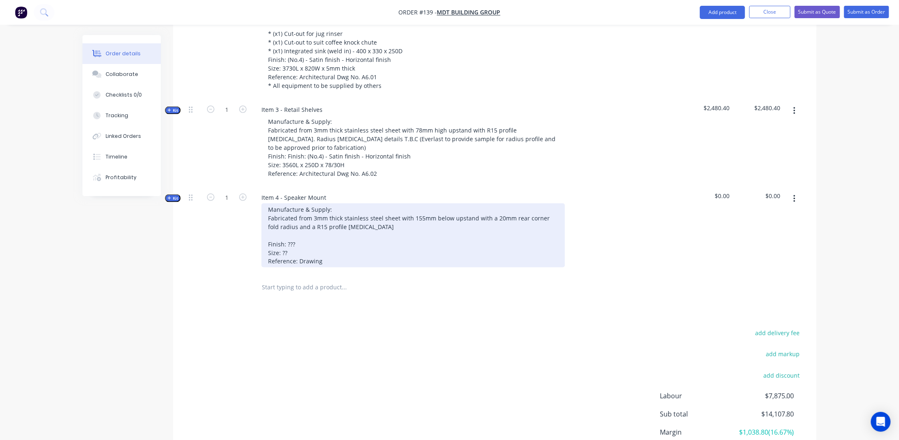
click at [365, 208] on div "Manufacture & Supply: Fabricated from 3mm thick stainless steel sheet with 155m…" at bounding box center [413, 235] width 304 height 64
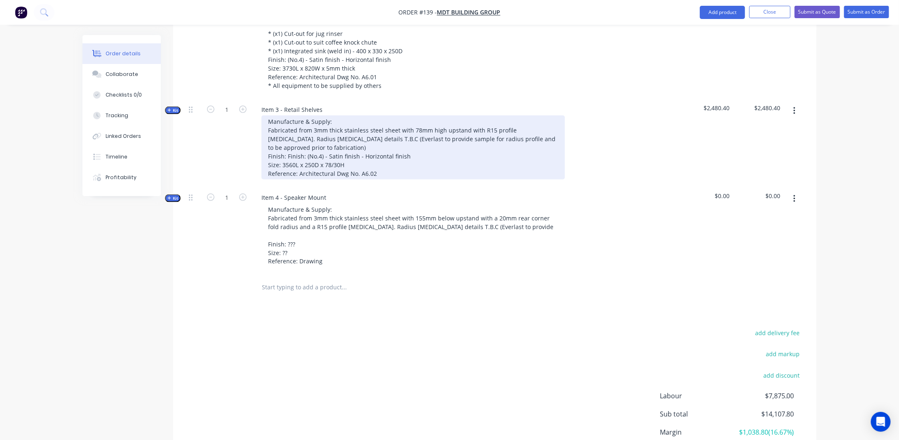
click at [383, 152] on div "Manufacture & Supply: Fabricated from 3mm thick stainless steel sheet with 78mm…" at bounding box center [413, 147] width 304 height 64
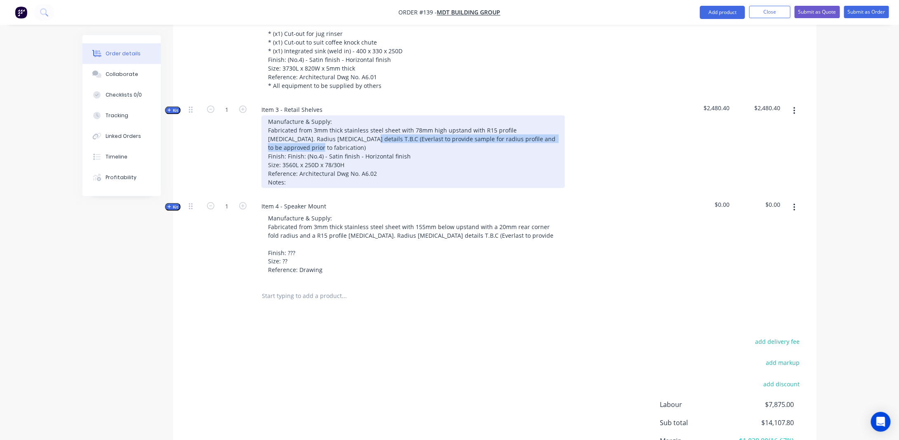
drag, startPoint x: 319, startPoint y: 123, endPoint x: 573, endPoint y: 130, distance: 254.2
click at [573, 130] on div "Manufacture & Supply: Fabricated from 3mm thick stainless steel sheet with 78mm…" at bounding box center [416, 151] width 323 height 73
copy div "(Everlast to provide sample for radius profile and to be approved prior to fabr…"
click at [314, 159] on div "Manufacture & Supply: Fabricated from 3mm thick stainless steel sheet with 78mm…" at bounding box center [413, 151] width 304 height 73
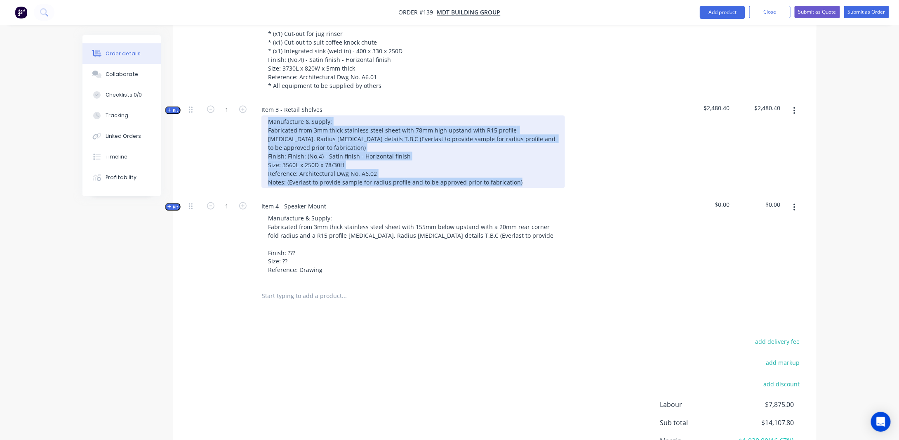
drag, startPoint x: 562, startPoint y: 122, endPoint x: 557, endPoint y: 122, distance: 5.4
click at [557, 122] on div "Manufacture & Supply: Fabricated from 3mm thick stainless steel sheet with 78mm…" at bounding box center [416, 151] width 323 height 73
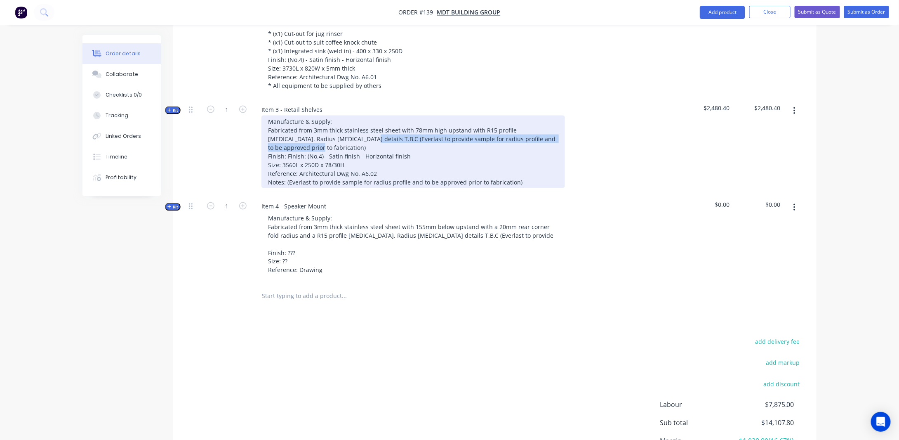
drag, startPoint x: 557, startPoint y: 122, endPoint x: 346, endPoint y: 120, distance: 211.2
click at [321, 123] on div "Manufacture & Supply: Fabricated from 3mm thick stainless steel sheet with 78mm…" at bounding box center [413, 151] width 304 height 73
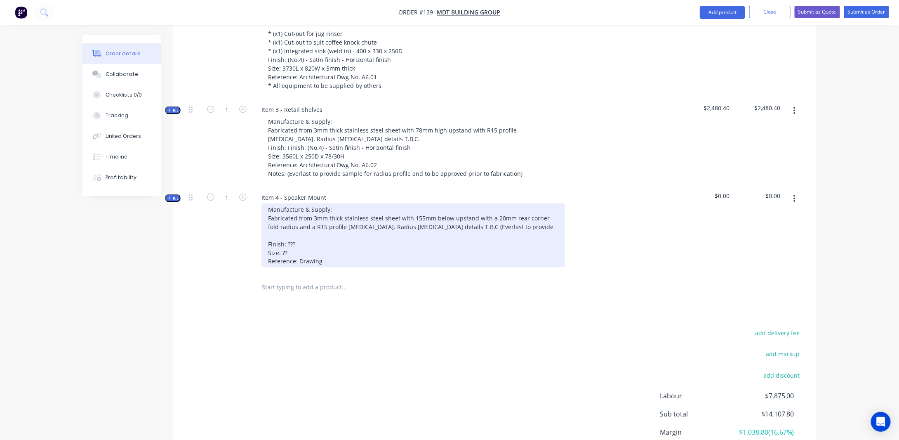
drag, startPoint x: 389, startPoint y: 221, endPoint x: 440, endPoint y: 212, distance: 52.3
click at [389, 221] on div "Manufacture & Supply: Fabricated from 3mm thick stainless steel sheet with 155m…" at bounding box center [413, 235] width 304 height 64
drag, startPoint x: 476, startPoint y: 214, endPoint x: 422, endPoint y: 211, distance: 54.2
click at [422, 211] on div "Manufacture & Supply: Fabricated from 3mm thick stainless steel sheet with 155m…" at bounding box center [413, 235] width 304 height 64
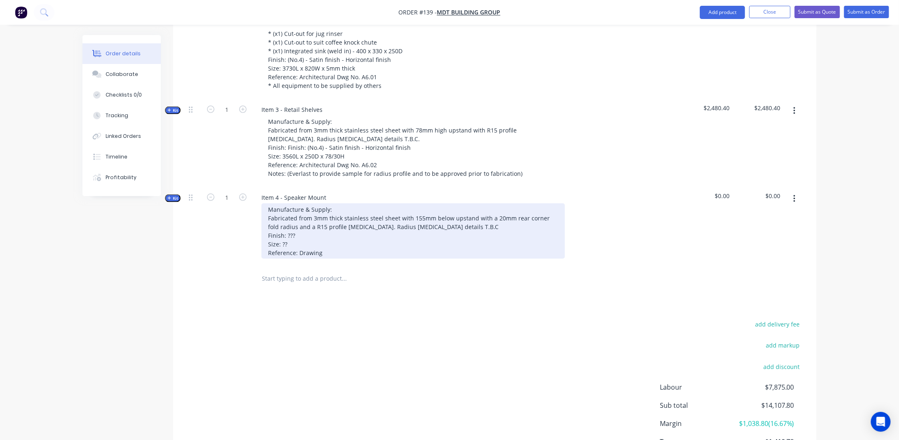
click at [311, 219] on div "Manufacture & Supply: Fabricated from 3mm thick stainless steel sheet with 155m…" at bounding box center [413, 230] width 304 height 55
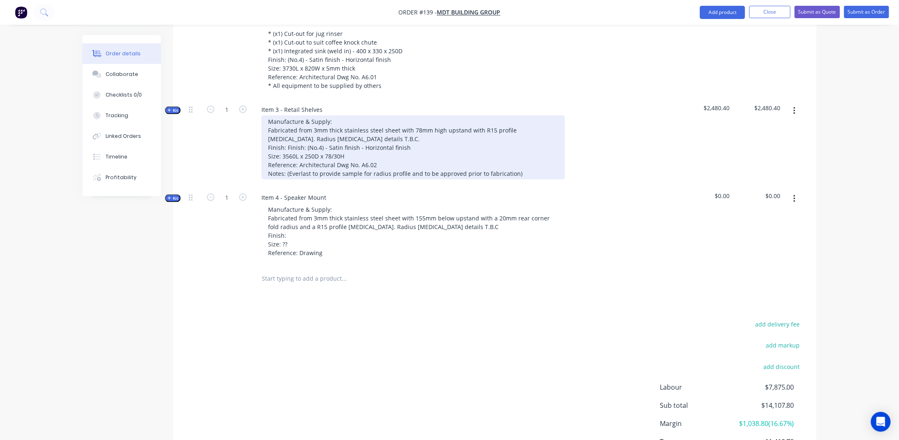
click at [306, 132] on div "Manufacture & Supply: Fabricated from 3mm thick stainless steel sheet with 78mm…" at bounding box center [413, 147] width 304 height 64
drag, startPoint x: 286, startPoint y: 134, endPoint x: 395, endPoint y: 137, distance: 108.5
click at [395, 137] on div "Manufacture & Supply: Fabricated from 3mm thick stainless steel sheet with 78mm…" at bounding box center [413, 147] width 304 height 64
copy div "(No.4) - Satin finish - Horizontal finish"
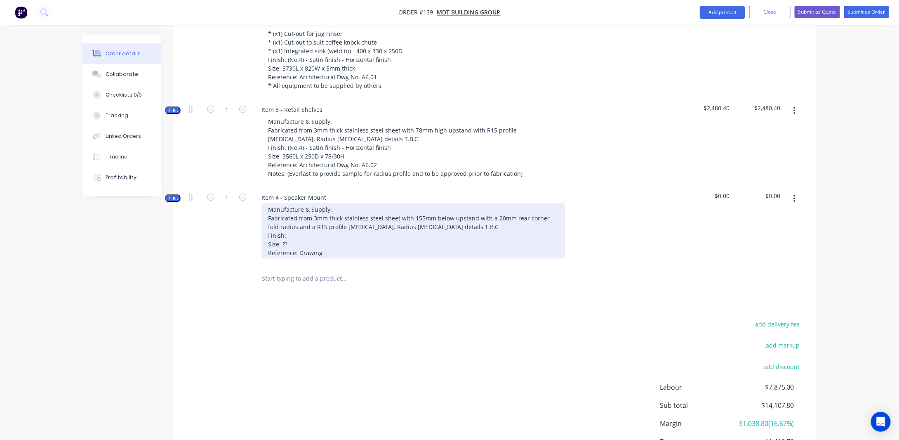
click at [323, 226] on div "Manufacture & Supply: Fabricated from 3mm thick stainless steel sheet with 155m…" at bounding box center [413, 230] width 304 height 55
click at [324, 231] on div "Manufacture & Supply: Fabricated from 3mm thick stainless steel sheet with 155m…" at bounding box center [413, 230] width 304 height 55
click at [285, 231] on div "Manufacture & Supply: Fabricated from 3mm thick stainless steel sheet with 155m…" at bounding box center [413, 230] width 304 height 55
click at [325, 243] on div "Manufacture & Supply: Fabricated from 3mm thick stainless steel sheet with 155m…" at bounding box center [413, 230] width 304 height 55
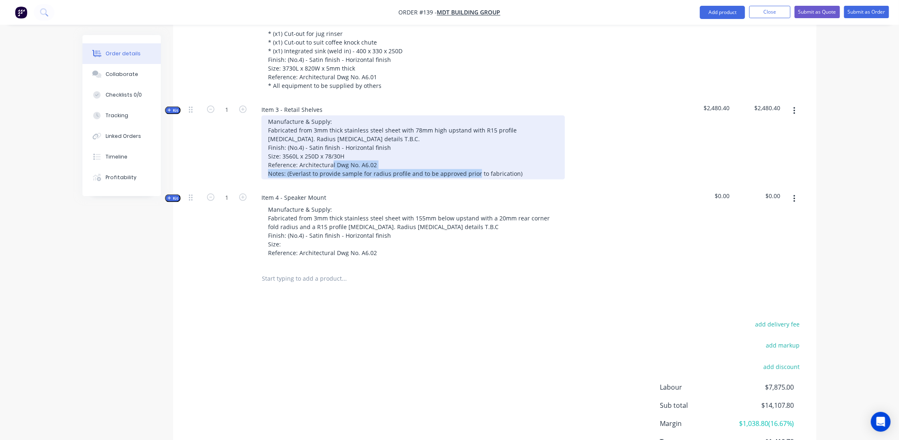
drag, startPoint x: 268, startPoint y: 159, endPoint x: 525, endPoint y: 170, distance: 257.6
click at [525, 170] on div "Item 3 - Retail Shelves Manufacture & Supply: Fabricated from 3mm thick stainle…" at bounding box center [417, 143] width 330 height 88
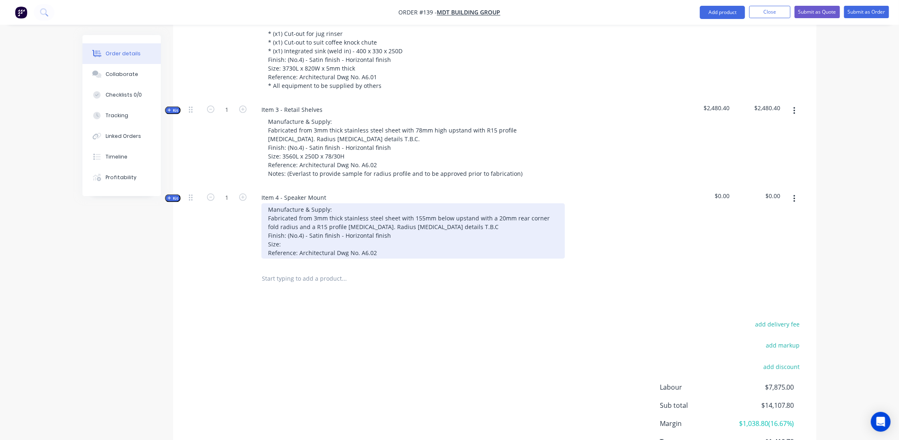
click at [385, 239] on div "Manufacture & Supply: Fabricated from 3mm thick stainless steel sheet with 155m…" at bounding box center [413, 230] width 304 height 55
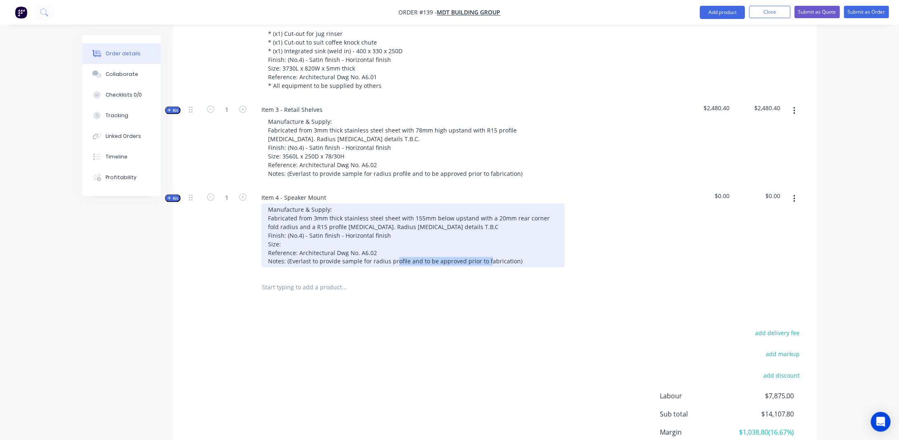
drag, startPoint x: 396, startPoint y: 249, endPoint x: 522, endPoint y: 246, distance: 126.2
click at [489, 247] on div "Manufacture & Supply: Fabricated from 3mm thick stainless steel sheet with 155m…" at bounding box center [413, 235] width 304 height 64
click at [525, 246] on div "Manufacture & Supply: Fabricated from 3mm thick stainless steel sheet with 155m…" at bounding box center [413, 235] width 304 height 64
click at [339, 233] on div "Manufacture & Supply: Fabricated from 3mm thick stainless steel sheet with 155m…" at bounding box center [413, 235] width 304 height 64
click at [462, 245] on div "Manufacture & Supply: Fabricated from 3mm thick stainless steel sheet with 155m…" at bounding box center [413, 235] width 304 height 64
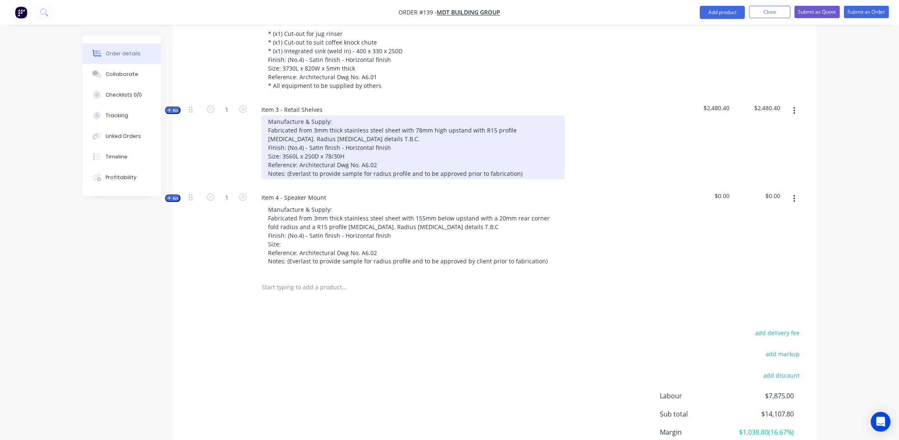
click at [462, 162] on div "Manufacture & Supply: Fabricated from 3mm thick stainless steel sheet with 78mm…" at bounding box center [413, 147] width 304 height 64
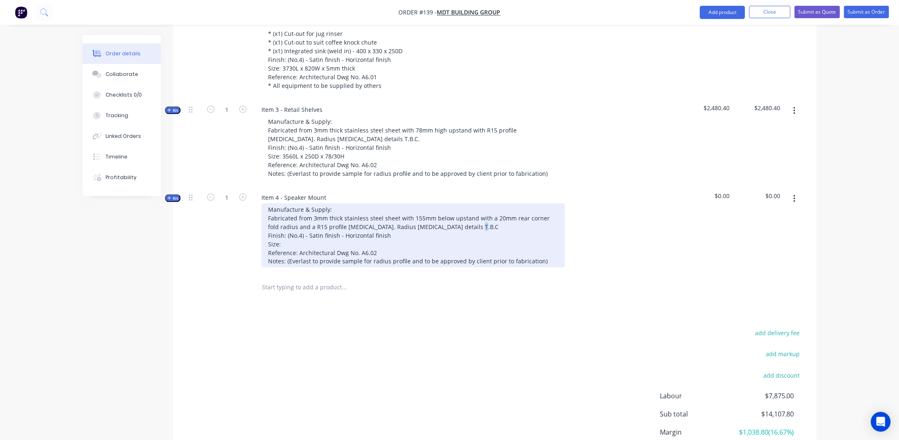
click at [295, 226] on div "Manufacture & Supply: Fabricated from 3mm thick stainless steel sheet with 155m…" at bounding box center [413, 235] width 304 height 64
click at [286, 235] on div "Manufacture & Supply: Fabricated from 3mm thick stainless steel sheet with 155m…" at bounding box center [413, 235] width 304 height 64
click at [290, 233] on div "Manufacture & Supply: Fabricated from 3mm thick stainless steel sheet with 155m…" at bounding box center [413, 235] width 304 height 64
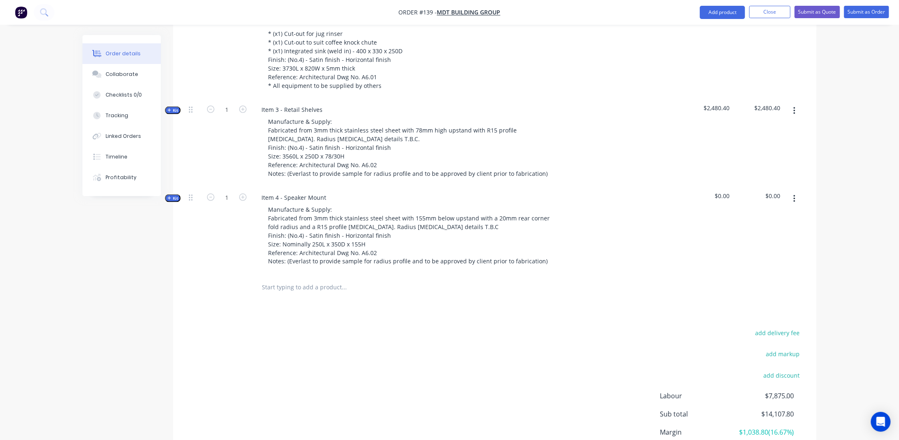
click at [695, 238] on div "$0.00" at bounding box center [708, 230] width 51 height 88
click at [170, 195] on span "Kit" at bounding box center [172, 198] width 11 height 6
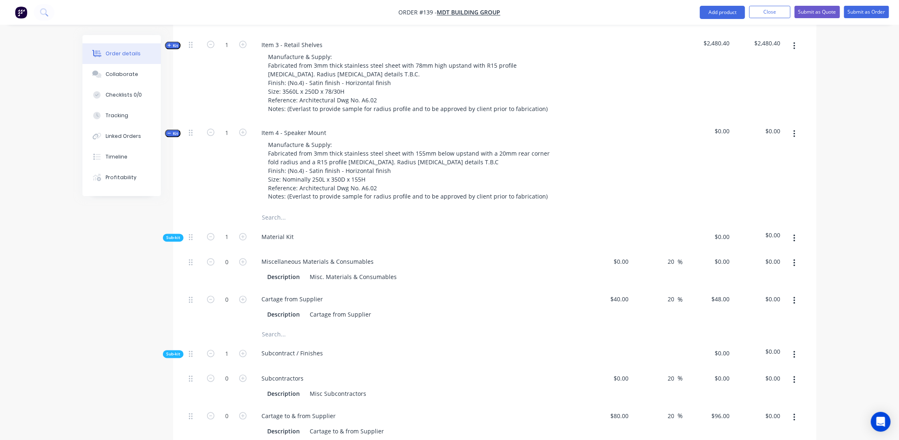
scroll to position [607, 0]
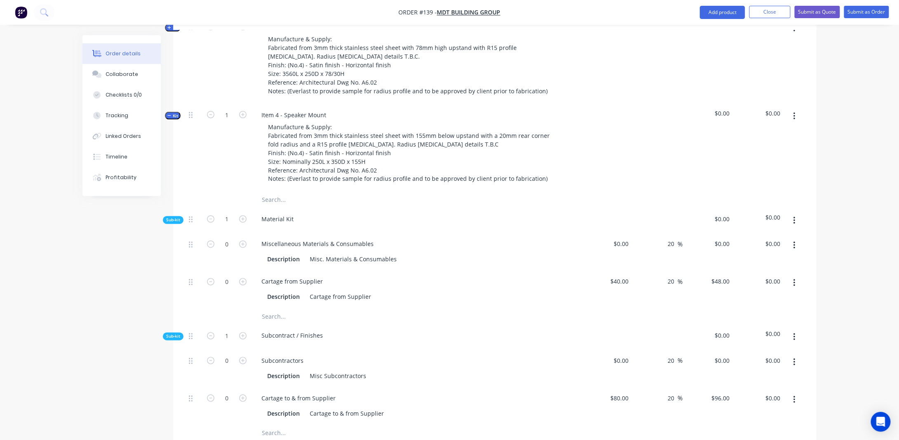
click at [106, 268] on div "Created by [PERSON_NAME] Created [DATE] Required [DATE] Assigned to Add team me…" at bounding box center [449, 199] width 734 height 1543
drag, startPoint x: 372, startPoint y: 233, endPoint x: 197, endPoint y: 231, distance: 175.3
click at [197, 233] on div "0 Miscellaneous Materials & Consumables Description Misc. Materials & Consumabl…" at bounding box center [495, 252] width 619 height 38
drag, startPoint x: 311, startPoint y: 245, endPoint x: 443, endPoint y: 228, distance: 133.0
click at [443, 233] on div "4000 x 1500 x 3mm thick S/S sheet Description Misc. Materials & Consumables" at bounding box center [417, 252] width 330 height 38
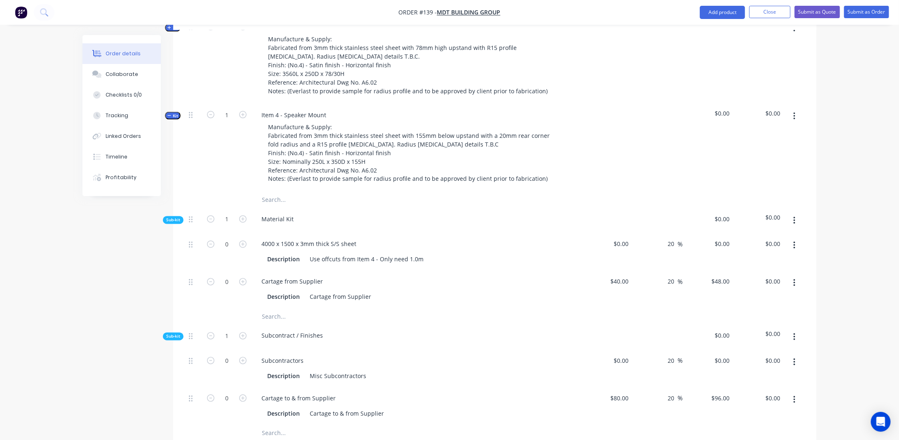
click at [120, 263] on div "Created by [PERSON_NAME] Created [DATE] Required [DATE] Assigned to Add team me…" at bounding box center [449, 199] width 734 height 1543
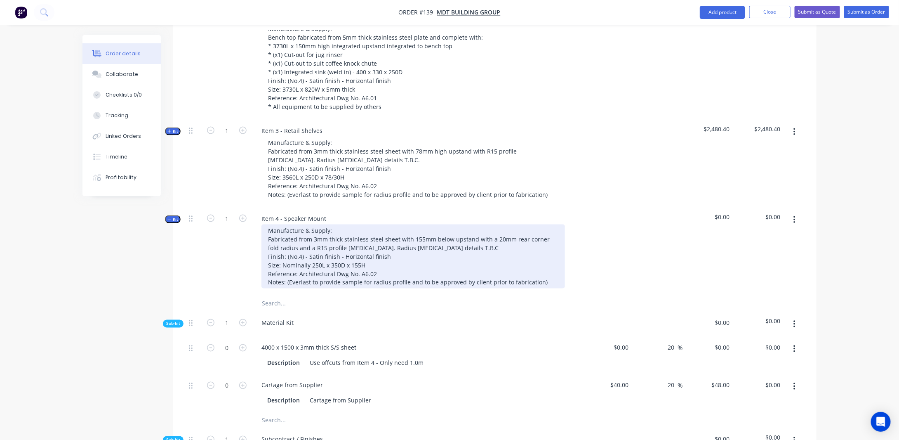
scroll to position [525, 0]
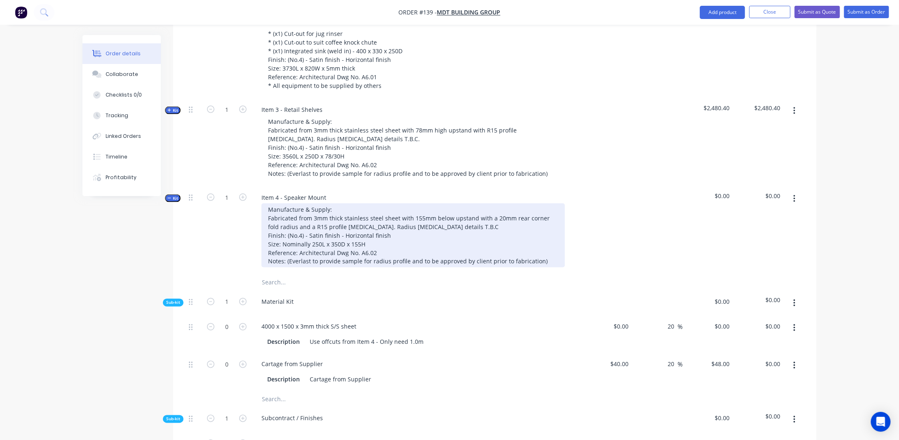
click at [304, 249] on div "Manufacture & Supply: Fabricated from 3mm thick stainless steel sheet with 155m…" at bounding box center [413, 235] width 304 height 64
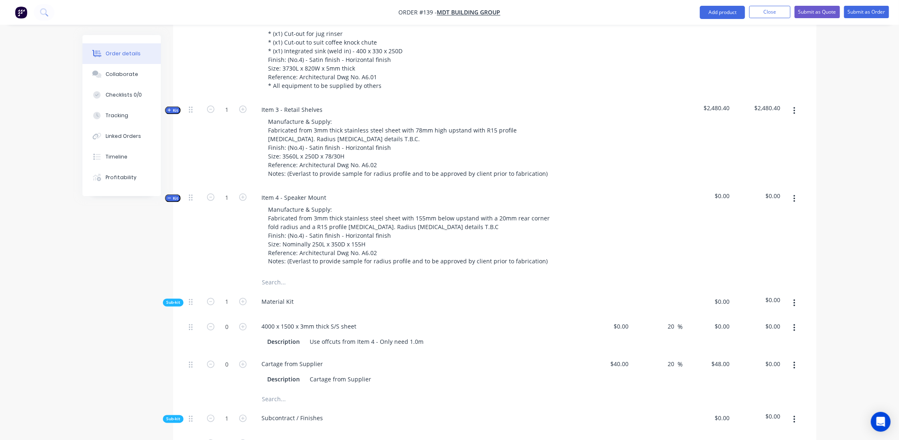
click at [172, 107] on span "Kit" at bounding box center [172, 110] width 11 height 6
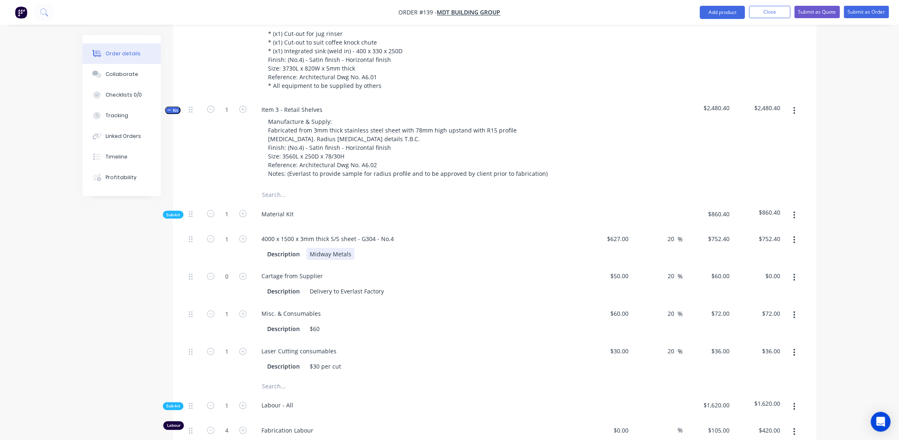
click at [349, 248] on div "Midway Metals" at bounding box center [330, 254] width 48 height 12
click at [227, 233] on input "1" at bounding box center [226, 239] width 21 height 12
type input "0.75"
type input "$564.30"
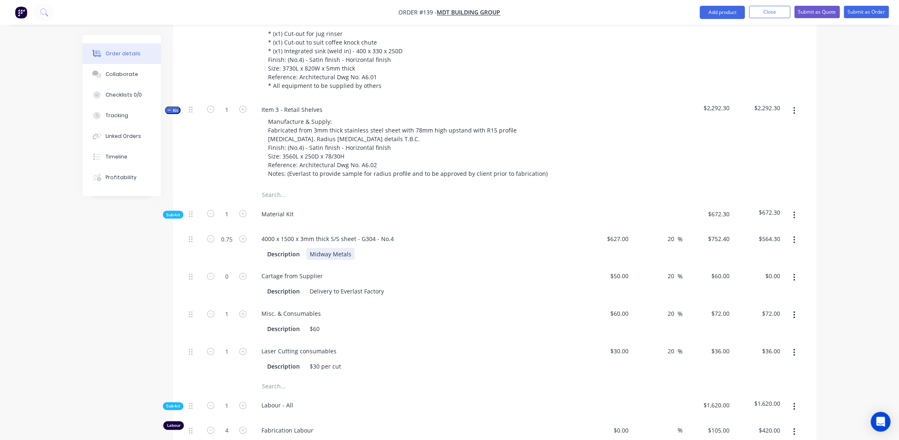
click at [350, 248] on div "Midway Metals" at bounding box center [330, 254] width 48 height 12
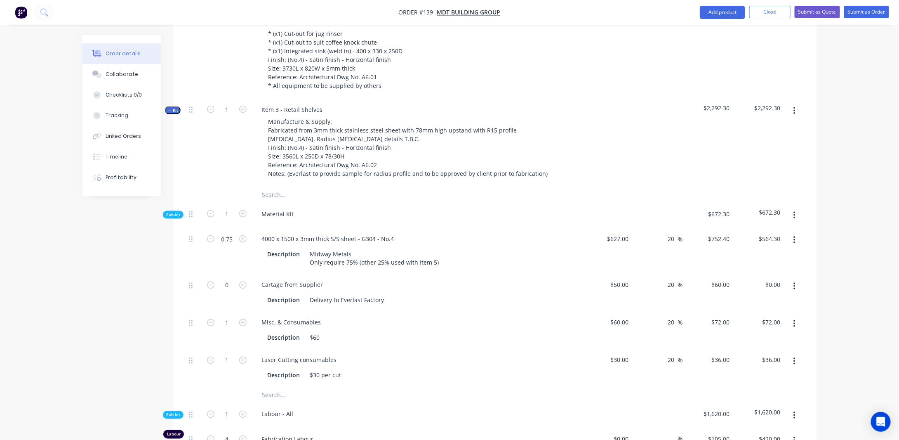
click at [175, 212] on span "Sub-kit" at bounding box center [173, 215] width 14 height 6
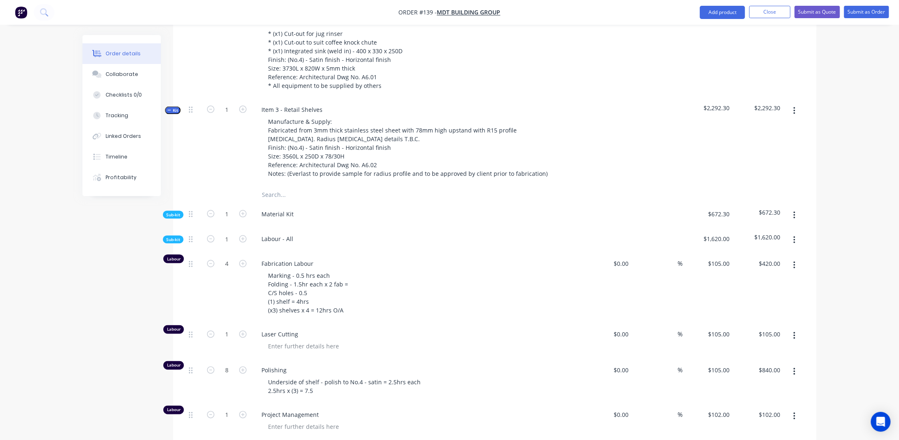
click at [177, 212] on span "Sub-kit" at bounding box center [173, 215] width 14 height 6
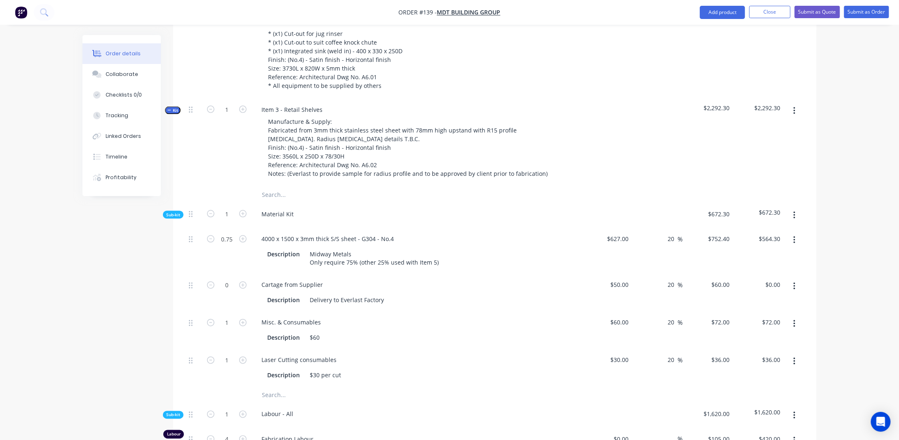
click at [177, 107] on span "Kit" at bounding box center [172, 110] width 11 height 6
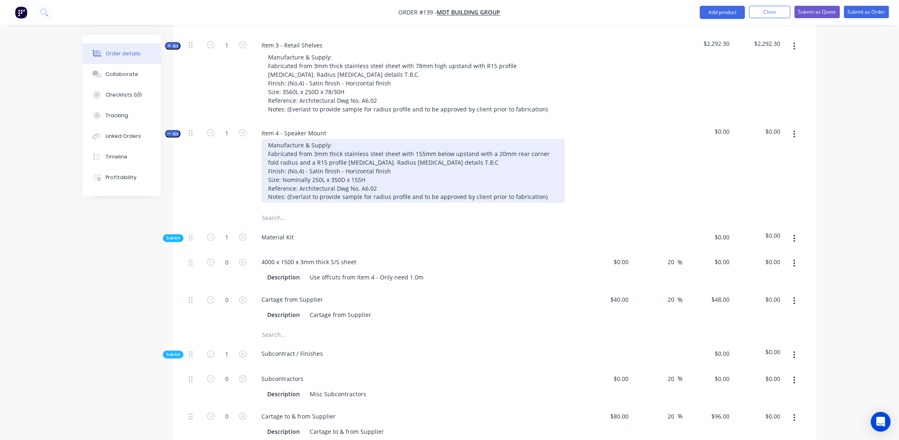
scroll to position [607, 0]
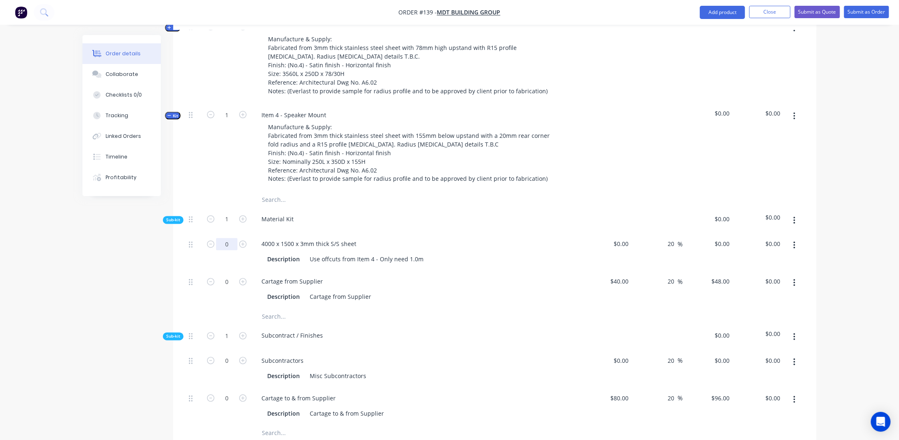
click at [229, 238] on input "0" at bounding box center [226, 244] width 21 height 12
type input "0.25"
click at [113, 250] on div "Created by [PERSON_NAME] Created [DATE] Required [DATE] Assigned to Add team me…" at bounding box center [449, 199] width 734 height 1543
click at [634, 233] on div "20 20 %" at bounding box center [657, 252] width 51 height 38
click at [627, 238] on input at bounding box center [622, 244] width 19 height 12
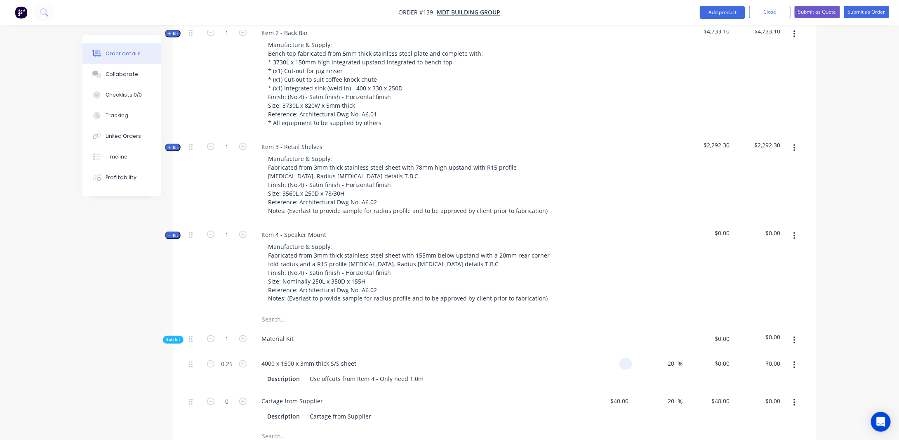
scroll to position [483, 0]
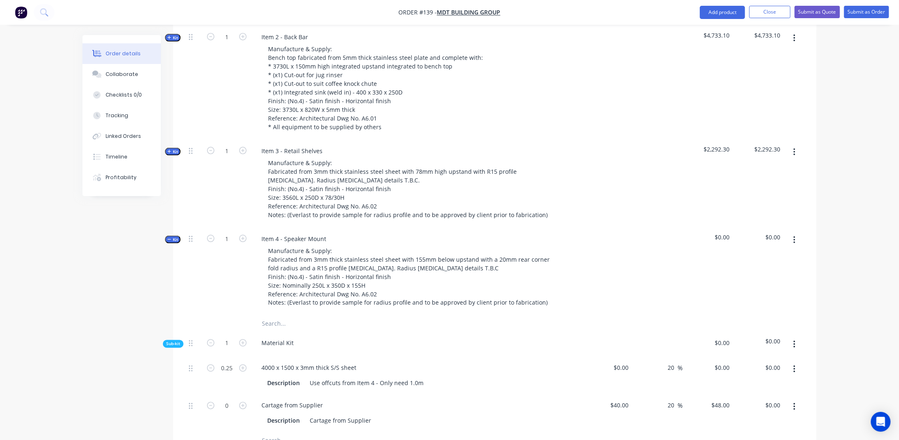
click at [179, 148] on button "Kit" at bounding box center [173, 152] width 16 height 8
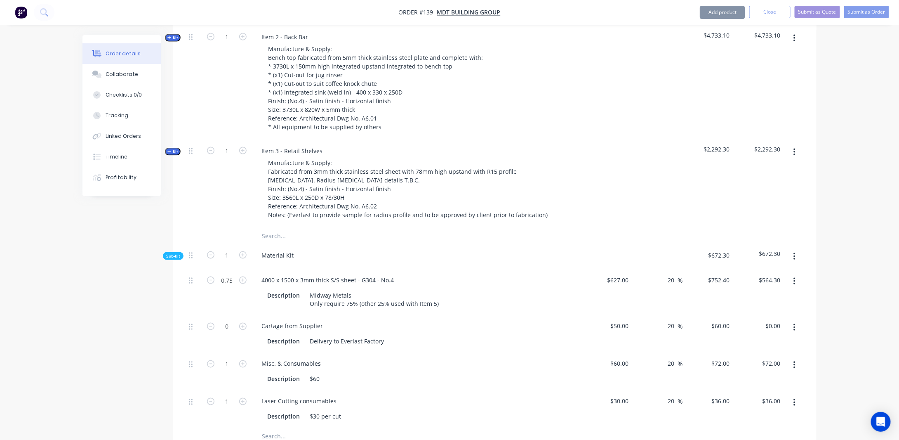
click at [179, 148] on button "Kit" at bounding box center [173, 152] width 16 height 8
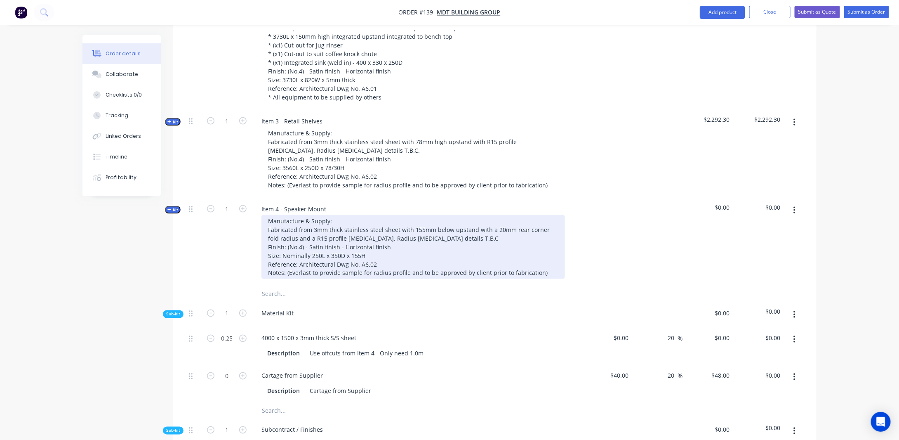
scroll to position [566, 0]
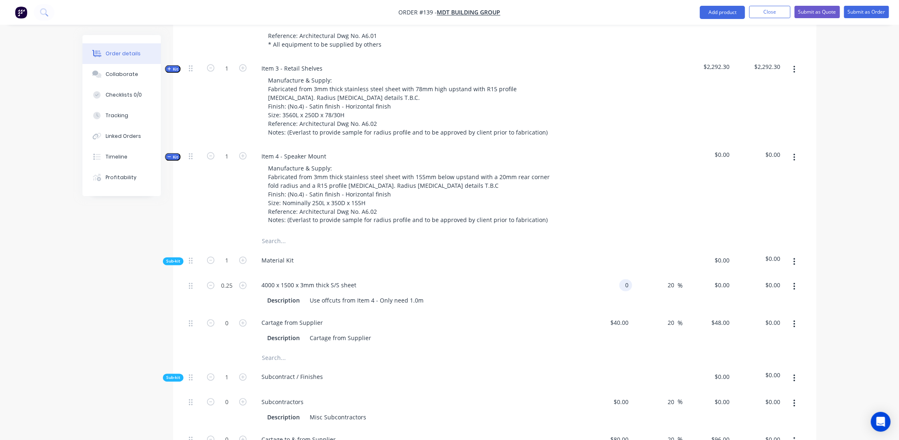
click at [628, 279] on input "0" at bounding box center [627, 285] width 9 height 12
type input "$627.00"
type input "$752.40"
type input "$188.10"
click at [111, 291] on div "Created by [PERSON_NAME] Created [DATE] Required [DATE] Assigned to Add team me…" at bounding box center [449, 240] width 734 height 1543
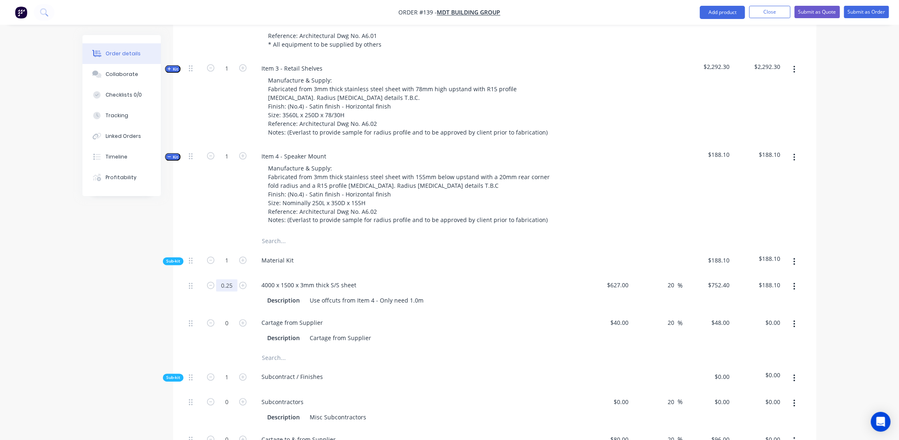
click at [231, 279] on input "0.25" at bounding box center [226, 285] width 21 height 12
type input "2"
type input "0"
type input "0.41"
type input "$308.48"
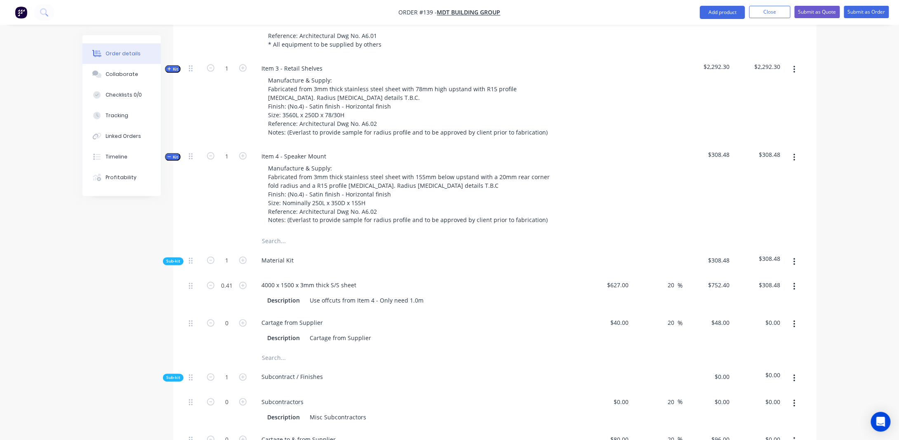
click at [162, 280] on div "Created by [PERSON_NAME] Created [DATE] Required [DATE] Assigned to Add team me…" at bounding box center [449, 240] width 734 height 1543
click at [233, 279] on input "0.41" at bounding box center [226, 285] width 21 height 12
click at [192, 257] on icon at bounding box center [191, 260] width 4 height 7
type input "0.25"
type input "$188.10"
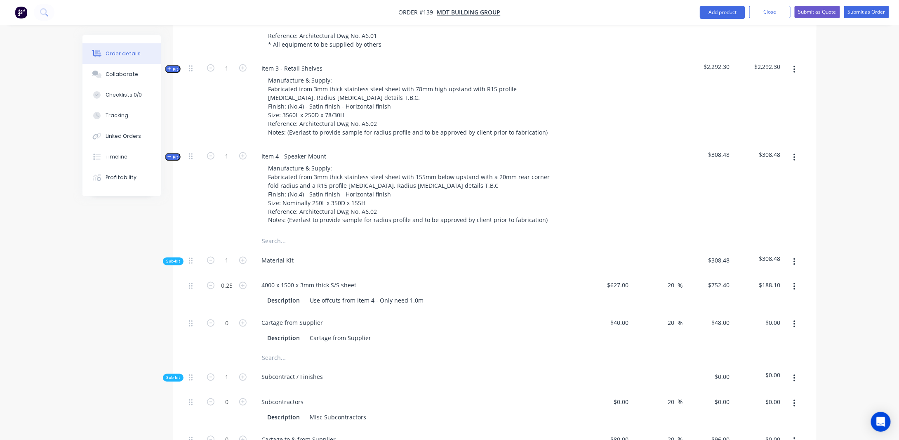
click at [139, 250] on div "Created by [PERSON_NAME] Created [DATE] Required [DATE] Assigned to Add team me…" at bounding box center [449, 240] width 734 height 1543
click at [631, 317] on input "40" at bounding box center [621, 323] width 22 height 12
type input "2"
type input "$50.00"
type input "$60.00"
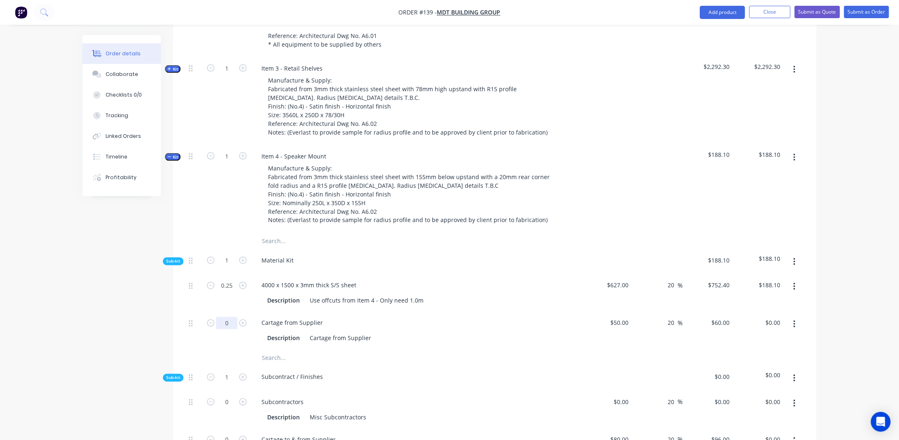
click at [227, 317] on input "0" at bounding box center [226, 323] width 21 height 12
type input "0.5"
type input "$30.00"
click at [331, 332] on div "Cartage from Supplier" at bounding box center [340, 338] width 68 height 12
click at [323, 317] on div "Cartage from Supplier" at bounding box center [292, 323] width 75 height 12
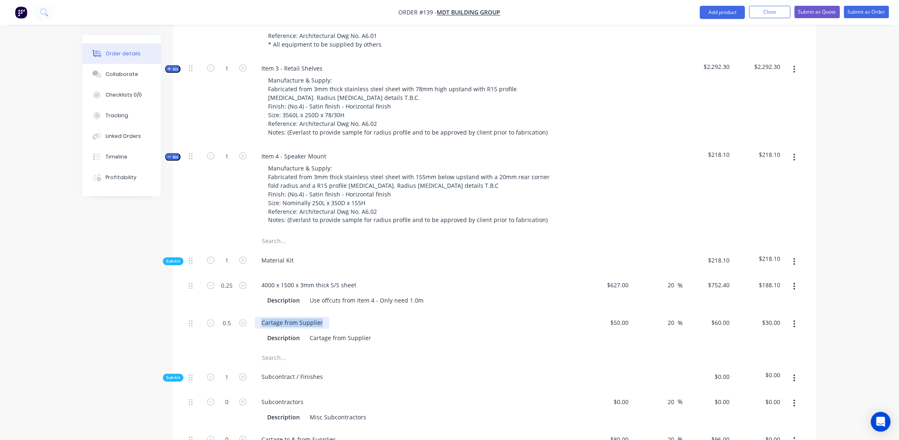
drag, startPoint x: 324, startPoint y: 306, endPoint x: 247, endPoint y: 308, distance: 77.1
click at [247, 312] on div "0.5 Cartage from Supplier Description Cartage from Supplier $50.00 $50.00 20 20…" at bounding box center [495, 331] width 619 height 38
click at [316, 316] on div "Description Cartage from Supplier" at bounding box center [417, 331] width 330 height 38
click at [331, 330] on div "Cartage from Supplier Description Cartage from Supplier" at bounding box center [417, 331] width 330 height 38
drag, startPoint x: 335, startPoint y: 326, endPoint x: 351, endPoint y: 325, distance: 16.1
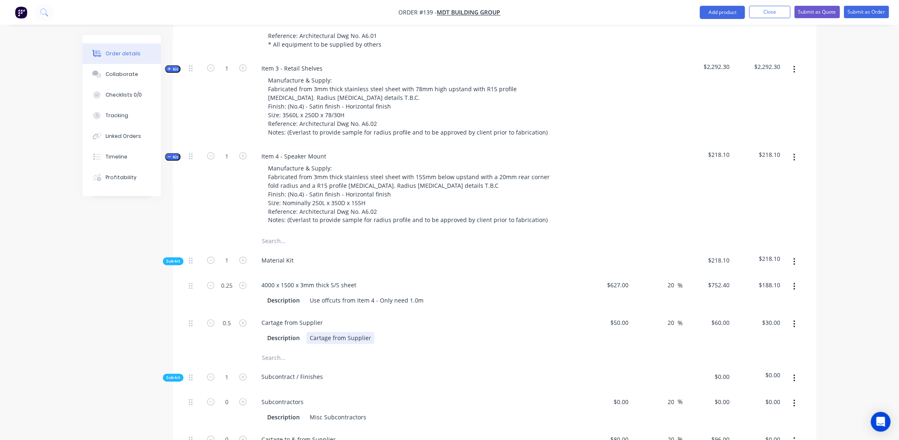
click at [335, 332] on div "Cartage from Supplier" at bounding box center [340, 338] width 68 height 12
drag, startPoint x: 370, startPoint y: 323, endPoint x: 302, endPoint y: 325, distance: 67.7
click at [302, 332] on div "Description Cartage from Supplier" at bounding box center [415, 338] width 302 height 12
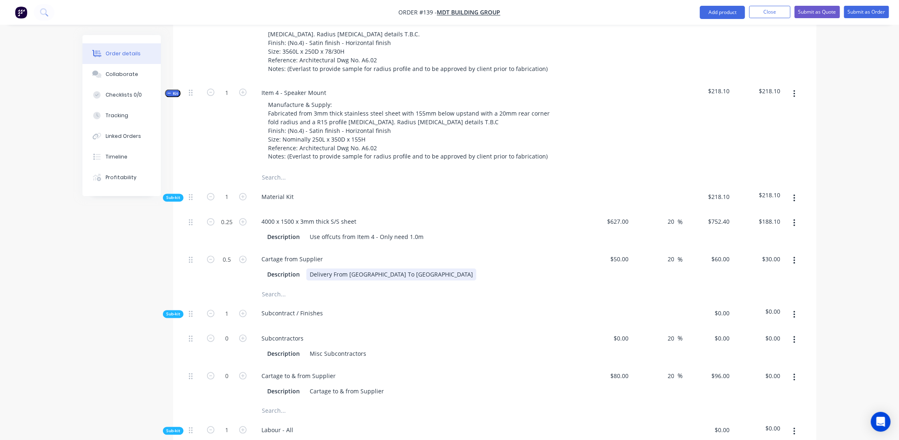
scroll to position [607, 0]
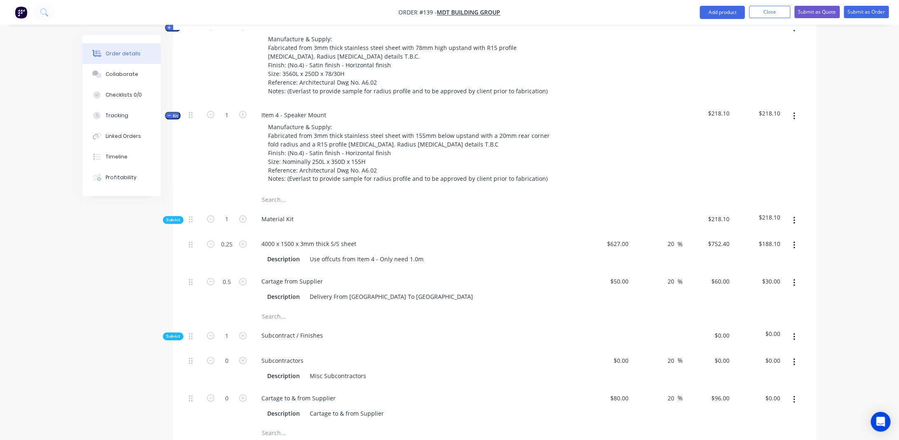
click at [176, 113] on span "Kit" at bounding box center [172, 116] width 11 height 6
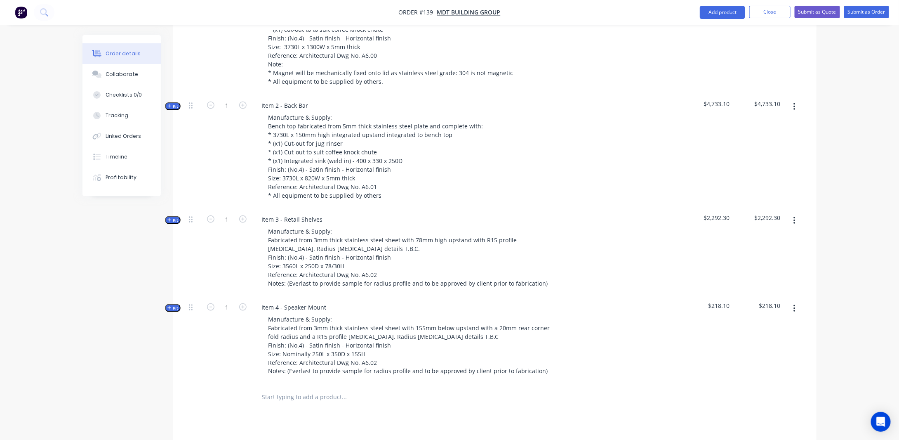
scroll to position [418, 0]
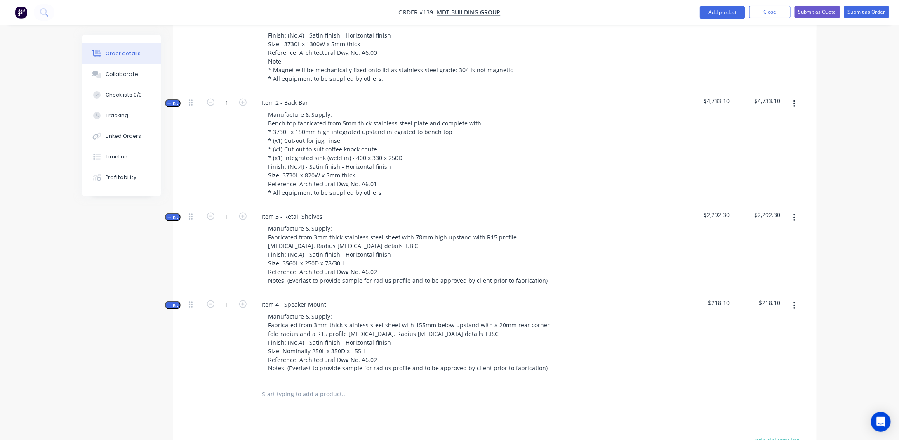
click at [174, 214] on span "Kit" at bounding box center [172, 217] width 11 height 6
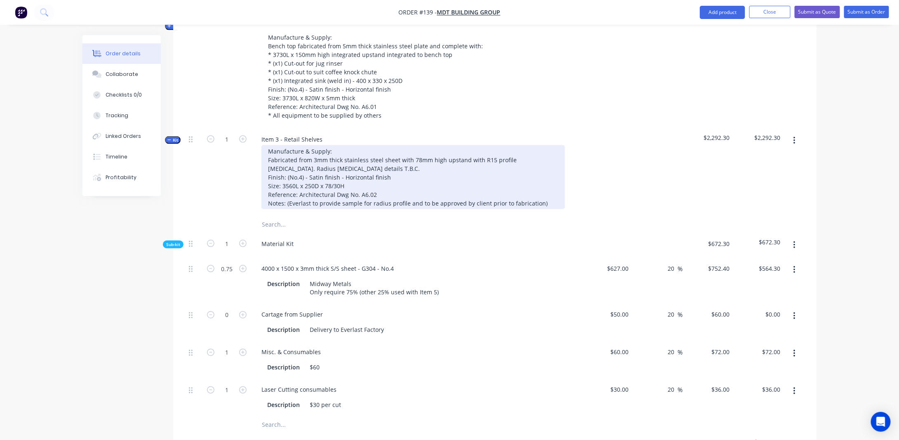
scroll to position [542, 0]
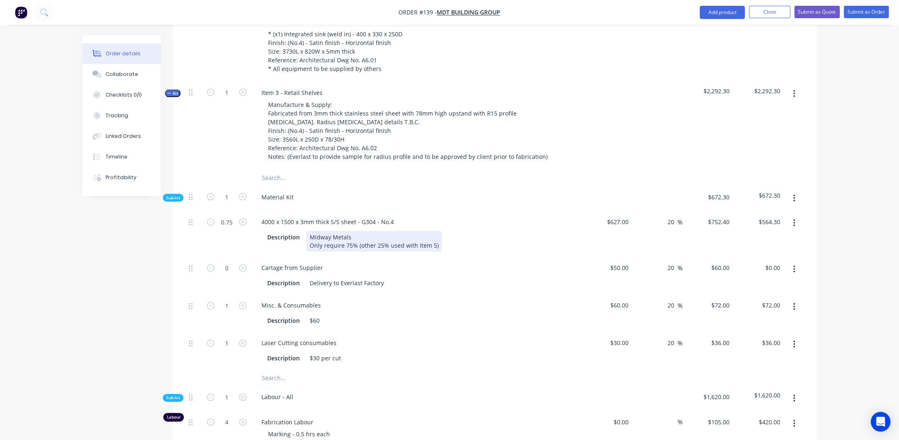
click at [433, 231] on div "Midway Metals Only require 75% (other 25% used with Item 5)" at bounding box center [374, 241] width 136 height 21
click at [138, 278] on div "Created by [PERSON_NAME] Created [DATE] Required [DATE] Assigned to Add team me…" at bounding box center [449, 253] width 734 height 1518
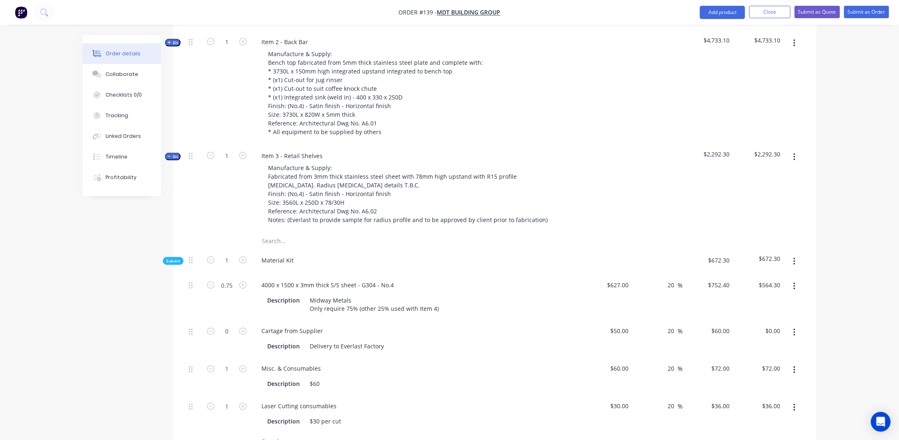
scroll to position [459, 0]
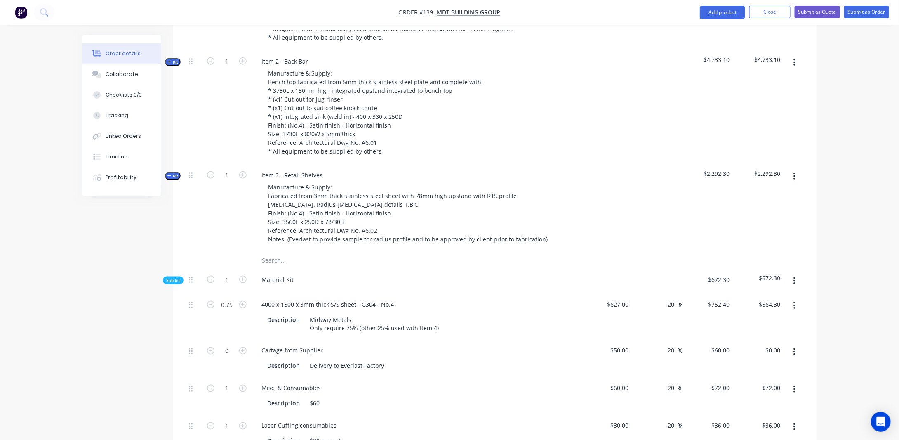
click at [172, 173] on span "Kit" at bounding box center [172, 176] width 11 height 6
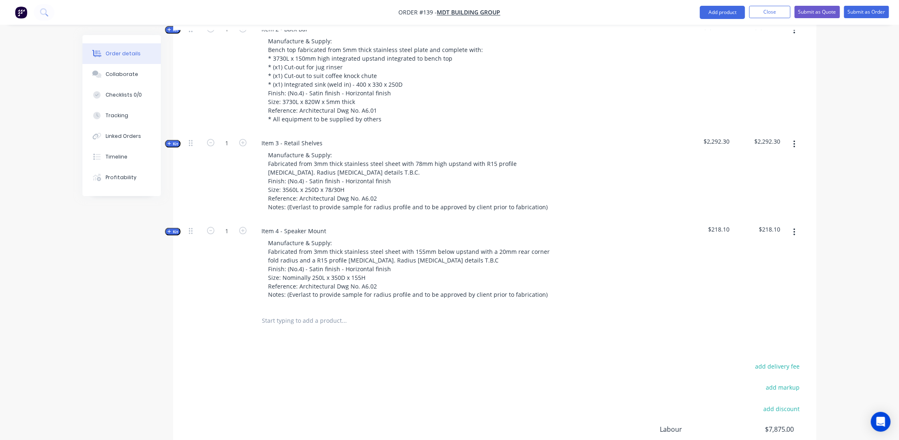
scroll to position [500, 0]
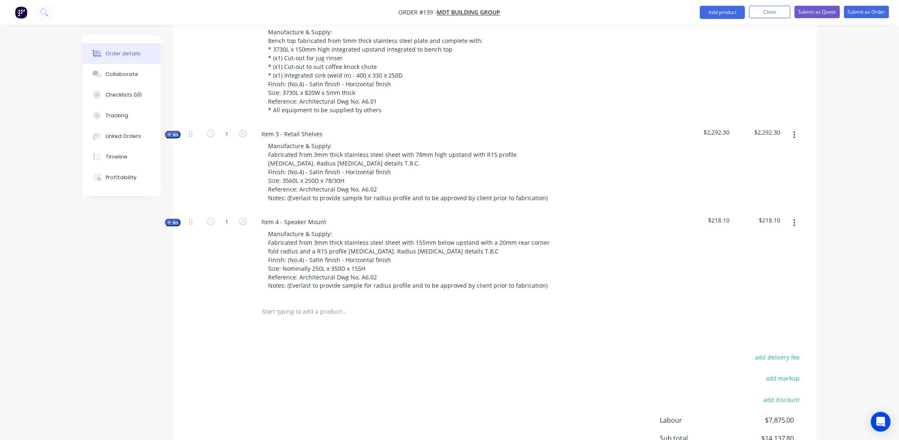
click at [172, 219] on button "Kit" at bounding box center [173, 223] width 16 height 8
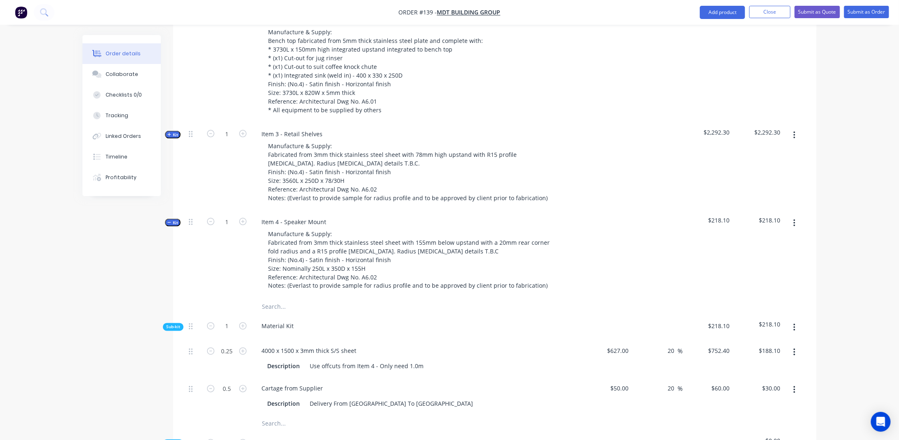
click at [175, 219] on button "Kit" at bounding box center [173, 223] width 16 height 8
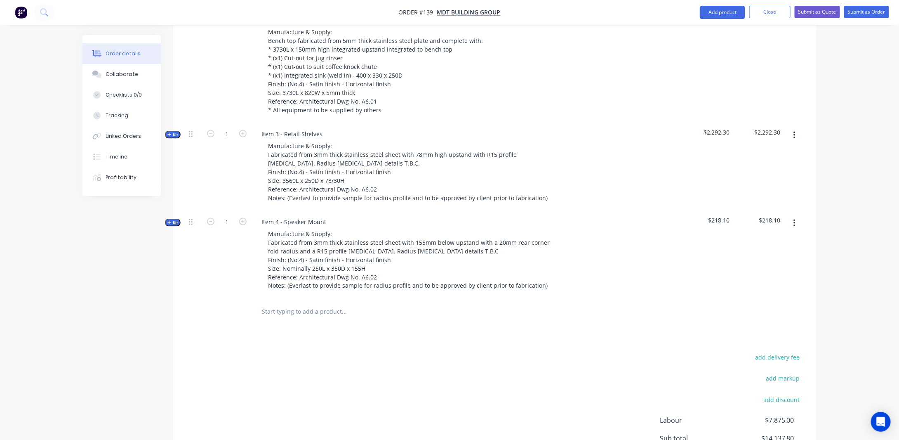
click at [174, 219] on span "Kit" at bounding box center [172, 222] width 11 height 6
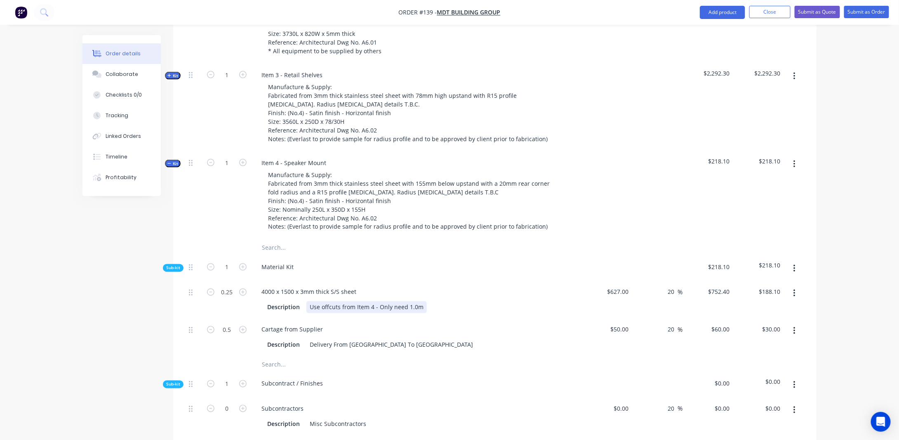
scroll to position [624, 0]
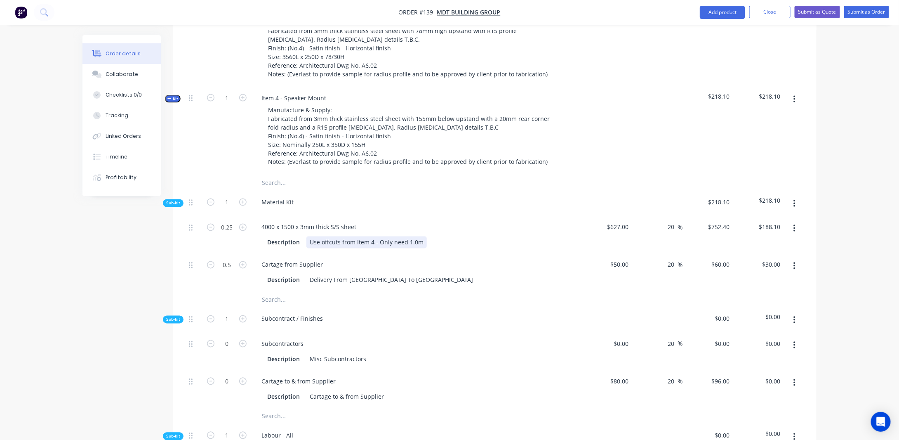
click at [373, 236] on div "Use offcuts from Item 4 - Only need 1.0m" at bounding box center [366, 242] width 120 height 12
click at [421, 236] on div "Use offcuts from Item 3 - Only need 1.0m" at bounding box center [366, 242] width 120 height 12
click at [831, 255] on div "Order details Collaborate Checklists 0/0 Tracking Linked Orders Timeline Profit…" at bounding box center [449, 165] width 899 height 1578
click at [233, 259] on input "0.5" at bounding box center [226, 265] width 21 height 12
type input "1"
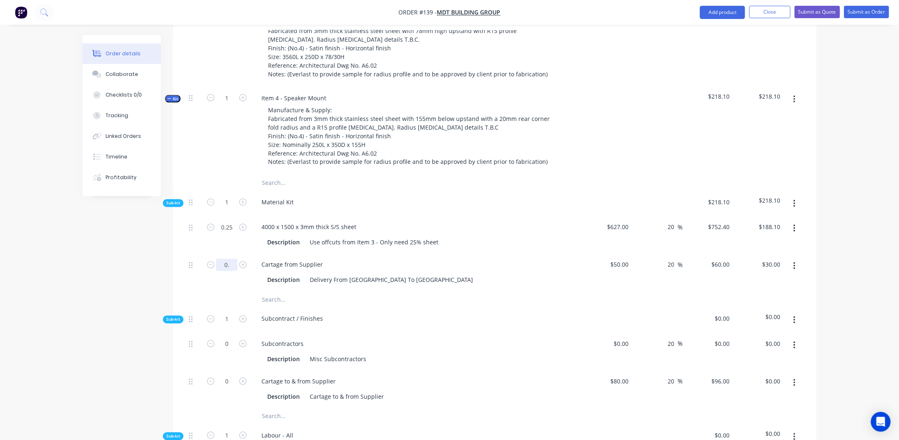
type input "0.5"
click at [132, 267] on div "Created by [PERSON_NAME] Created [DATE] Required [DATE] Assigned to Add team me…" at bounding box center [449, 182] width 734 height 1543
click at [796, 221] on button "button" at bounding box center [794, 228] width 19 height 15
click at [140, 260] on div "Created by [PERSON_NAME] Created [DATE] Required [DATE] Assigned to Add team me…" at bounding box center [449, 182] width 734 height 1543
click at [796, 224] on icon "button" at bounding box center [795, 228] width 2 height 9
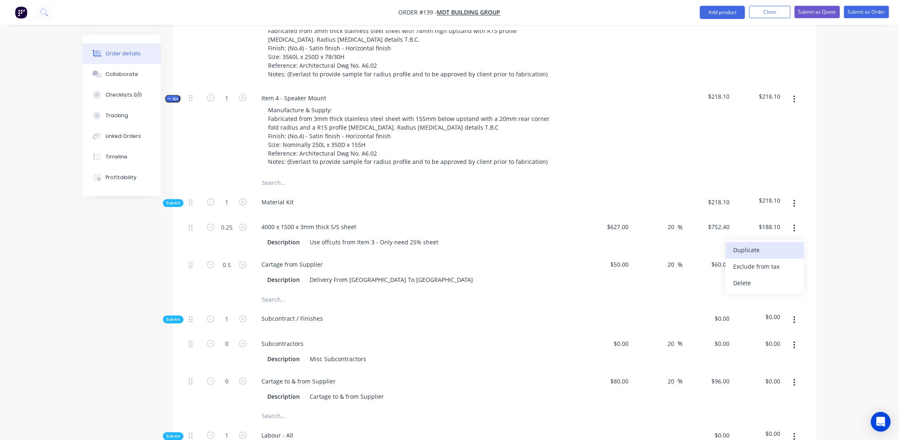
click at [785, 242] on button "Duplicate" at bounding box center [765, 250] width 78 height 16
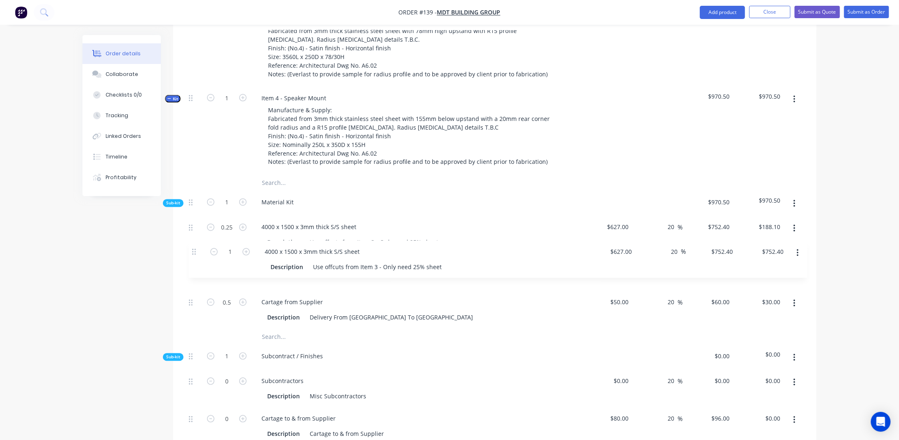
drag, startPoint x: 191, startPoint y: 287, endPoint x: 195, endPoint y: 246, distance: 41.9
click at [195, 246] on div "0.25 4000 x 1500 x 3mm thick S/S sheet Description Use offcuts from Item 3 - On…" at bounding box center [495, 272] width 619 height 113
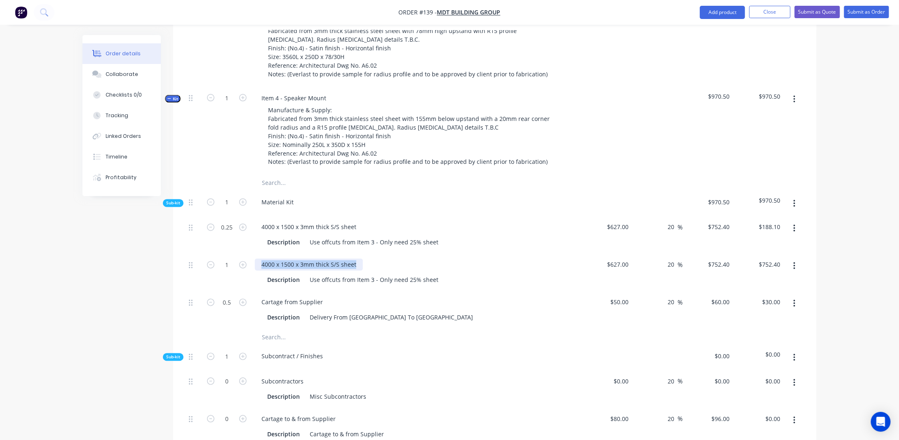
drag, startPoint x: 357, startPoint y: 250, endPoint x: 243, endPoint y: 255, distance: 113.9
click at [243, 255] on div "1 4000 x 1500 x 3mm thick S/S sheet Description Use offcuts from Item 3 - Only …" at bounding box center [495, 273] width 619 height 38
drag, startPoint x: 310, startPoint y: 266, endPoint x: 447, endPoint y: 268, distance: 137.4
click at [447, 274] on div "Description Use offcuts from Item 3 - Only need 25% sheet" at bounding box center [415, 280] width 302 height 12
click at [630, 259] on input "627" at bounding box center [620, 265] width 26 height 12
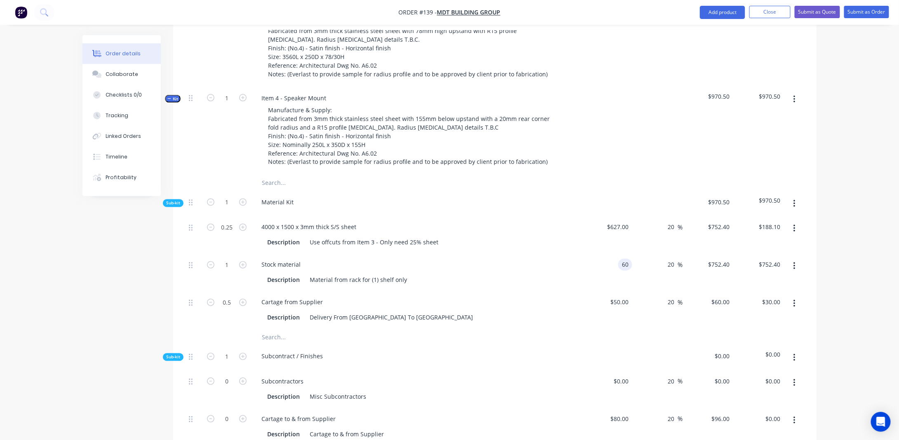
type input "$60.00"
type input "$72.00"
click at [853, 236] on div "Order details Collaborate Checklists 0/0 Tracking Linked Orders Timeline Profit…" at bounding box center [449, 184] width 899 height 1616
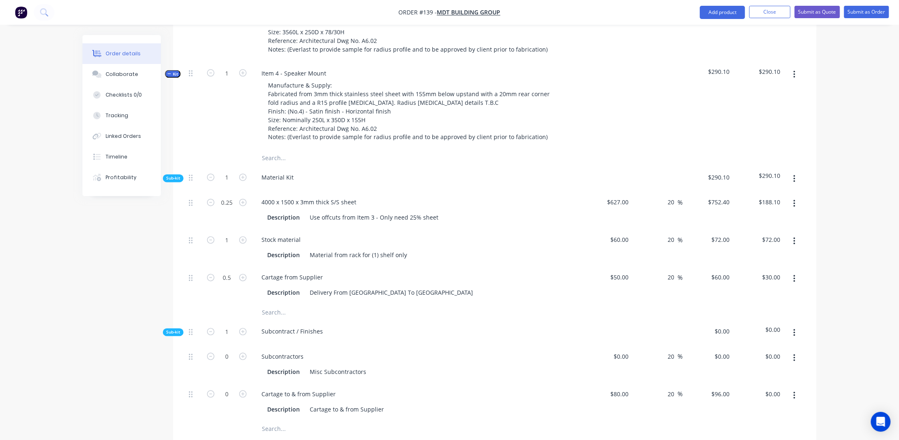
scroll to position [665, 0]
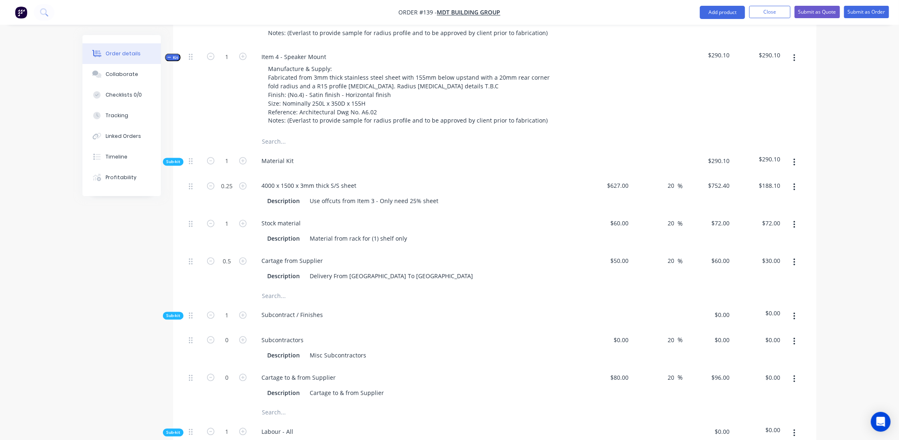
click at [836, 208] on div "Order details Collaborate Checklists 0/0 Tracking Linked Orders Timeline Profit…" at bounding box center [449, 143] width 899 height 1616
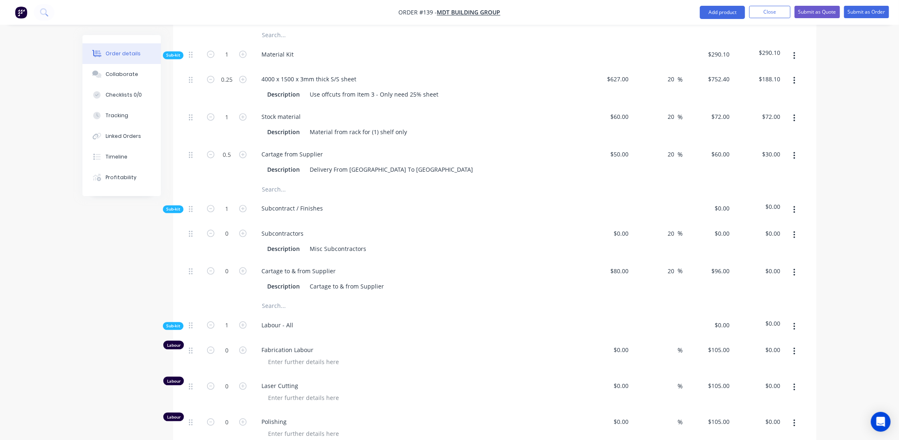
scroll to position [789, 0]
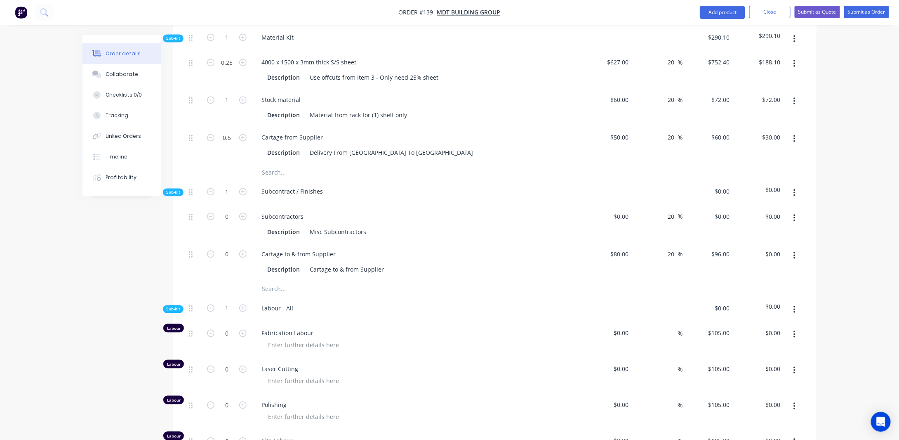
click at [792, 185] on button "button" at bounding box center [794, 192] width 19 height 15
click at [759, 225] on div "Delete" at bounding box center [765, 231] width 64 height 12
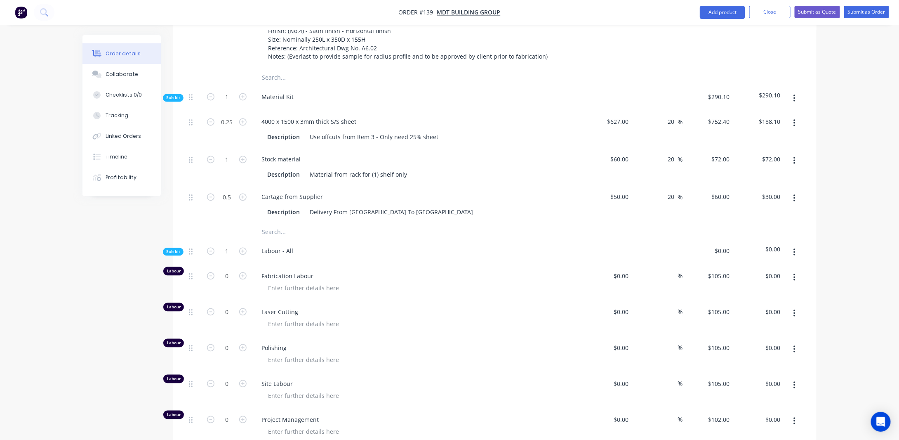
scroll to position [706, 0]
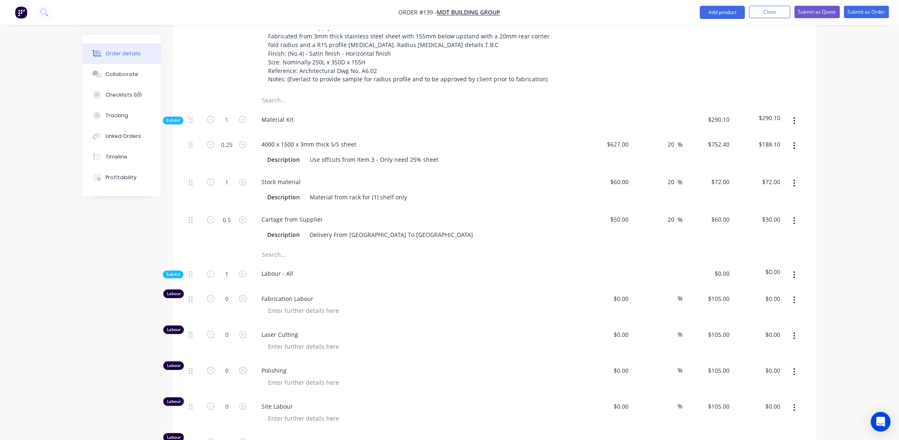
click at [796, 214] on button "button" at bounding box center [794, 221] width 19 height 15
click at [784, 235] on button "Duplicate" at bounding box center [765, 243] width 78 height 16
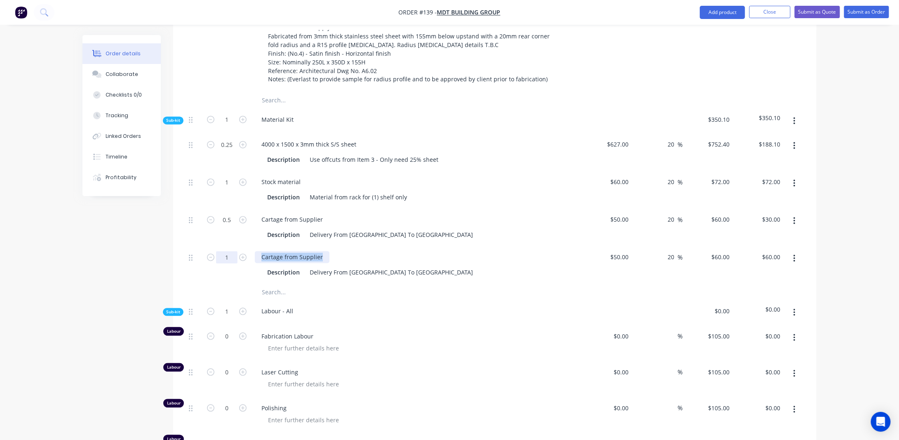
drag, startPoint x: 295, startPoint y: 244, endPoint x: 218, endPoint y: 239, distance: 76.9
click at [218, 246] on div "1 Cartage from Supplier Description Delivery From [GEOGRAPHIC_DATA] To Everlast…" at bounding box center [495, 265] width 619 height 38
click at [629, 251] on input "50" at bounding box center [621, 257] width 22 height 12
type input "$50.00"
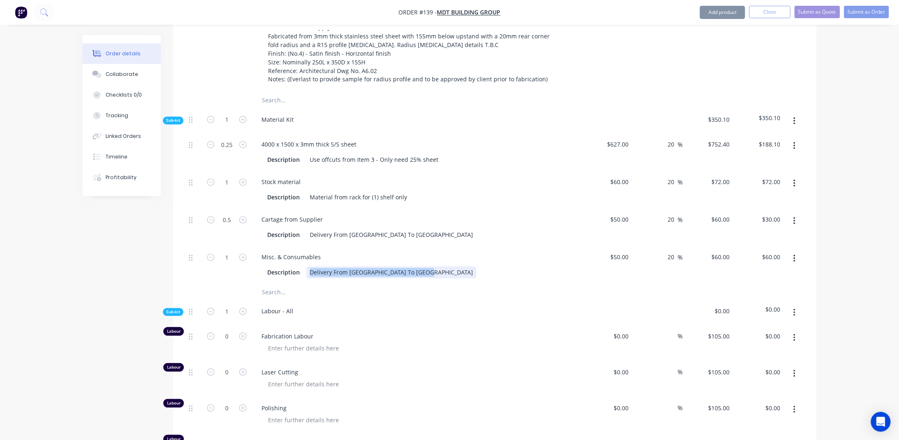
drag, startPoint x: 421, startPoint y: 257, endPoint x: 307, endPoint y: 254, distance: 113.9
click at [307, 266] on div "Delivery From [GEOGRAPHIC_DATA] To [GEOGRAPHIC_DATA]" at bounding box center [391, 272] width 170 height 12
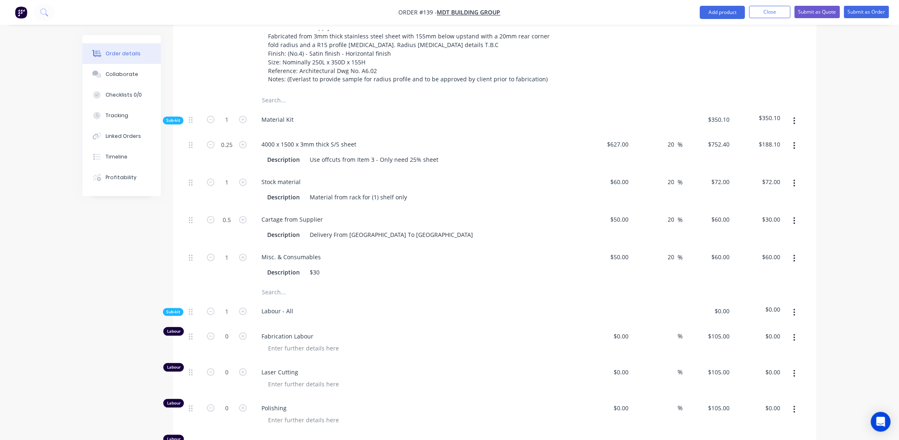
click at [126, 287] on div "Created by [PERSON_NAME] Created [DATE] Required [DATE] Assigned to Add team me…" at bounding box center [449, 80] width 734 height 1502
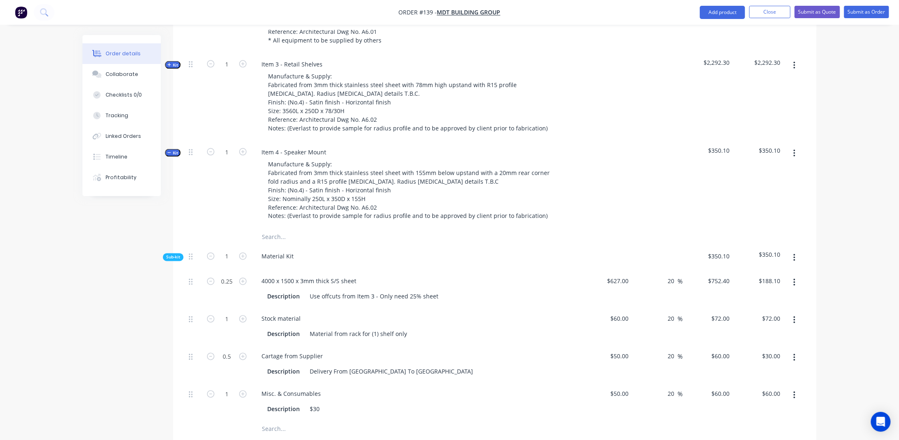
scroll to position [500, 0]
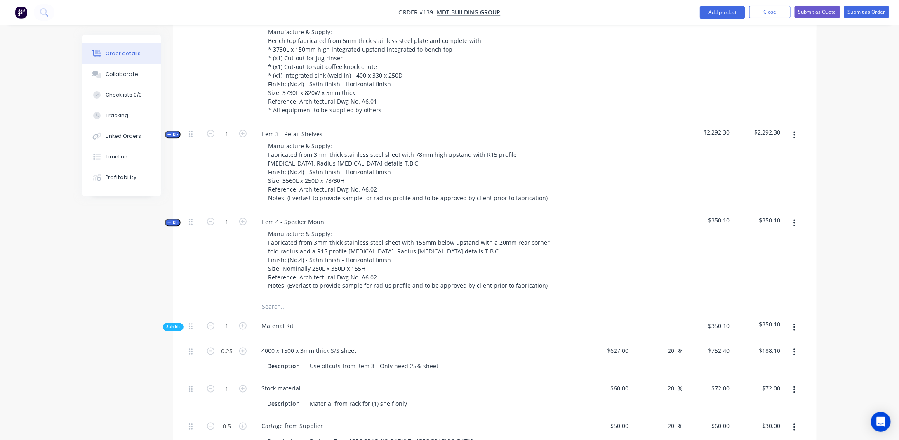
click at [172, 132] on span "Kit" at bounding box center [172, 135] width 11 height 6
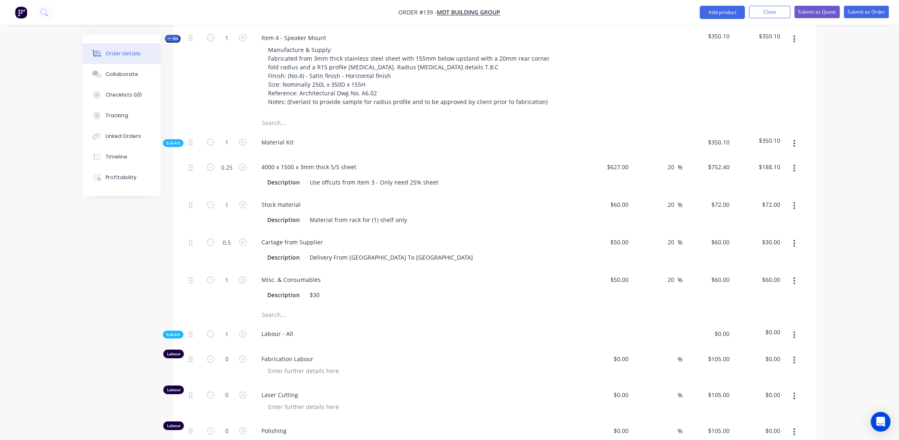
scroll to position [1284, 0]
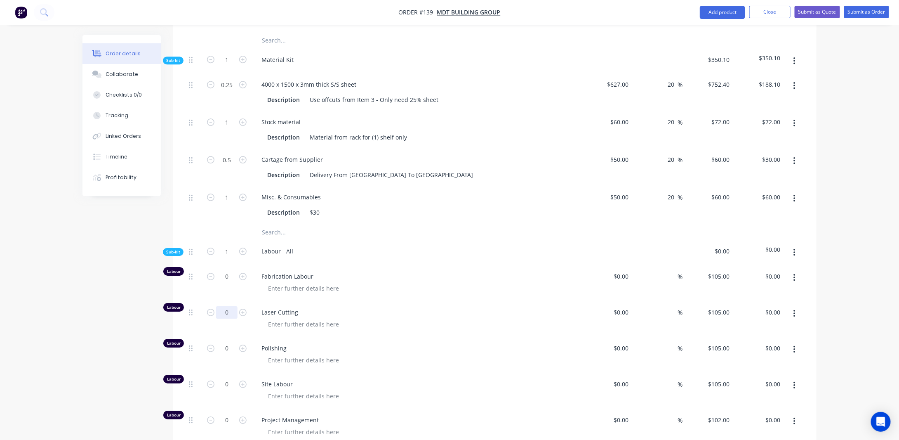
click at [227, 306] on input "0" at bounding box center [226, 312] width 21 height 12
type input "1"
type input "$105.00"
click at [285, 318] on div at bounding box center [303, 324] width 84 height 12
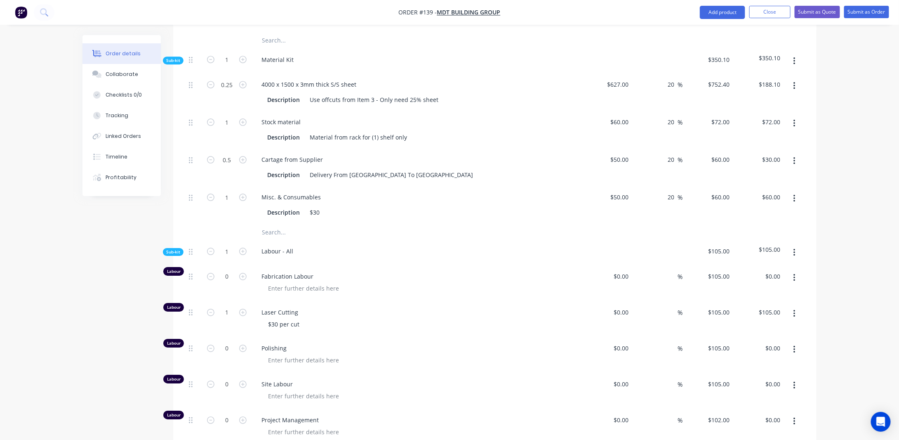
click at [233, 306] on input "1" at bounding box center [226, 312] width 21 height 12
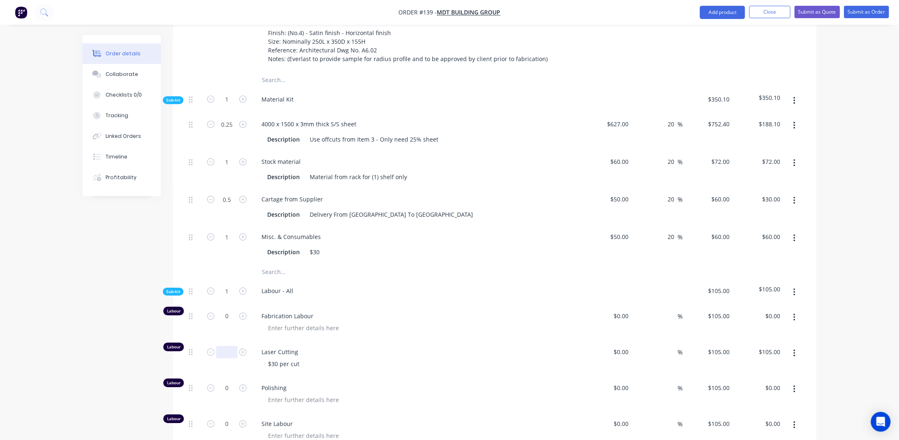
scroll to position [1201, 0]
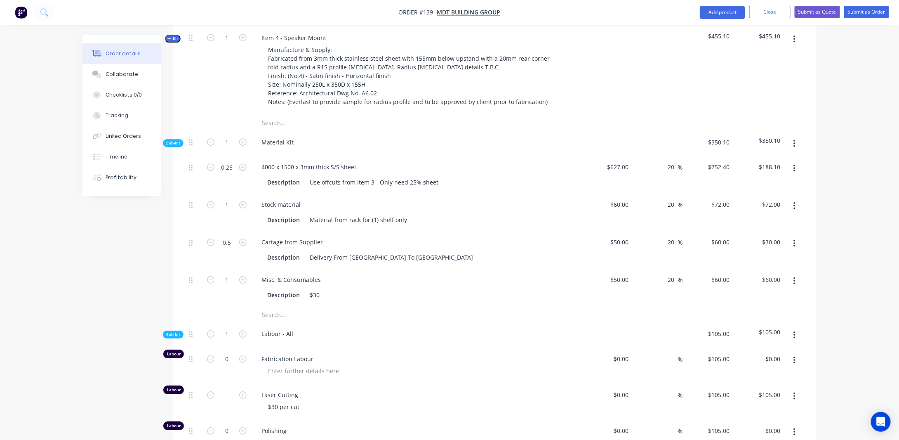
click at [794, 277] on icon "button" at bounding box center [795, 280] width 2 height 7
click at [734, 297] on div "Duplicate" at bounding box center [765, 303] width 64 height 12
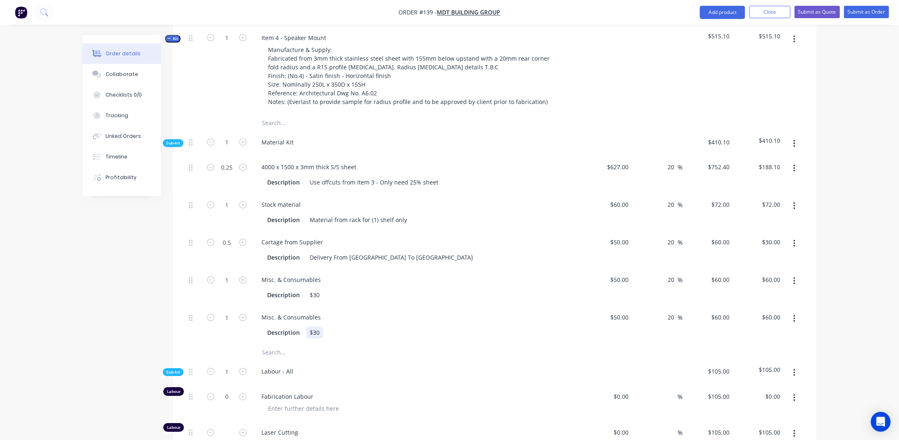
click at [320, 326] on div "$30" at bounding box center [314, 332] width 16 height 12
click at [318, 289] on div "$30" at bounding box center [314, 295] width 16 height 12
click at [319, 326] on div "$30" at bounding box center [314, 332] width 16 height 12
click at [628, 311] on input "50" at bounding box center [621, 317] width 22 height 12
type input "$30.00"
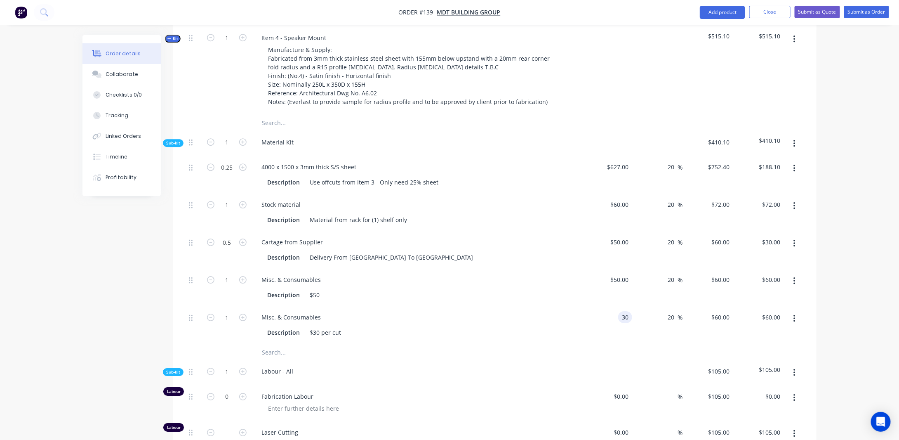
type input "$36.00"
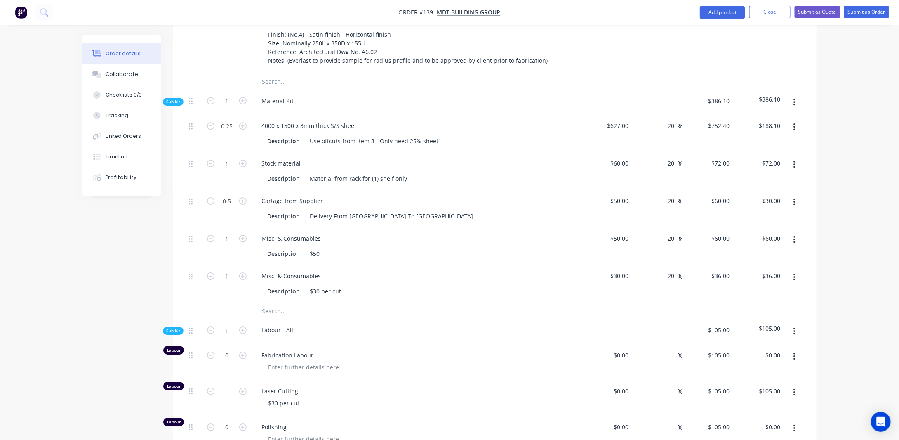
scroll to position [1325, 0]
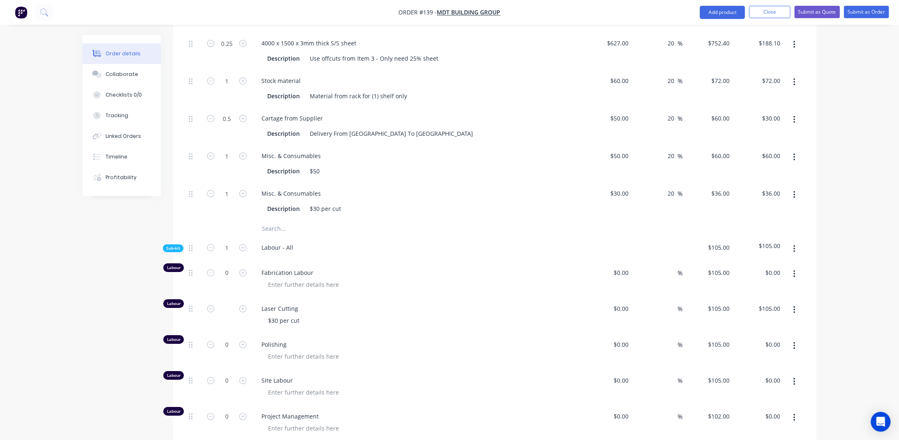
click at [295, 277] on div "Fabrication Labour" at bounding box center [417, 279] width 330 height 36
click at [295, 278] on div at bounding box center [303, 284] width 84 height 12
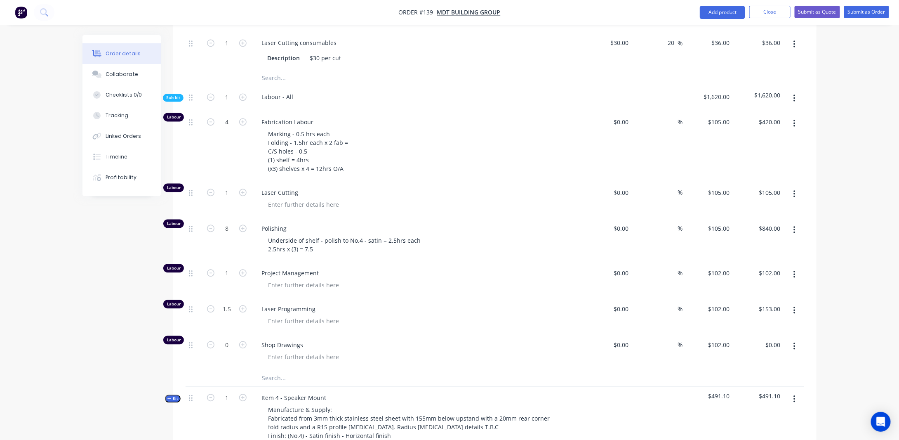
scroll to position [830, 0]
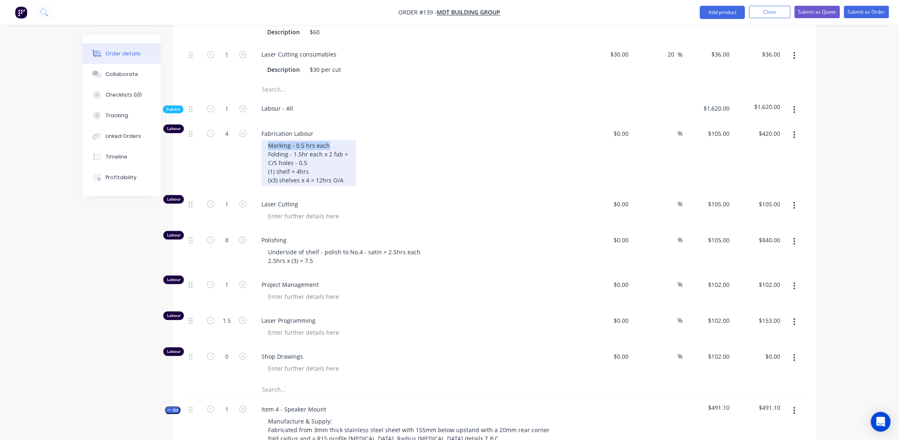
drag, startPoint x: 340, startPoint y: 128, endPoint x: 258, endPoint y: 128, distance: 82.1
click at [258, 128] on div "Fabrication Labour Marking - 0.5 hrs each Folding - 1.5hr each x 2 fab = C/S ho…" at bounding box center [417, 157] width 330 height 71
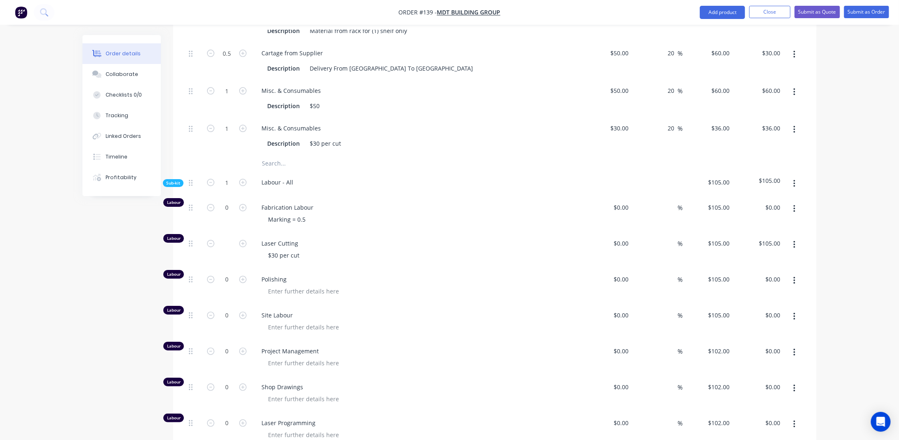
scroll to position [1408, 0]
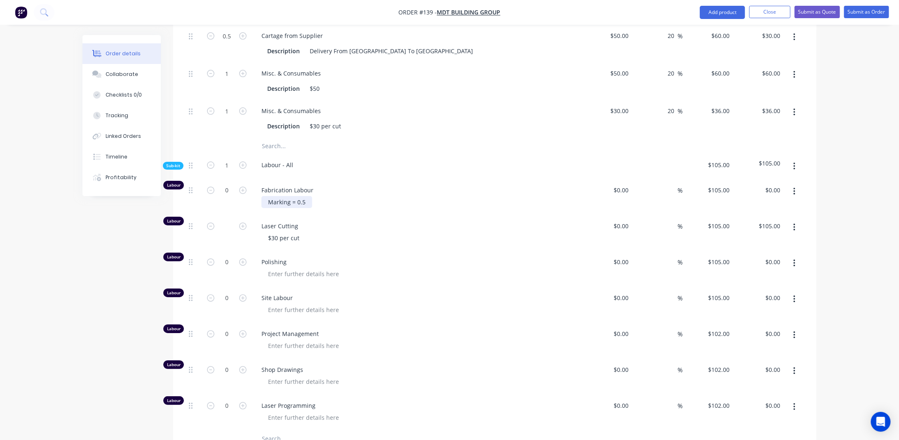
click at [306, 196] on div "Marking = 0.5" at bounding box center [286, 202] width 51 height 12
drag, startPoint x: 307, startPoint y: 184, endPoint x: 200, endPoint y: 191, distance: 107.9
click at [200, 191] on div "Labour 0 Fabrication Labour Marking = 0.5 $0.00 $0.00 % $105.00 $105.00 $0.00 $…" at bounding box center [495, 197] width 619 height 36
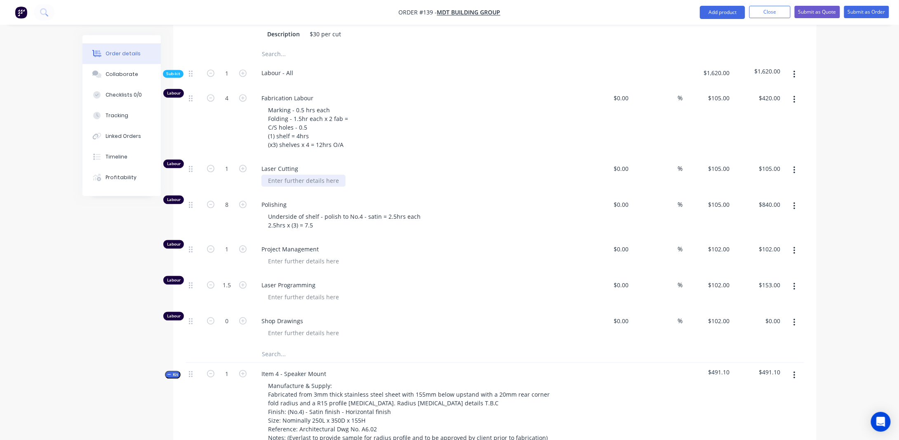
scroll to position [830, 0]
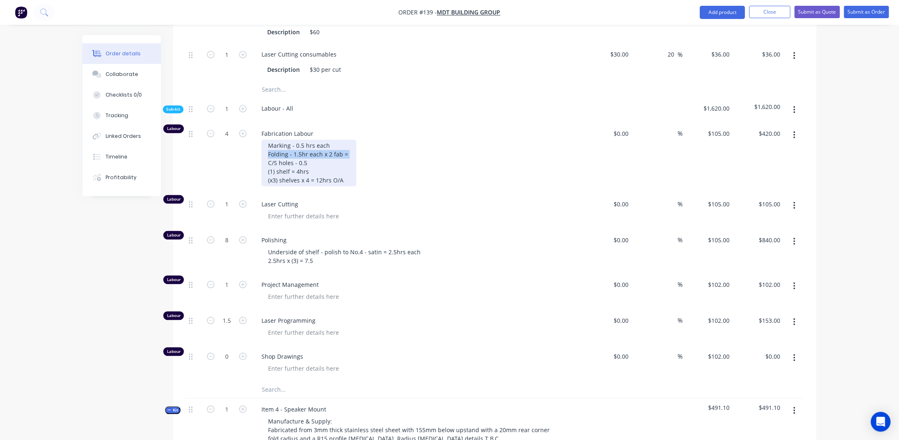
drag, startPoint x: 269, startPoint y: 138, endPoint x: 355, endPoint y: 140, distance: 85.8
click at [355, 140] on div "Marking - 0.5 hrs each Folding - 1.5hr each x 2 fab = C/S holes - 0.5 (1) shelf…" at bounding box center [419, 162] width 317 height 47
click at [347, 139] on div "Marking - 0.5 hrs each Folding - 1.5hr each x 2 fab = C/S holes - 0.5 (1) shelf…" at bounding box center [308, 162] width 95 height 47
click at [118, 269] on div "Created by [PERSON_NAME] Created [DATE] Required [DATE] Assigned to Add team me…" at bounding box center [449, 233] width 734 height 2057
drag, startPoint x: 291, startPoint y: 138, endPoint x: 374, endPoint y: 137, distance: 83.7
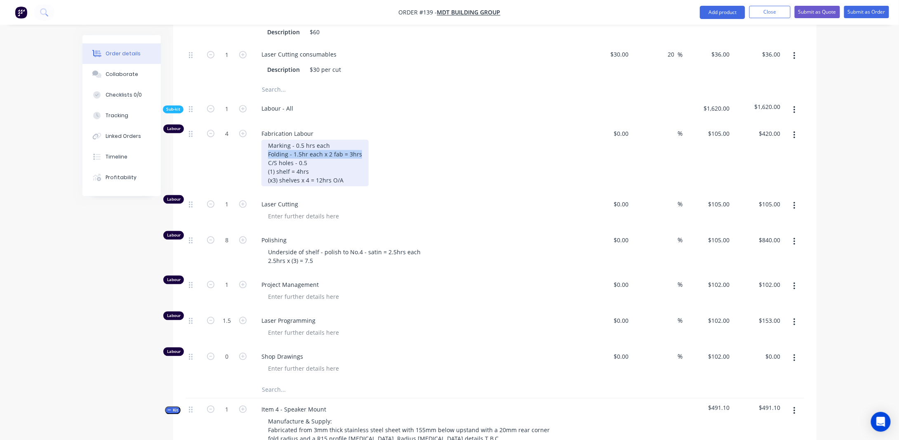
click at [374, 139] on div "Marking - 0.5 hrs each Folding - 1.5hr each x 2 fab = 3hrs C/S holes - 0.5 (1) …" at bounding box center [419, 162] width 317 height 47
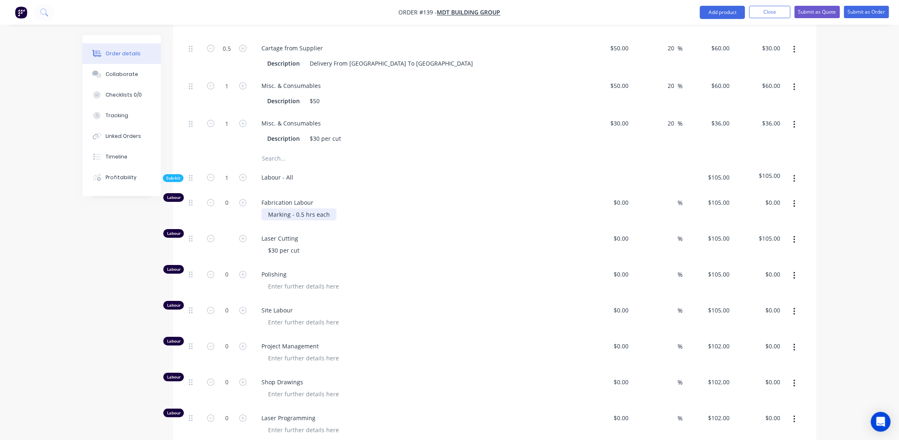
scroll to position [1408, 0]
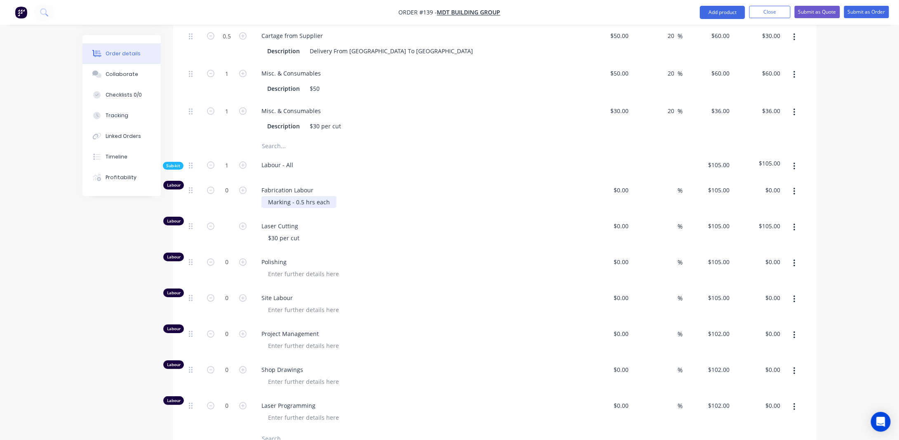
click at [328, 196] on div "Marking - 0.5 hrs each" at bounding box center [298, 202] width 75 height 12
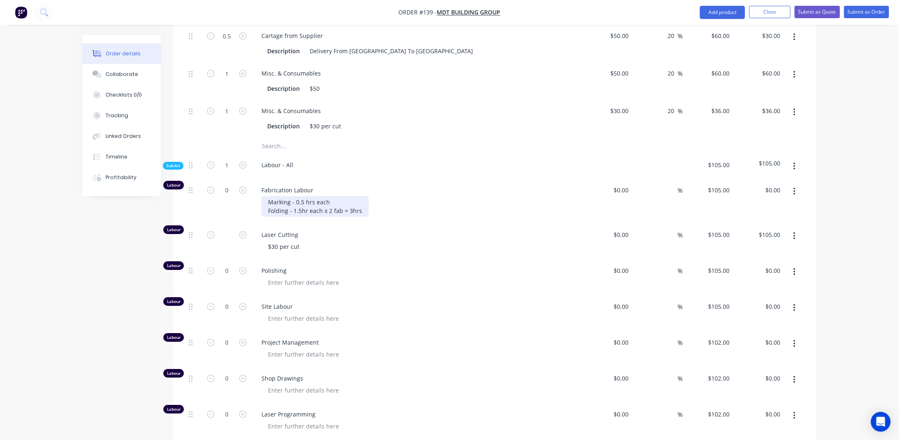
click at [305, 196] on div "Marking - 0.5 hrs each Folding - 1.5hr each x 2 fab = 3hrs" at bounding box center [314, 206] width 107 height 21
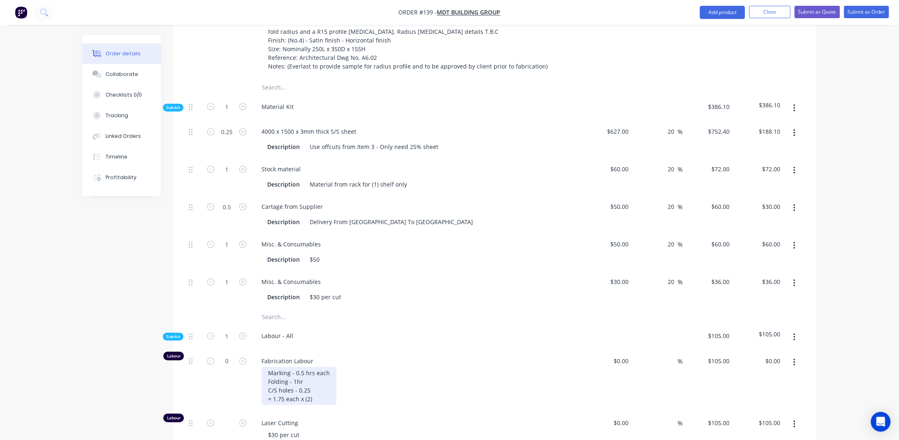
scroll to position [1284, 0]
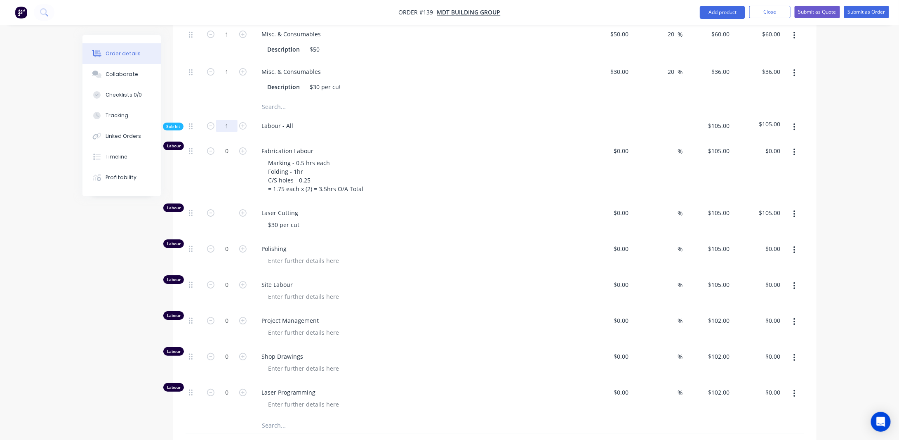
scroll to position [1449, 0]
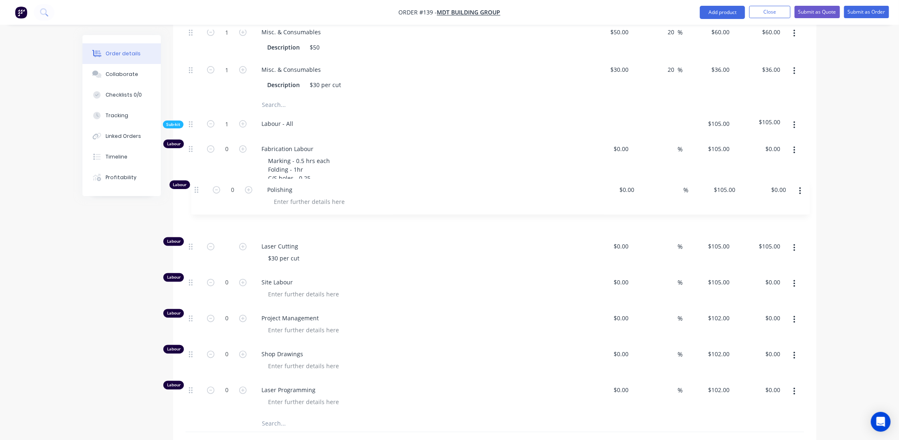
drag, startPoint x: 191, startPoint y: 228, endPoint x: 194, endPoint y: 189, distance: 38.8
click at [195, 188] on div "Labour 0 Fabrication Labour Marking - 0.5 hrs each Folding - 1hr C/S holes - 0.…" at bounding box center [495, 276] width 619 height 277
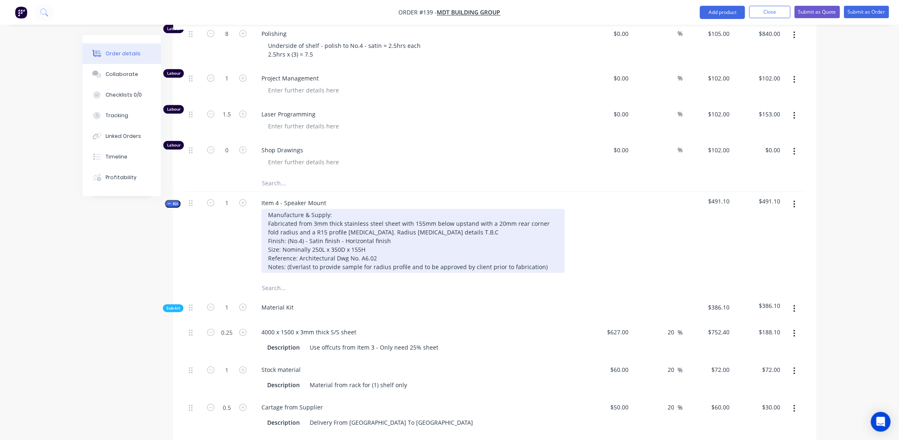
scroll to position [954, 0]
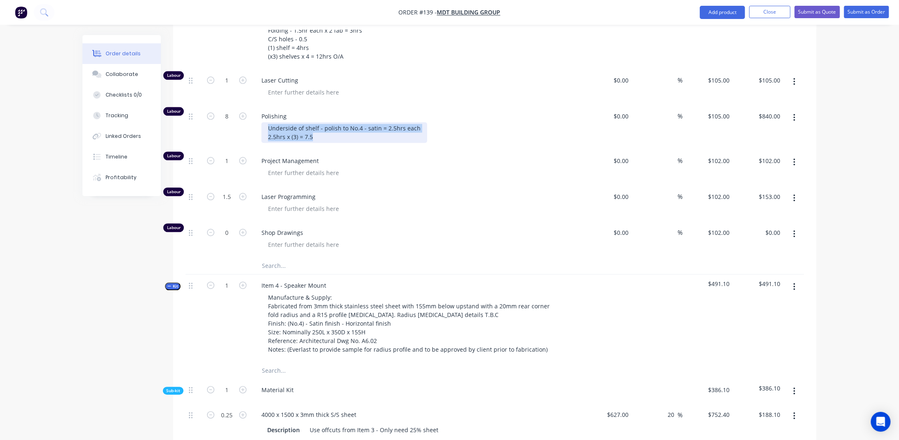
drag, startPoint x: 268, startPoint y: 113, endPoint x: 422, endPoint y: 125, distance: 153.9
click at [417, 122] on div "Underside of shelf - polish to No.4 - satin = 2.5hrs each 2.5hrs x (3) = 7.5" at bounding box center [344, 132] width 166 height 21
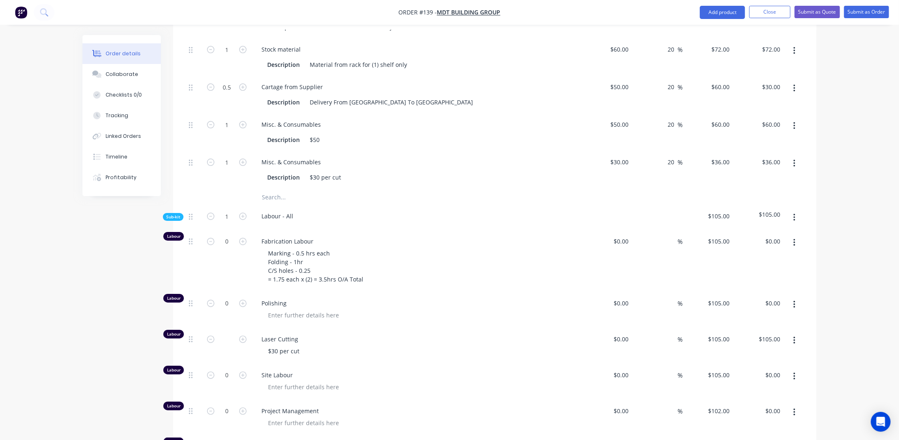
scroll to position [1366, 0]
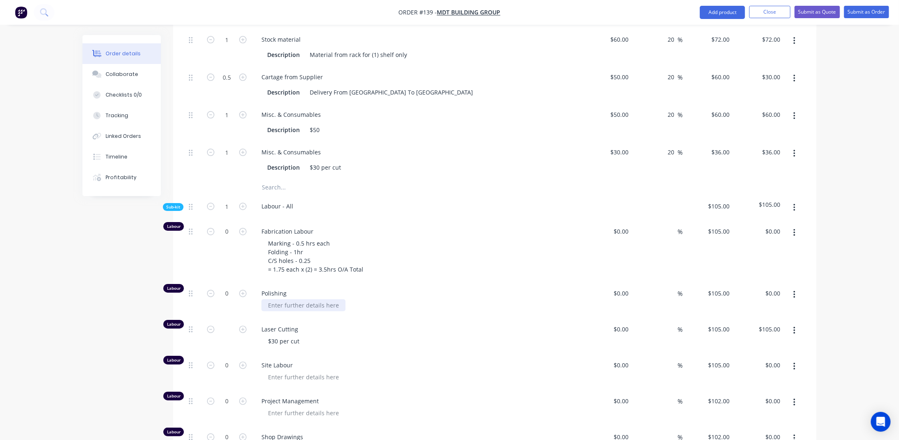
click at [283, 299] on div at bounding box center [303, 305] width 84 height 12
paste div
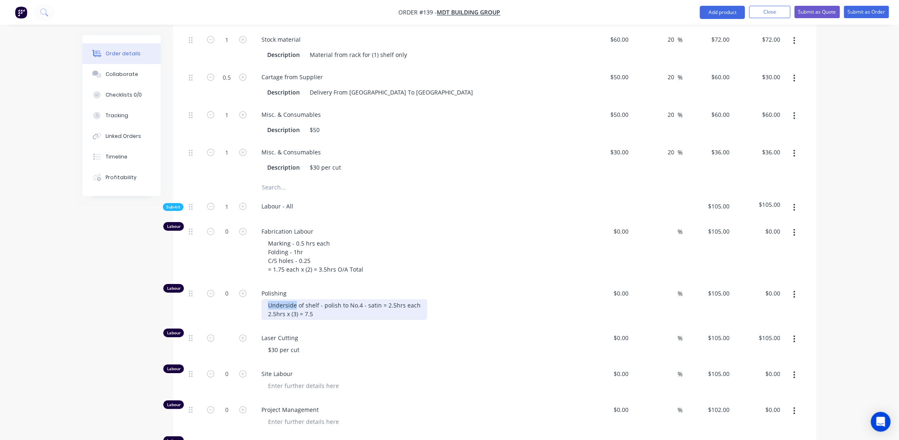
drag, startPoint x: 297, startPoint y: 287, endPoint x: 214, endPoint y: 286, distance: 82.1
click at [214, 286] on div "Labour 0 Polishing Underside of shelf - polish to No.4 - satin = 2.5hrs each 2.…" at bounding box center [495, 304] width 619 height 45
drag, startPoint x: 317, startPoint y: 283, endPoint x: 376, endPoint y: 295, distance: 60.1
click at [318, 299] on div "Top of shelf - polish to No.4 - satin = 2.5hrs each 2.5hrs x (3) = 7.5" at bounding box center [334, 309] width 147 height 21
drag, startPoint x: 314, startPoint y: 287, endPoint x: 348, endPoint y: 279, distance: 34.6
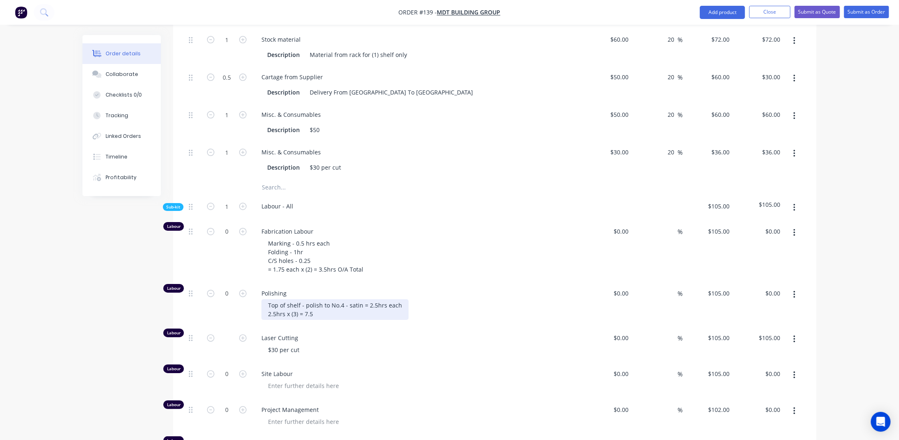
click at [314, 299] on div "Top of shelf - polish to No.4 - satin = 2.5hrs each 2.5hrs x (3) = 7.5" at bounding box center [334, 309] width 147 height 21
click at [347, 299] on div "Top of shelf - polish to No.4 - satin = 2.5hrs each 2.5hrs x (3) = 7.5" at bounding box center [334, 309] width 147 height 21
click at [358, 299] on div "Top of shelf - polish to No.4 - satin = 2.5hrs each 2.5hrs x (3) = 7.5" at bounding box center [334, 309] width 147 height 21
click at [371, 299] on div "Top of shelf - polish to No.4 - satin = 2.5hrs each 2.5hrs x (3) = 7.5" at bounding box center [334, 309] width 147 height 21
click at [229, 287] on input "0" at bounding box center [226, 293] width 21 height 12
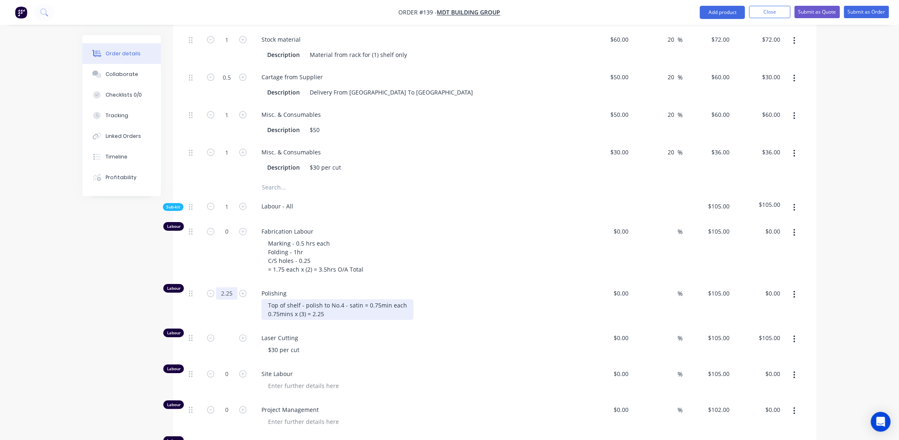
type input "2.25"
type input "$236.25"
drag, startPoint x: 326, startPoint y: 293, endPoint x: 332, endPoint y: 297, distance: 7.0
click at [327, 299] on div "Top of shelf - polish to No.4 - satin = 0.75min each 0.75mins x (3) = 2.25" at bounding box center [337, 309] width 152 height 21
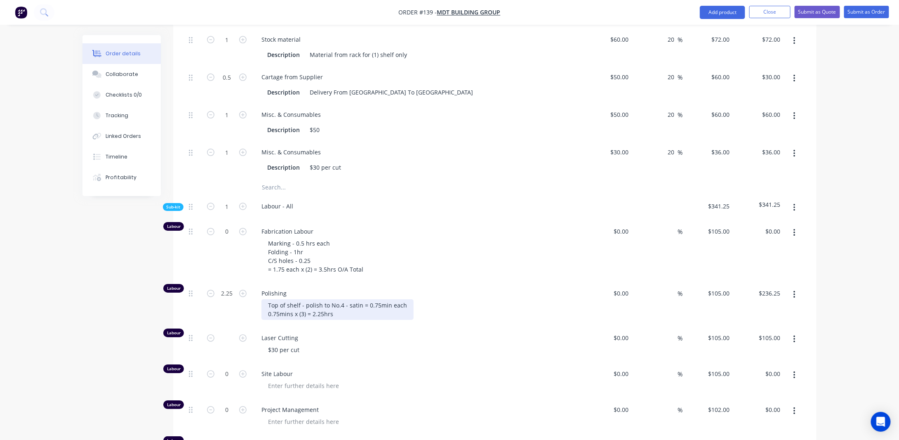
click at [351, 299] on div "Top of shelf - polish to No.4 - satin = 0.75min each 0.75mins x (3) = 2.25hrs" at bounding box center [337, 309] width 152 height 21
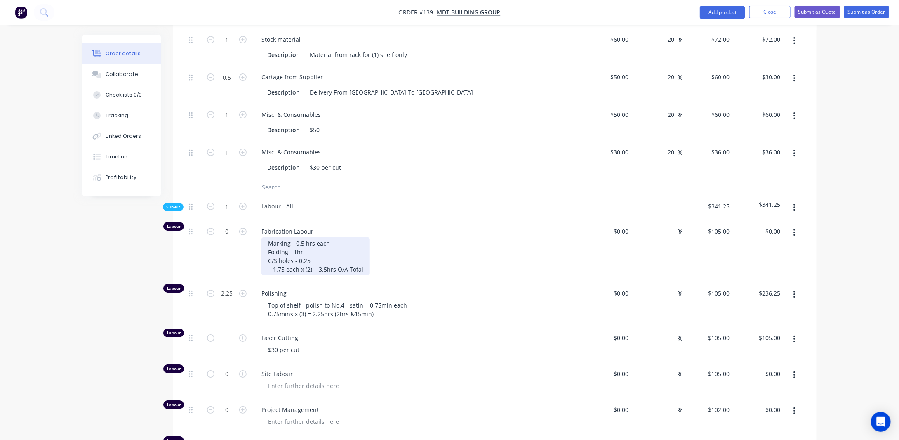
scroll to position [1449, 0]
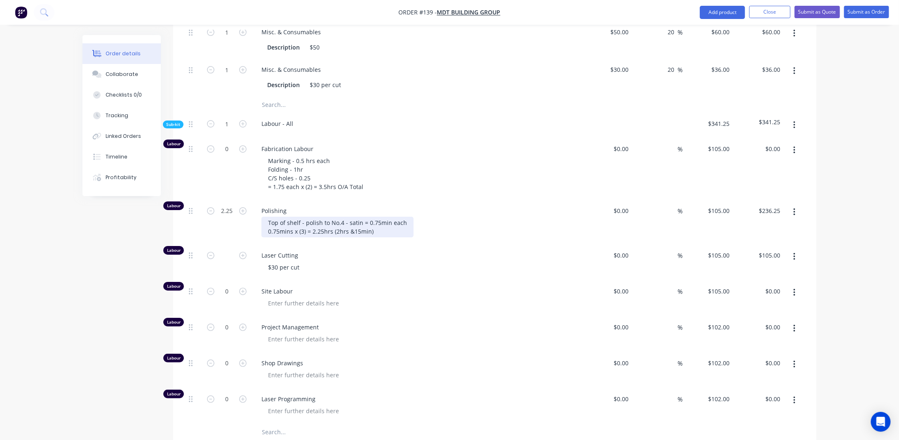
click at [303, 217] on div "Top of shelf - polish to No.4 - satin = 0.75min each 0.75mins x (3) = 2.25hrs (…" at bounding box center [337, 227] width 152 height 21
click at [339, 217] on div "Top of shelf - polish to No.4 - satin = 0.75min each 0.75mins x (2) = 2.25hrs (…" at bounding box center [337, 227] width 152 height 21
click at [324, 217] on div "Top of shelf - polish to No.4 - satin = 0.75min each 0.75mins x (2) = 2.25hrs (…" at bounding box center [337, 227] width 152 height 21
click at [386, 217] on div "Top of shelf - polish to No.4 - satin = 0.75min each 0.75mins x (2) = 1.5hrs (1…" at bounding box center [337, 227] width 152 height 21
type input "1.5"
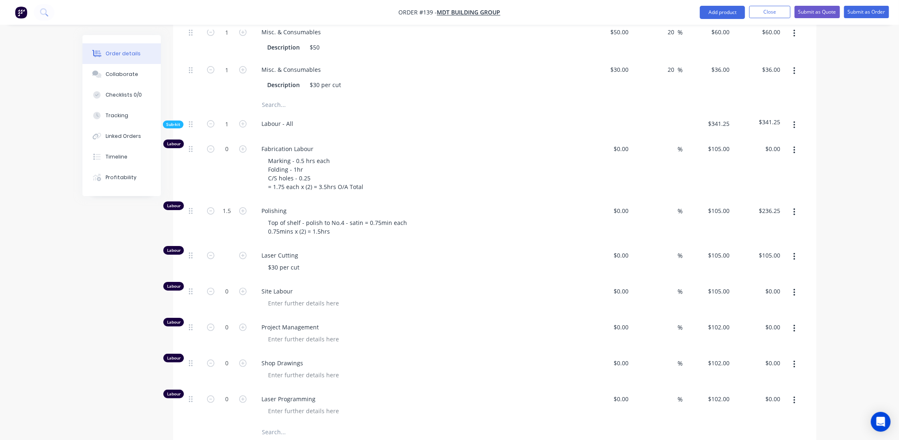
type input "$157.50"
click at [798, 285] on button "button" at bounding box center [794, 292] width 19 height 15
click at [742, 341] on div "Delete" at bounding box center [765, 347] width 64 height 12
click at [224, 249] on input "text" at bounding box center [226, 255] width 21 height 12
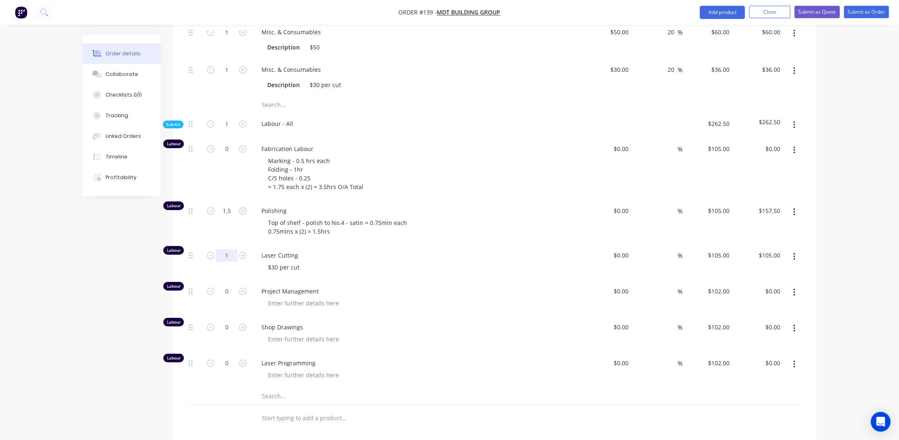
type input "1"
drag, startPoint x: 98, startPoint y: 256, endPoint x: 105, endPoint y: 254, distance: 7.2
click at [301, 261] on div "$30 per cut" at bounding box center [283, 267] width 45 height 12
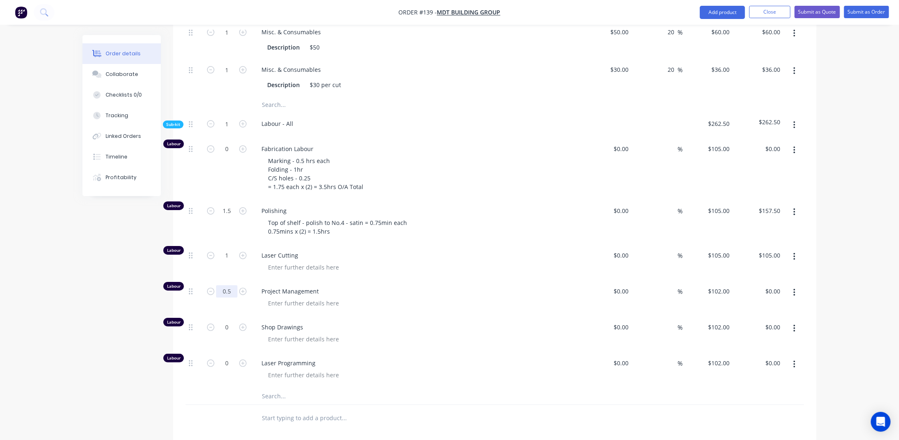
type input "0.5"
type input "$51.00"
click at [229, 357] on input "0" at bounding box center [226, 363] width 21 height 12
type input "0.75"
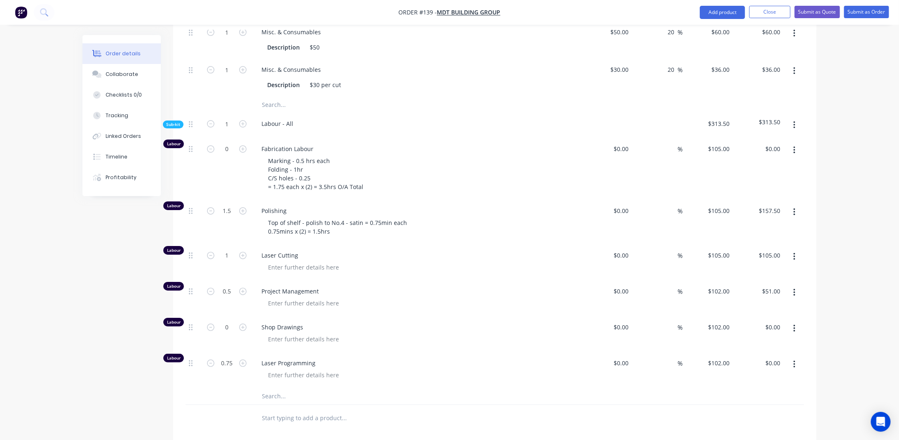
type input "$76.50"
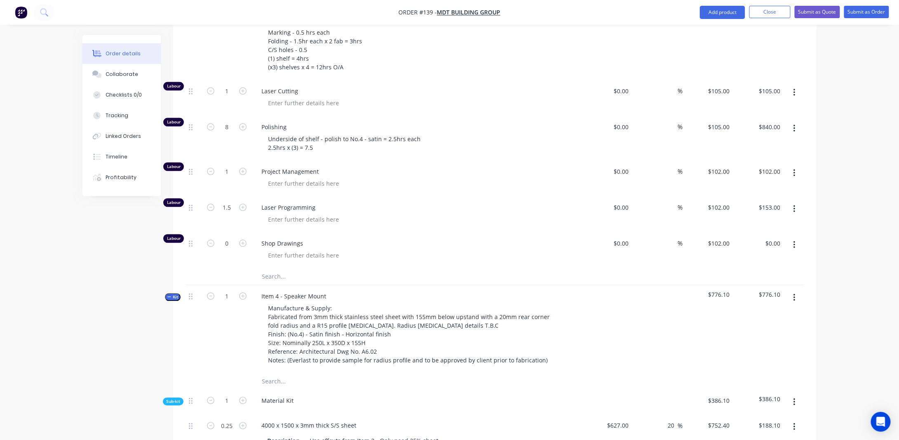
scroll to position [871, 0]
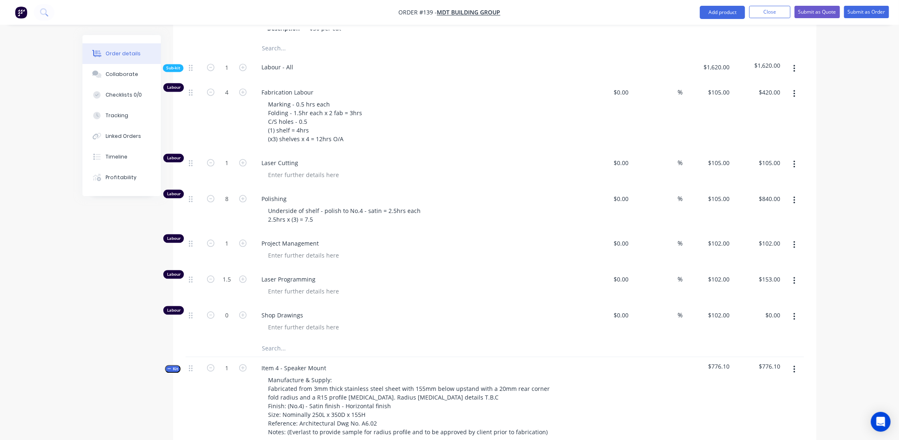
click at [838, 265] on div "Order details Collaborate Checklists 0/0 Tracking Linked Orders Timeline Profit…" at bounding box center [449, 174] width 899 height 2091
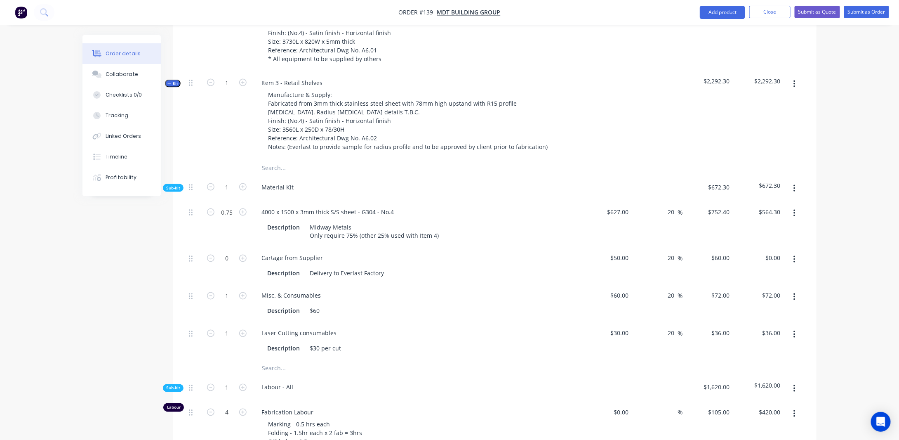
scroll to position [542, 0]
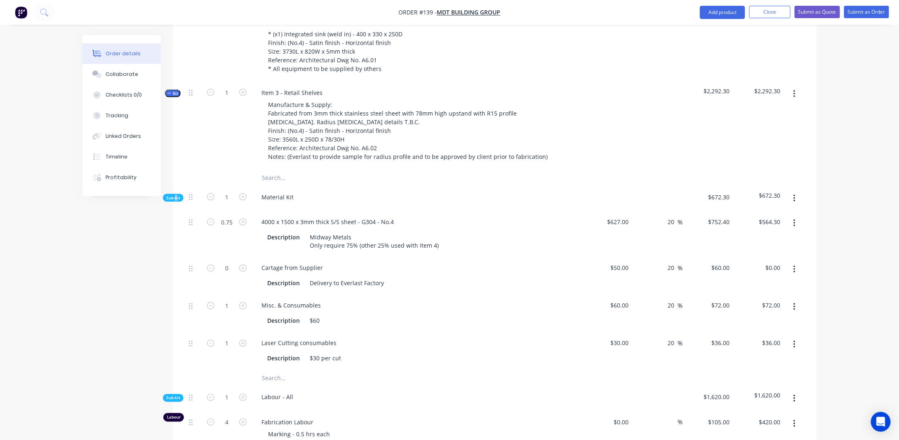
click at [176, 195] on span "Sub-kit" at bounding box center [173, 198] width 14 height 6
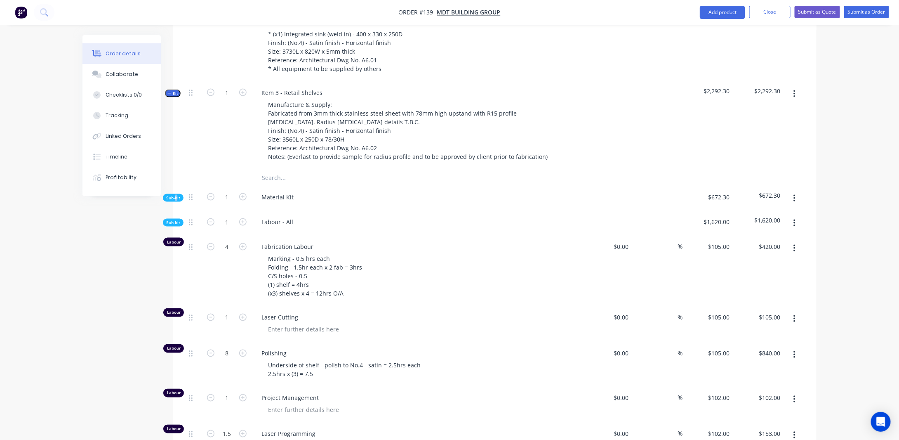
click at [175, 90] on span "Kit" at bounding box center [172, 93] width 11 height 6
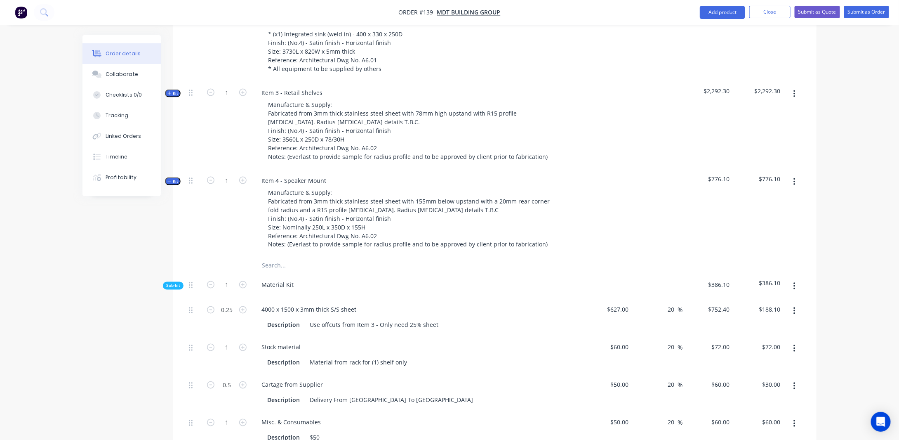
click at [176, 178] on span "Kit" at bounding box center [172, 181] width 11 height 6
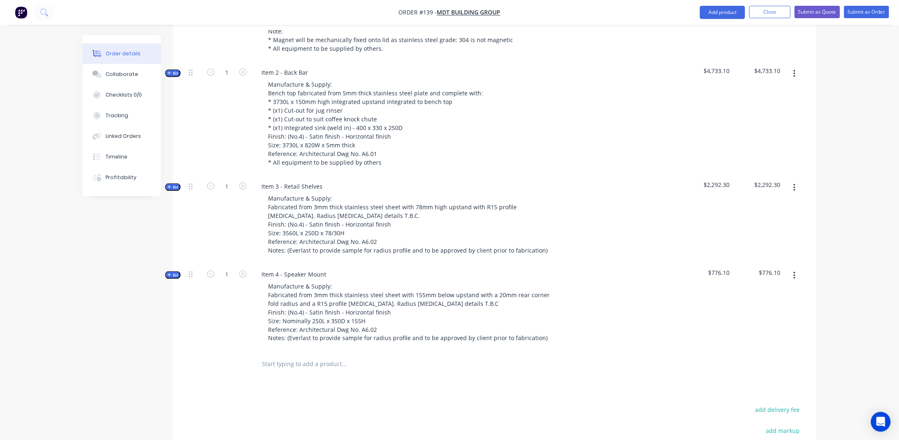
scroll to position [459, 0]
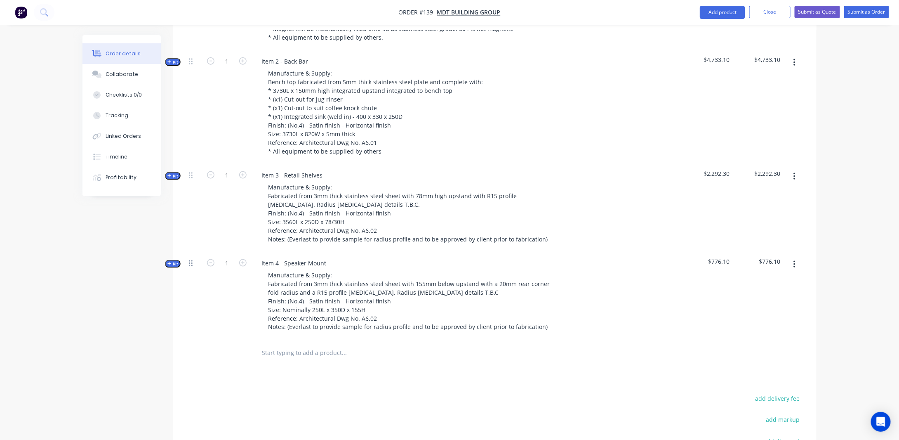
click at [190, 259] on icon at bounding box center [191, 262] width 4 height 7
click at [177, 173] on span "Kit" at bounding box center [172, 176] width 11 height 6
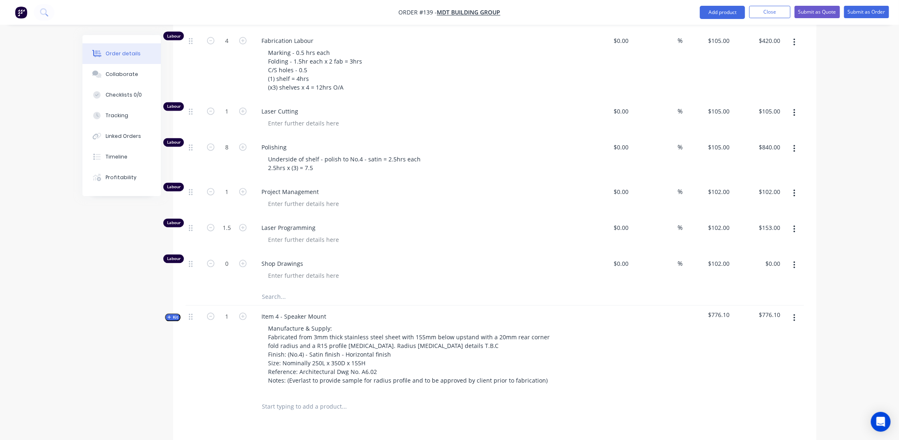
scroll to position [748, 0]
click at [172, 314] on span "Kit" at bounding box center [172, 317] width 11 height 6
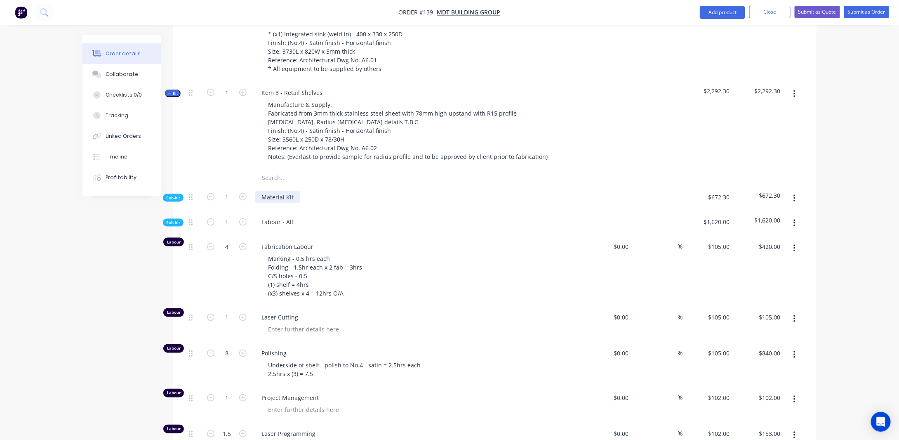
scroll to position [583, 0]
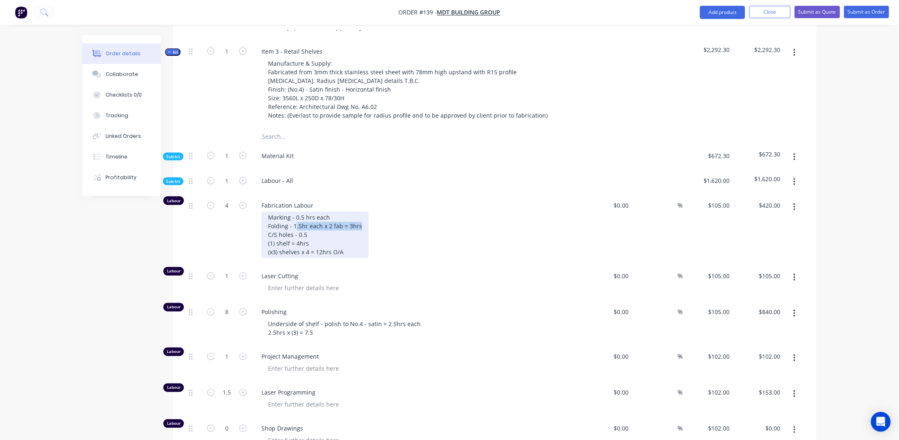
drag, startPoint x: 295, startPoint y: 212, endPoint x: 364, endPoint y: 210, distance: 68.5
click at [364, 212] on div "Marking - 0.5 hrs each Folding - 1.5hr each x 2 fab = 3hrs C/S holes - 0.5 (1) …" at bounding box center [314, 235] width 107 height 47
click at [113, 224] on div "Created by [PERSON_NAME] Created [DATE] Required [DATE] Assigned to Add team me…" at bounding box center [449, 392] width 734 height 1880
click at [230, 200] on input "4" at bounding box center [226, 206] width 21 height 12
type input "12"
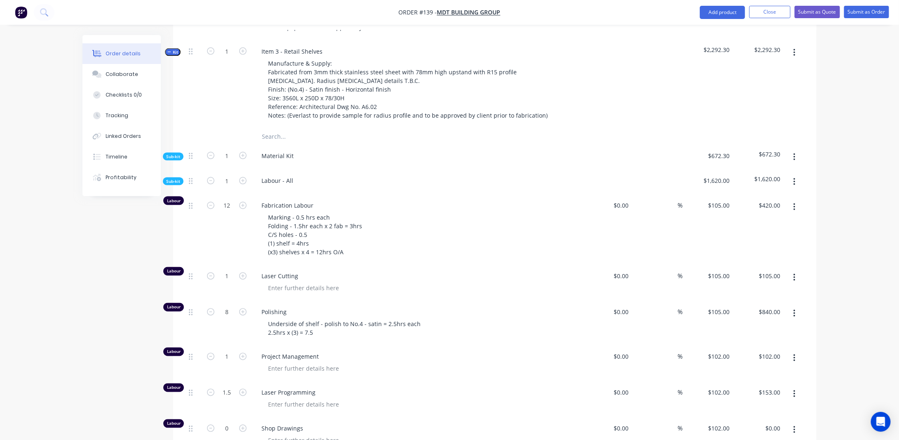
click at [92, 252] on div "Created by [PERSON_NAME] Created [DATE] Required [DATE] Assigned to Add team me…" at bounding box center [449, 392] width 734 height 1880
type input "$1,260.00"
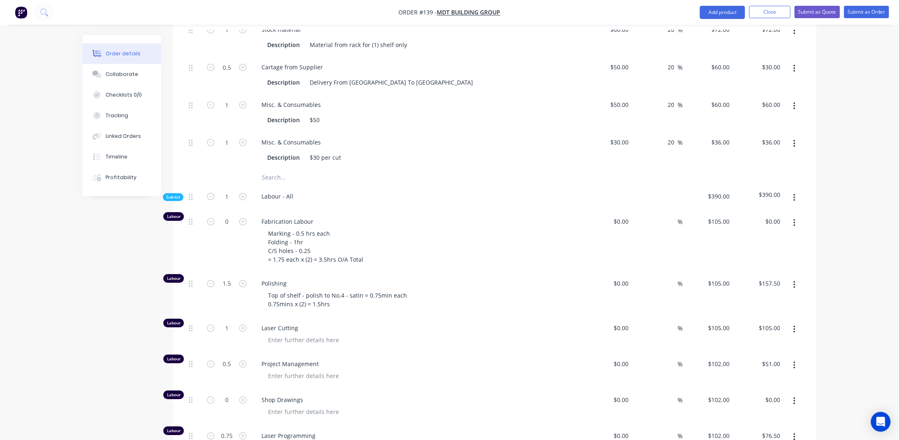
scroll to position [1201, 0]
click at [228, 215] on input "0" at bounding box center [226, 221] width 21 height 12
type input "3.5"
type input "$367.50"
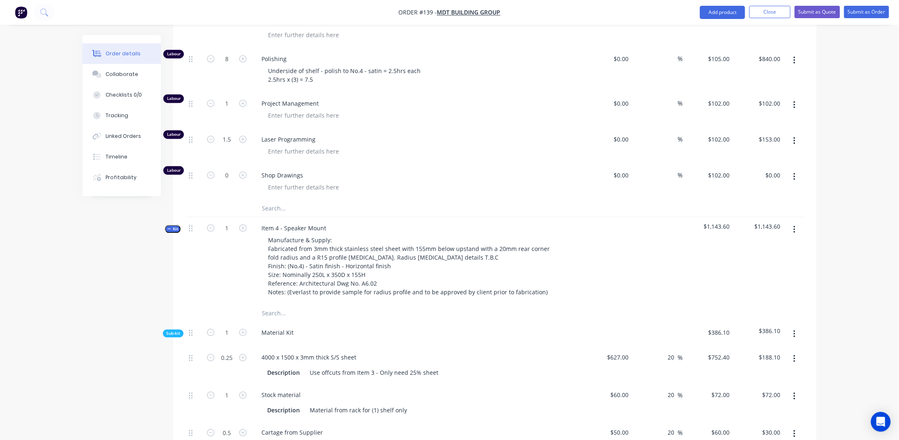
scroll to position [830, 0]
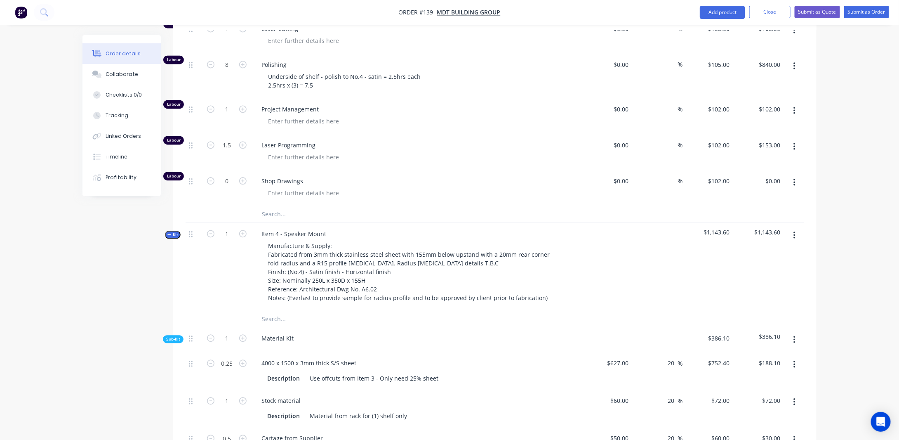
click at [175, 231] on span "Kit" at bounding box center [172, 234] width 11 height 6
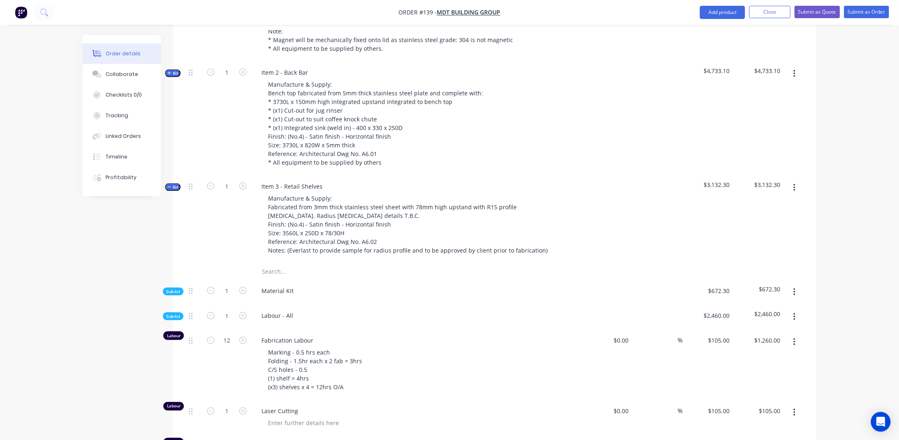
scroll to position [418, 0]
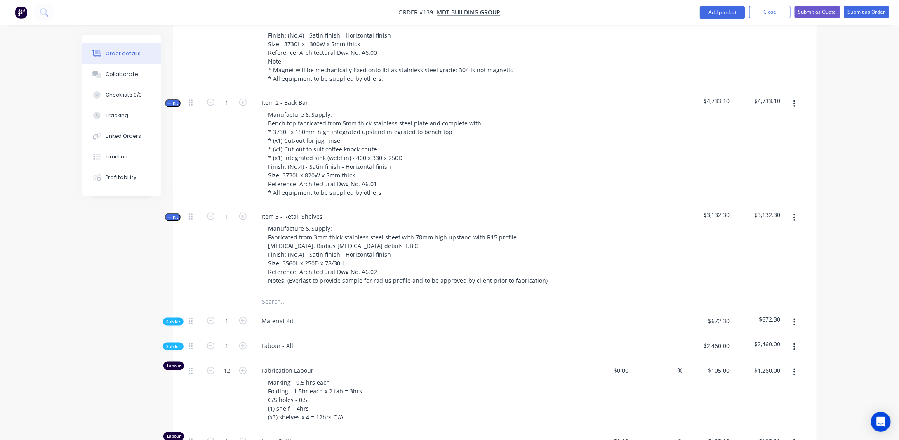
click at [176, 214] on span "Kit" at bounding box center [172, 217] width 11 height 6
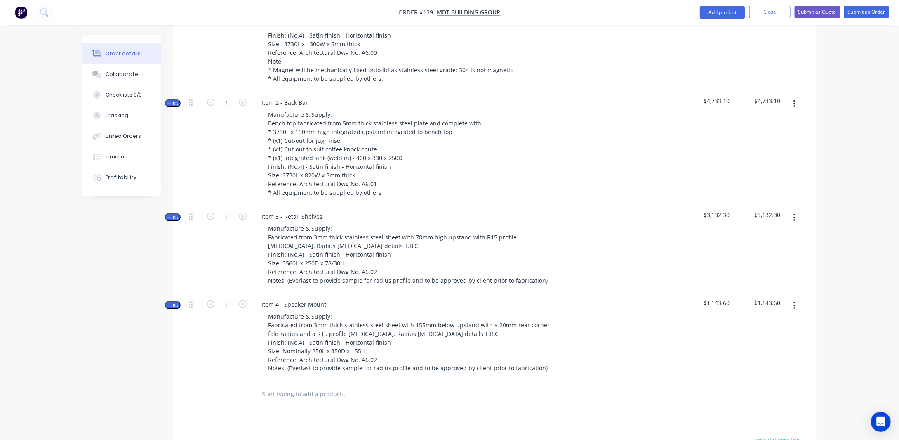
click at [855, 276] on div "Order details Collaborate Checklists 0/0 Tracking Linked Orders Timeline Profit…" at bounding box center [449, 100] width 899 height 1036
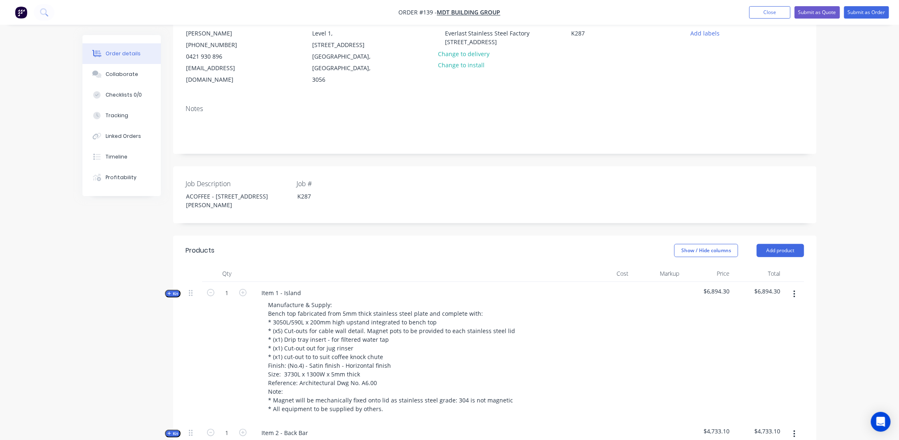
scroll to position [212, 0]
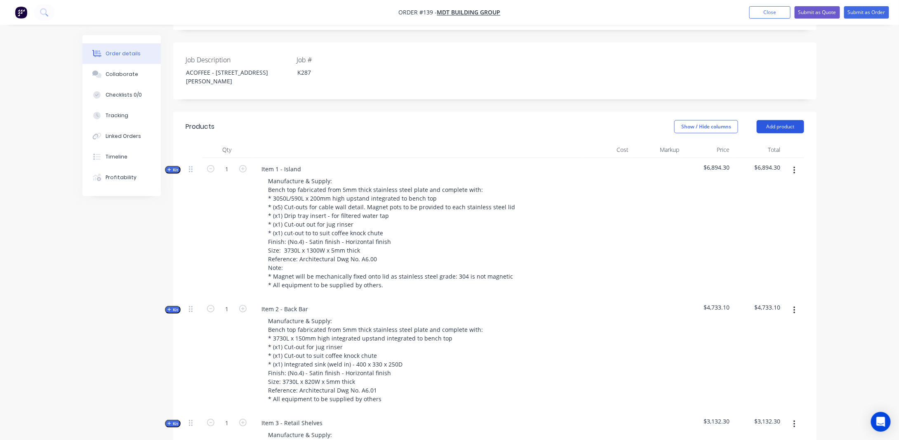
click at [785, 120] on button "Add product" at bounding box center [780, 126] width 47 height 13
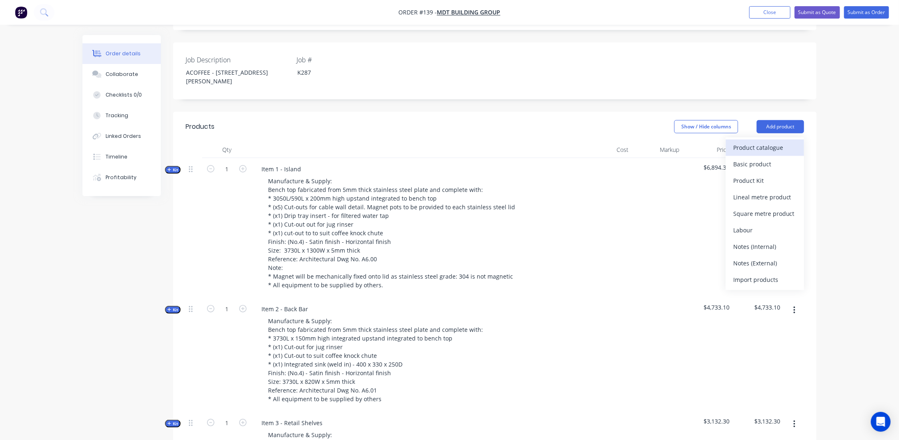
click at [770, 141] on div "Product catalogue" at bounding box center [765, 147] width 64 height 12
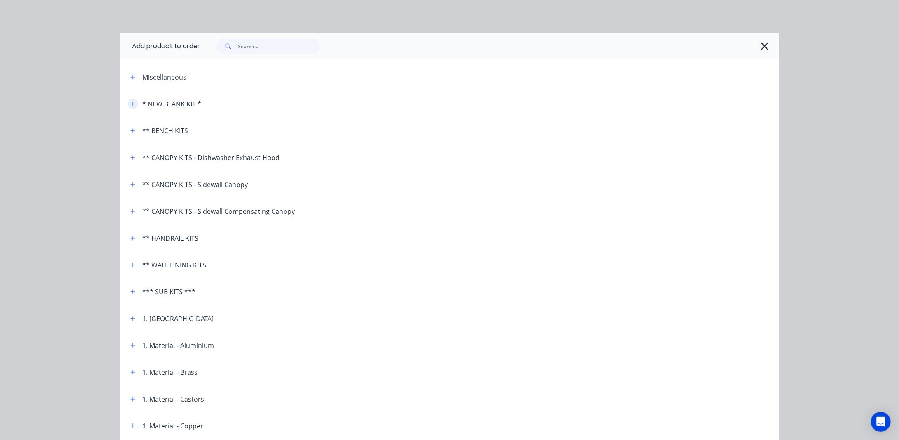
click at [132, 104] on icon "button" at bounding box center [132, 104] width 5 height 6
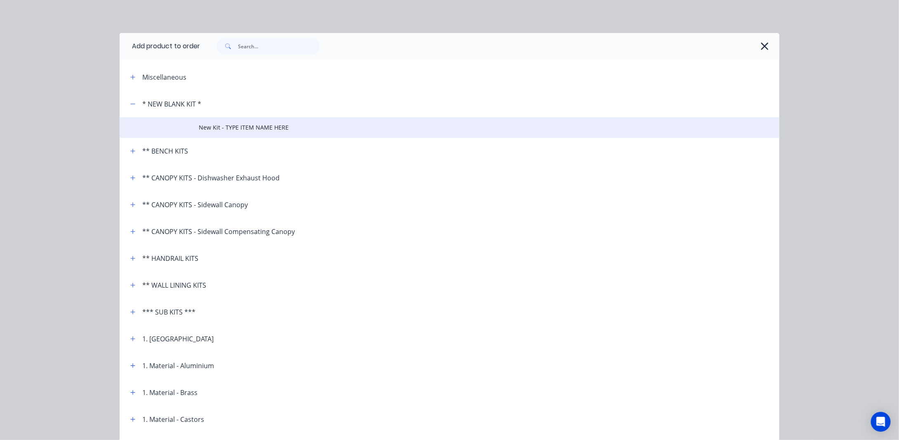
click at [209, 127] on span "New Kit - TYPE ITEM NAME HERE" at bounding box center [431, 127] width 464 height 9
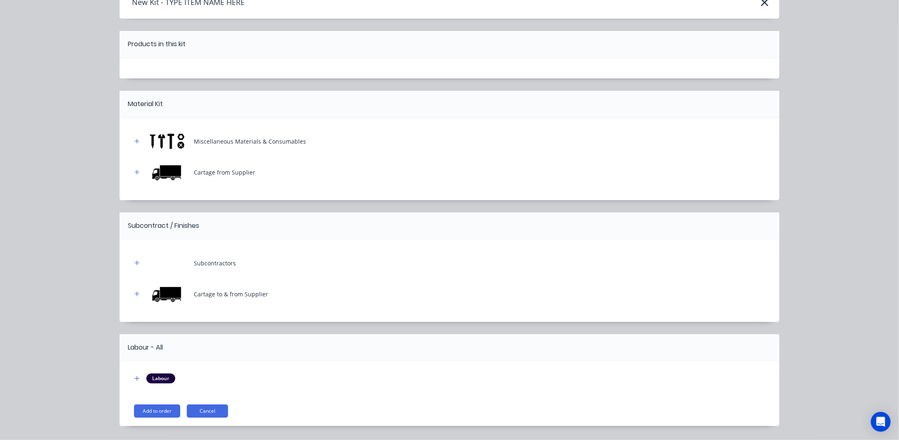
scroll to position [68, 0]
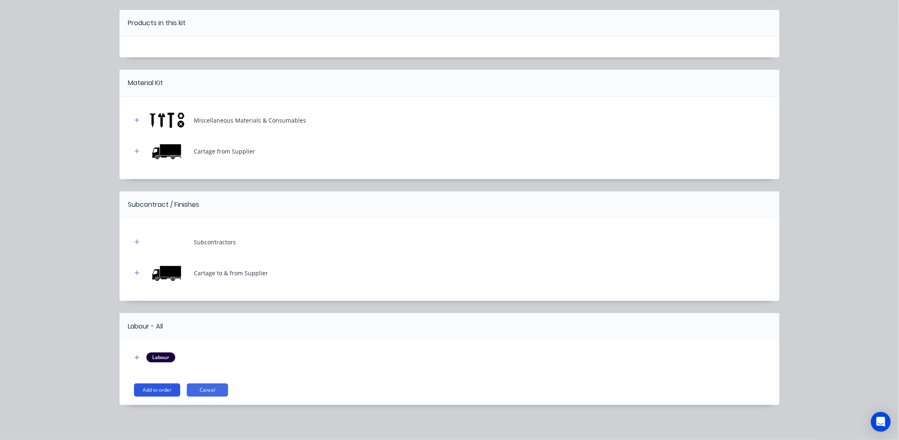
click at [154, 391] on button "Add to order" at bounding box center [157, 389] width 46 height 13
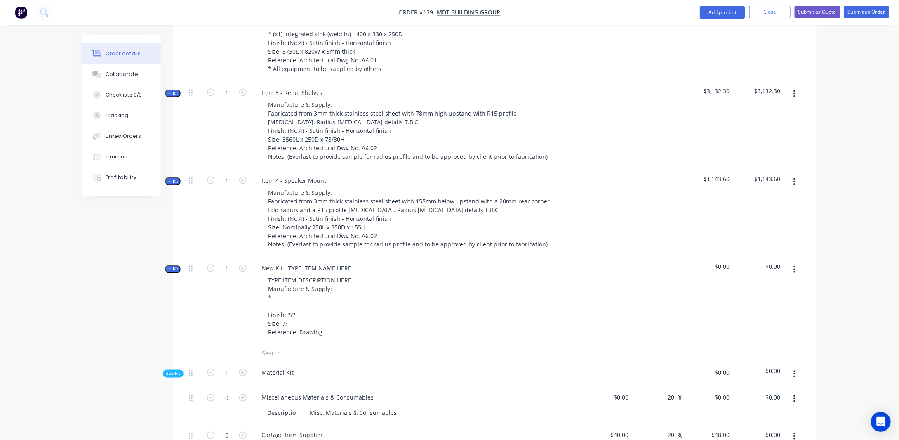
scroll to position [665, 0]
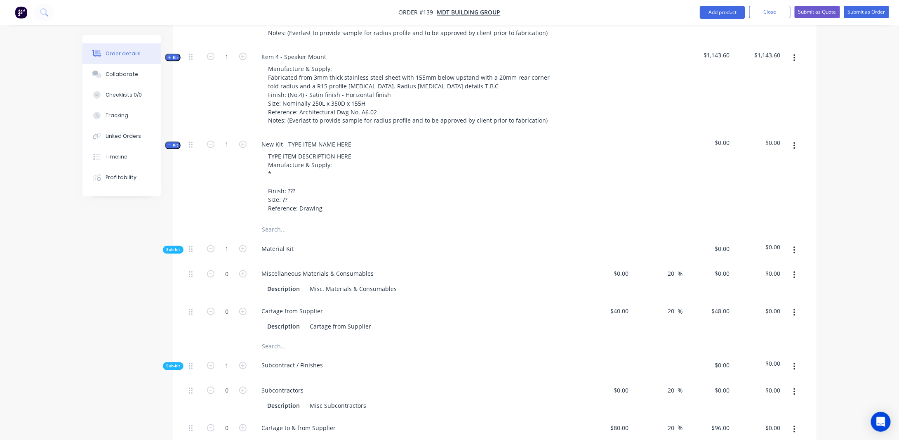
click at [170, 143] on icon "button" at bounding box center [169, 145] width 4 height 4
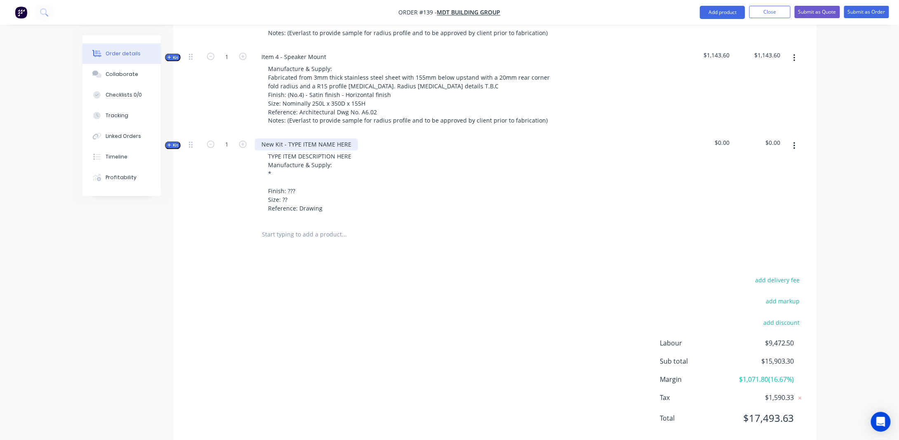
click at [318, 139] on div "New Kit - TYPE ITEM NAME HERE" at bounding box center [306, 145] width 103 height 12
drag, startPoint x: 352, startPoint y: 132, endPoint x: 248, endPoint y: 138, distance: 103.7
click at [248, 138] on div "Kit 1 New Kit - TYPE ITEM NAME HERE TYPE ITEM DESCRIPTION HERE Manufacture & Su…" at bounding box center [495, 178] width 619 height 88
click at [291, 134] on div "Item 5 - TYPE ITEM DESCRIPTION HERE Manufacture & Supply: * Finish: ??? Size: ?…" at bounding box center [417, 178] width 330 height 88
click at [284, 139] on div "Item 5 -" at bounding box center [272, 145] width 34 height 12
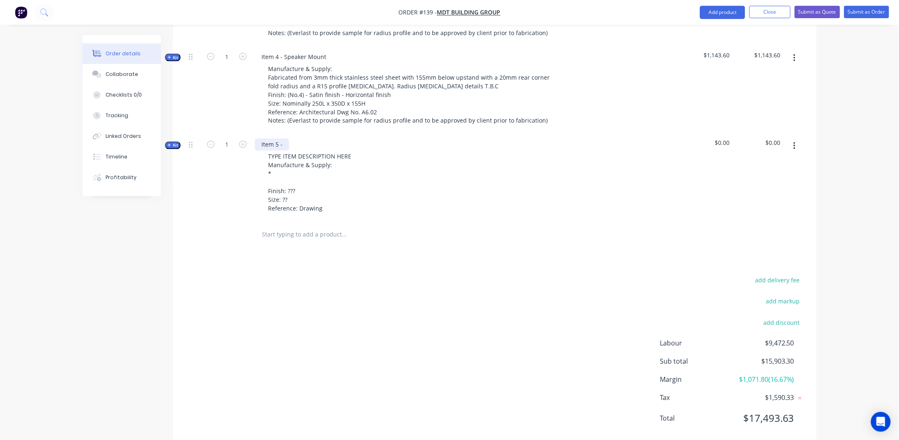
click at [288, 139] on div "Item 5 -" at bounding box center [272, 145] width 34 height 12
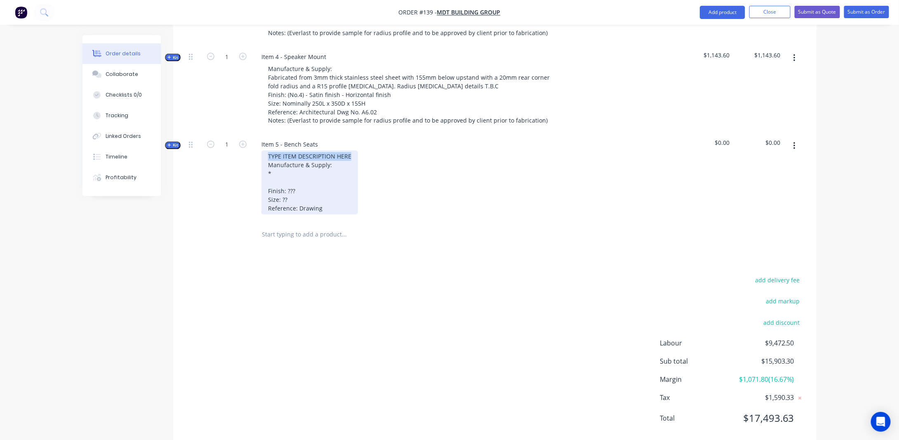
drag, startPoint x: 356, startPoint y: 141, endPoint x: 228, endPoint y: 141, distance: 128.3
click at [228, 141] on div "Kit 1 Item 5 - Bench Seats TYPE ITEM DESCRIPTION HERE Manufacture & Supply: * F…" at bounding box center [495, 178] width 619 height 88
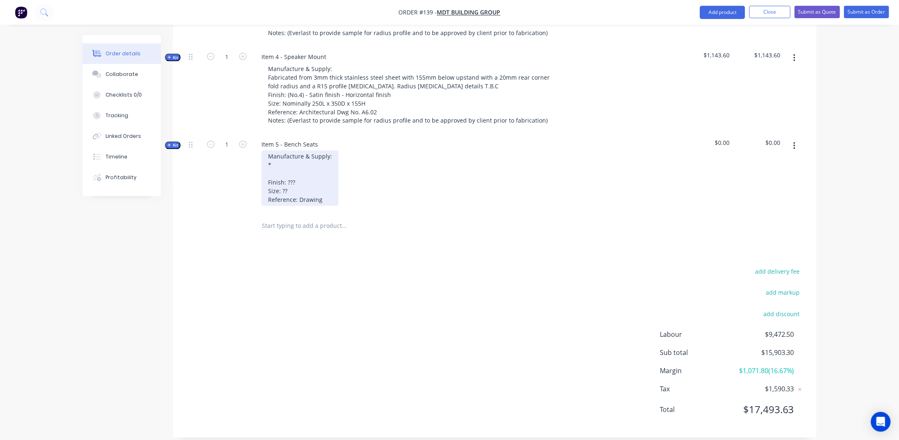
click at [269, 151] on div "Manufacture & Supply: * Finish: ??? Size: ?? Reference: Drawing" at bounding box center [299, 178] width 77 height 55
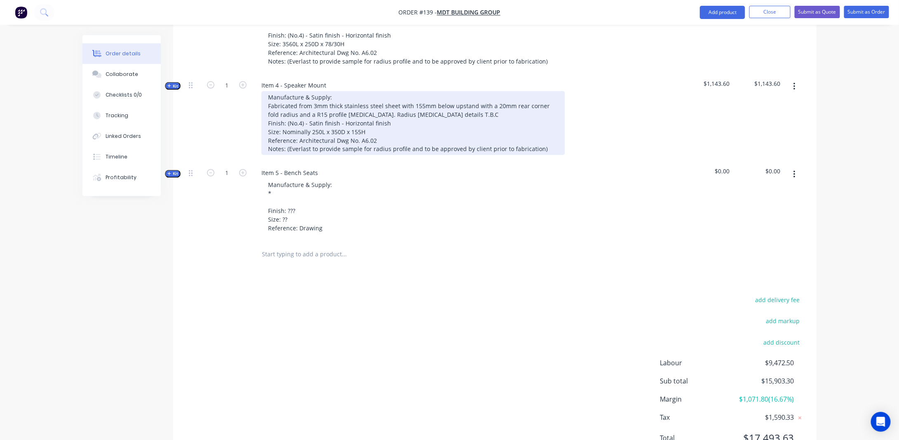
scroll to position [621, 0]
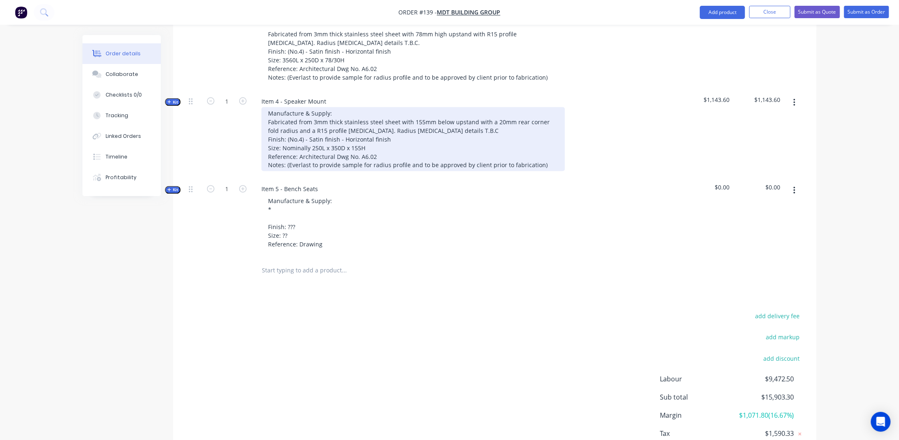
click at [310, 134] on div "Manufacture & Supply: Fabricated from 3mm thick stainless steel sheet with 155m…" at bounding box center [413, 139] width 304 height 64
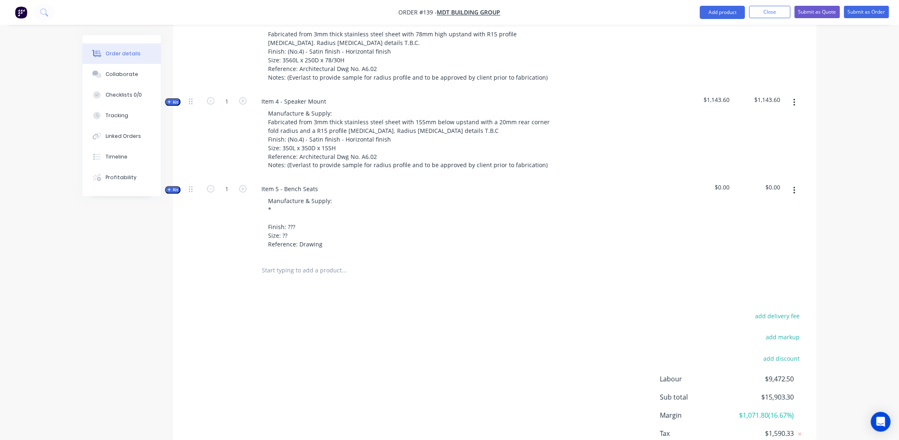
drag, startPoint x: 461, startPoint y: 255, endPoint x: 465, endPoint y: 257, distance: 5.0
click at [461, 262] on div at bounding box center [378, 270] width 247 height 16
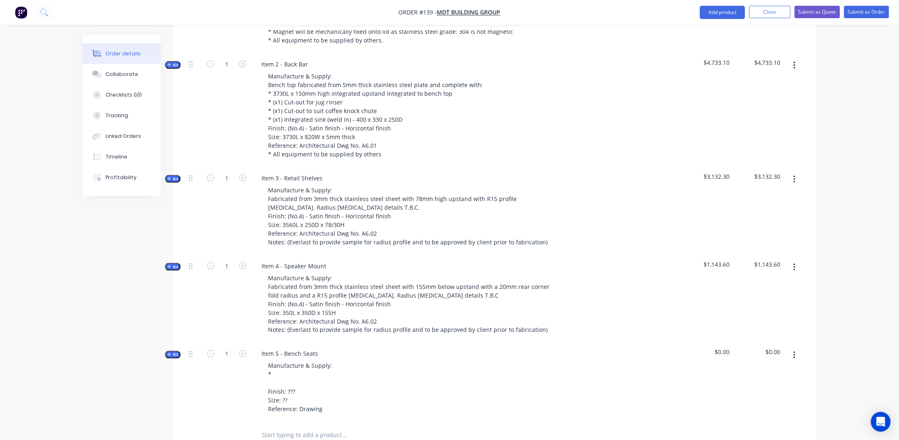
scroll to position [373, 0]
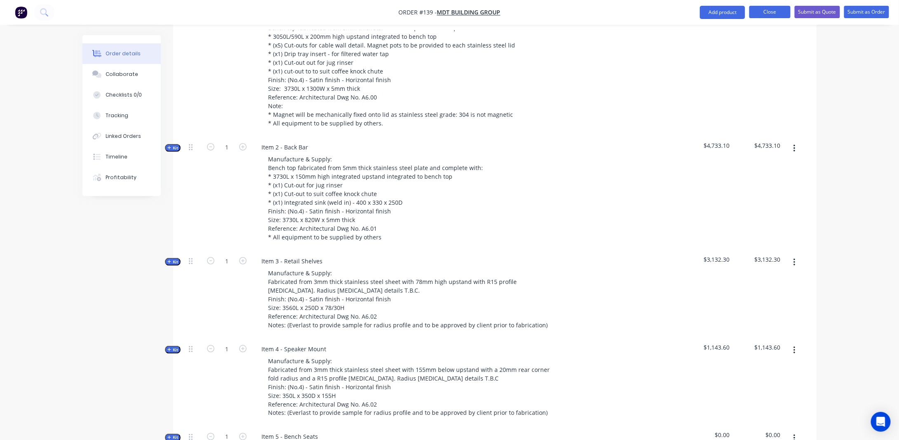
click at [768, 14] on button "Close" at bounding box center [769, 12] width 41 height 12
